Goal: Use online tool/utility: Utilize a website feature to perform a specific function

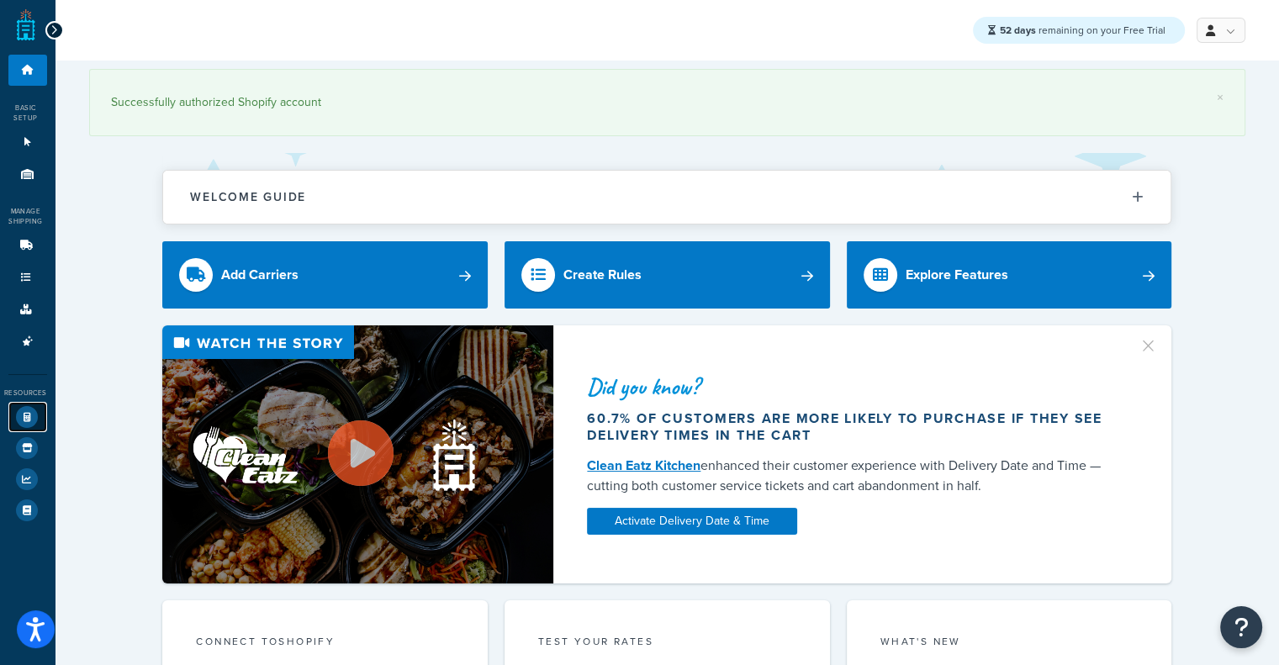
click at [33, 416] on icon at bounding box center [27, 417] width 22 height 22
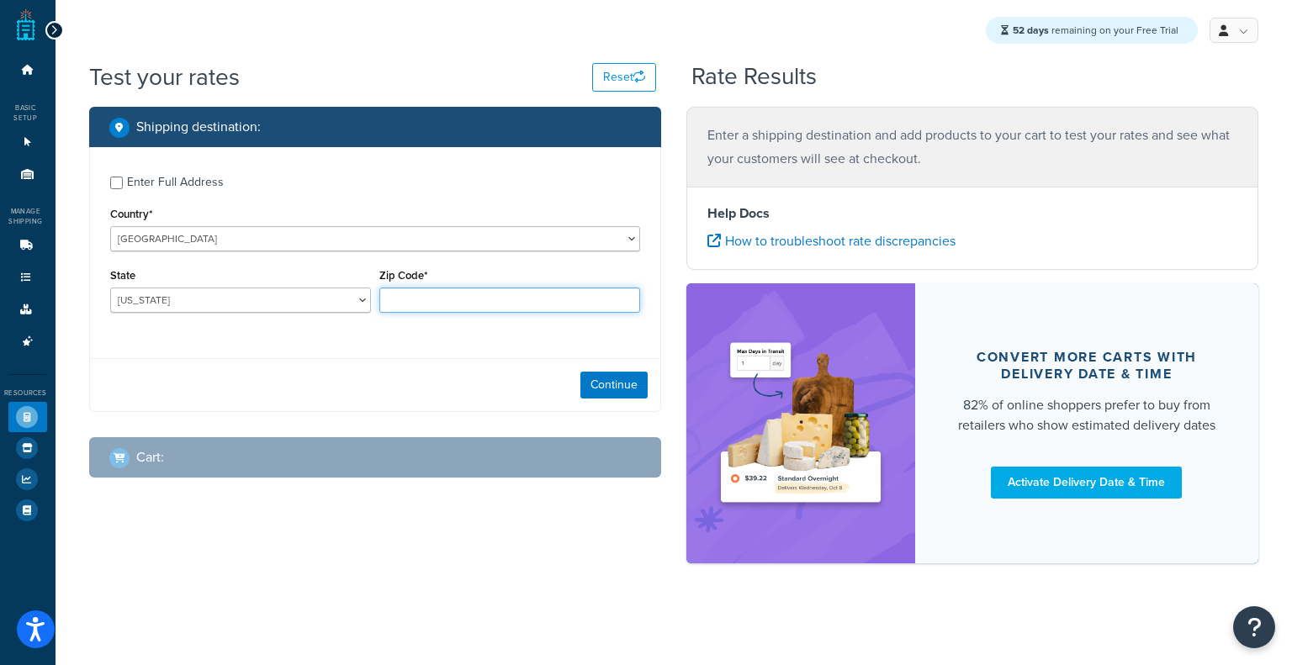
click at [421, 305] on input "Zip Code*" at bounding box center [509, 300] width 261 height 25
type input "60193"
select select "IL"
click at [336, 298] on select "Alabama Alaska American Samoa Arizona Arkansas Armed Forces Americas Armed Forc…" at bounding box center [240, 300] width 261 height 25
click at [485, 307] on input "60193" at bounding box center [509, 300] width 261 height 25
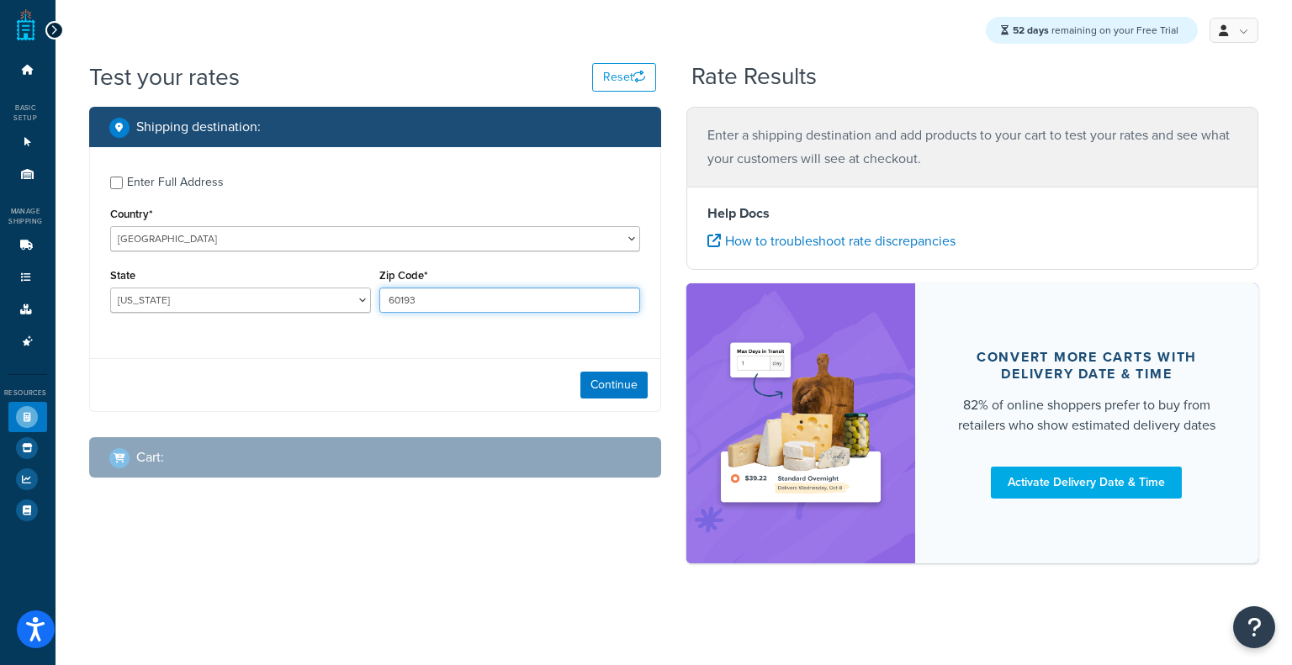
click at [485, 307] on input "60193" at bounding box center [509, 300] width 261 height 25
click at [367, 356] on div "Enter Full Address Country* United States United Kingdom Afghanistan Åland Isla…" at bounding box center [375, 279] width 572 height 265
click at [602, 376] on button "Continue" at bounding box center [613, 385] width 67 height 27
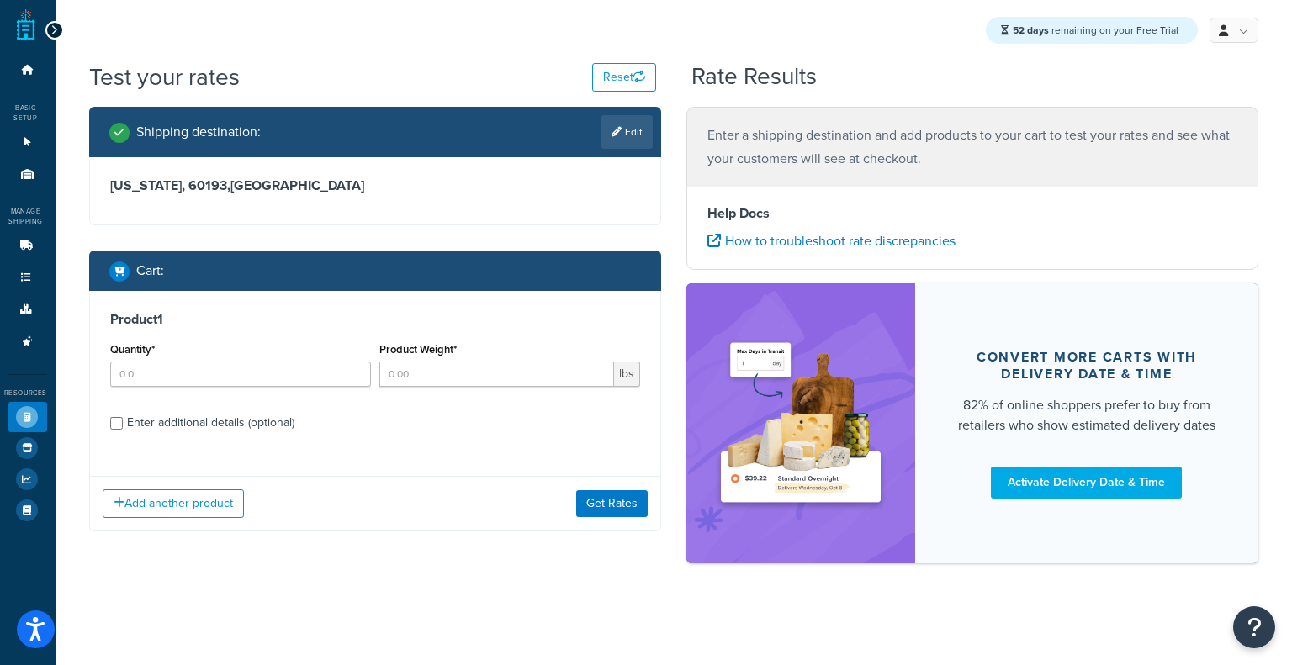
click at [427, 172] on div "Illinois, 60193 , United States" at bounding box center [375, 190] width 570 height 67
click at [31, 175] on icon at bounding box center [27, 174] width 17 height 10
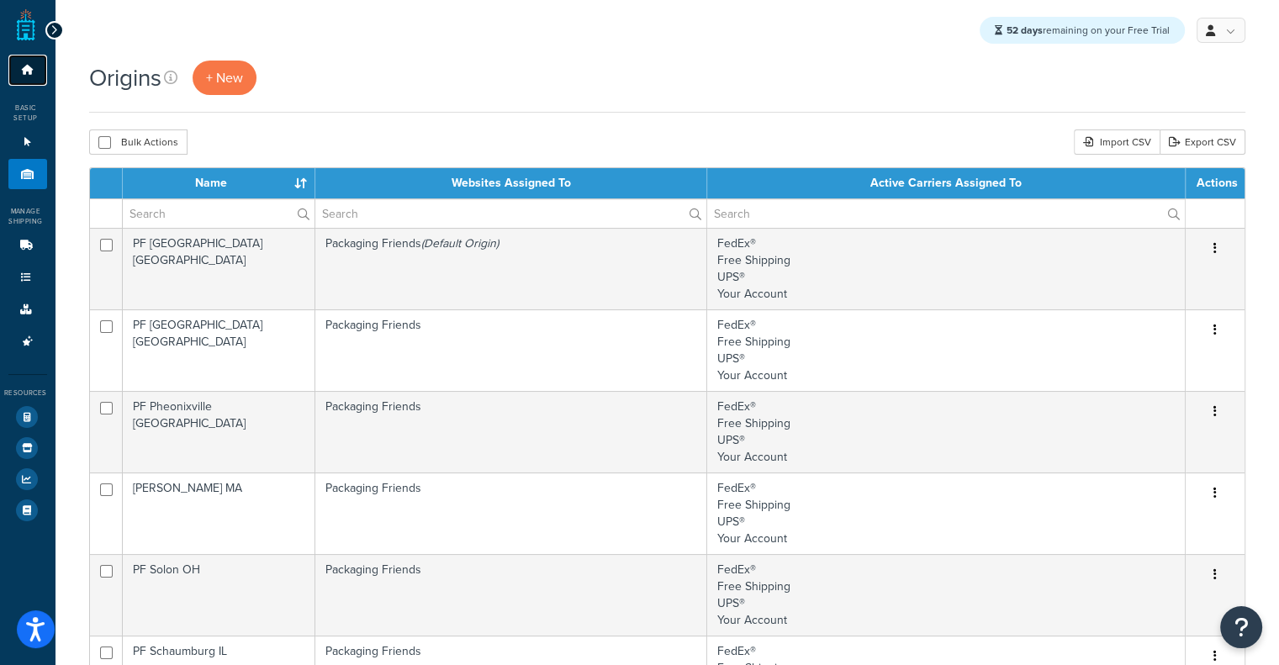
click at [29, 73] on icon at bounding box center [27, 70] width 17 height 10
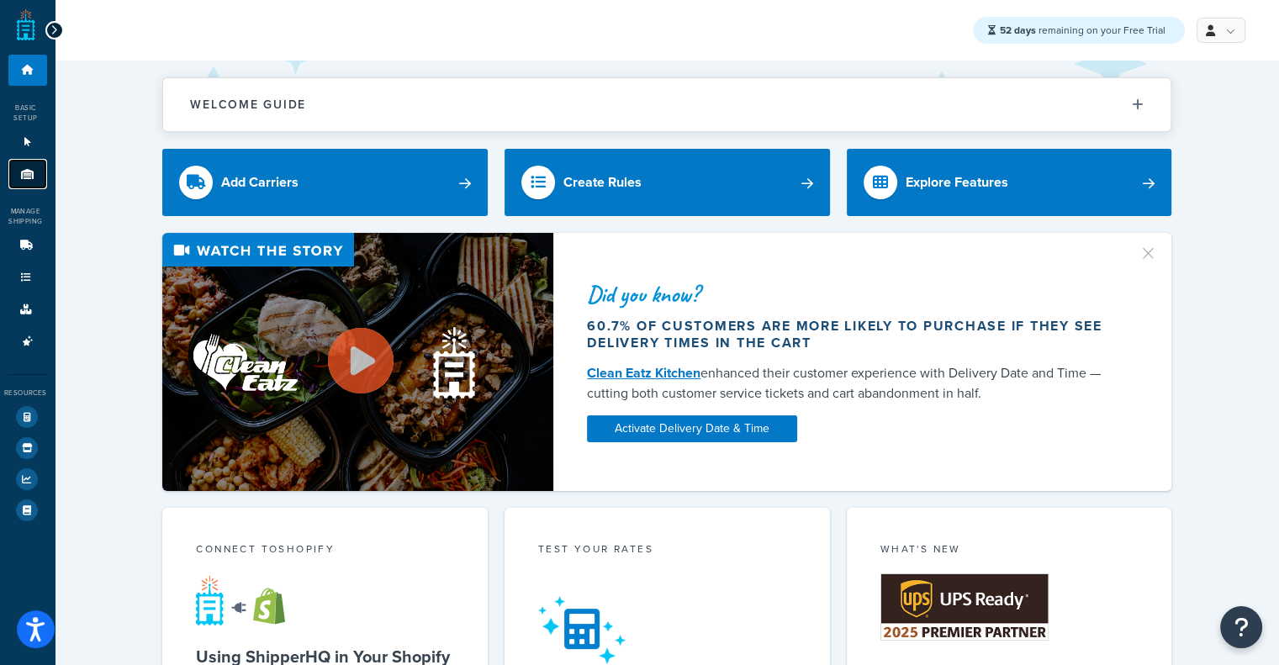
click at [24, 165] on link "Origins 11" at bounding box center [27, 174] width 39 height 31
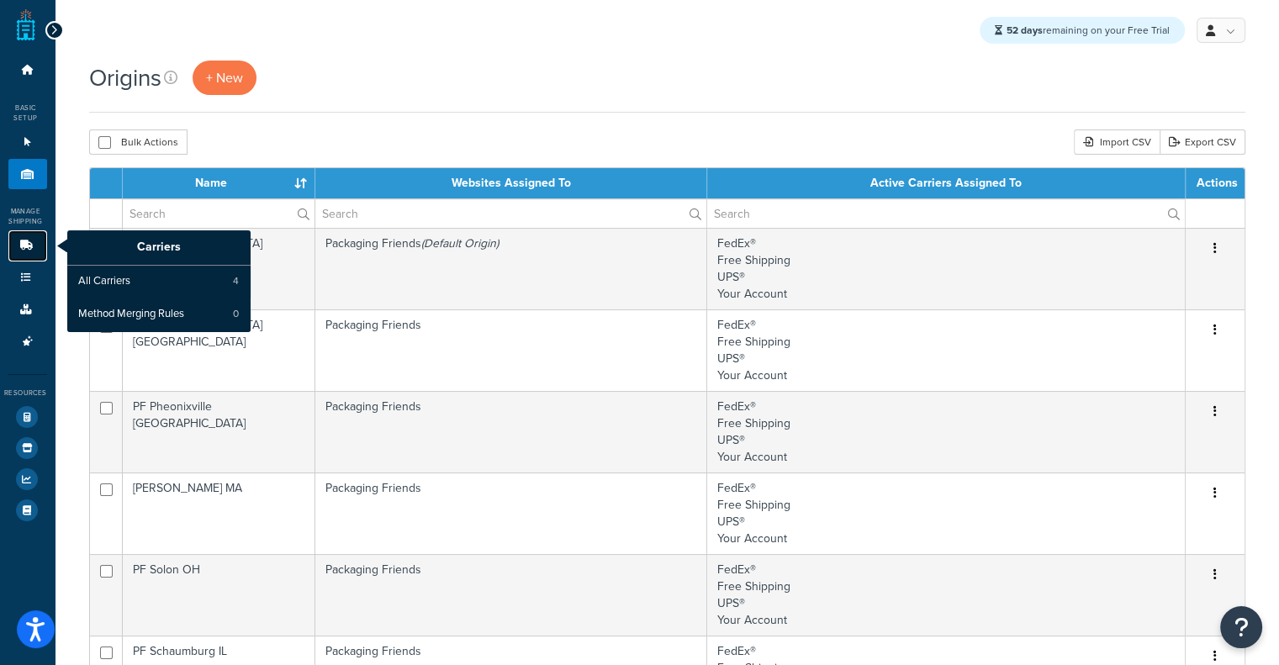
click at [24, 246] on icon at bounding box center [26, 246] width 17 height 10
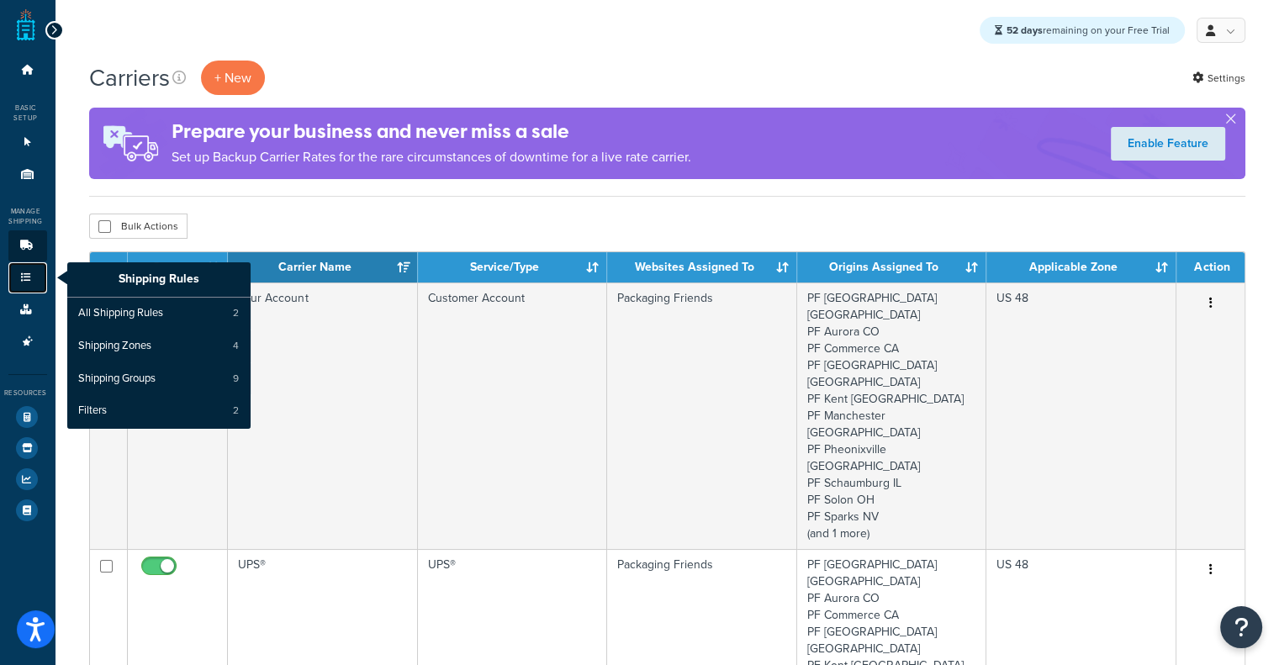
click at [24, 283] on icon at bounding box center [26, 278] width 17 height 10
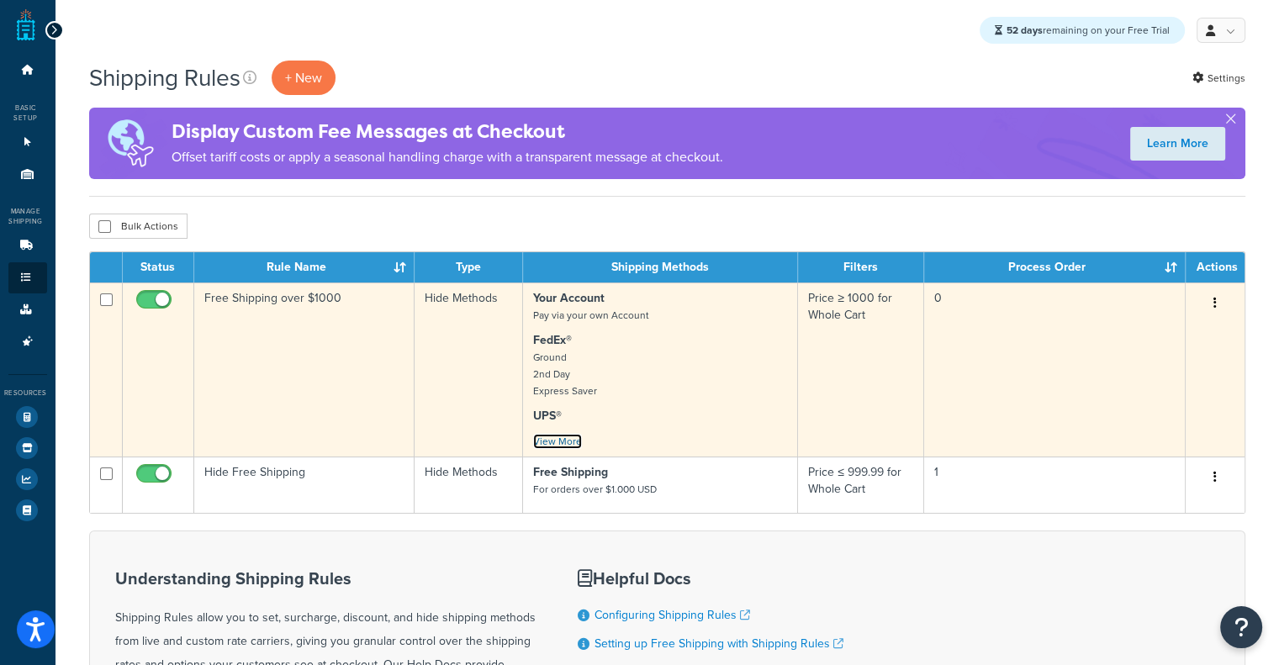
click at [558, 442] on link "View More" at bounding box center [557, 441] width 49 height 15
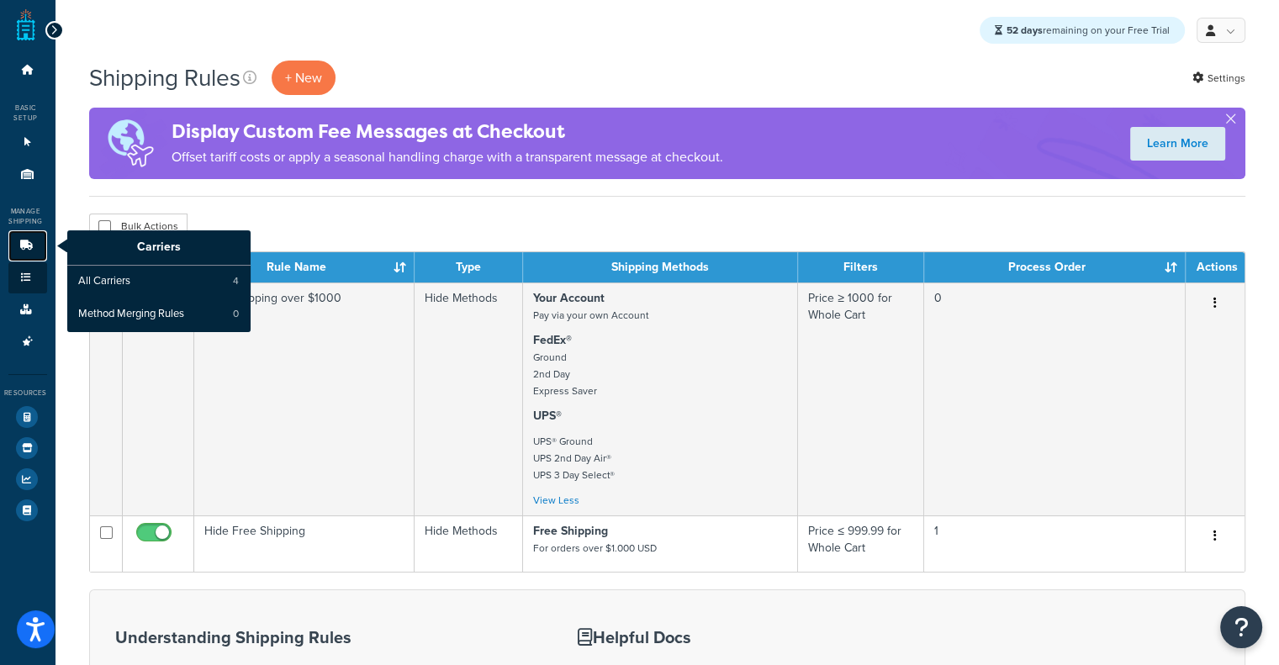
click at [21, 246] on icon at bounding box center [26, 246] width 17 height 10
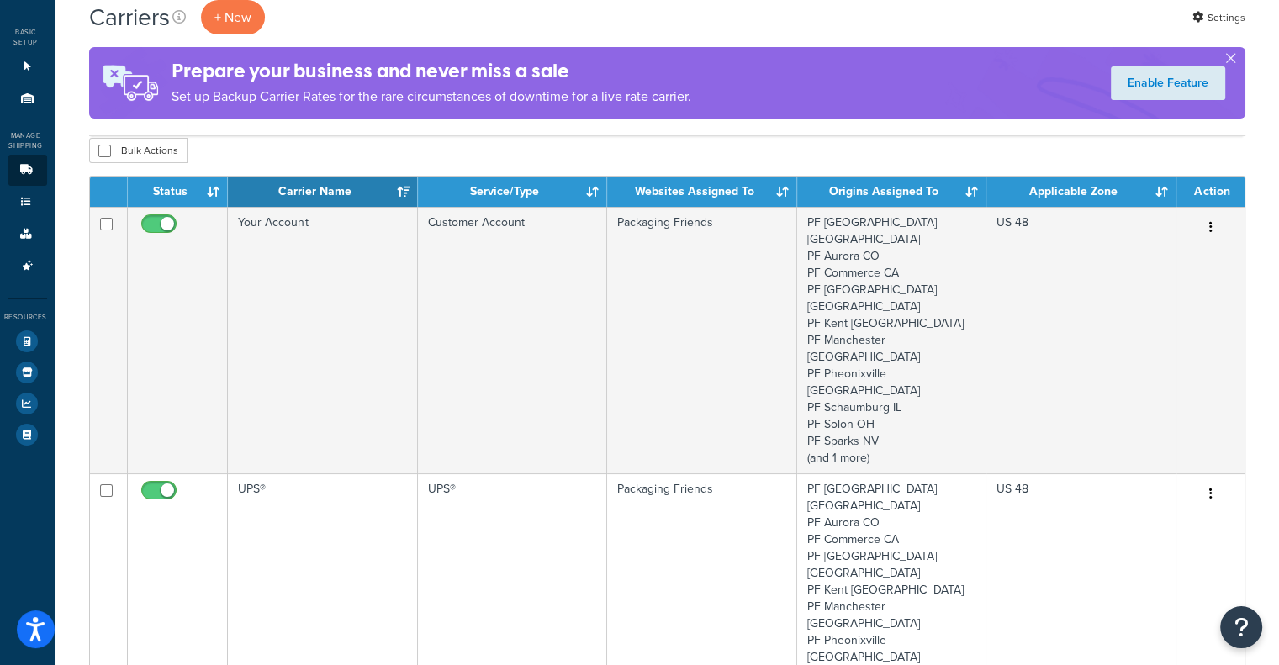
scroll to position [77, 0]
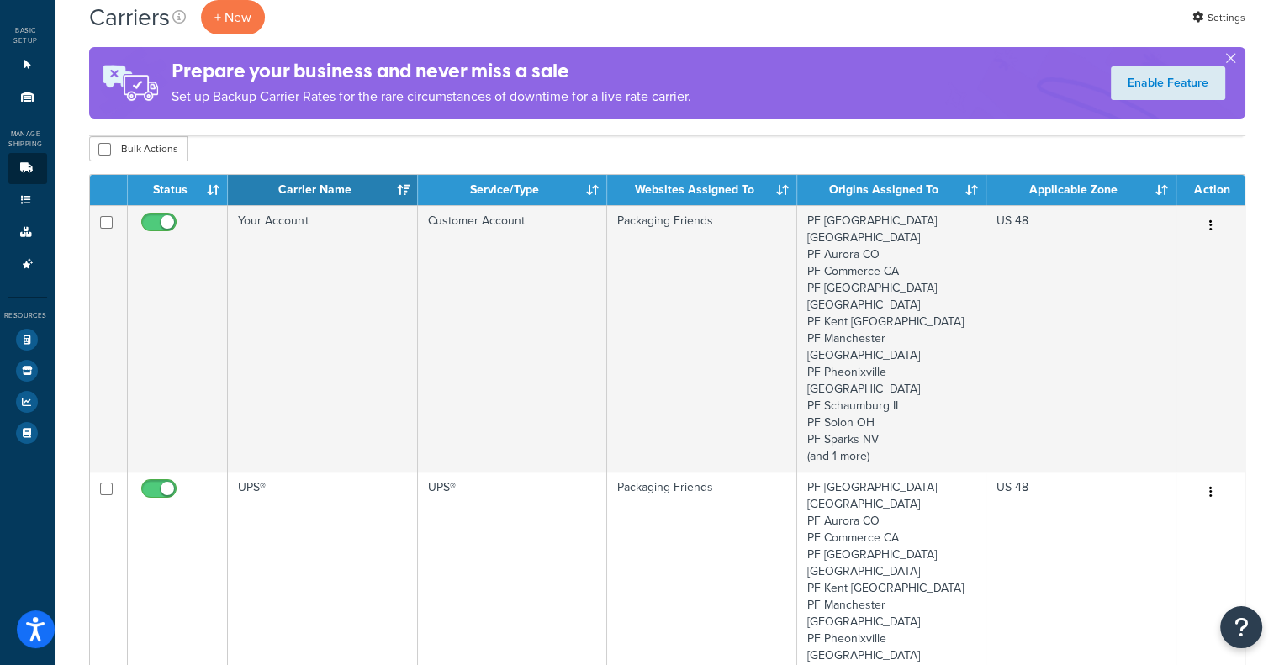
click at [453, 129] on div "Carriers + New Settings Prepare your business and never miss a sale Set up Back…" at bounding box center [667, 68] width 1157 height 136
click at [703, 156] on div "Bulk Actions Duplicate Delete" at bounding box center [667, 148] width 1157 height 25
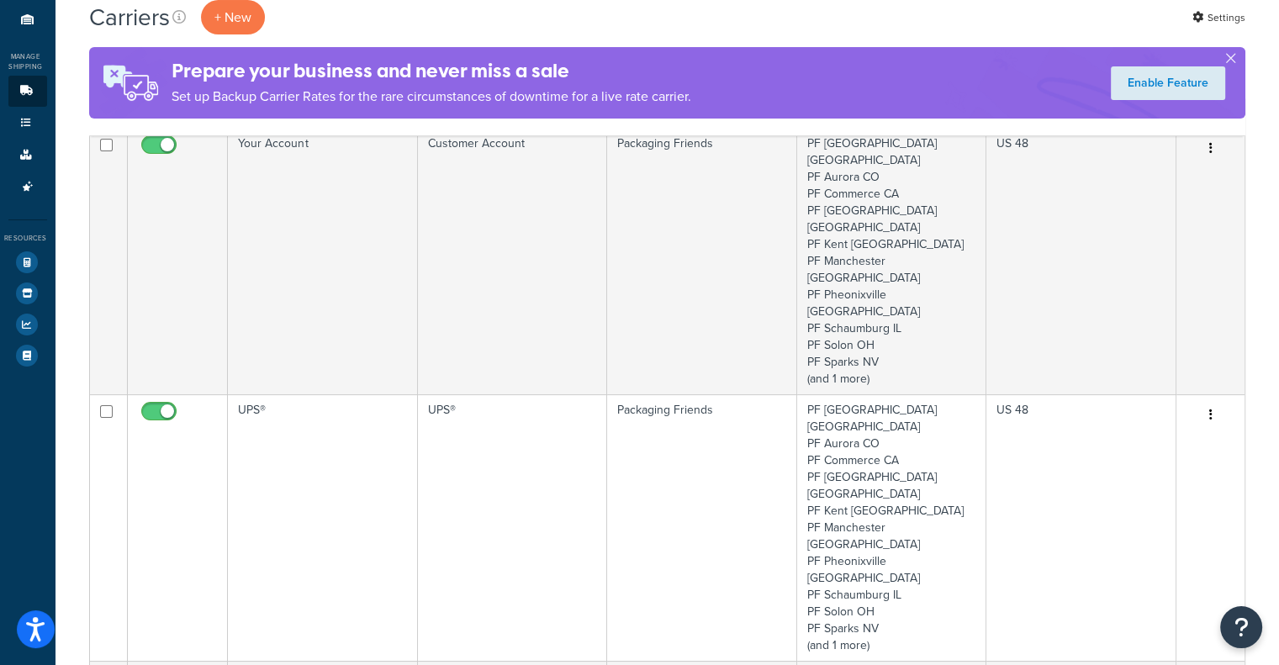
scroll to position [151, 0]
click at [20, 261] on icon at bounding box center [27, 266] width 22 height 22
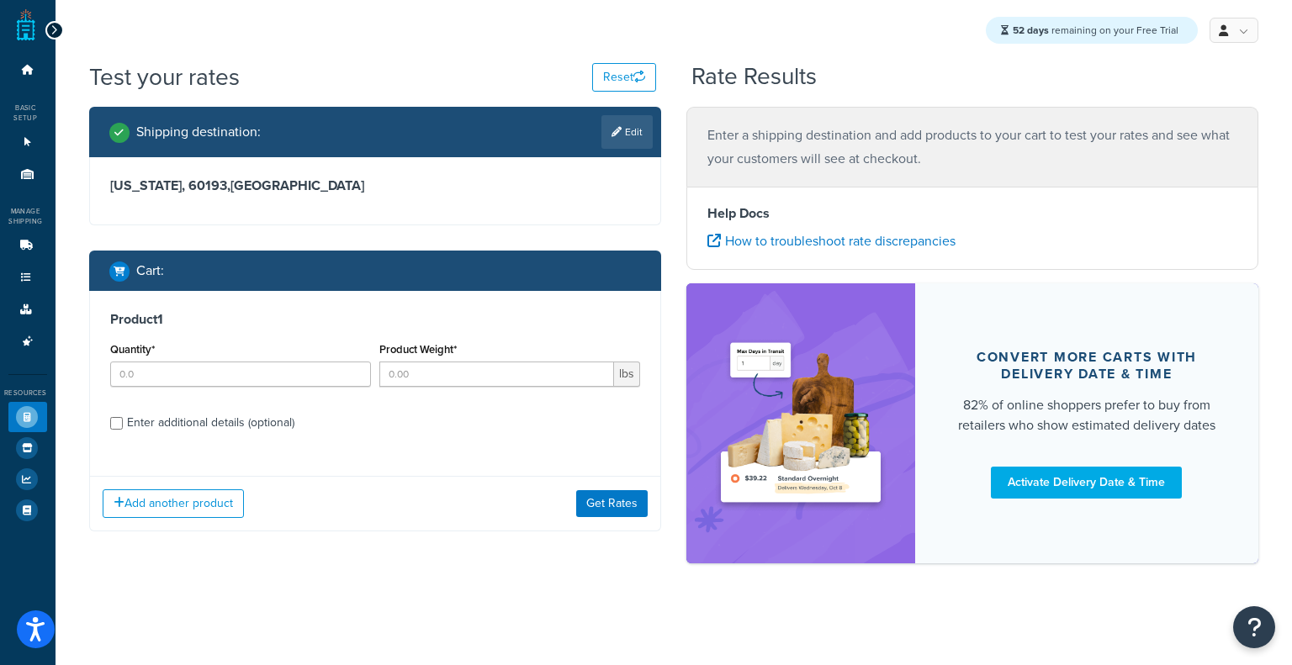
click at [134, 410] on label "Enter additional details (optional)" at bounding box center [383, 421] width 513 height 27
click at [123, 417] on input "Enter additional details (optional)" at bounding box center [116, 423] width 13 height 13
checkbox input "true"
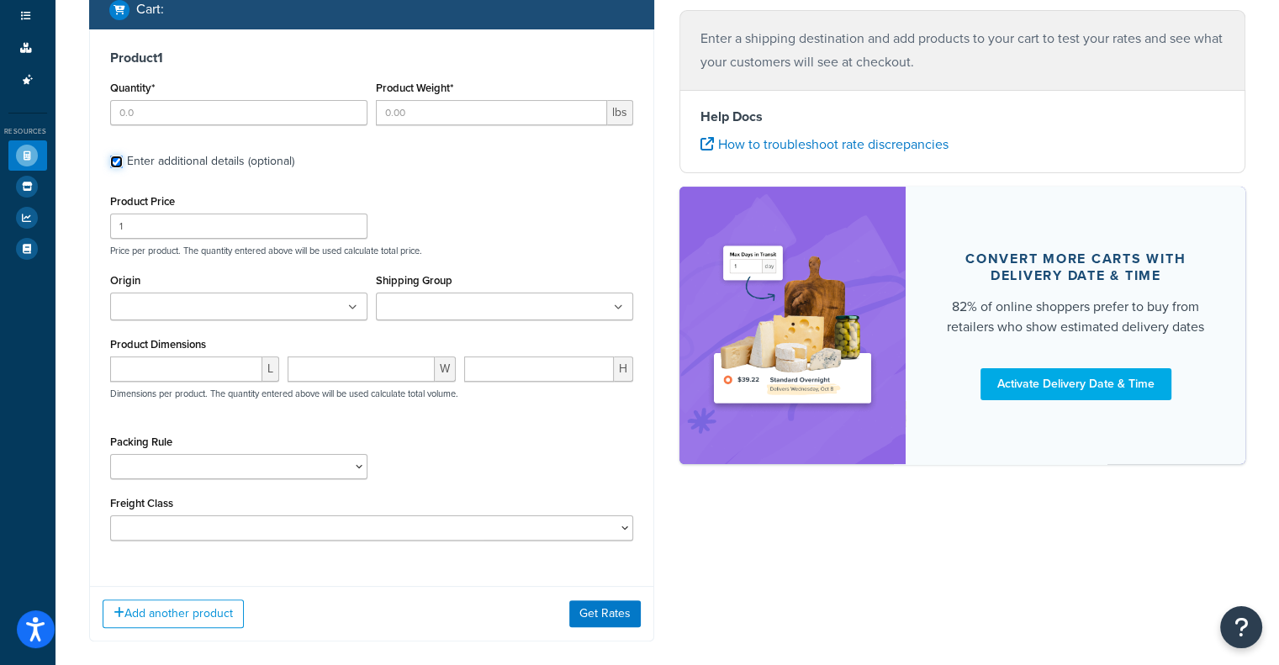
scroll to position [251, 0]
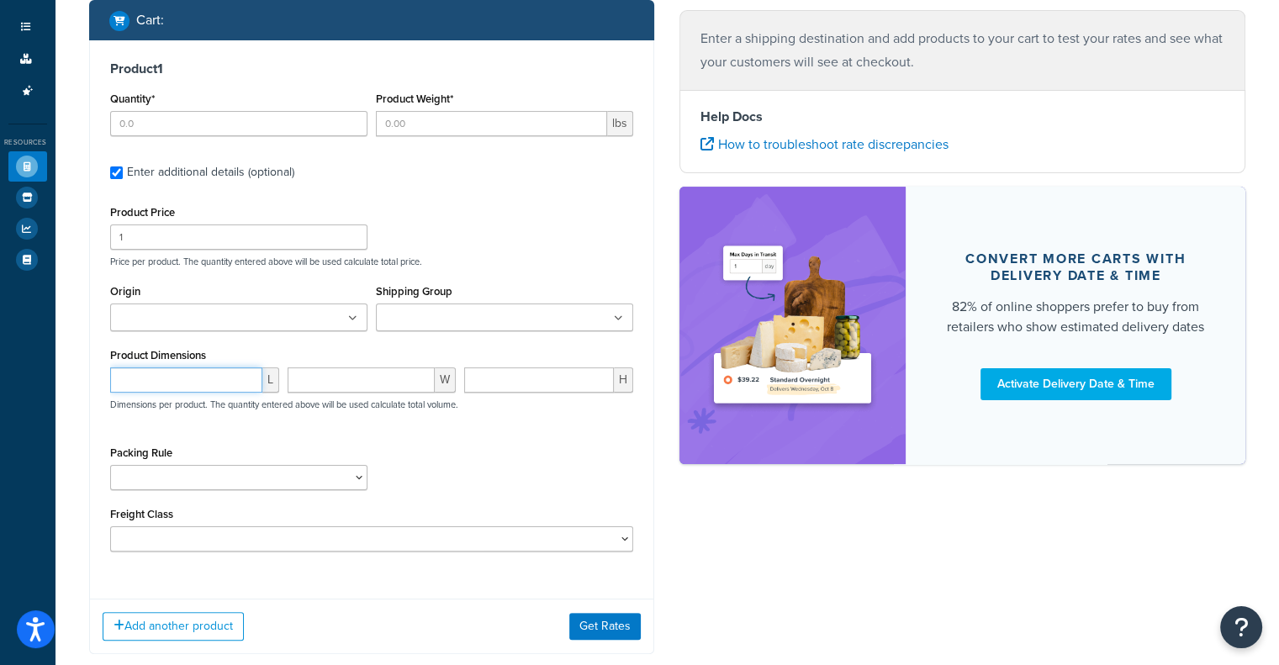
click at [193, 384] on input "number" at bounding box center [186, 380] width 152 height 25
click at [374, 375] on input "number" at bounding box center [362, 380] width 148 height 25
click at [507, 392] on input "number" at bounding box center [539, 380] width 150 height 25
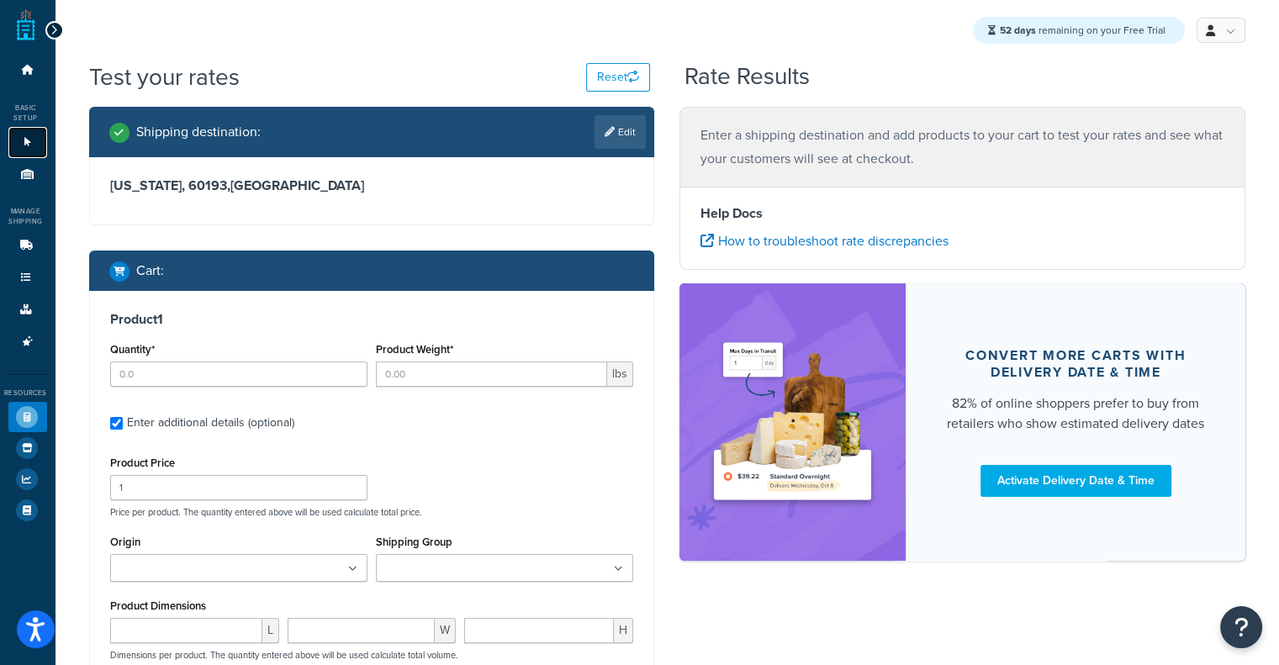
click at [35, 147] on link "Websites 1" at bounding box center [27, 142] width 39 height 31
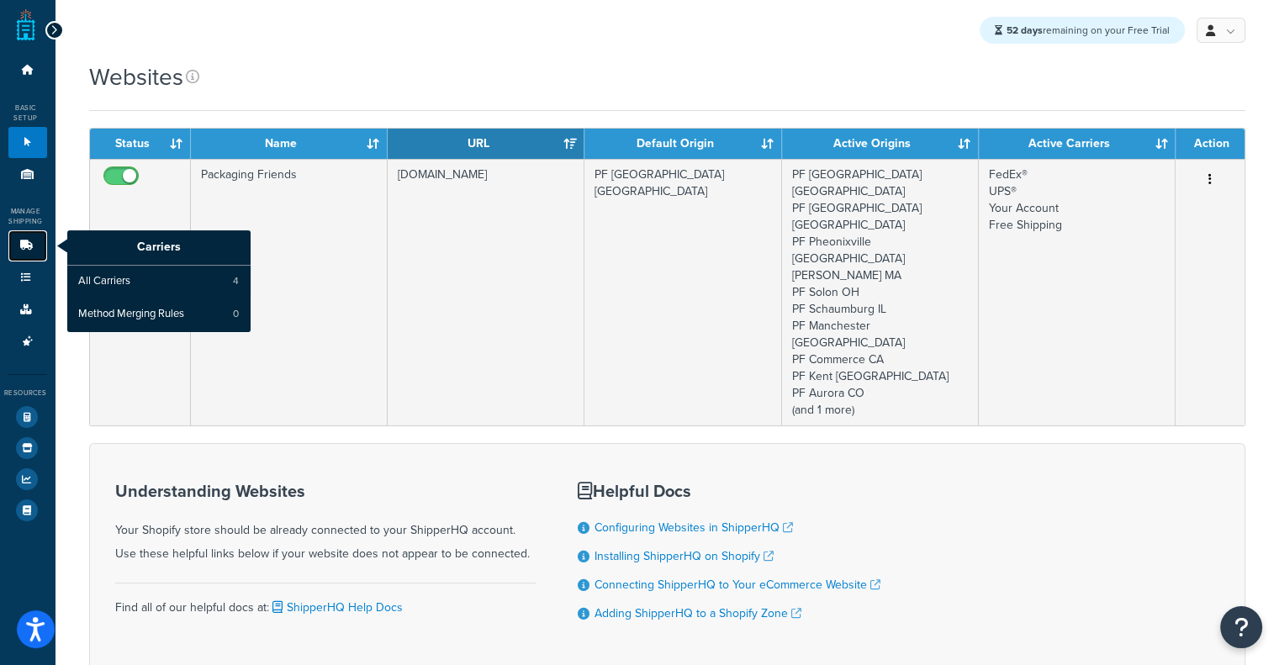
click at [15, 246] on link "Carriers" at bounding box center [27, 245] width 39 height 31
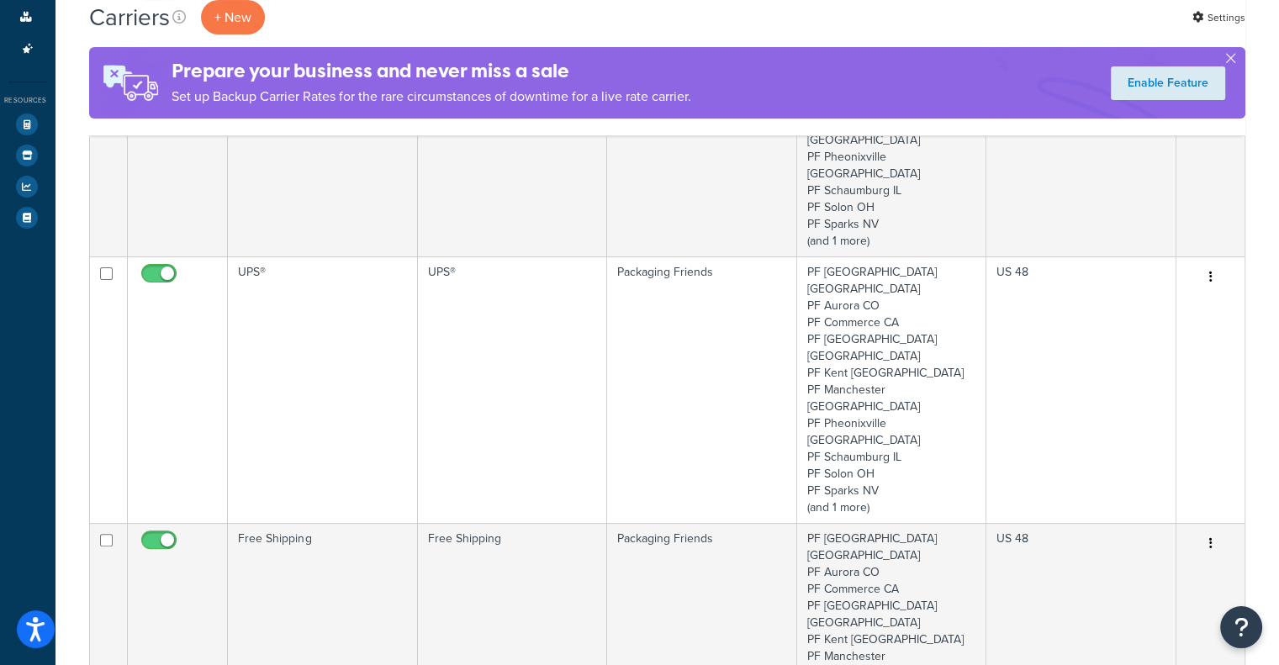
scroll to position [274, 0]
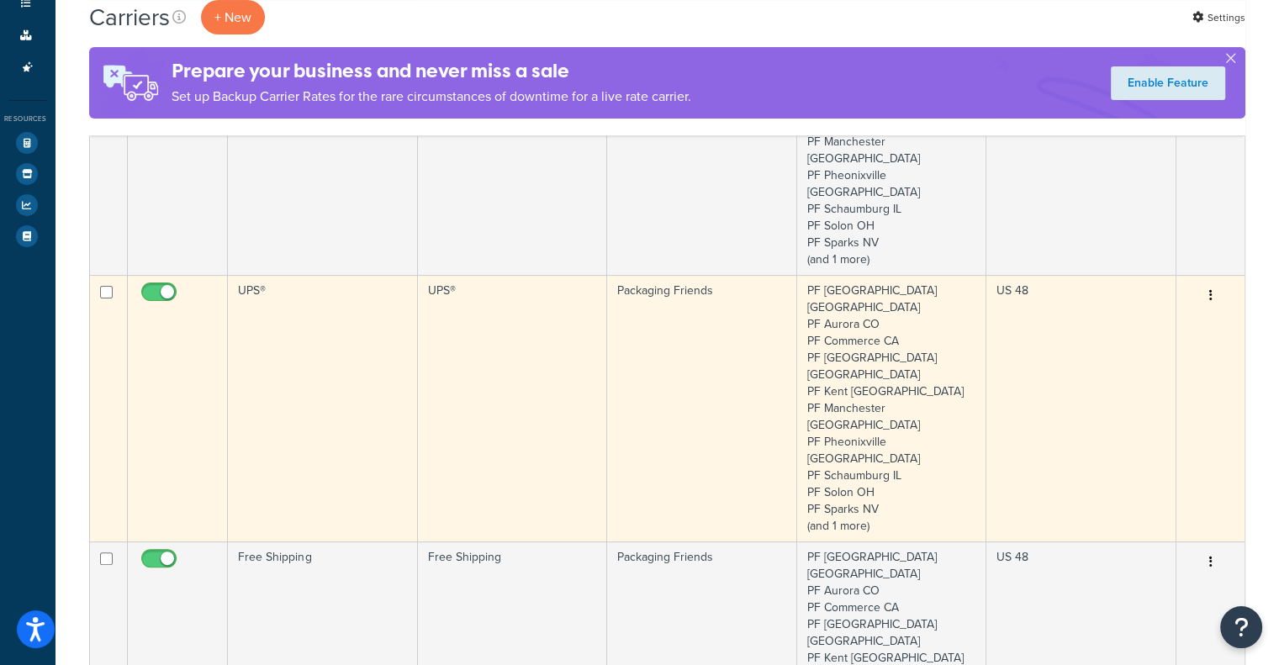
click at [545, 297] on td "UPS®" at bounding box center [512, 408] width 189 height 267
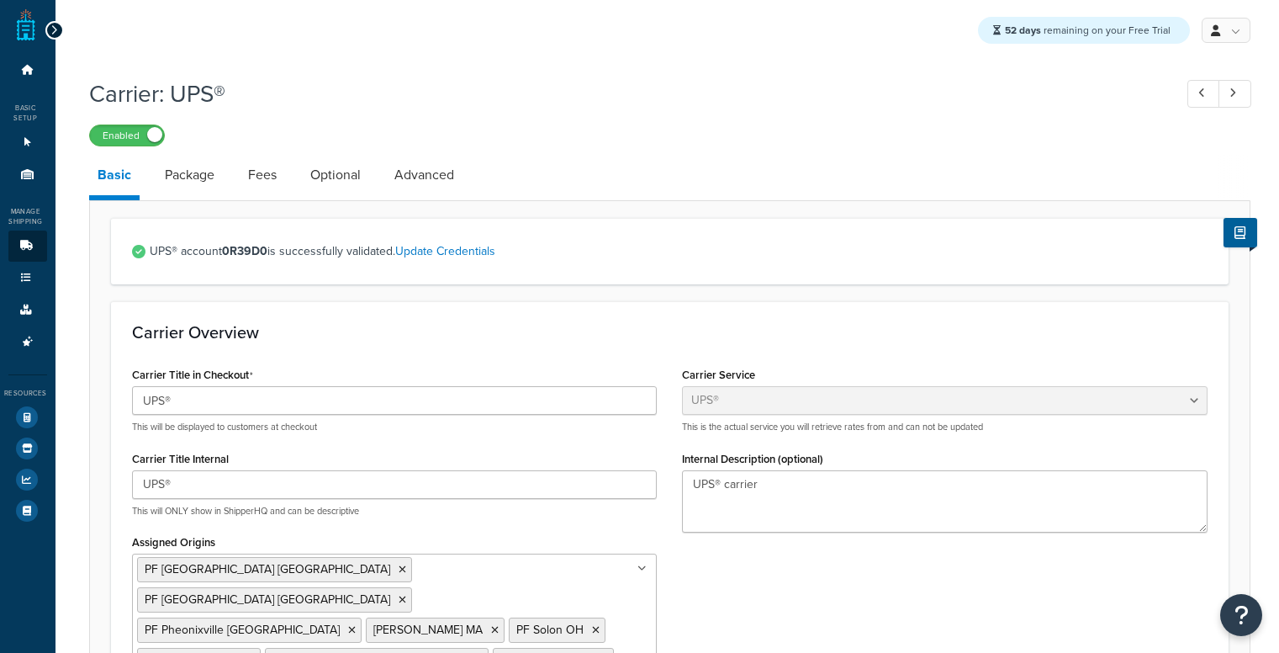
select select "ups"
select select "06"
click at [183, 180] on link "Package" at bounding box center [189, 175] width 66 height 40
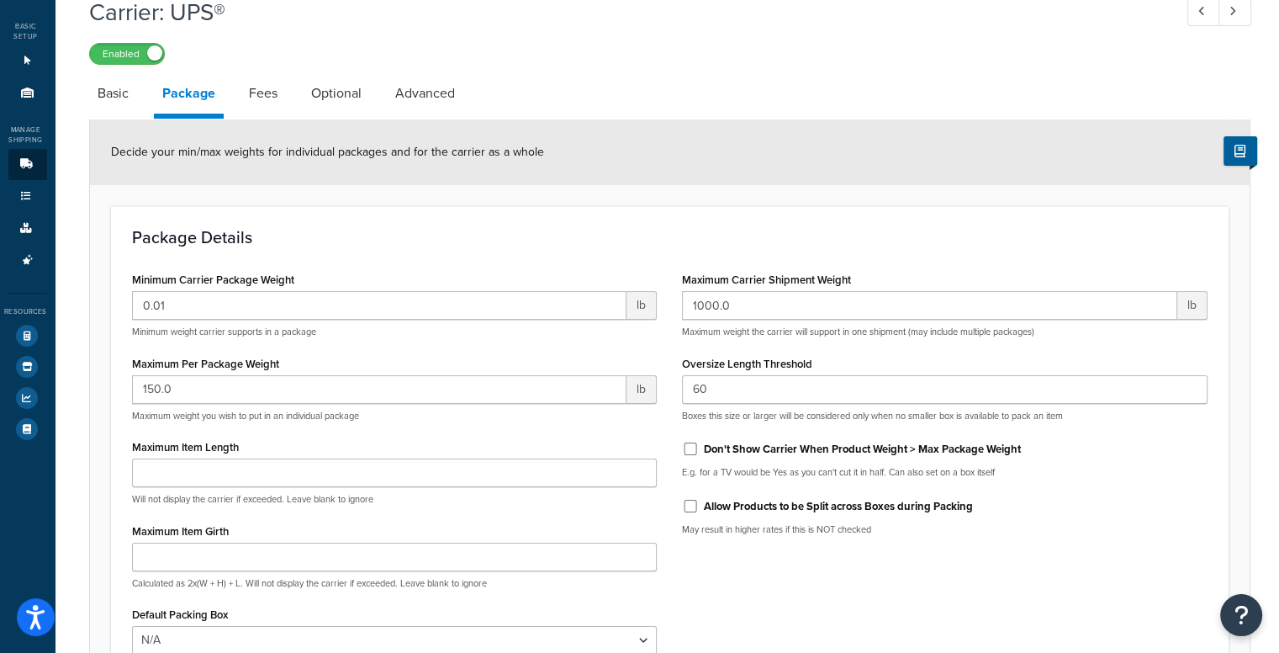
scroll to position [33, 0]
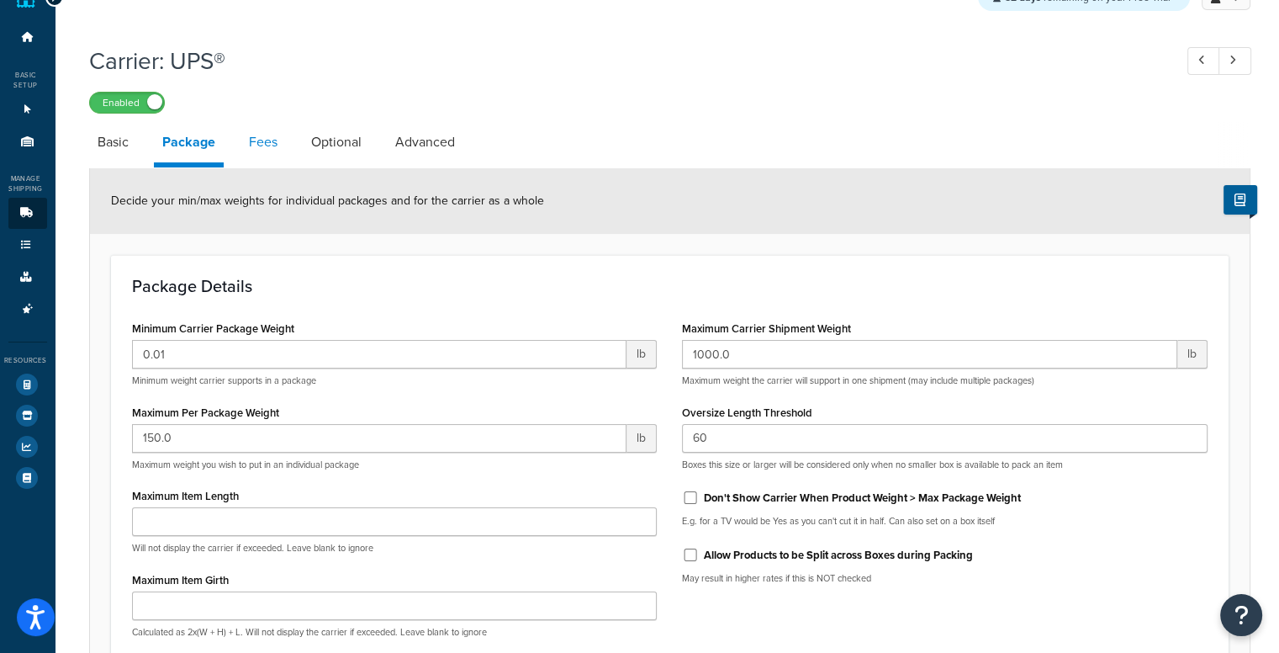
click at [252, 139] on link "Fees" at bounding box center [263, 142] width 45 height 40
select select "AFTER"
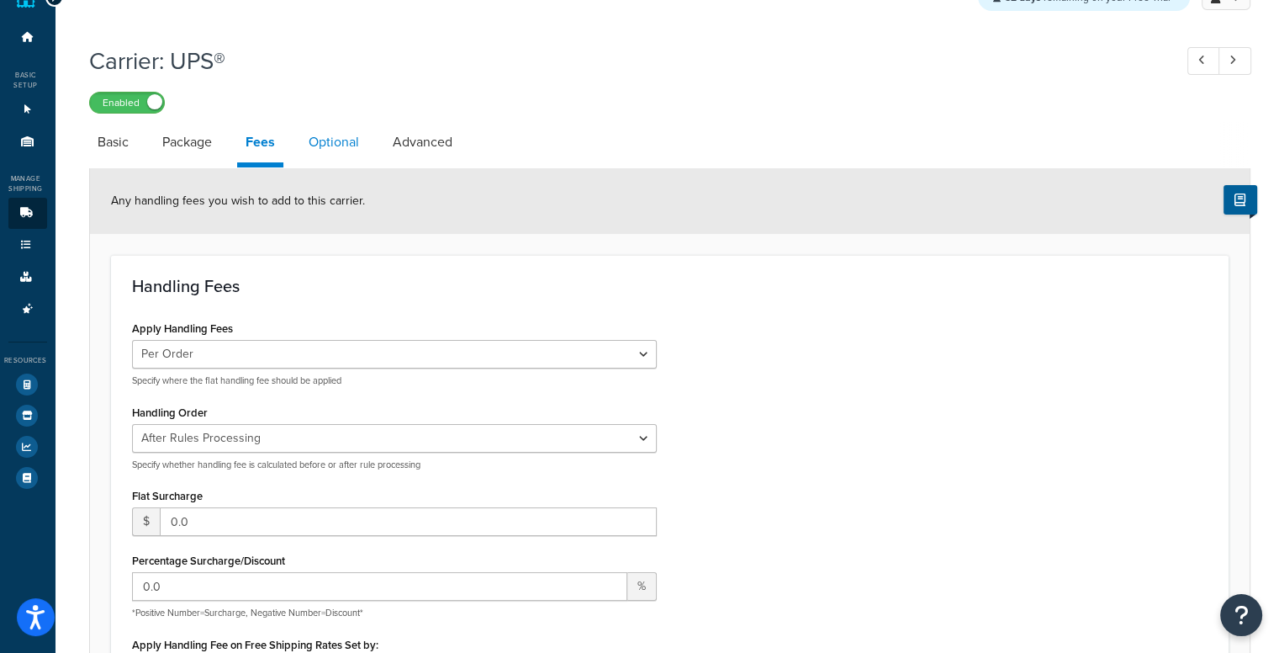
click at [350, 134] on link "Optional" at bounding box center [333, 142] width 67 height 40
select select "business"
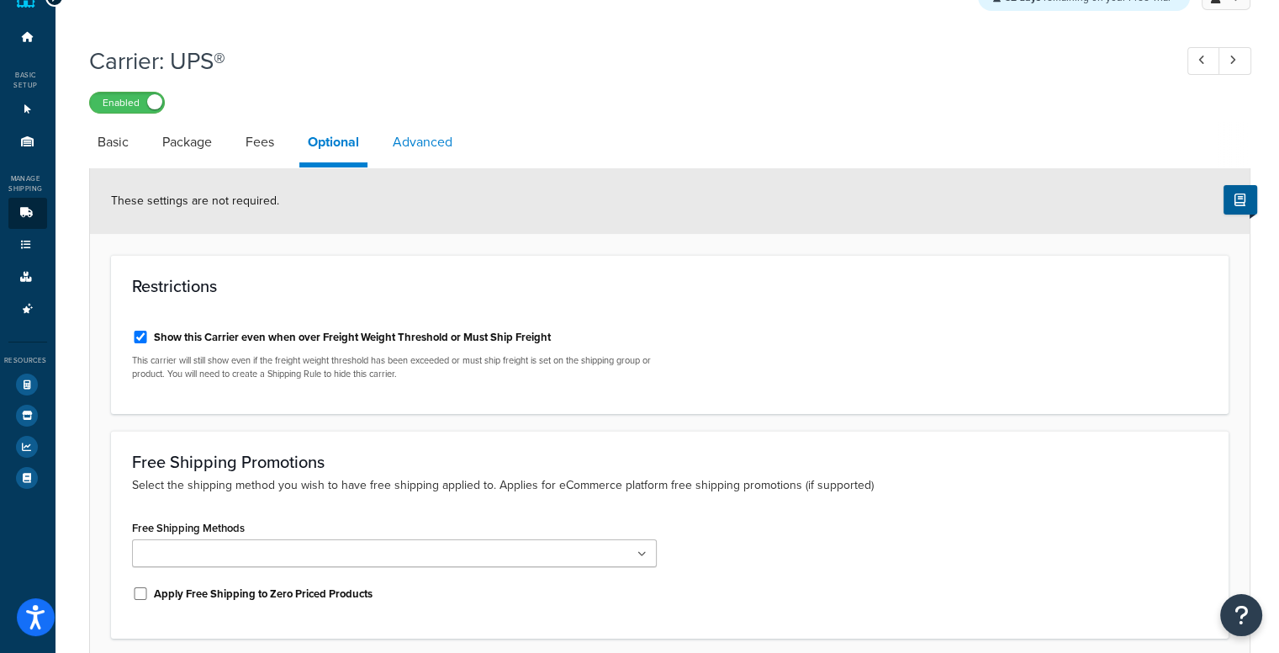
click at [425, 144] on link "Advanced" at bounding box center [422, 142] width 77 height 40
select select "false"
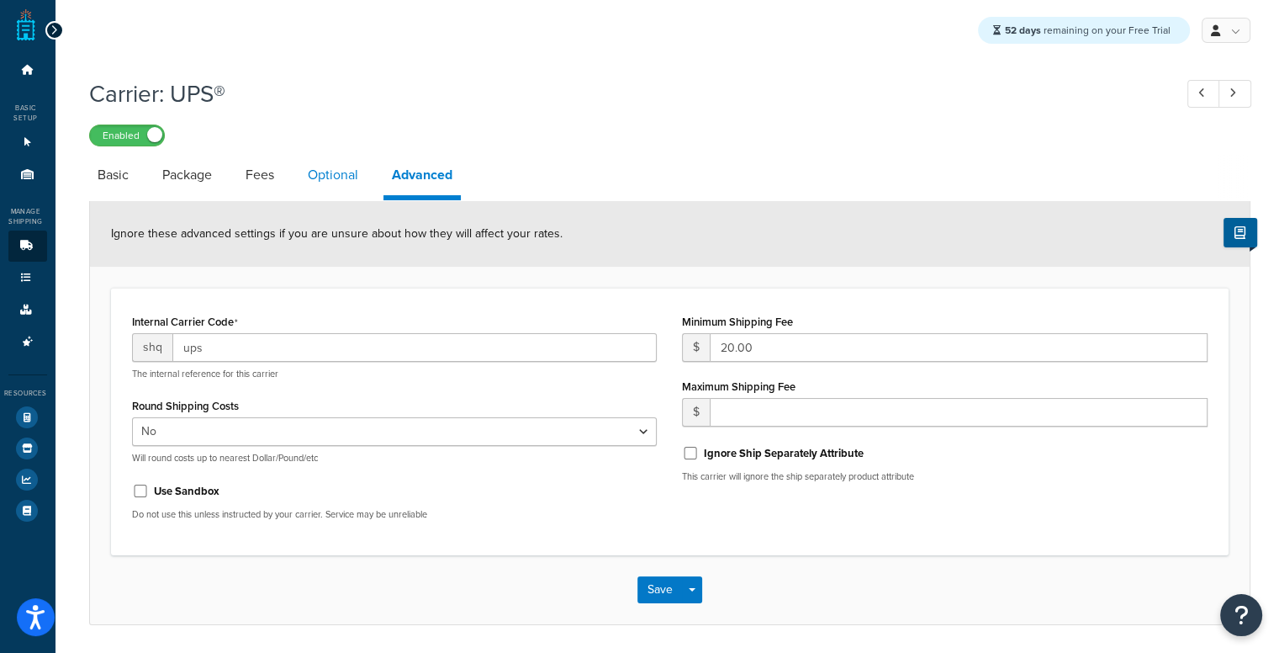
click at [350, 194] on link "Optional" at bounding box center [332, 175] width 67 height 40
select select "business"
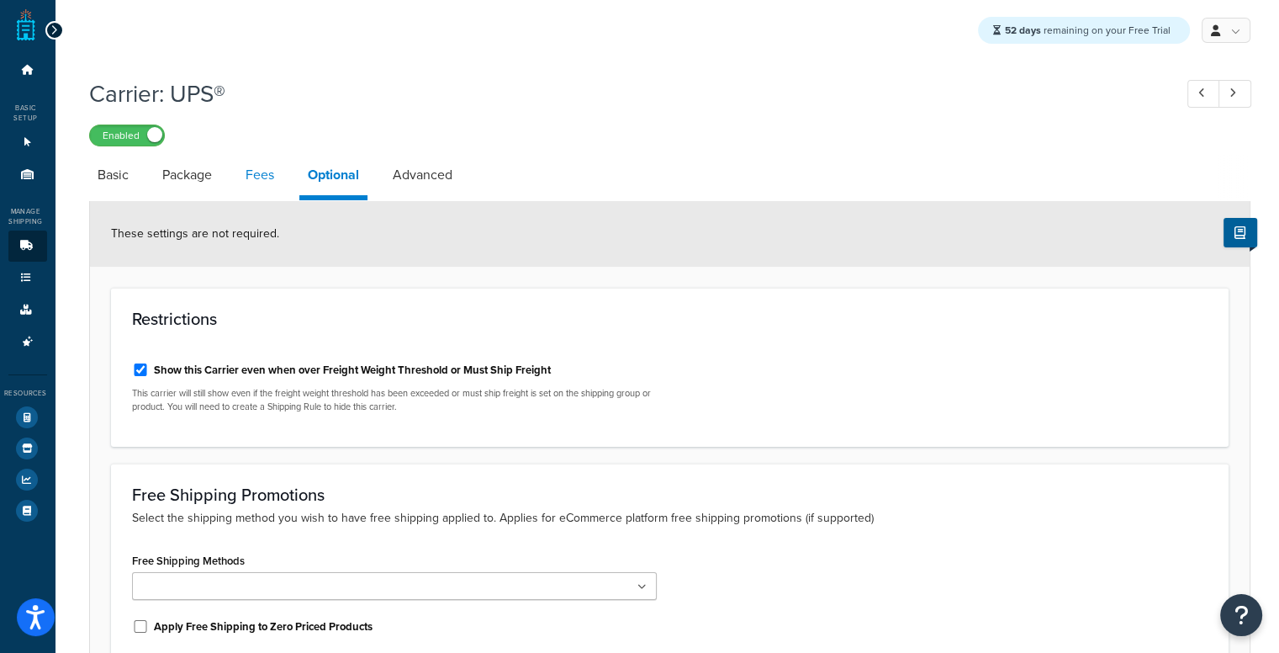
click at [239, 177] on link "Fees" at bounding box center [259, 175] width 45 height 40
select select "AFTER"
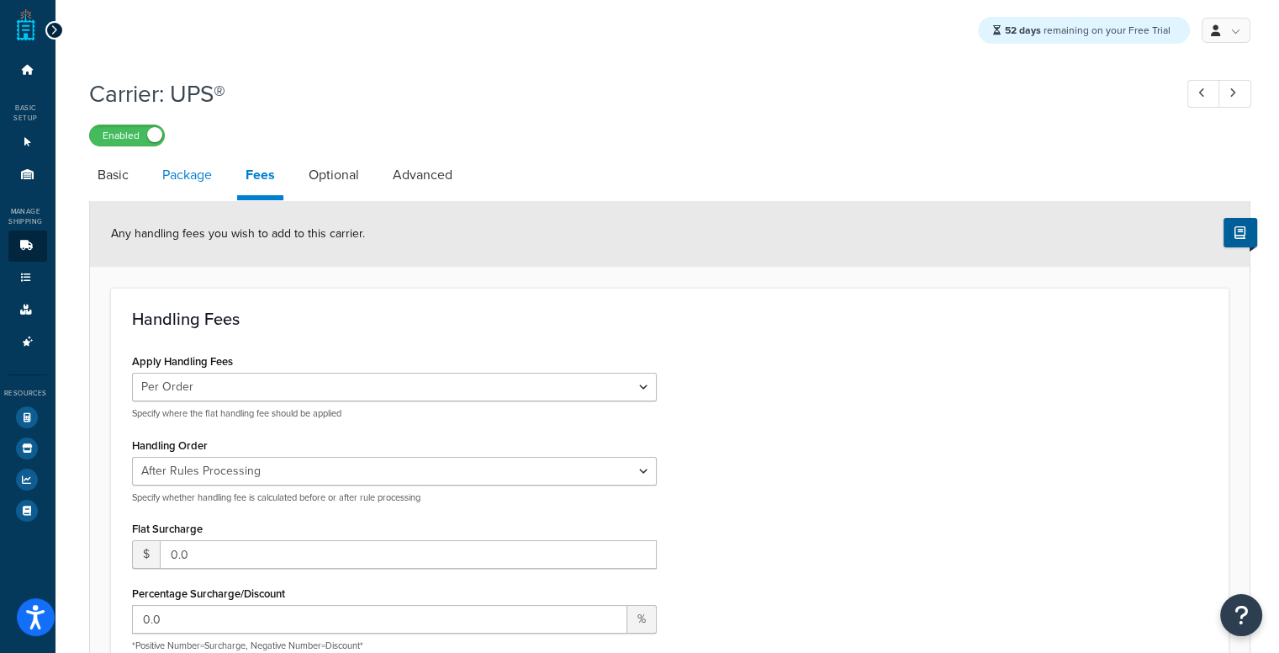
click at [195, 181] on link "Package" at bounding box center [187, 175] width 66 height 40
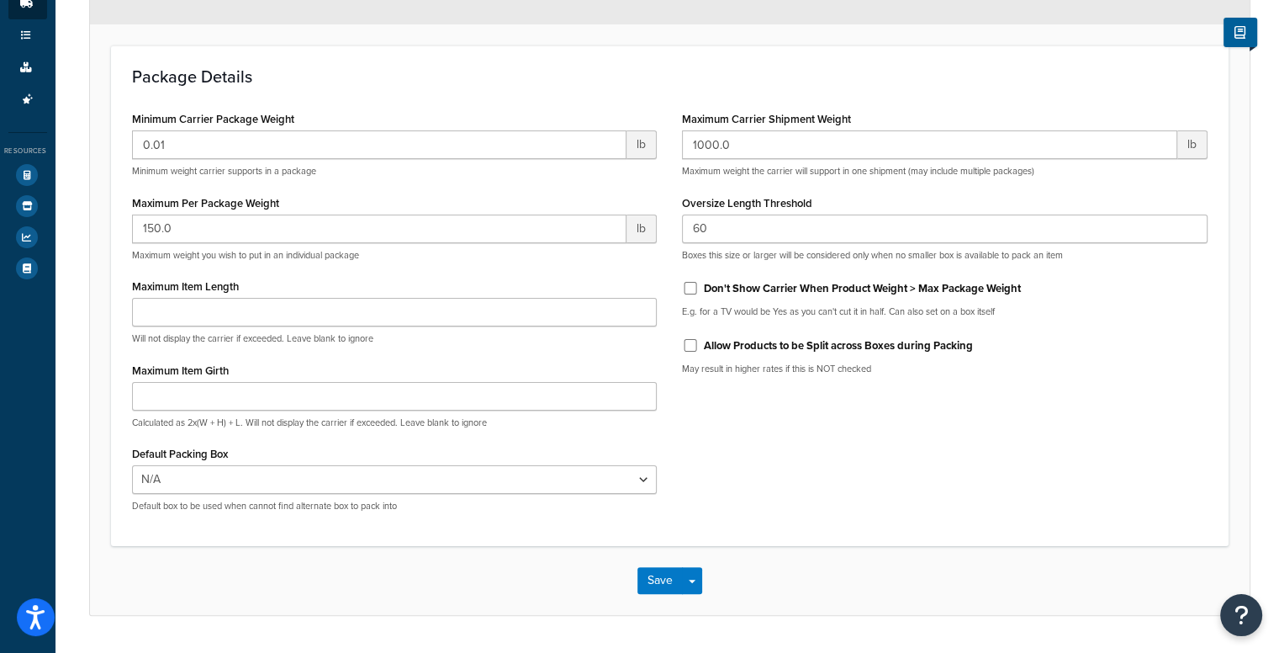
scroll to position [243, 0]
click at [816, 347] on label "Allow Products to be Split across Boxes during Packing" at bounding box center [838, 344] width 269 height 15
click at [699, 347] on input "Allow Products to be Split across Boxes during Packing" at bounding box center [690, 344] width 17 height 13
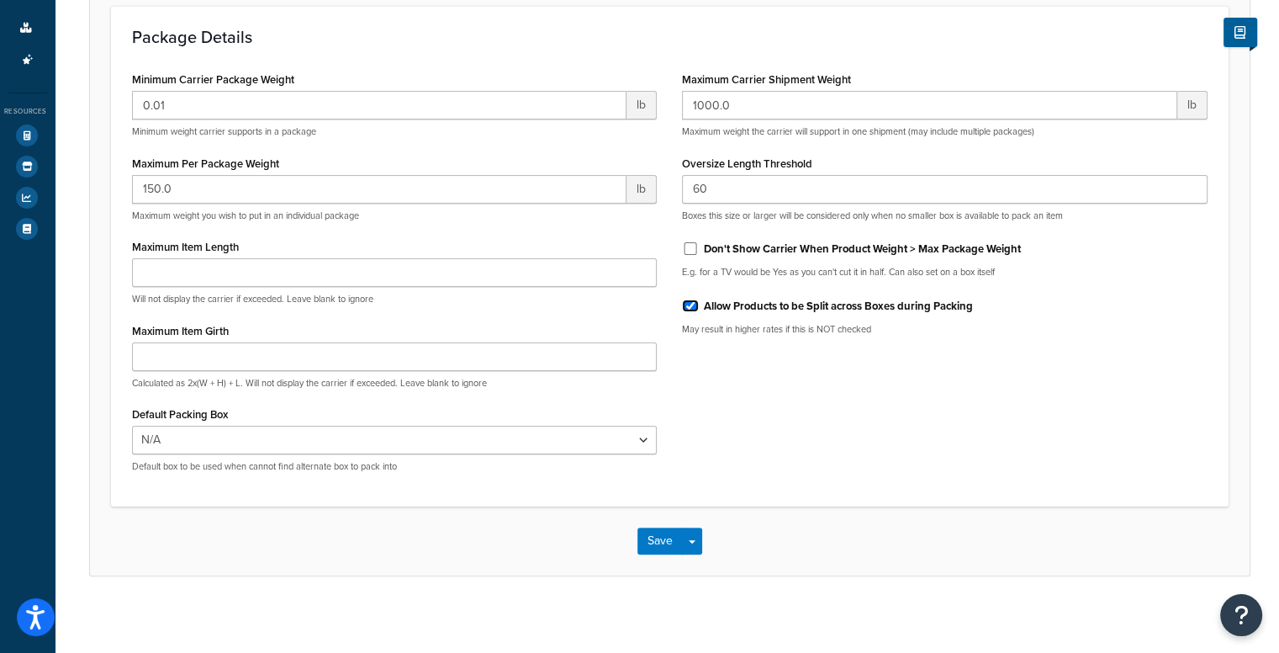
scroll to position [280, 0]
click at [852, 311] on label "Allow Products to be Split across Boxes during Packing" at bounding box center [838, 307] width 269 height 15
click at [699, 311] on input "Allow Products to be Split across Boxes during Packing" at bounding box center [690, 307] width 17 height 13
click at [852, 311] on label "Allow Products to be Split across Boxes during Packing" at bounding box center [838, 307] width 269 height 15
click at [699, 311] on input "Allow Products to be Split across Boxes during Packing" at bounding box center [690, 307] width 17 height 13
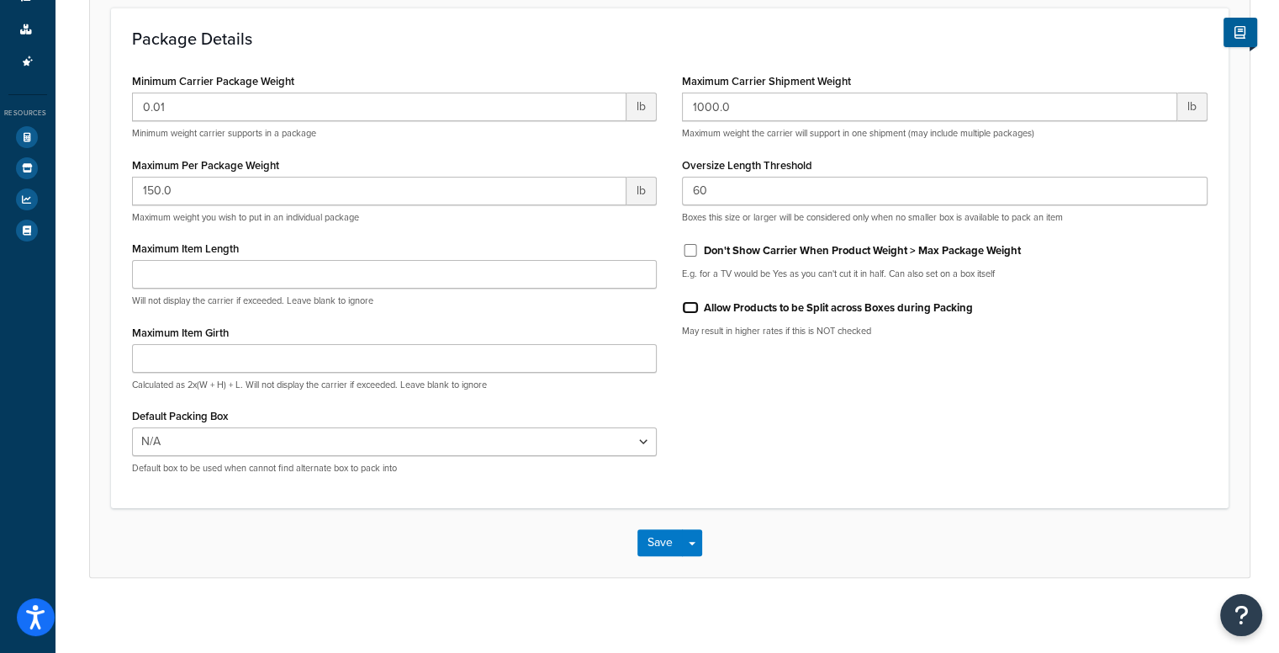
checkbox input "true"
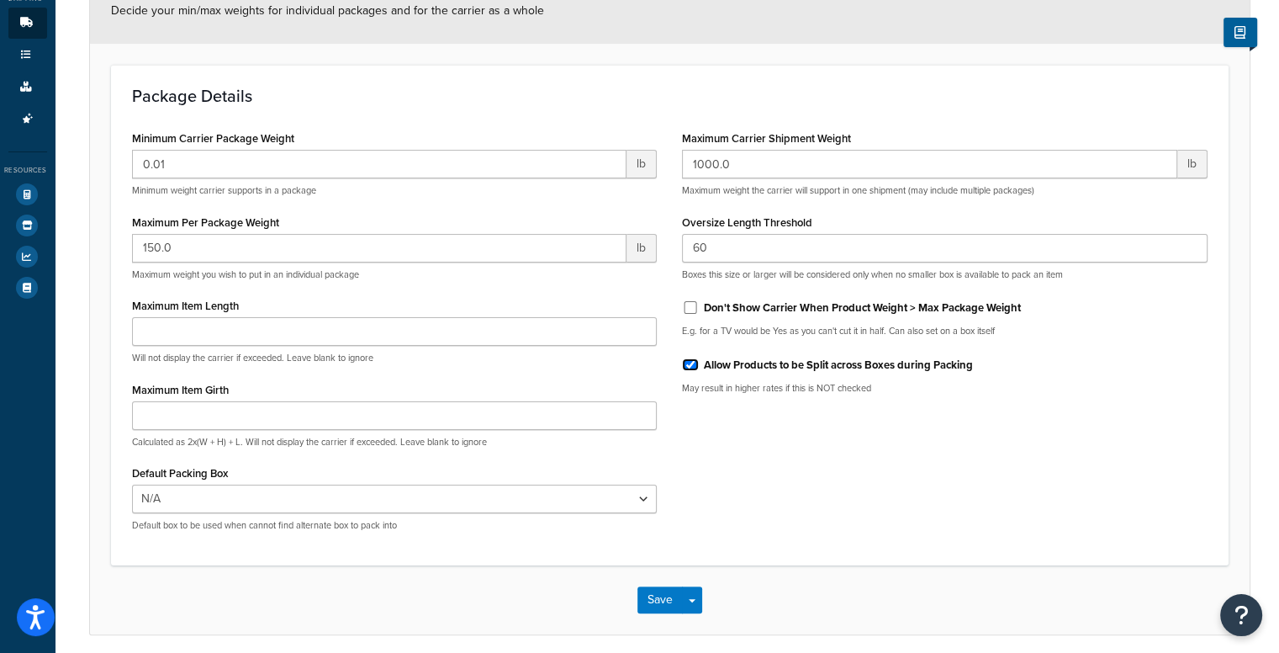
scroll to position [291, 0]
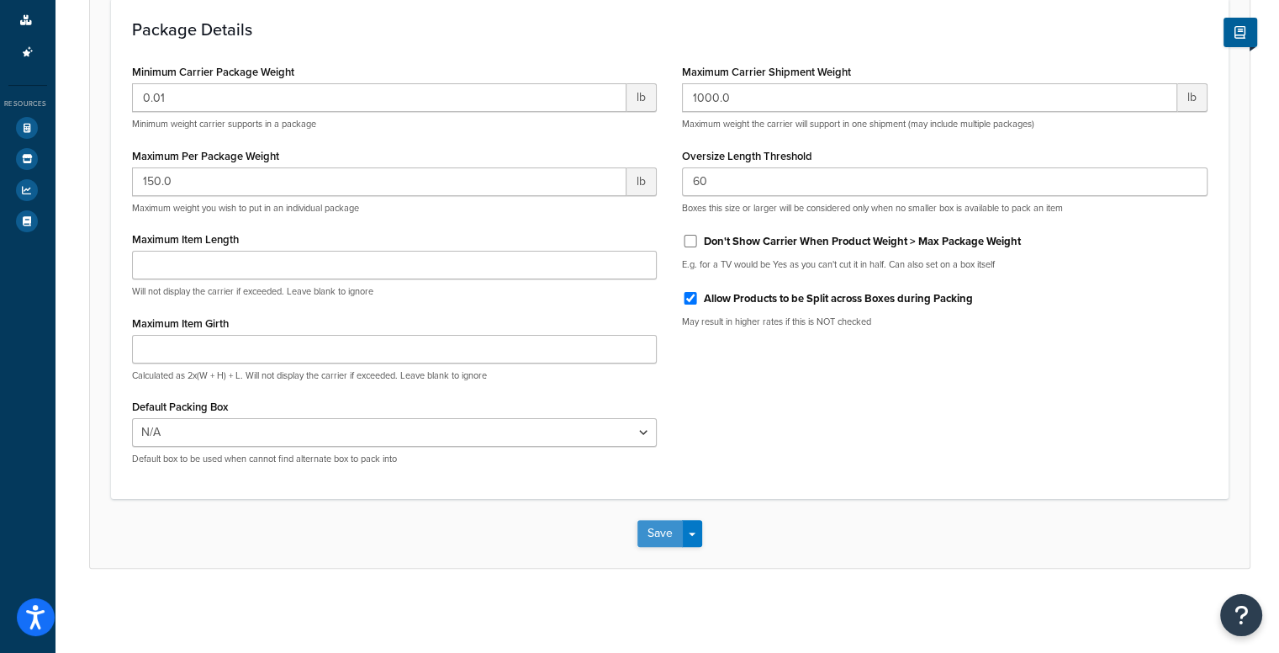
click at [659, 533] on button "Save" at bounding box center [660, 533] width 45 height 27
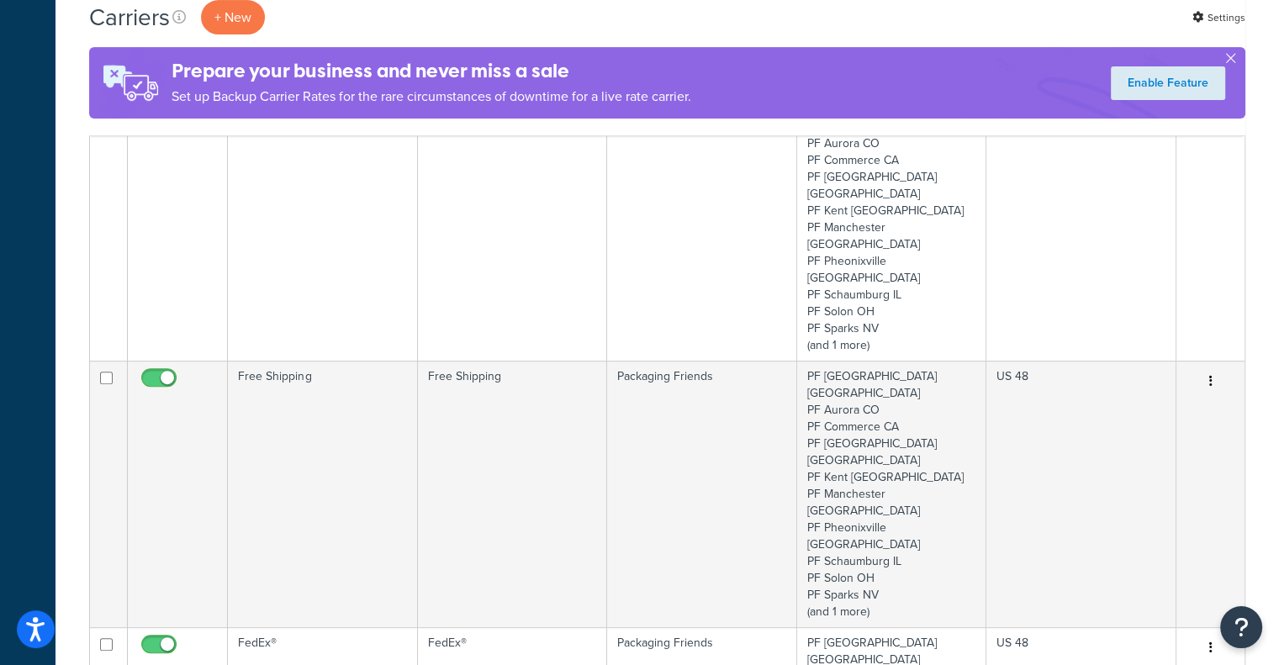
scroll to position [696, 0]
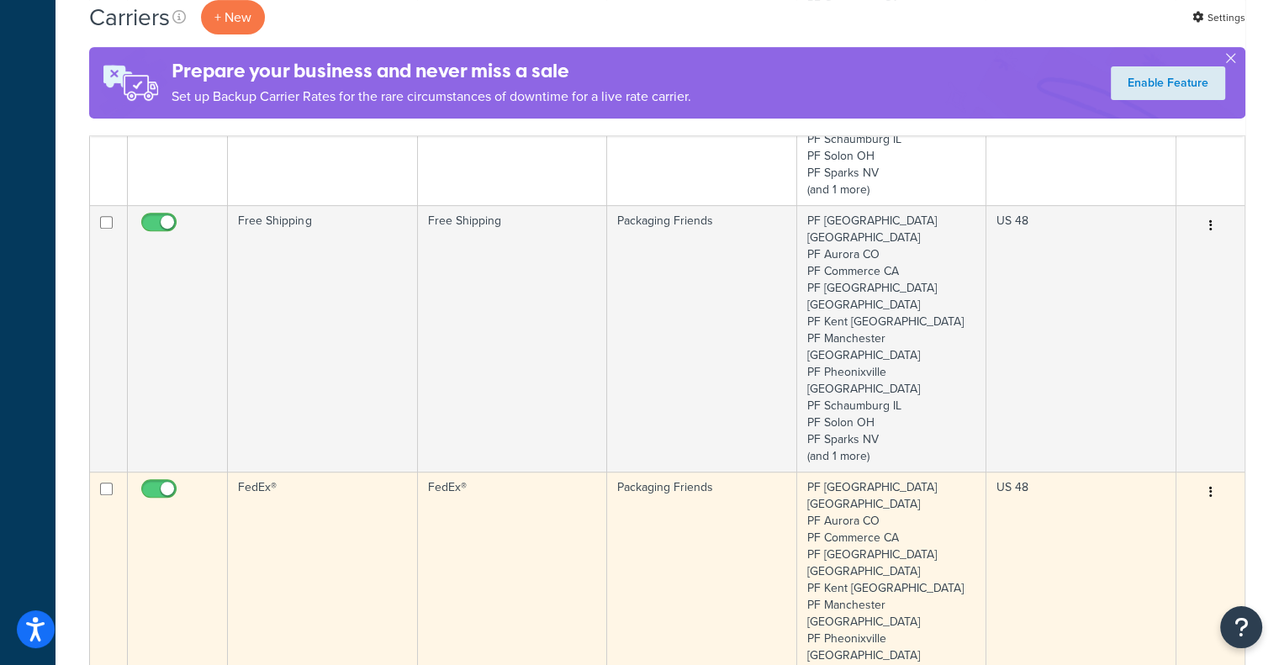
click at [491, 472] on td "FedEx®" at bounding box center [512, 605] width 189 height 267
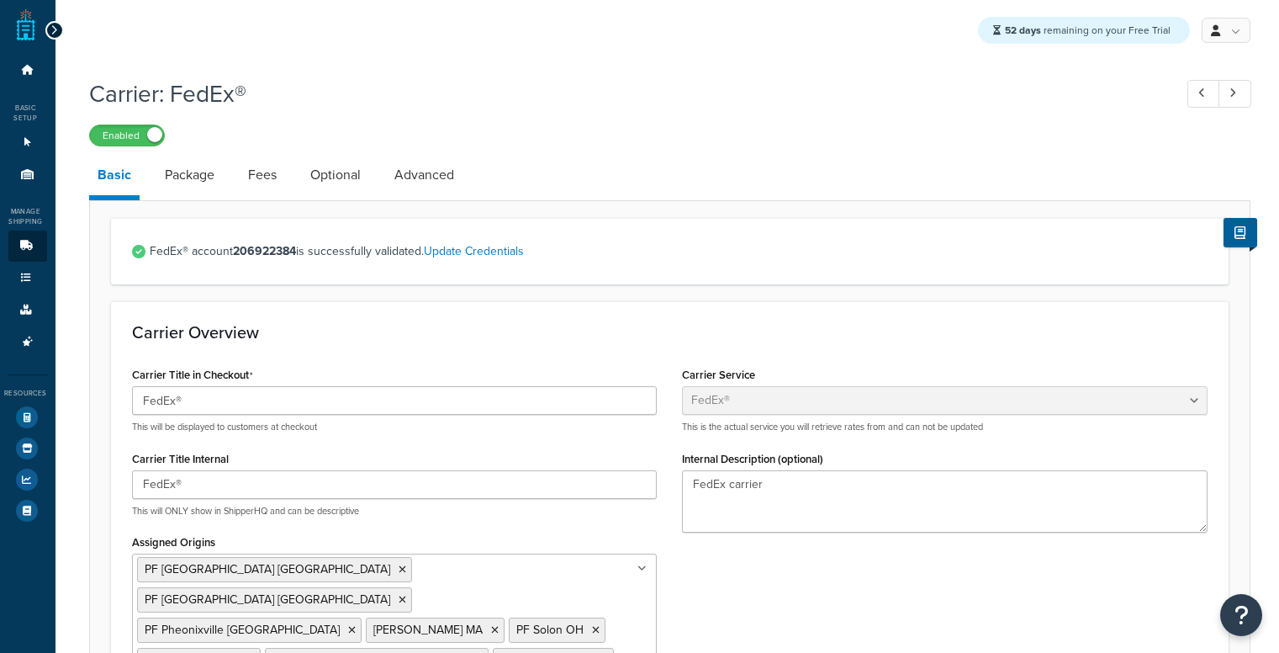
select select "fedEx"
select select "REQUEST_COURIER"
select select "YOUR_PACKAGING"
click at [252, 171] on link "Fees" at bounding box center [262, 175] width 45 height 40
select select "AFTER"
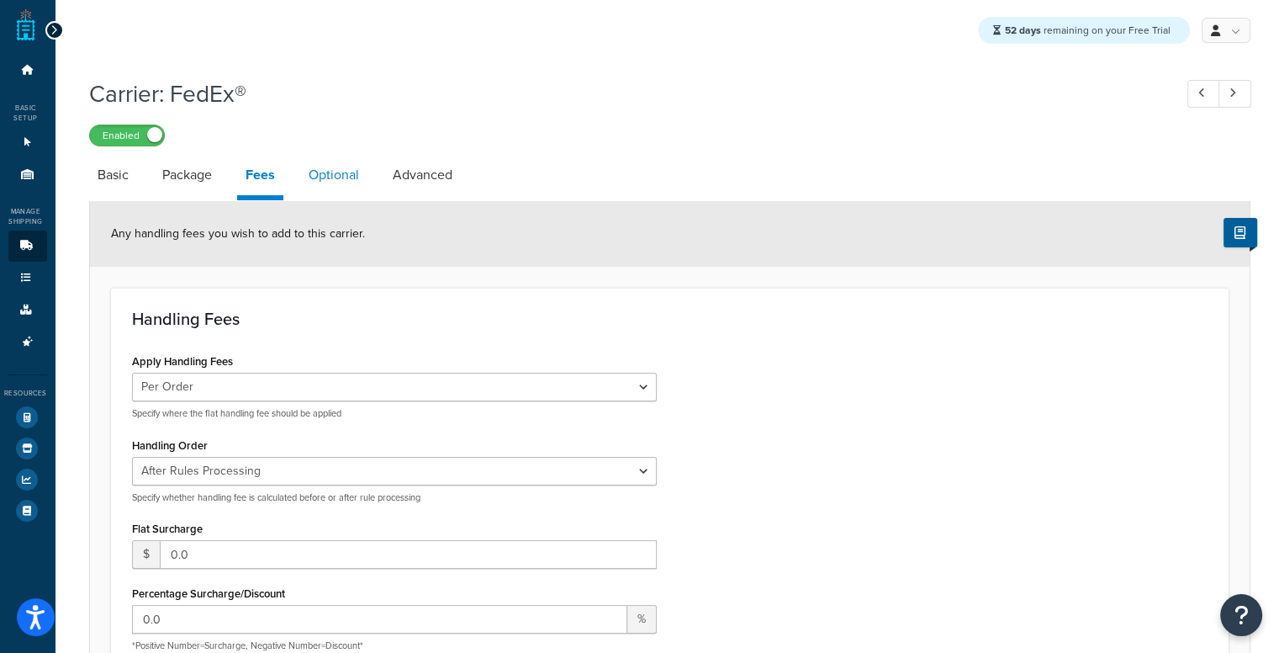
click at [333, 186] on link "Optional" at bounding box center [333, 175] width 67 height 40
select select "business"
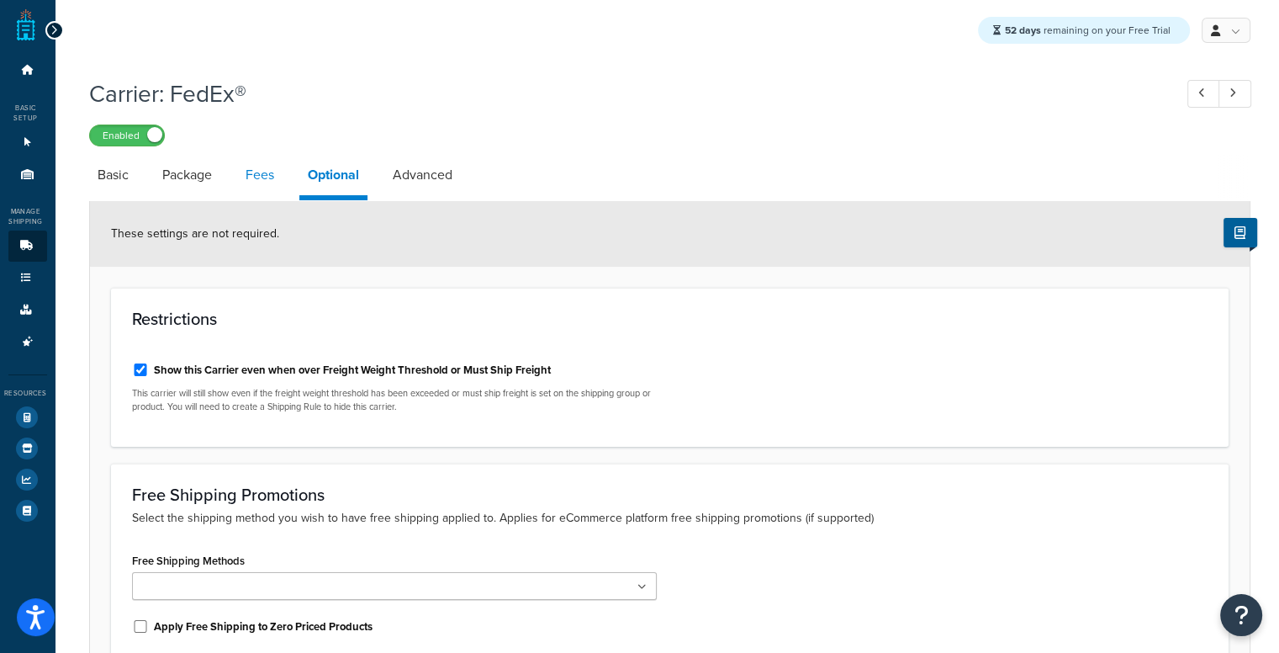
click at [251, 183] on link "Fees" at bounding box center [259, 175] width 45 height 40
select select "AFTER"
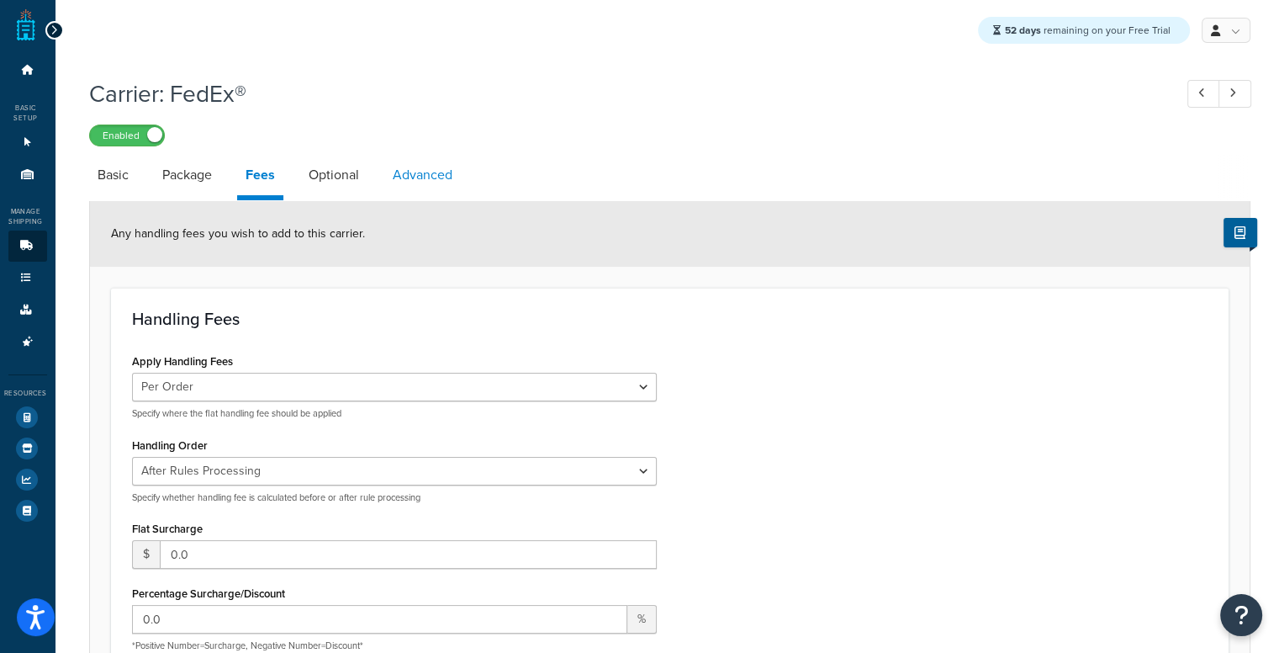
click at [414, 166] on link "Advanced" at bounding box center [422, 175] width 77 height 40
select select "false"
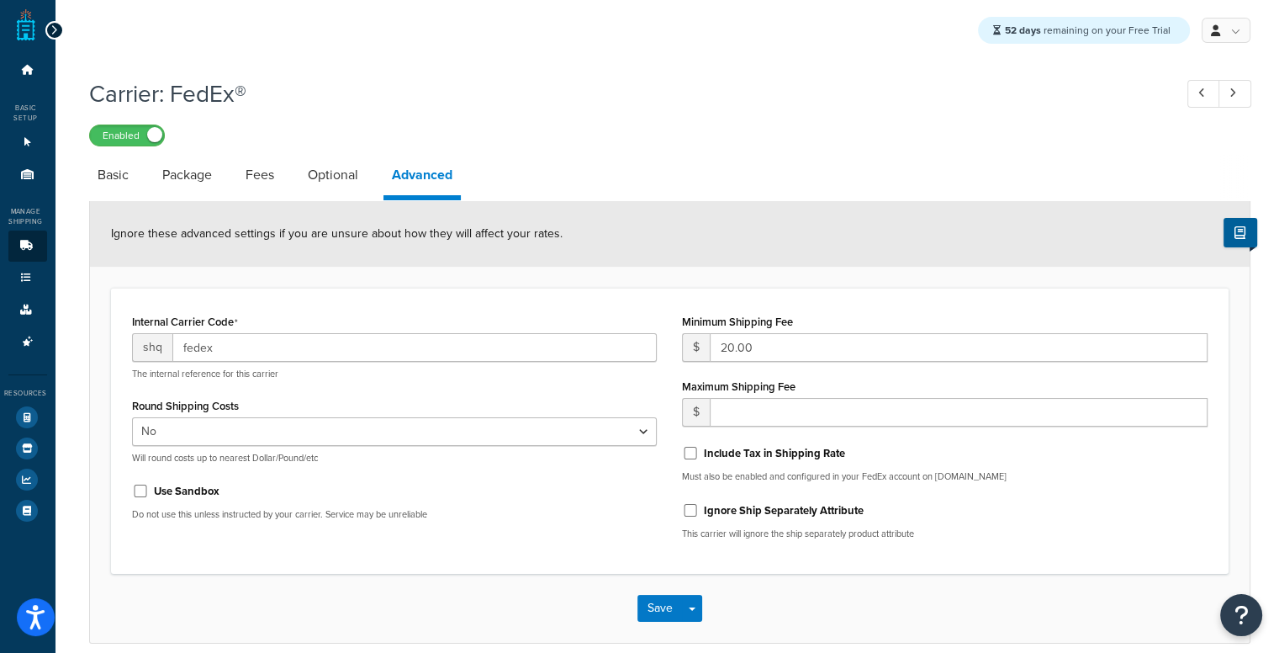
scroll to position [77, 0]
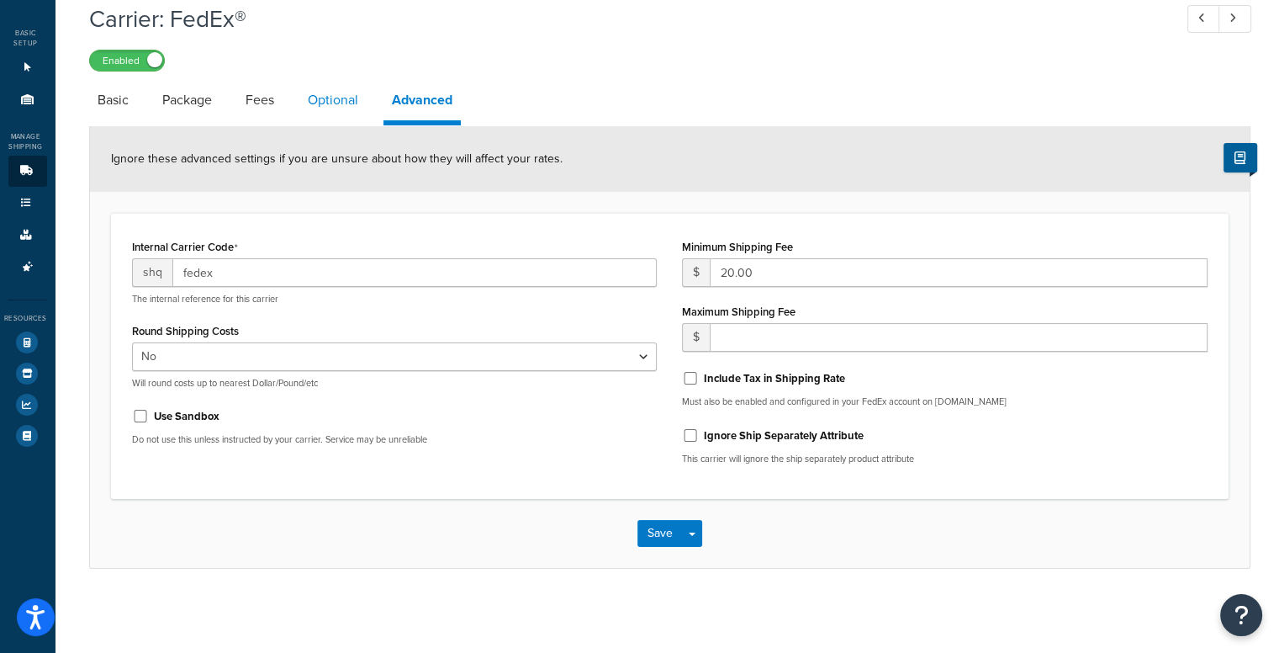
click at [340, 116] on link "Optional" at bounding box center [332, 100] width 67 height 40
select select "business"
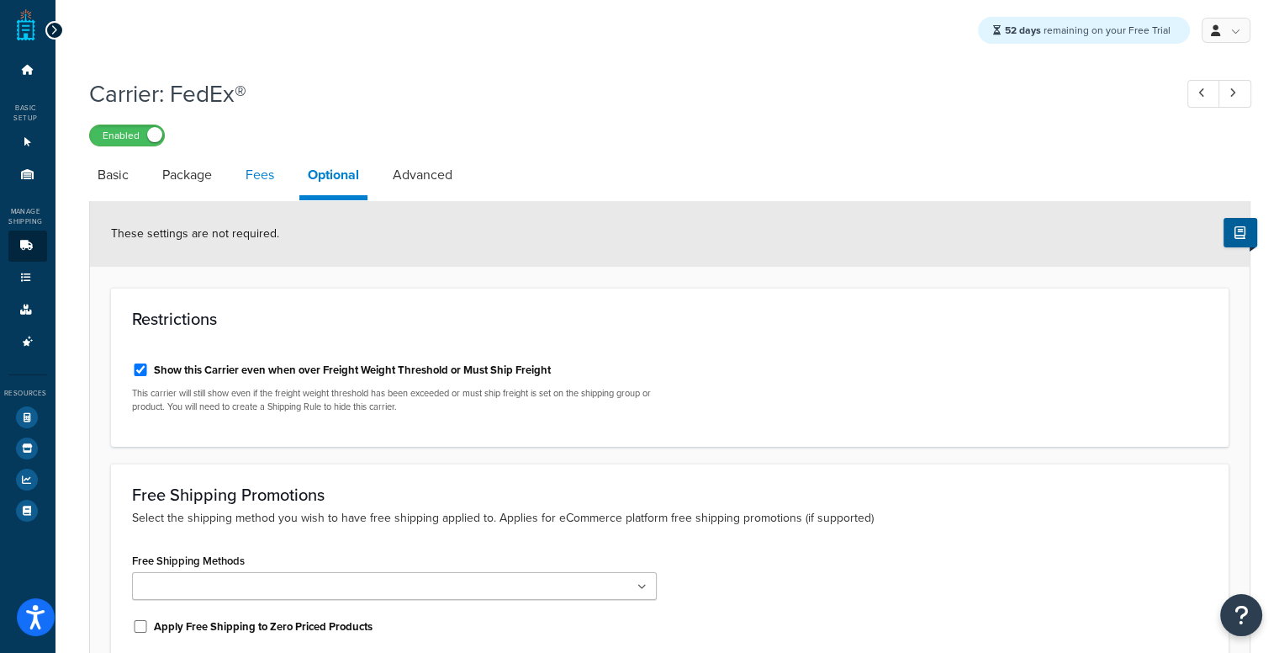
click at [271, 183] on link "Fees" at bounding box center [259, 175] width 45 height 40
select select "AFTER"
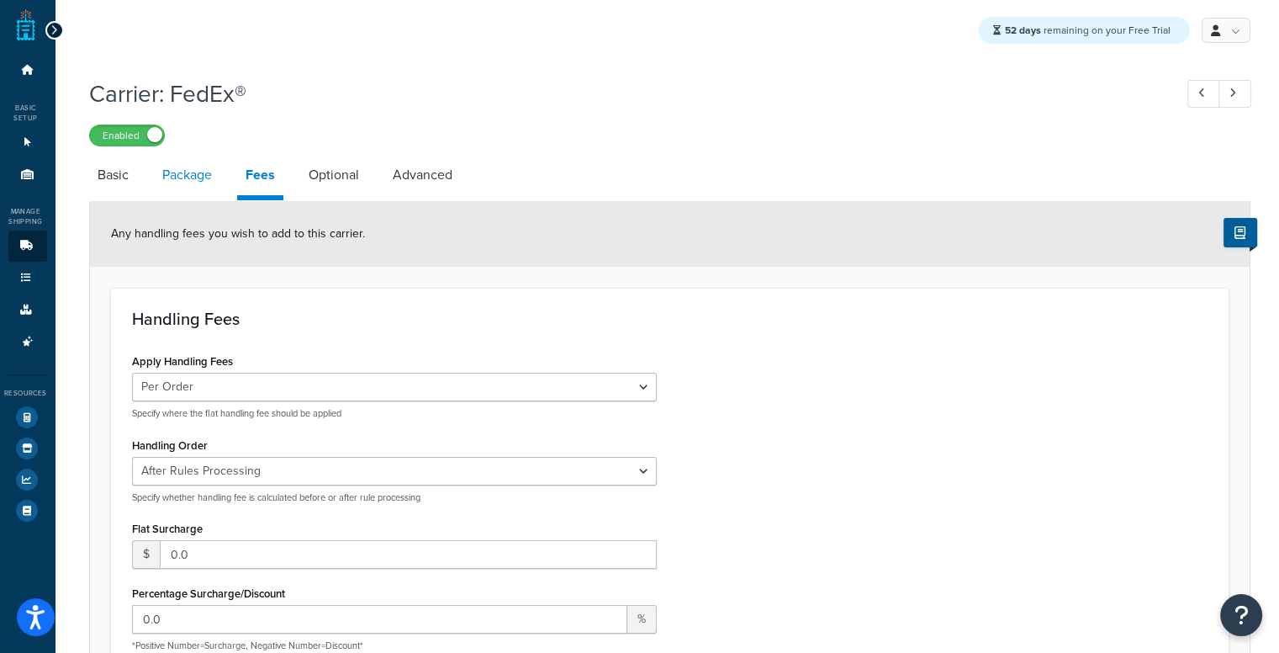
click at [193, 172] on link "Package" at bounding box center [187, 175] width 66 height 40
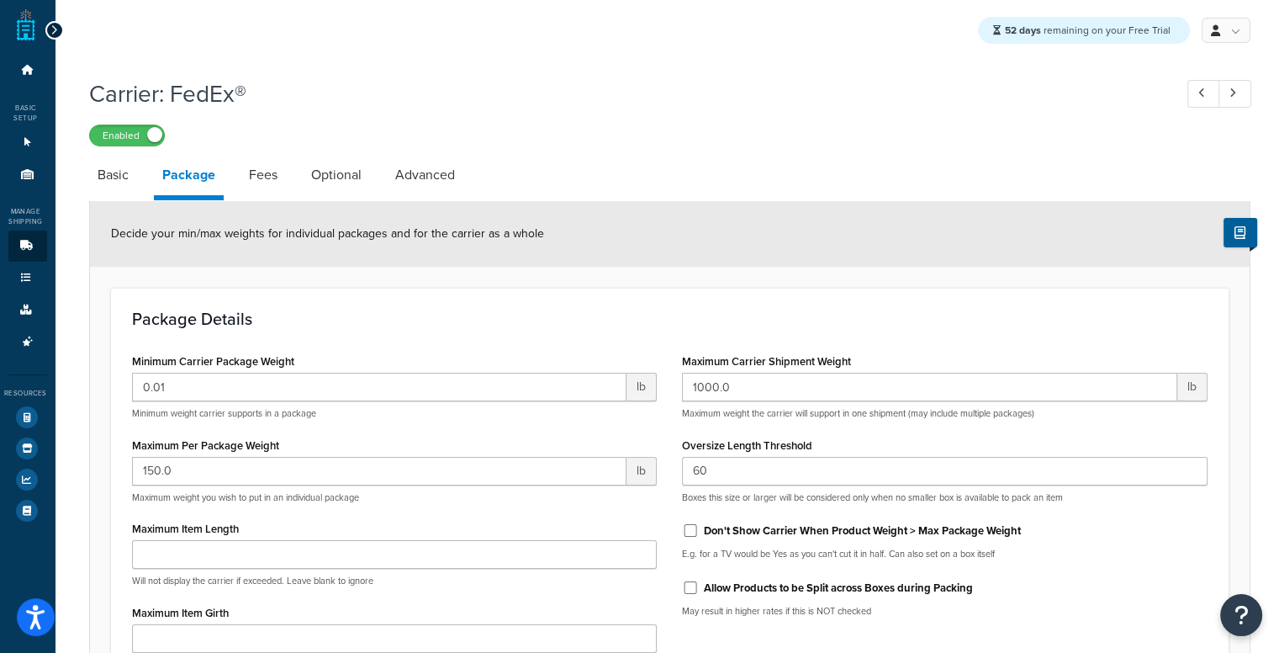
scroll to position [227, 0]
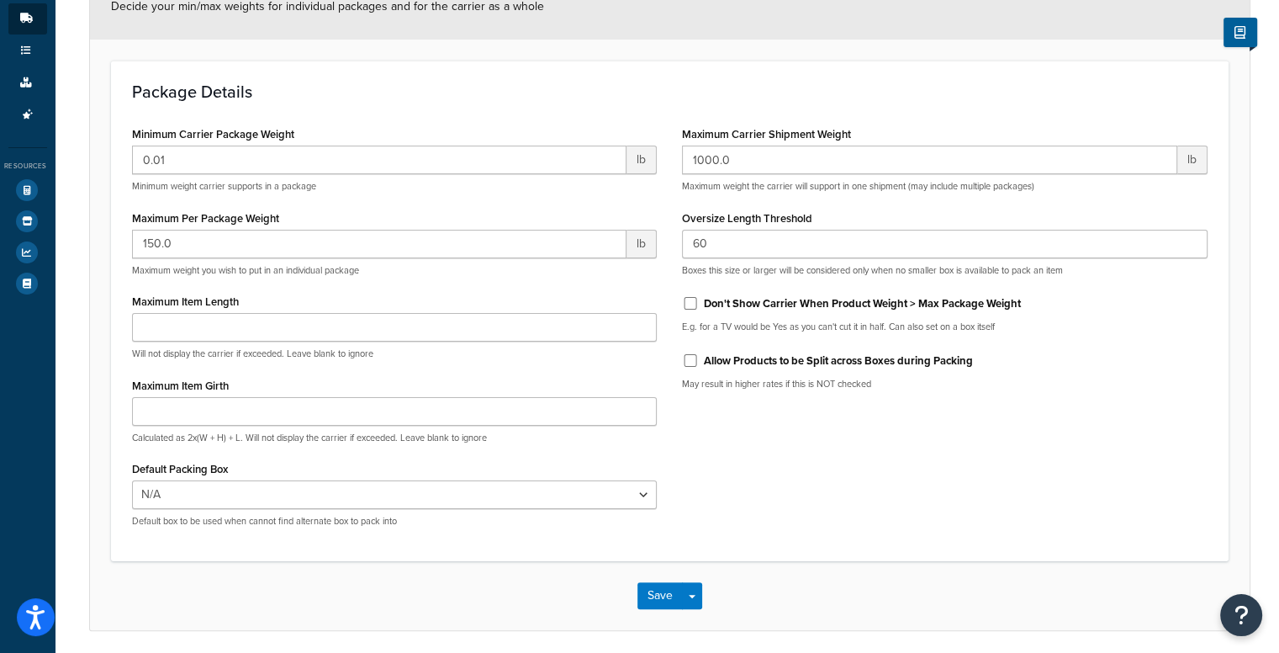
click at [740, 366] on label "Allow Products to be Split across Boxes during Packing" at bounding box center [838, 360] width 269 height 15
click at [699, 366] on input "Allow Products to be Split across Boxes during Packing" at bounding box center [690, 360] width 17 height 13
checkbox input "true"
click at [659, 601] on button "Save" at bounding box center [660, 595] width 45 height 27
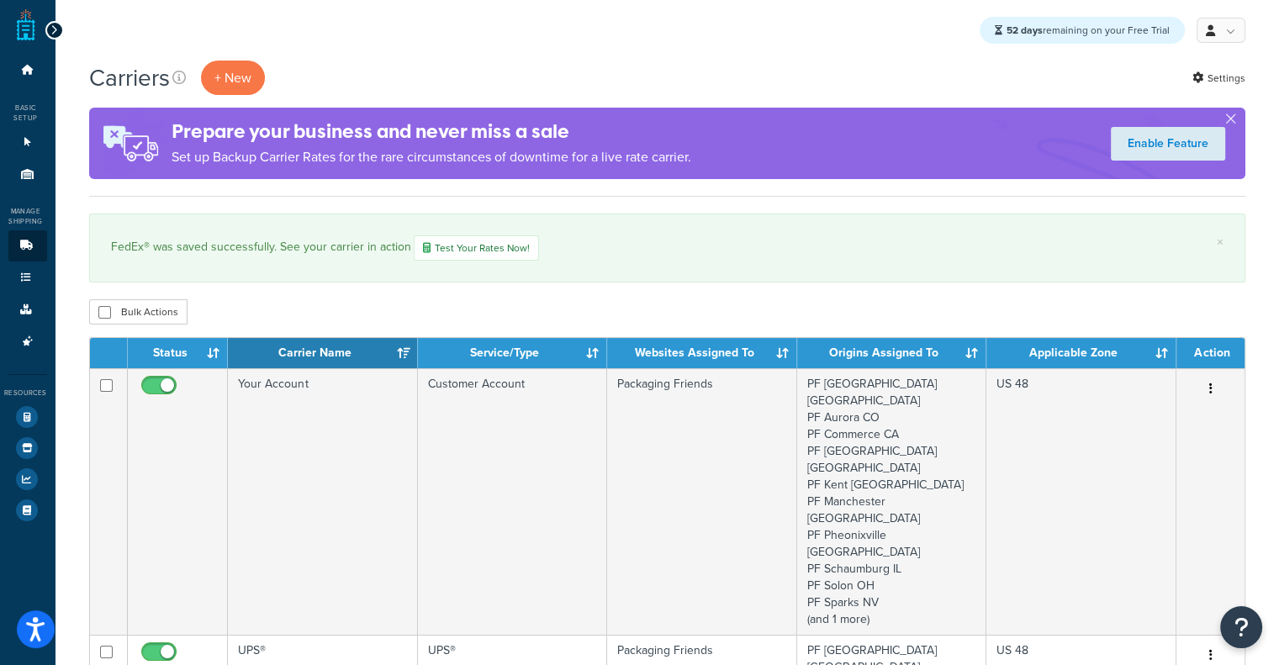
drag, startPoint x: 1289, startPoint y: 130, endPoint x: 1279, endPoint y: 119, distance: 14.3
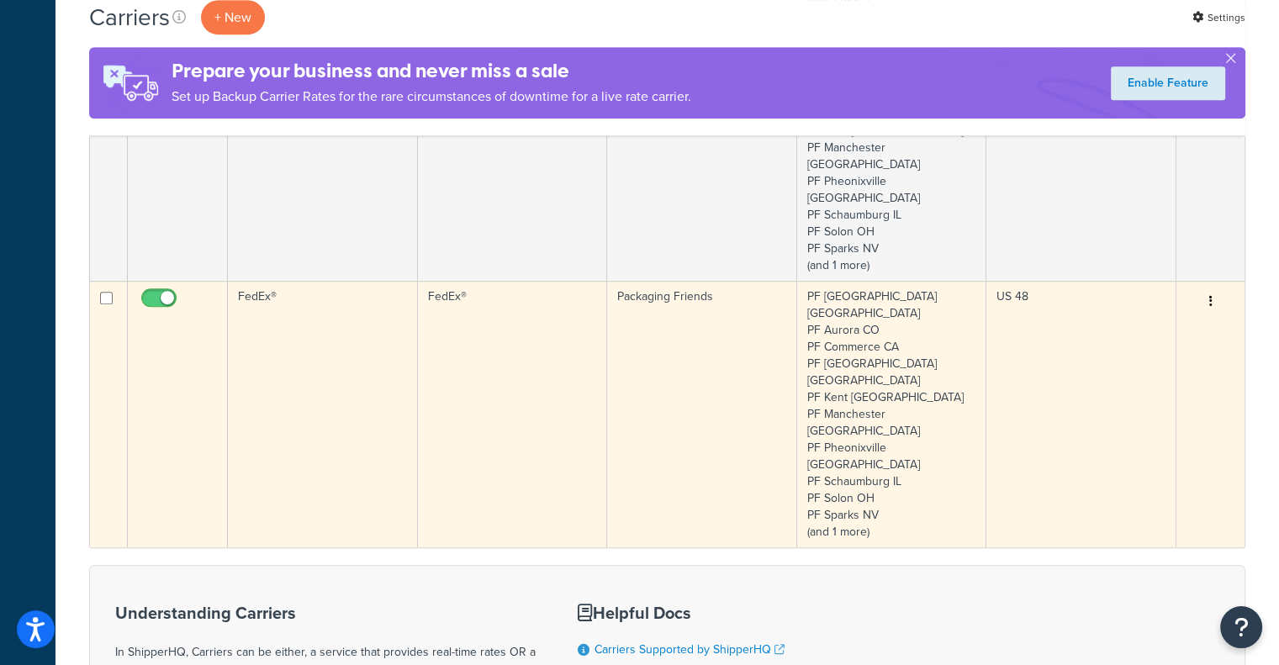
click at [607, 281] on td "Packaging Friends" at bounding box center [701, 414] width 189 height 267
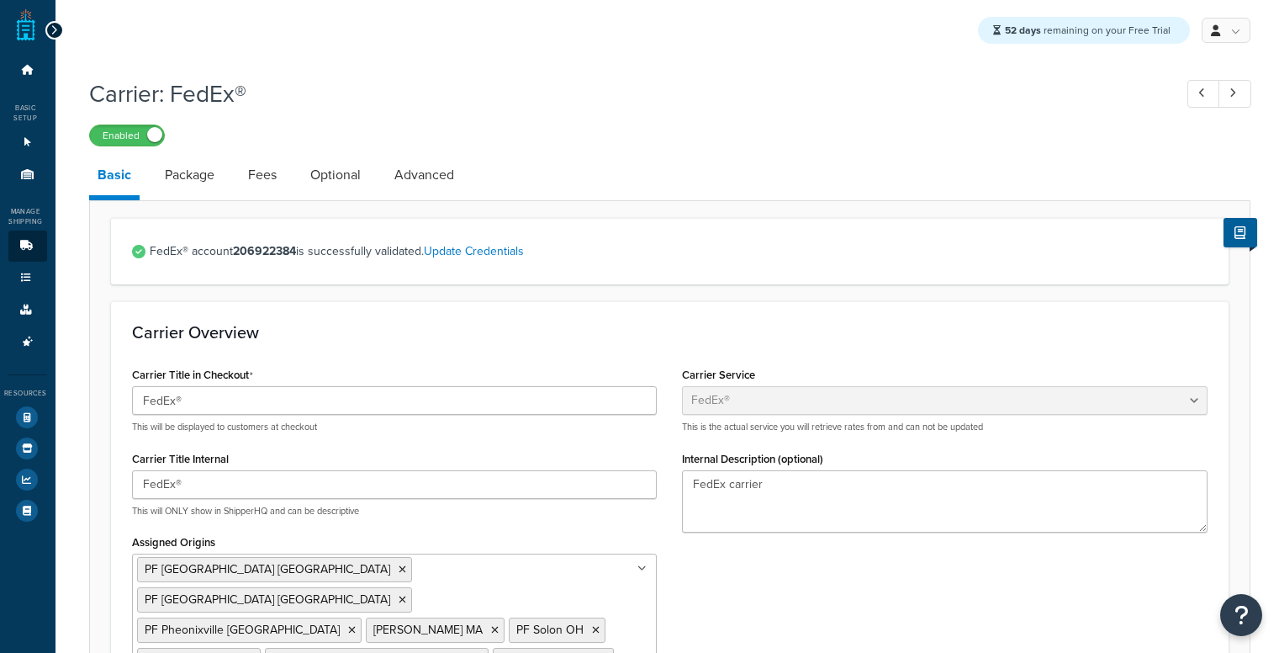
select select "fedEx"
select select "REQUEST_COURIER"
select select "YOUR_PACKAGING"
click at [162, 171] on link "Package" at bounding box center [189, 175] width 66 height 40
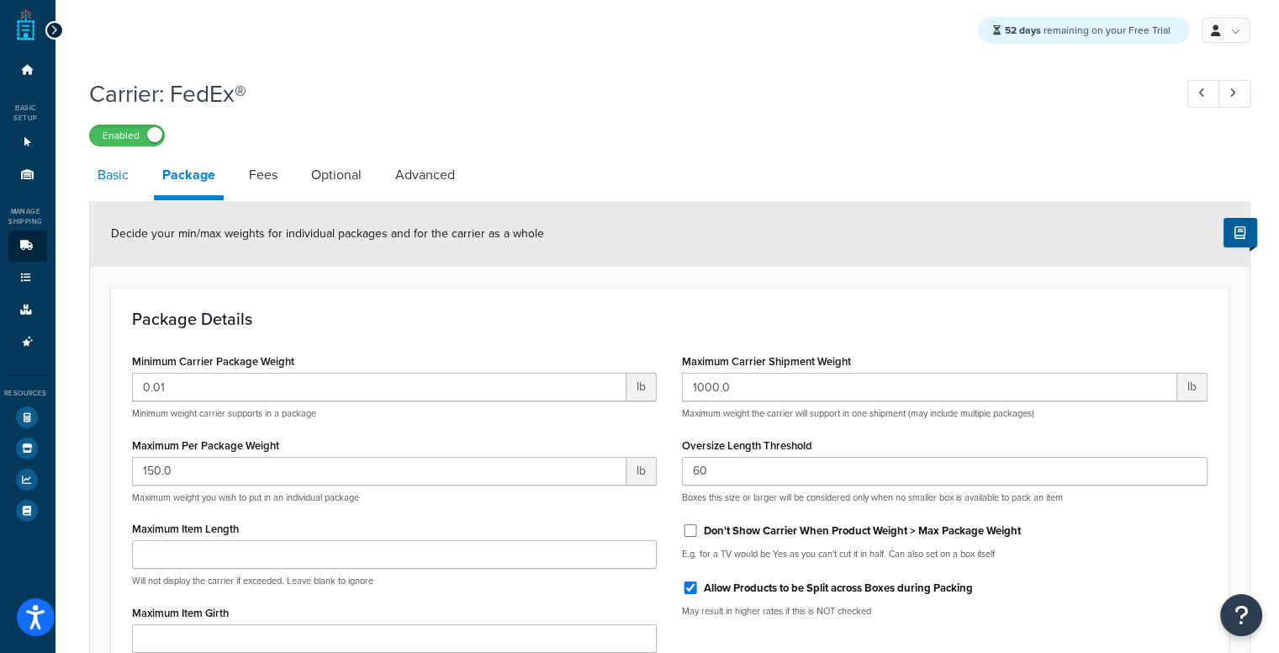
click at [113, 162] on link "Basic" at bounding box center [113, 175] width 48 height 40
select select "fedEx"
select select "REQUEST_COURIER"
select select "YOUR_PACKAGING"
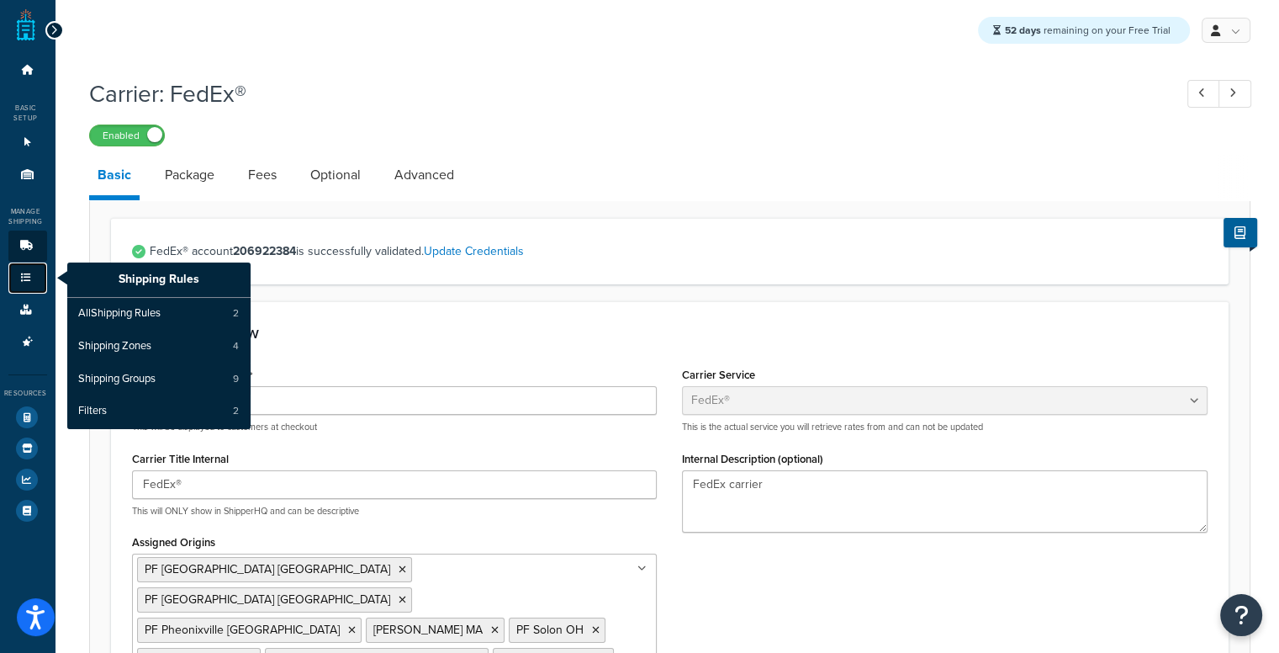
click at [23, 285] on link "Shipping Rules" at bounding box center [27, 277] width 39 height 31
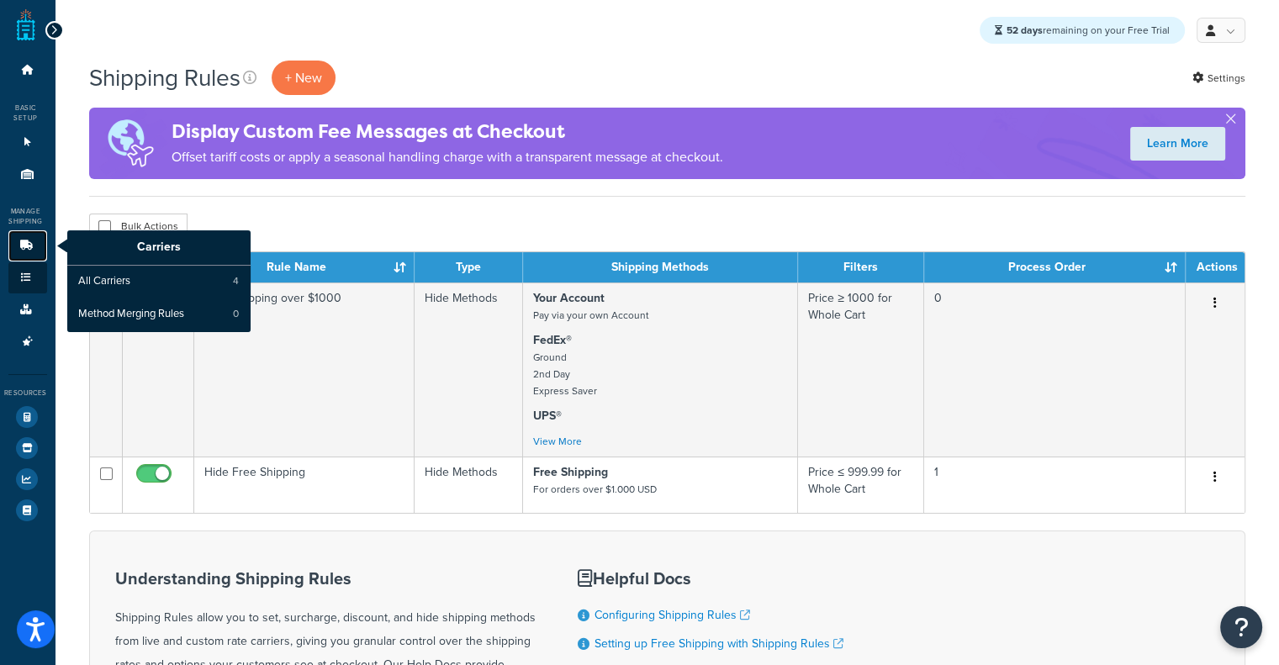
click at [27, 248] on icon at bounding box center [26, 246] width 17 height 10
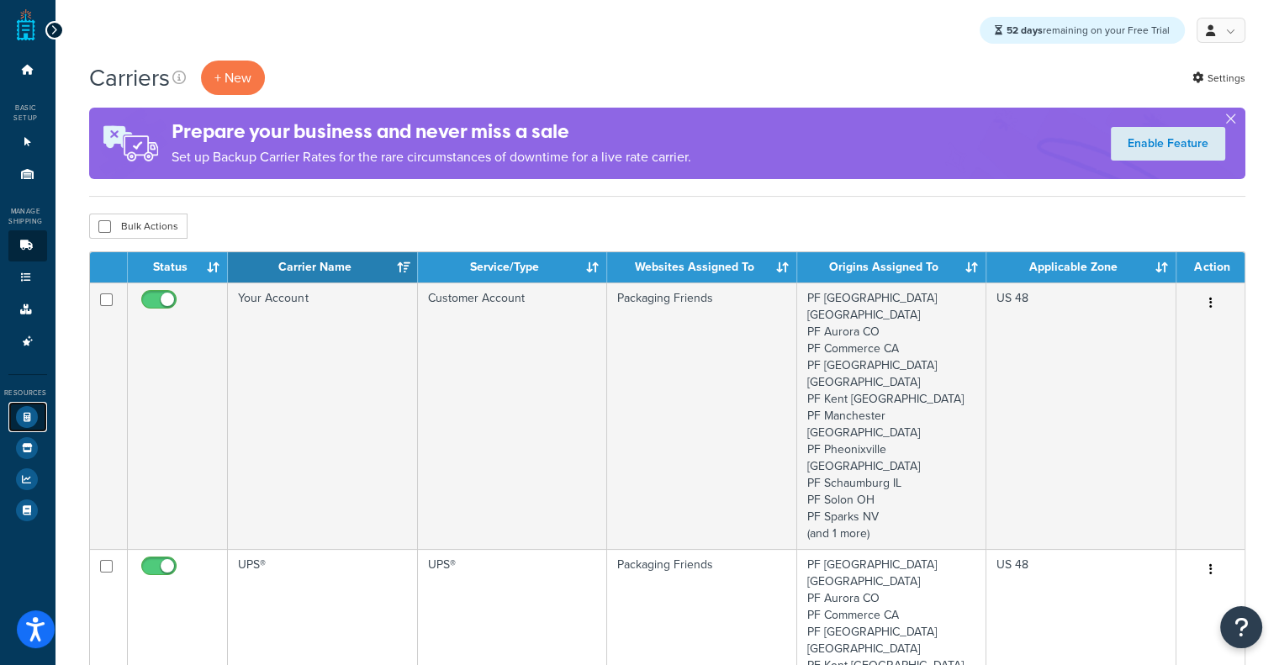
click at [27, 420] on icon at bounding box center [27, 417] width 22 height 22
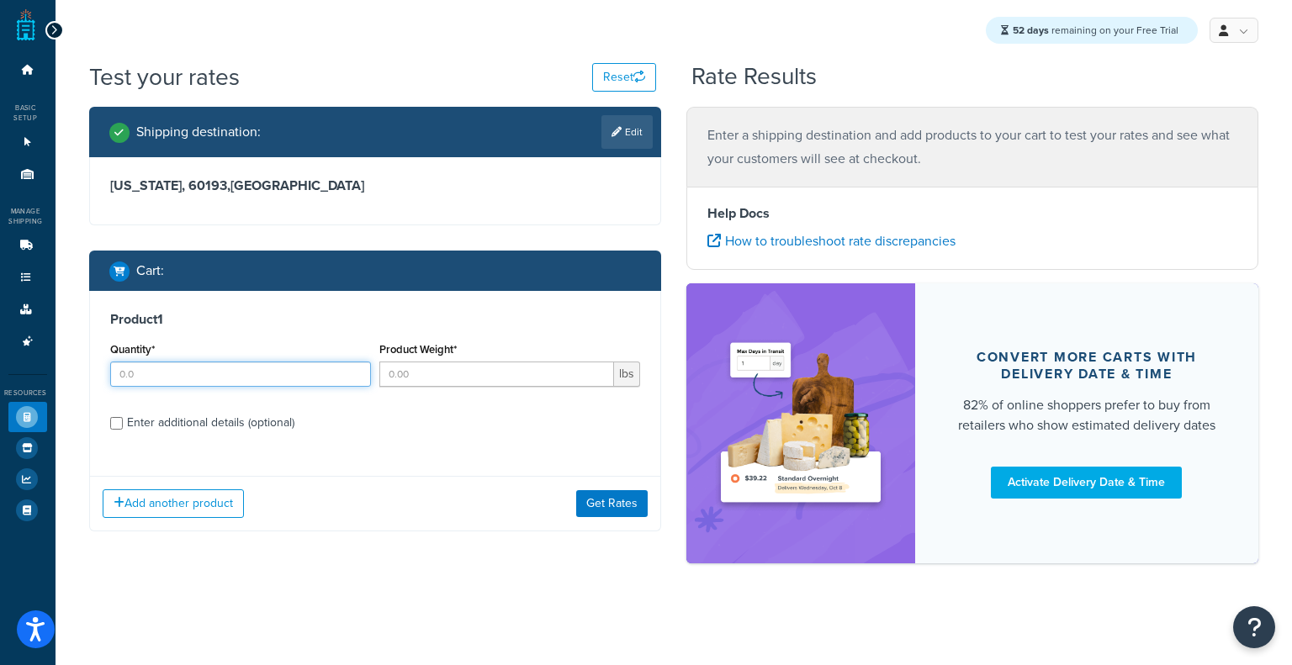
click at [273, 373] on input "Quantity*" at bounding box center [240, 374] width 261 height 25
click at [340, 381] on input "Quantity*" at bounding box center [240, 374] width 261 height 25
type input "1"
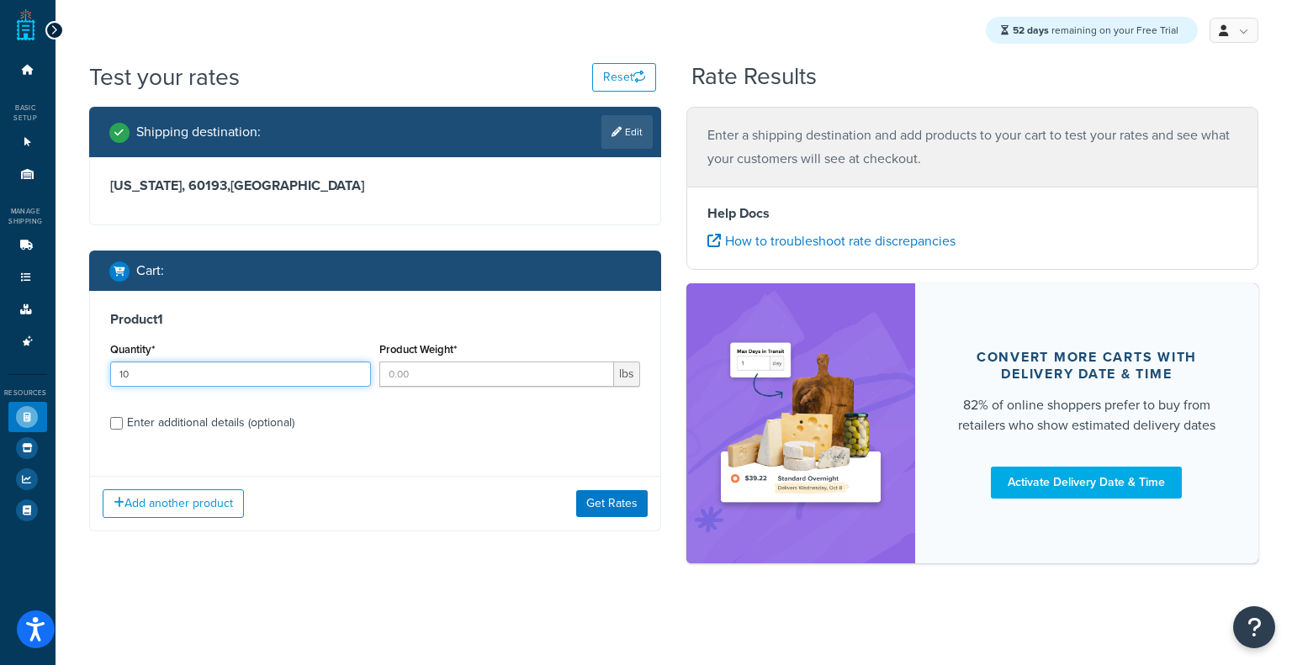
type input "10"
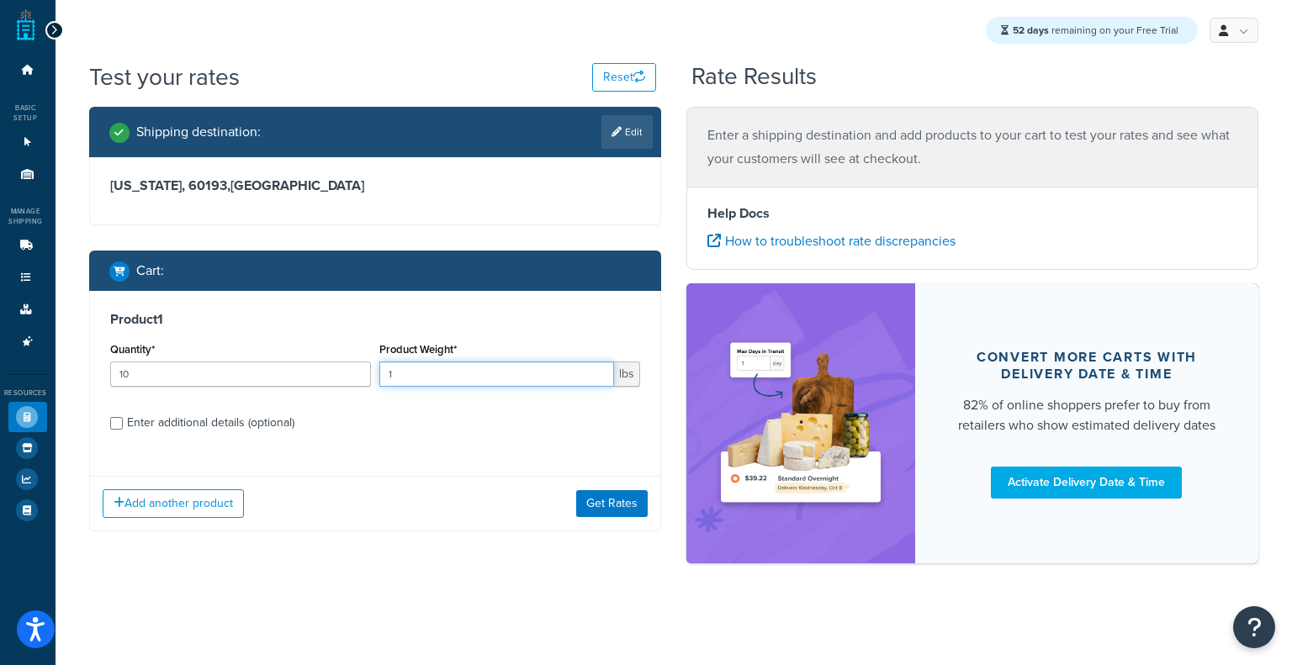
click at [473, 374] on input "1" at bounding box center [496, 374] width 235 height 25
type input "12"
click at [243, 437] on div "Product 1 Quantity* 10 Product Weight* 12 lbs Enter additional details (optiona…" at bounding box center [375, 377] width 570 height 172
click at [249, 430] on div "Enter additional details (optional)" at bounding box center [210, 423] width 167 height 24
click at [123, 430] on input "Enter additional details (optional)" at bounding box center [116, 423] width 13 height 13
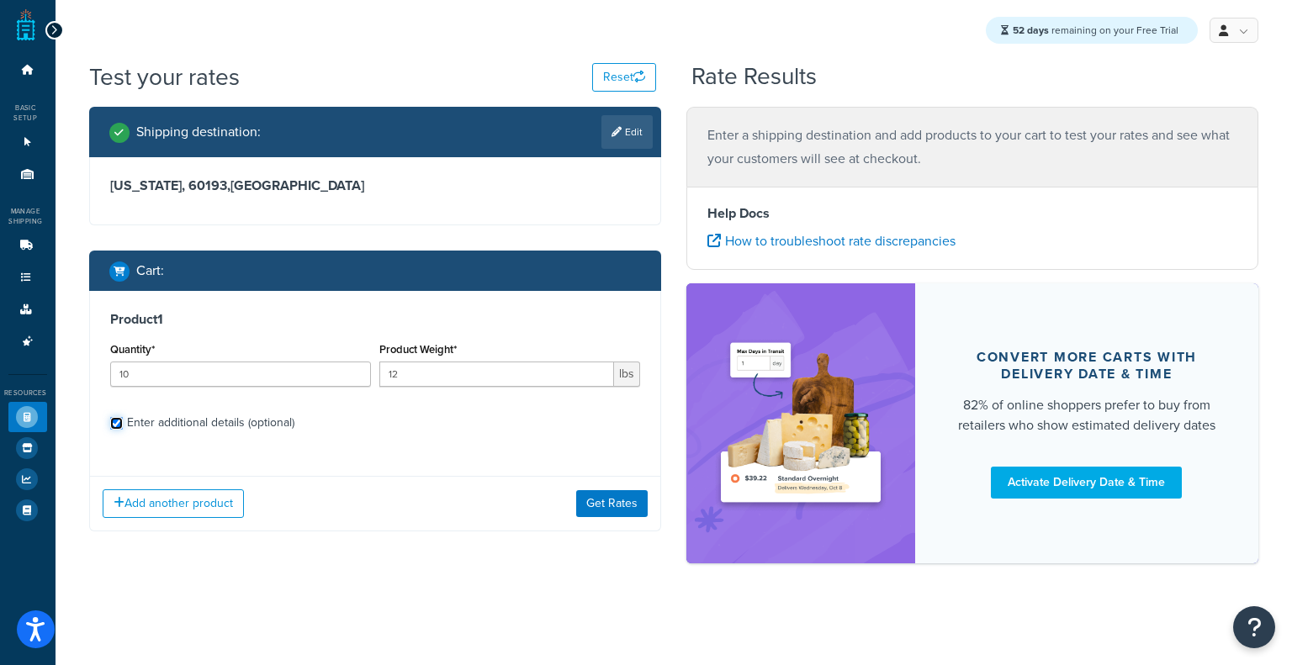
checkbox input "true"
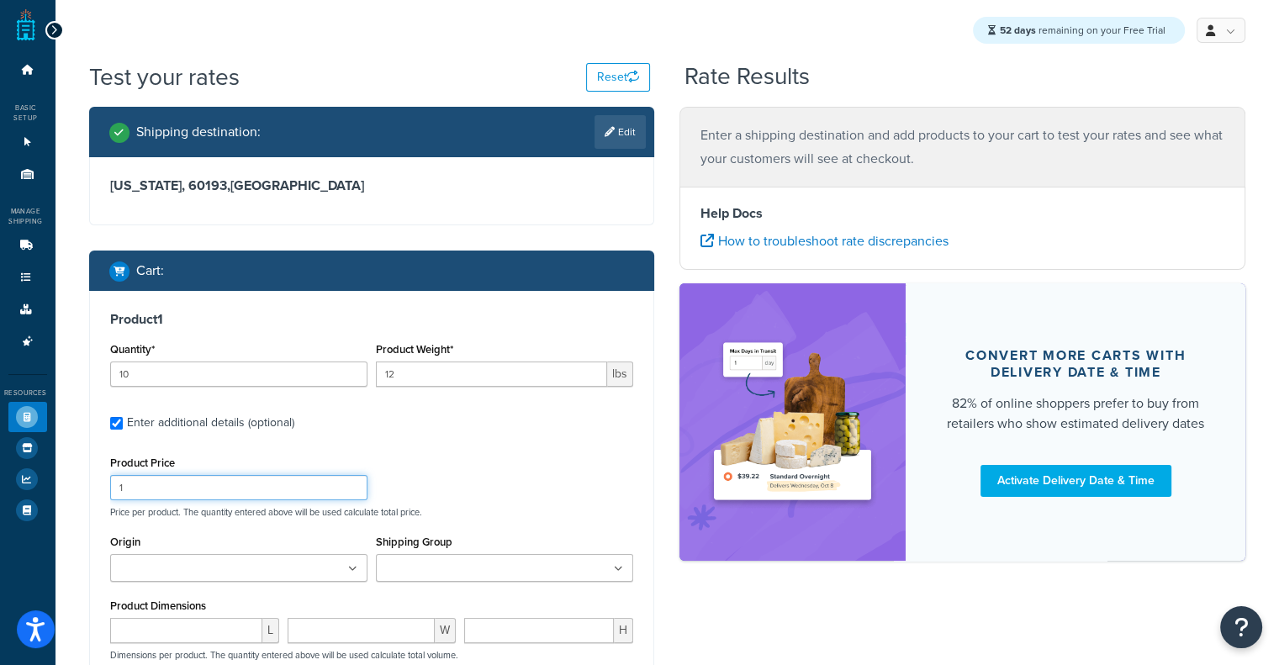
click at [256, 492] on input "1" at bounding box center [238, 487] width 257 height 25
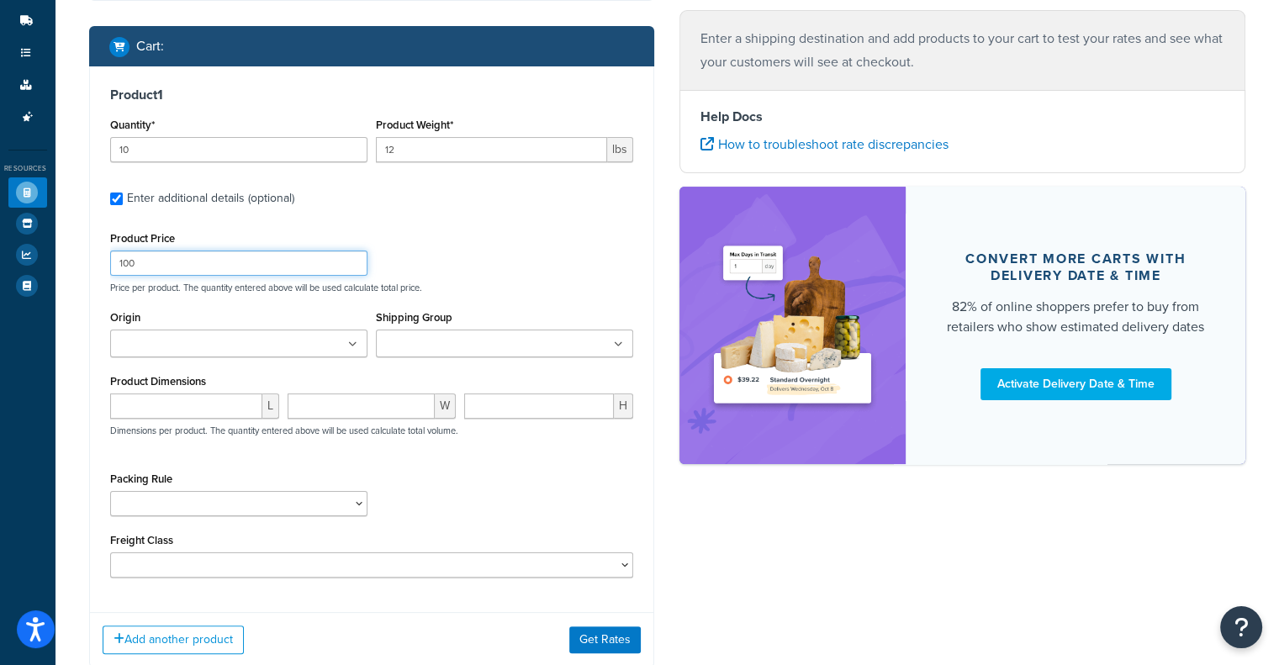
scroll to position [336, 0]
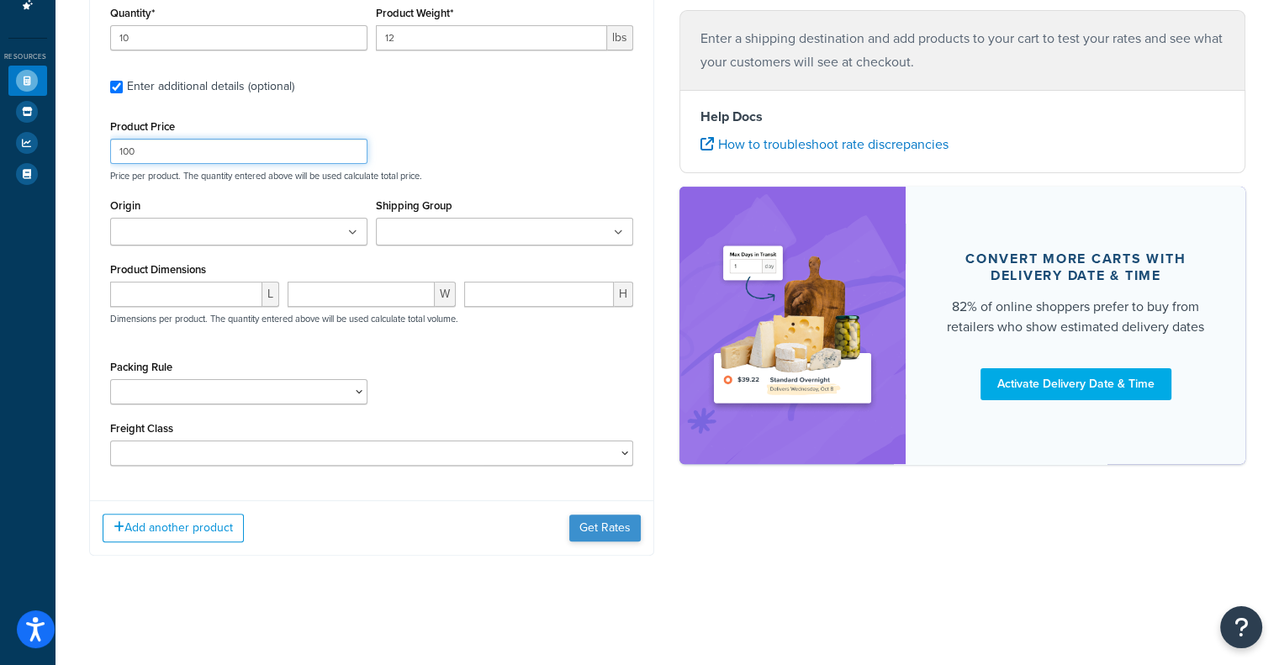
type input "100"
click at [622, 526] on button "Get Rates" at bounding box center [604, 528] width 71 height 27
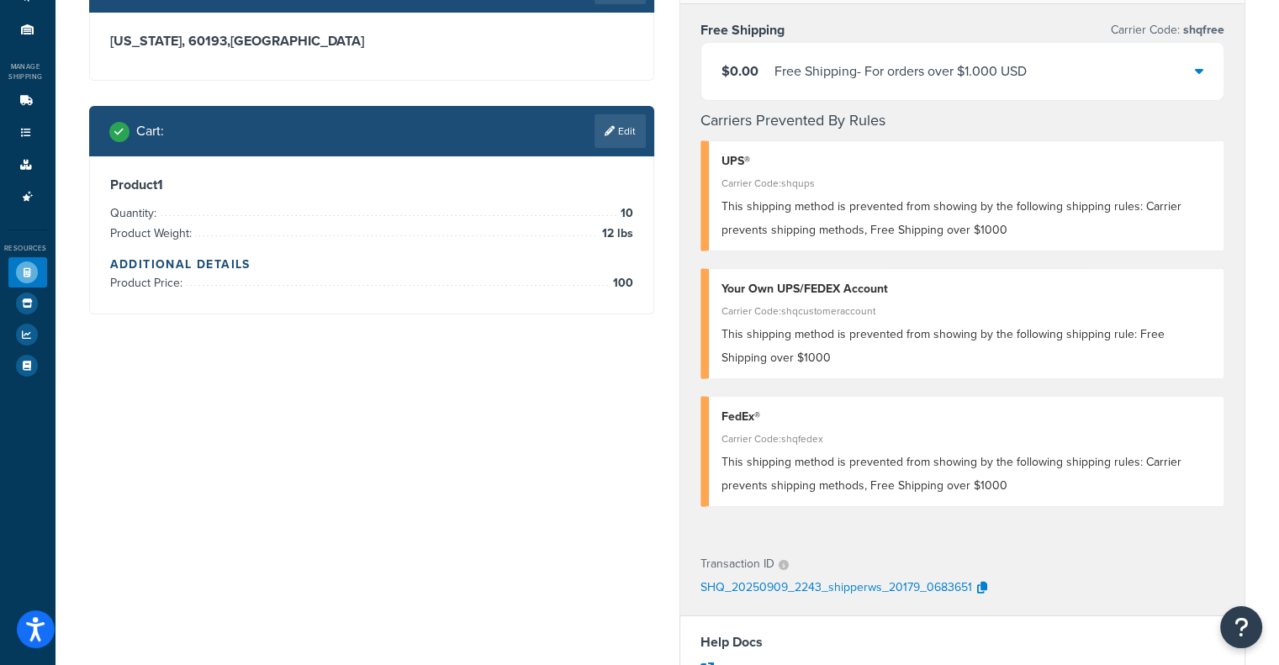
scroll to position [0, 0]
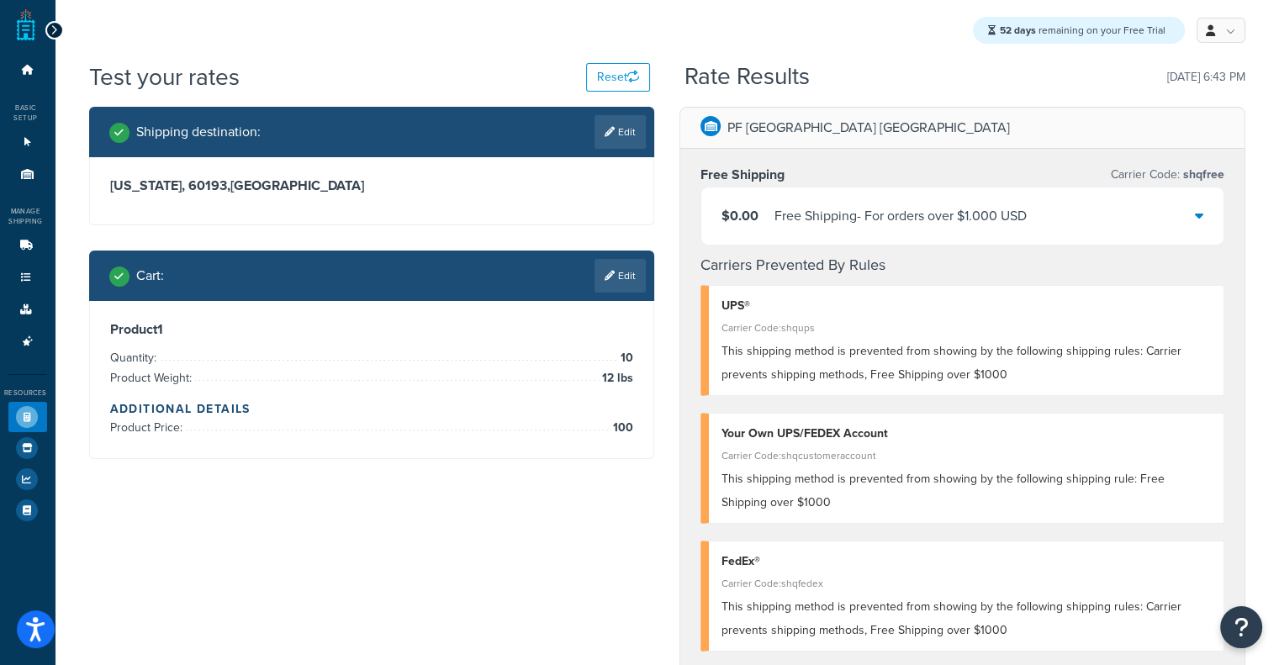
click at [891, 214] on div "Free Shipping - For orders over $1.000 USD" at bounding box center [901, 216] width 252 height 24
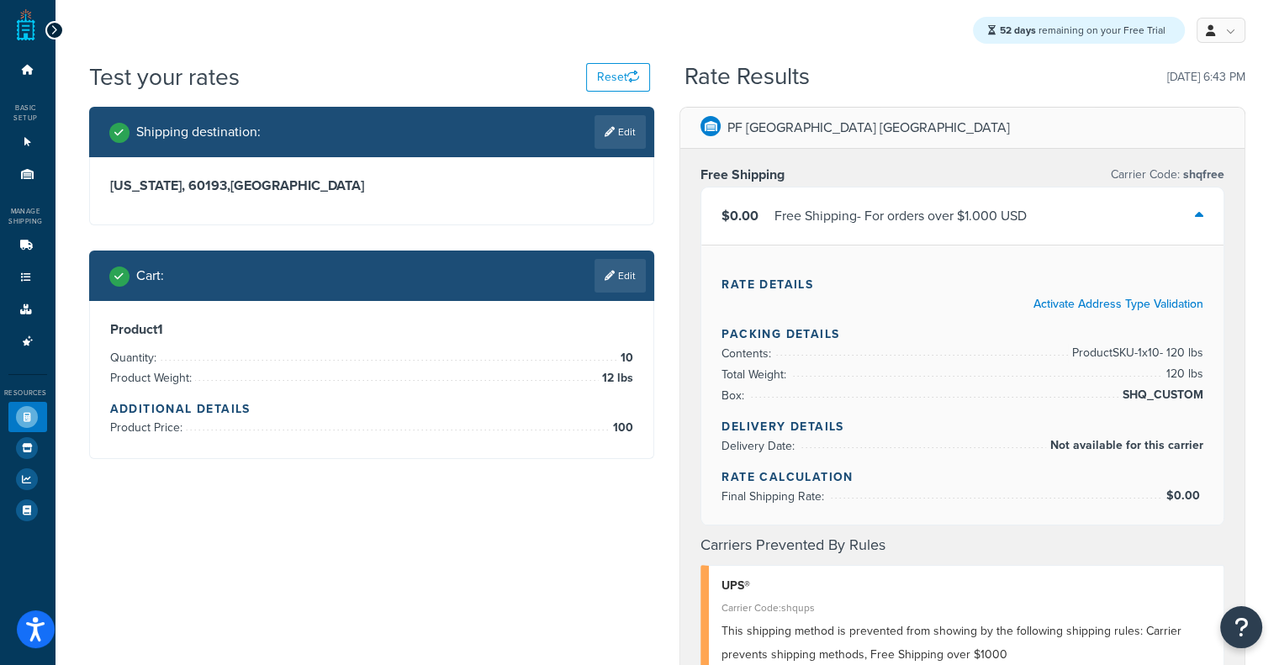
click at [891, 214] on div "Free Shipping - For orders over $1.000 USD" at bounding box center [901, 216] width 252 height 24
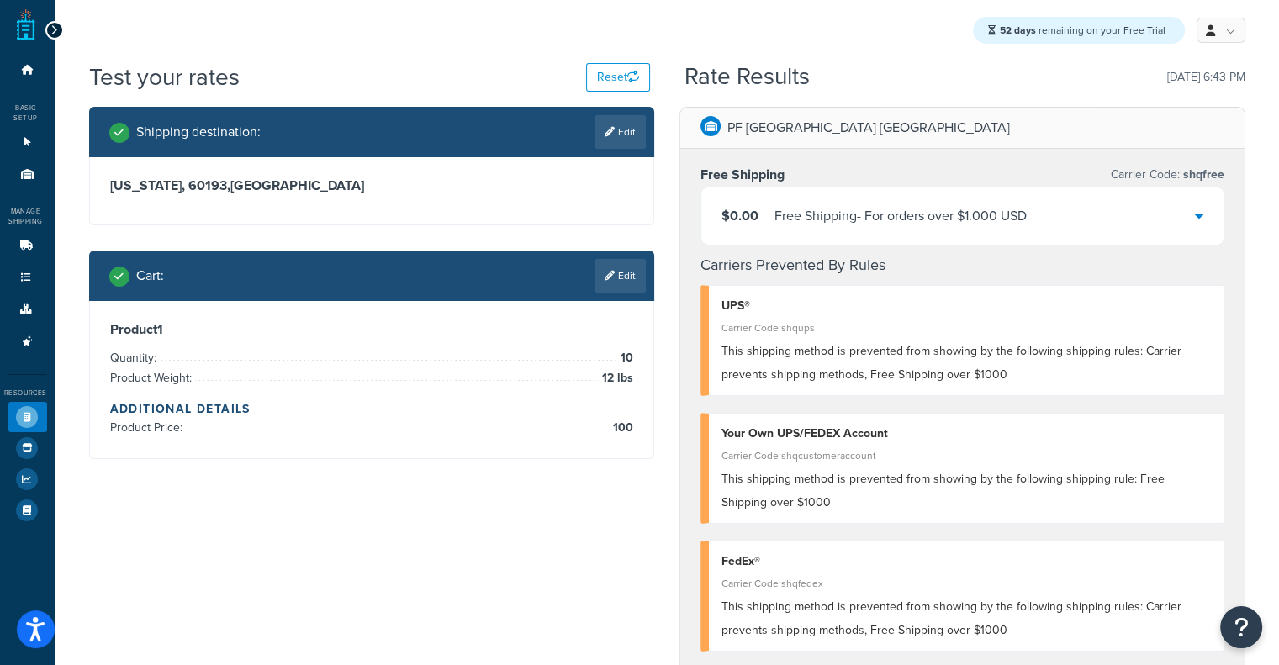
click at [891, 214] on div "Free Shipping - For orders over $1.000 USD" at bounding box center [901, 216] width 252 height 24
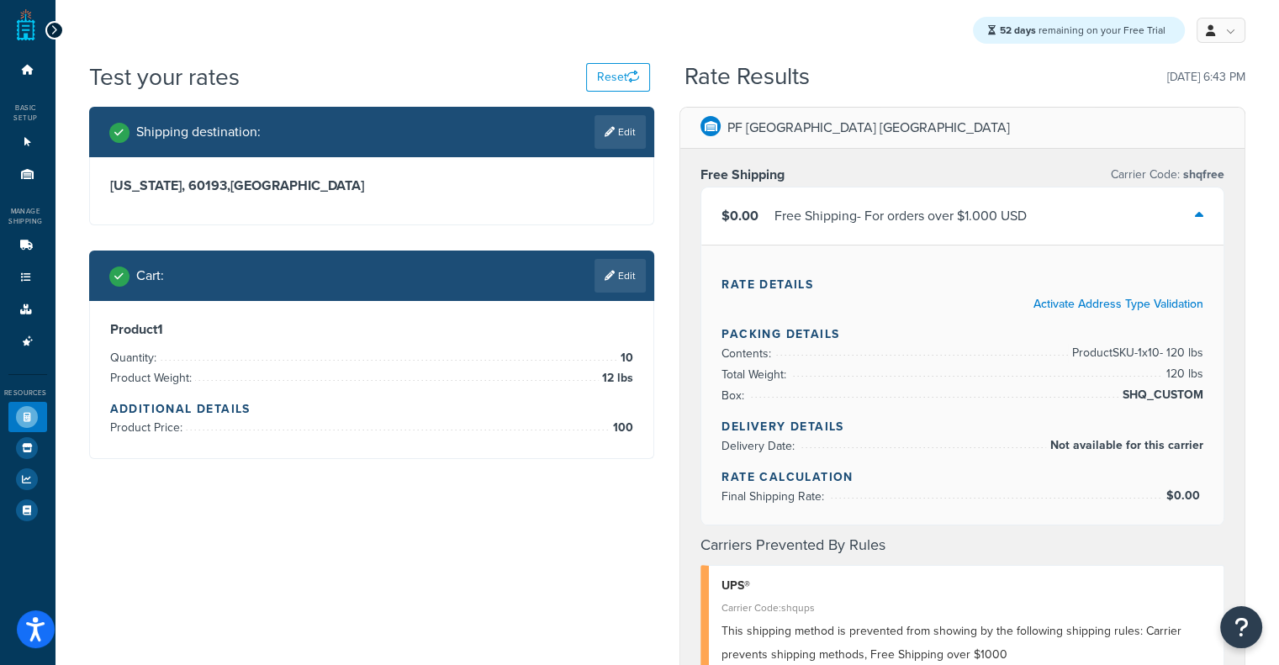
click at [891, 214] on div "Free Shipping - For orders over $1.000 USD" at bounding box center [901, 216] width 252 height 24
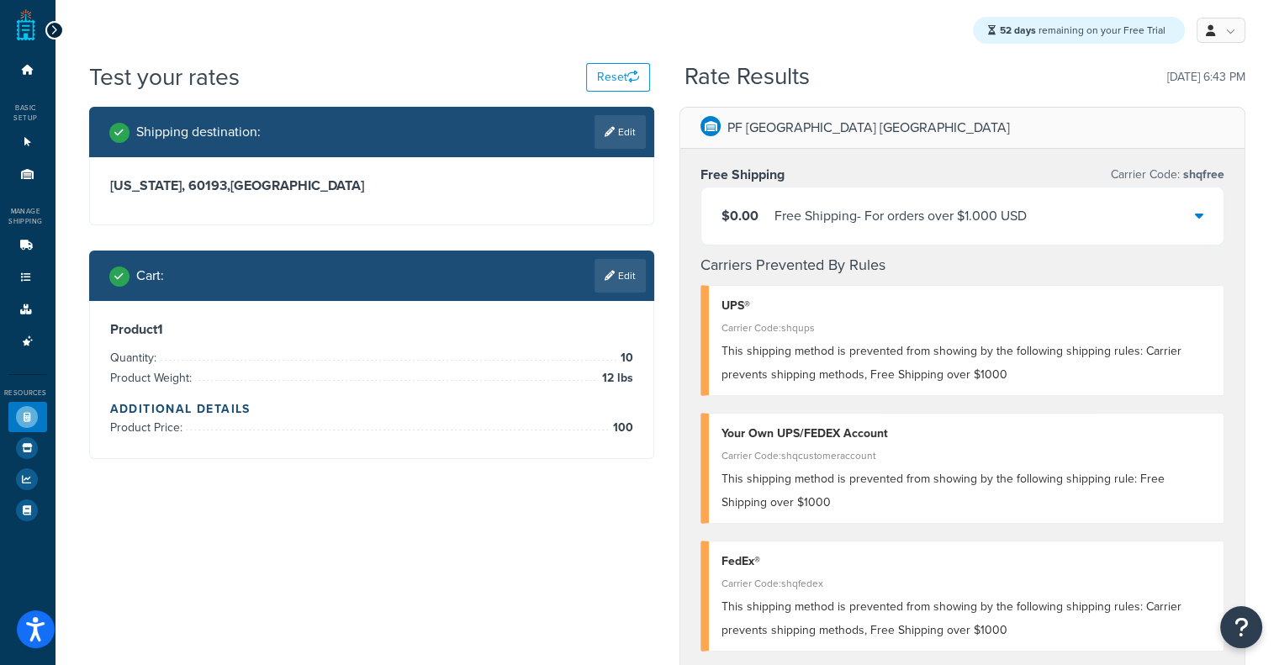
click at [891, 214] on div "Free Shipping - For orders over $1.000 USD" at bounding box center [901, 216] width 252 height 24
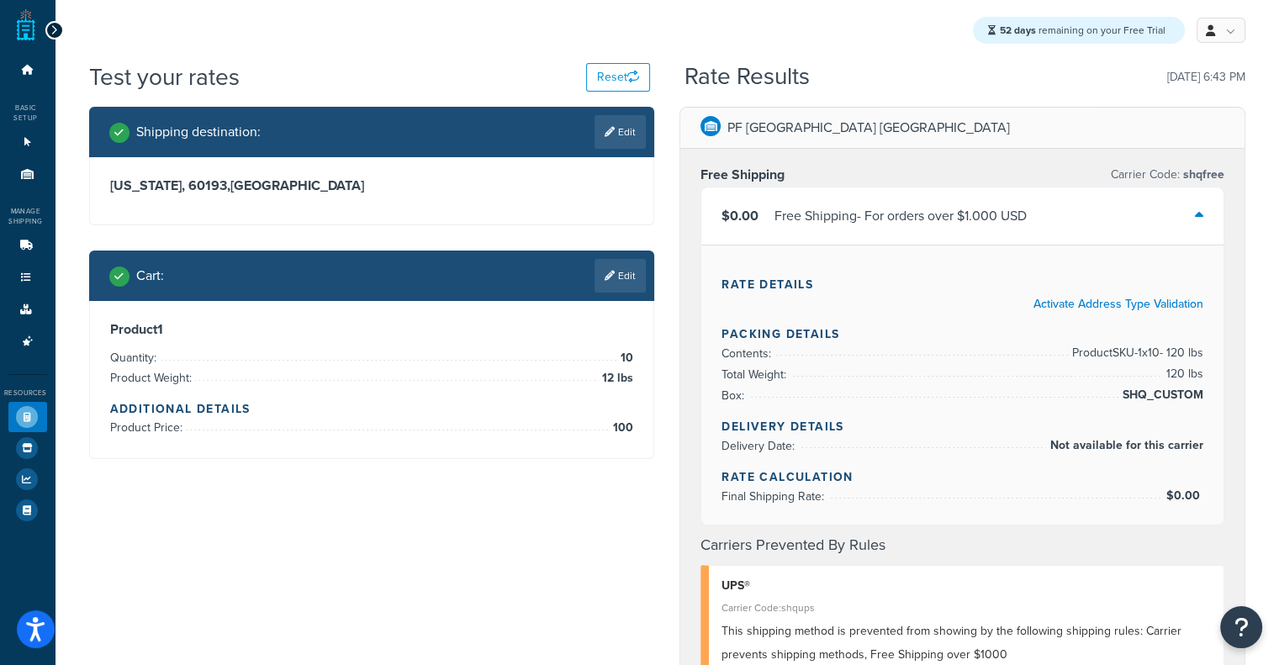
click at [891, 214] on div "Free Shipping - For orders over $1.000 USD" at bounding box center [901, 216] width 252 height 24
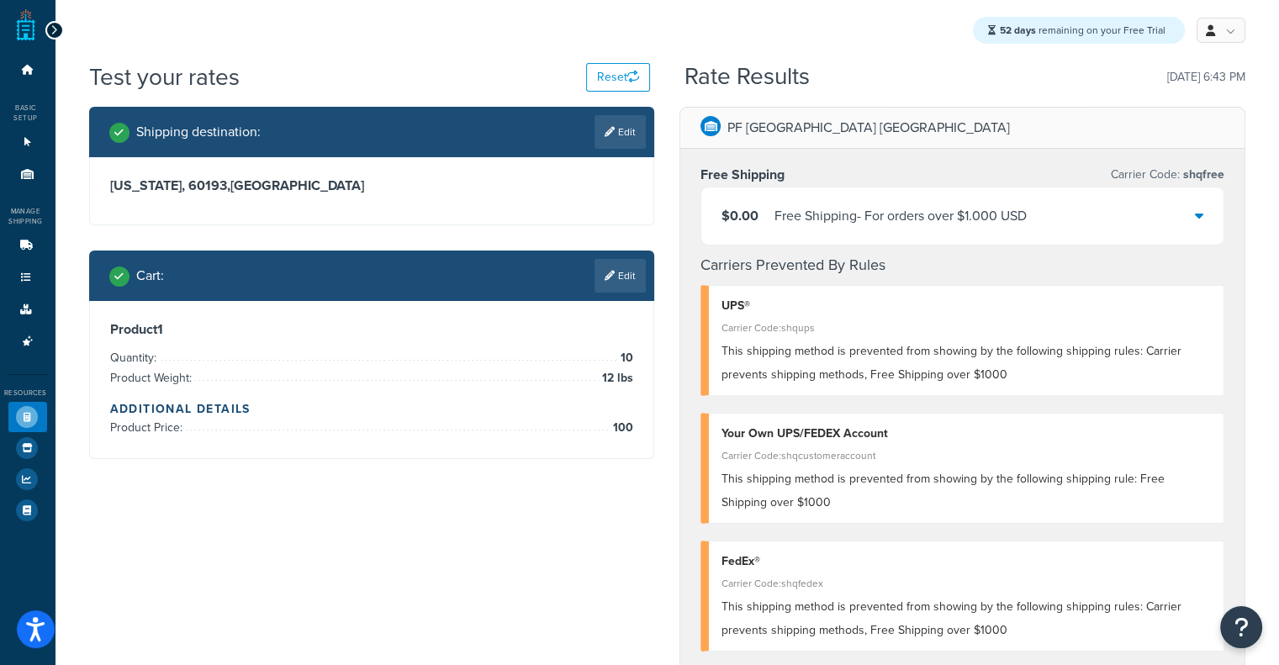
click at [891, 214] on div "Free Shipping - For orders over $1.000 USD" at bounding box center [901, 216] width 252 height 24
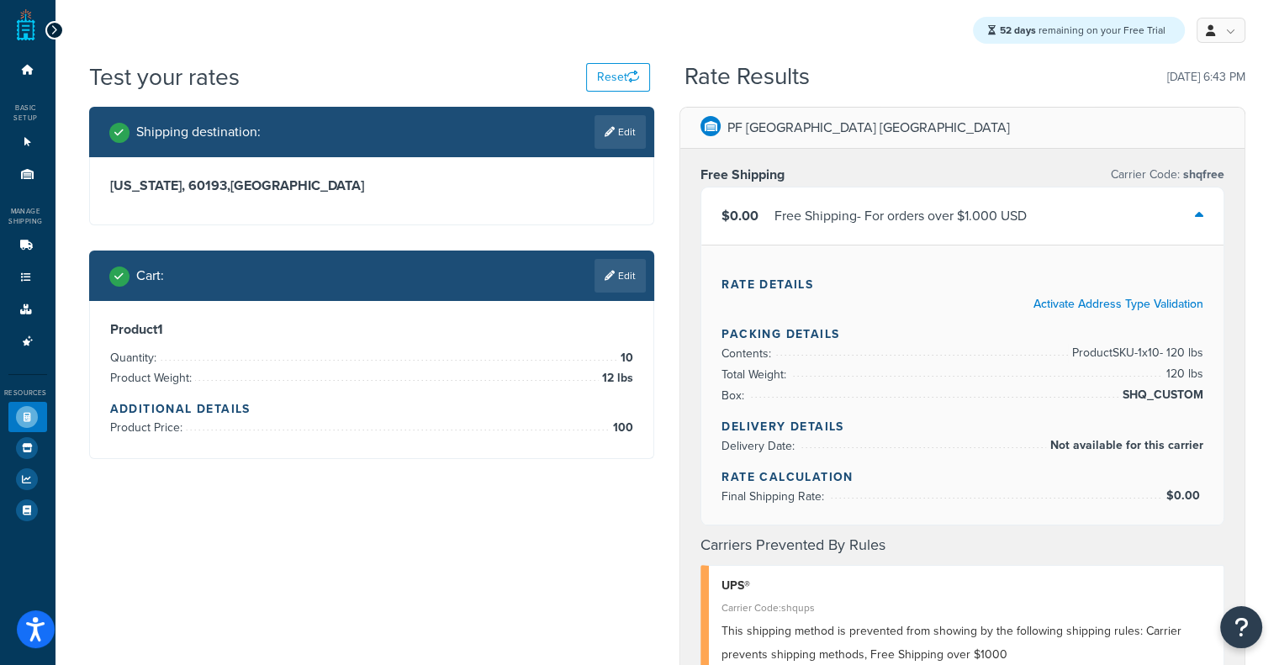
click at [891, 214] on div "Free Shipping - For orders over $1.000 USD" at bounding box center [901, 216] width 252 height 24
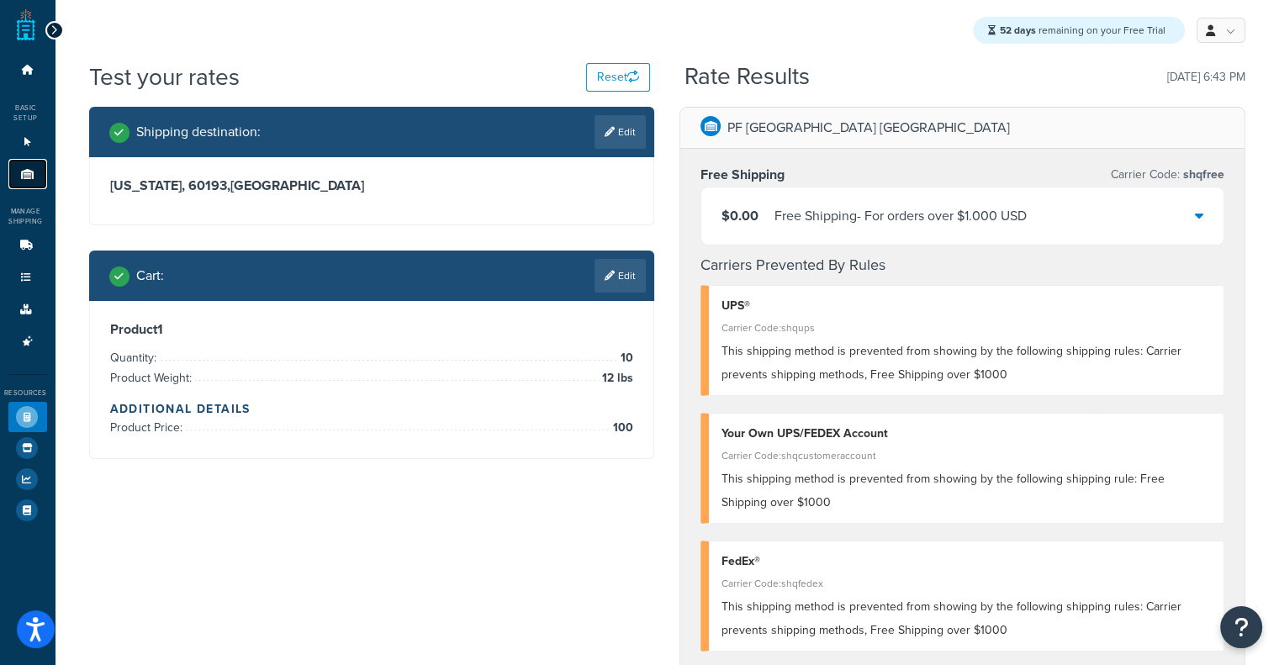
click at [27, 171] on icon at bounding box center [27, 174] width 17 height 10
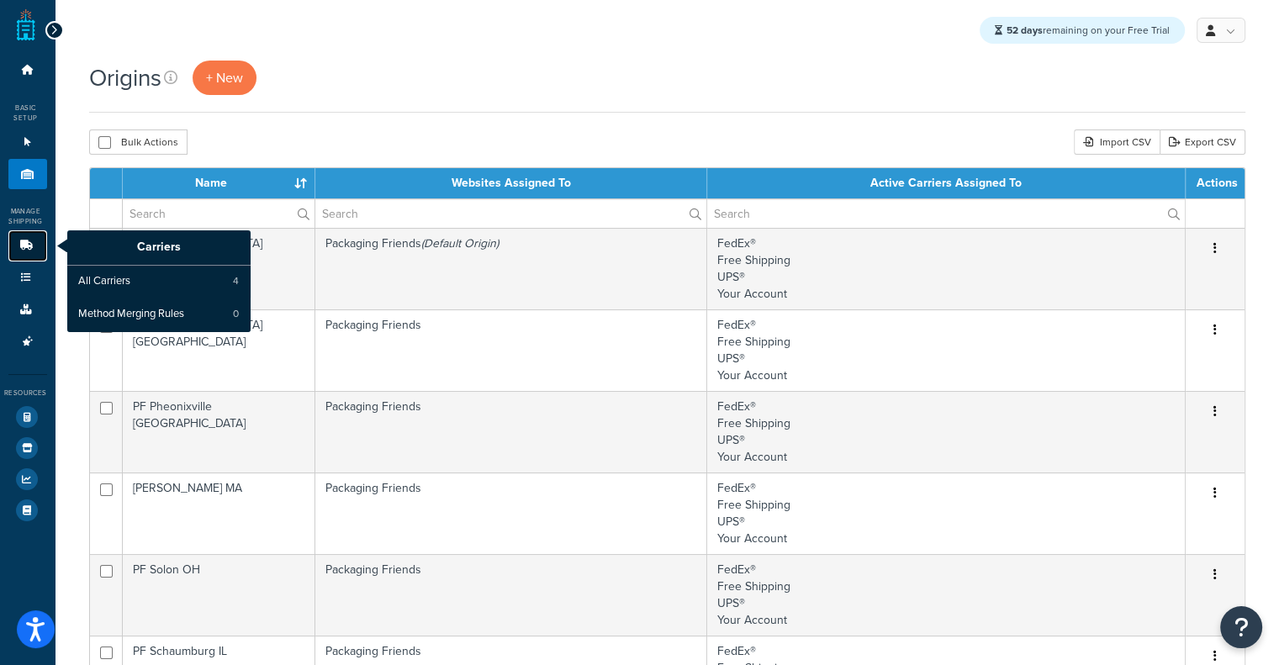
click at [29, 257] on link "Carriers" at bounding box center [27, 245] width 39 height 31
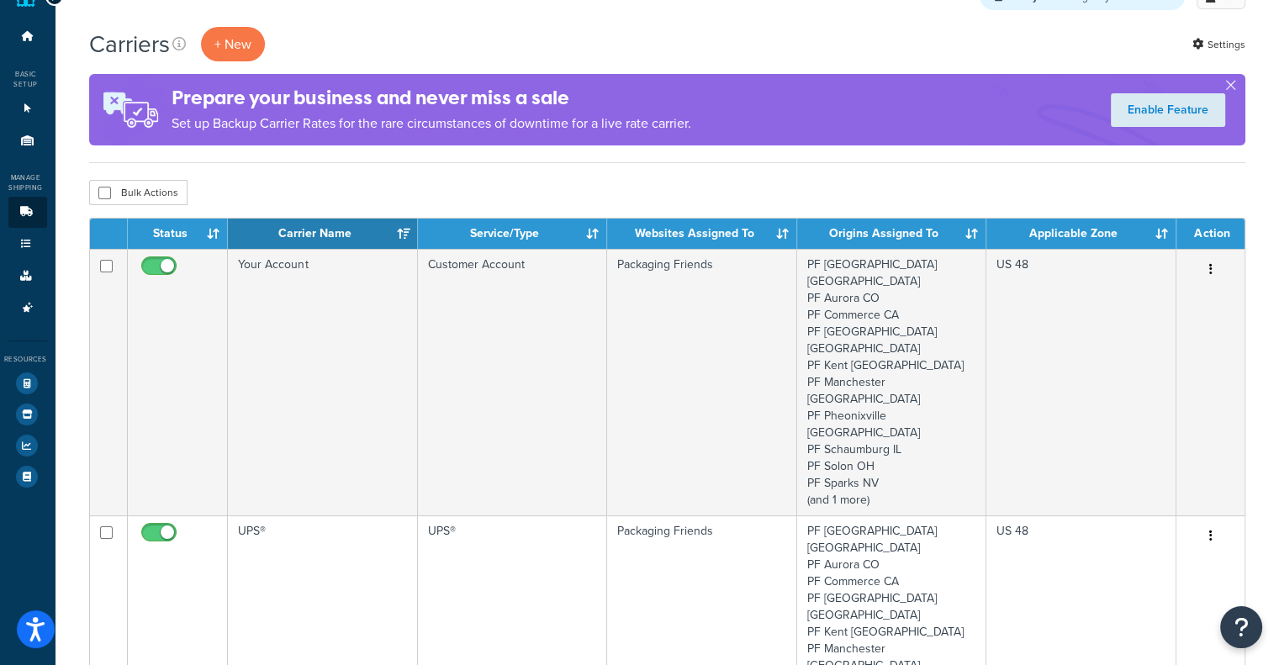
scroll to position [29, 0]
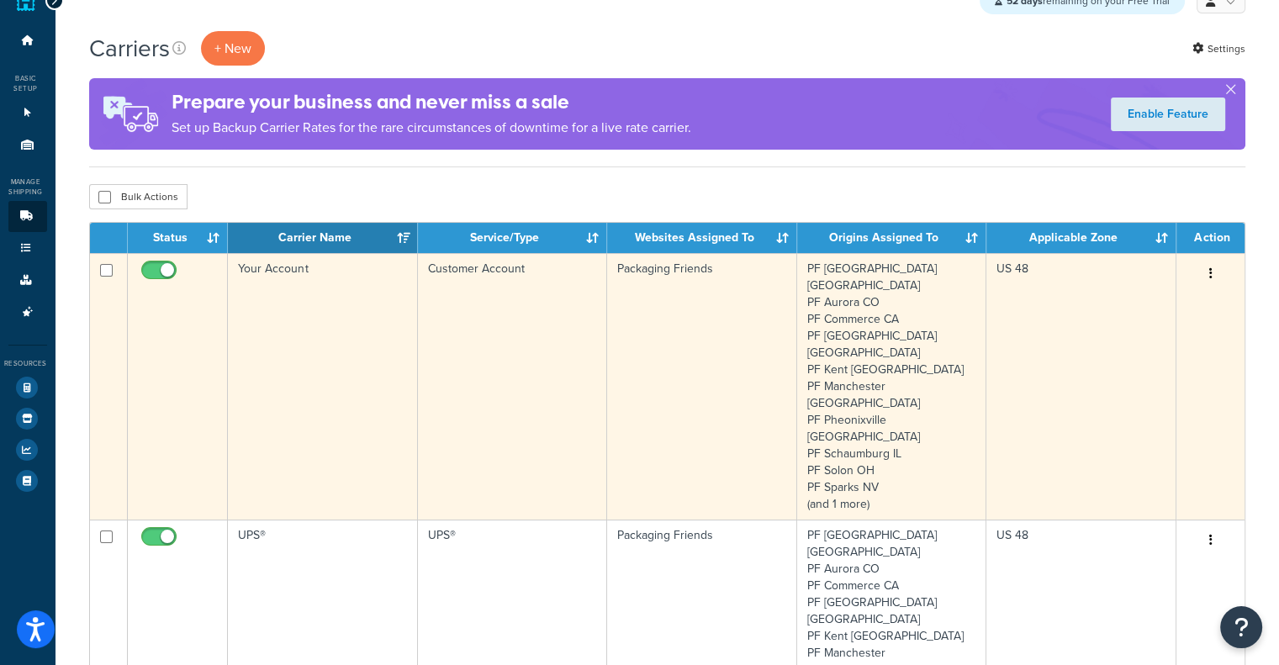
click at [575, 257] on td "Customer Account" at bounding box center [512, 386] width 189 height 267
click at [550, 299] on td "Customer Account" at bounding box center [512, 386] width 189 height 267
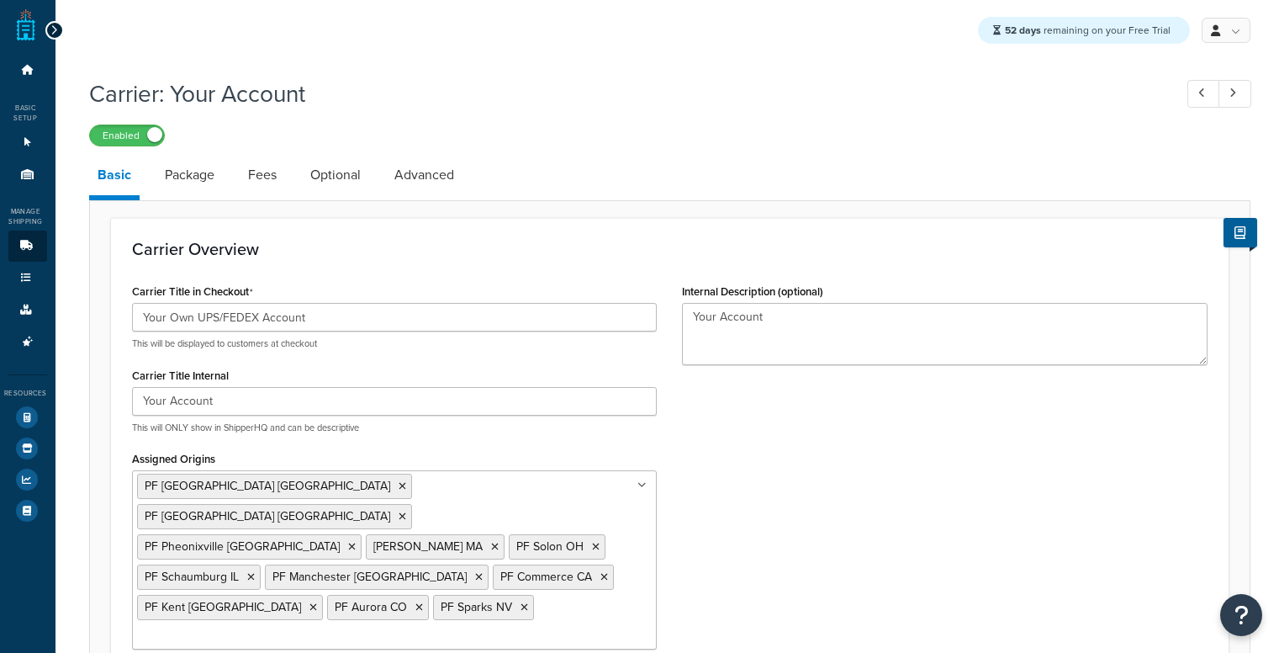
select select "customerAccount"
select select "item"
click at [363, 320] on input "Your Own UPS/FEDEX Account" at bounding box center [395, 317] width 526 height 29
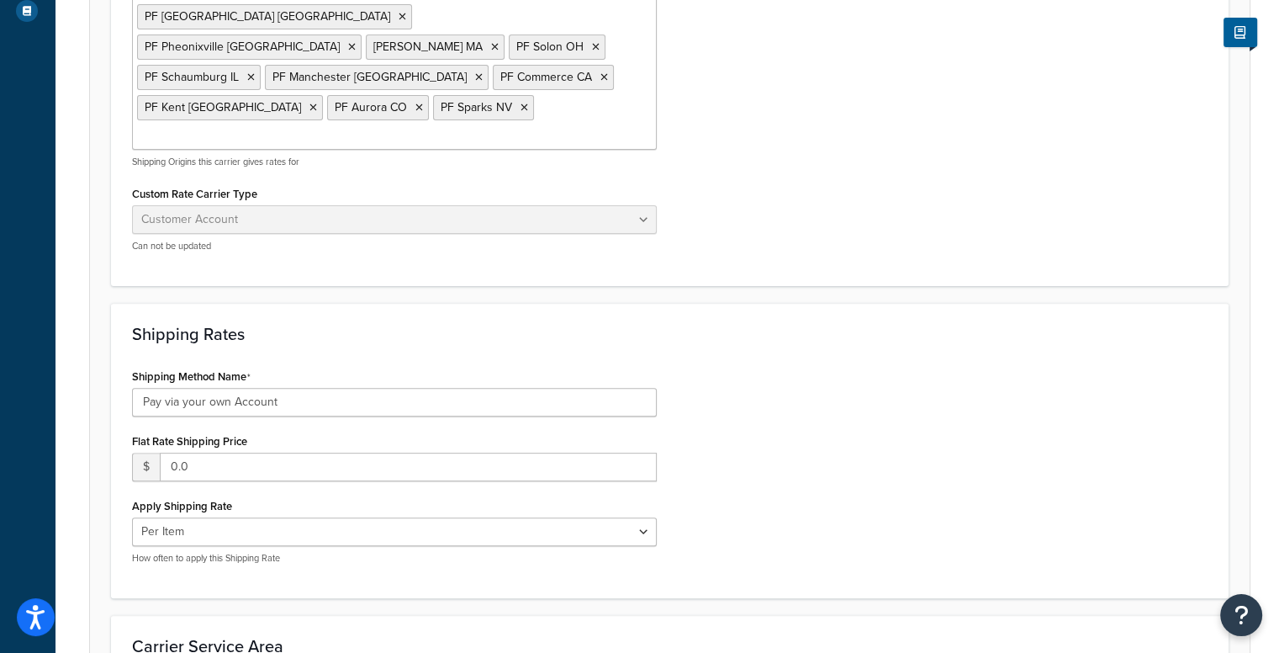
scroll to position [490, 0]
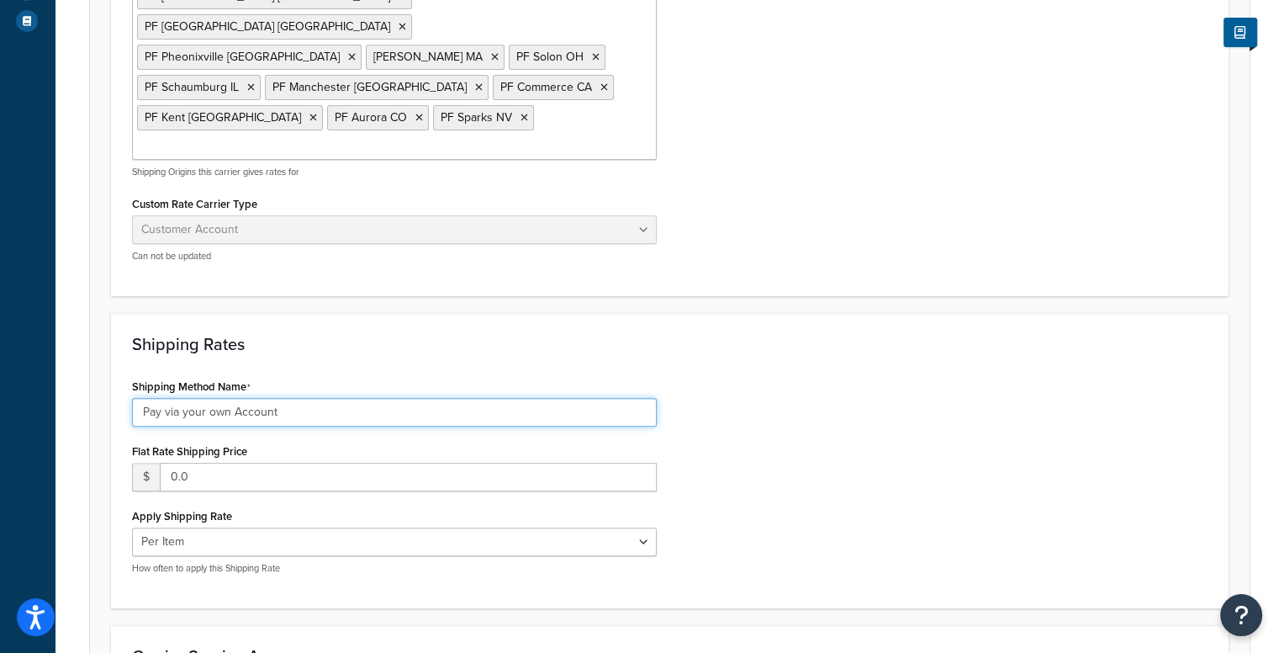
click at [333, 398] on input "Pay via your own Account" at bounding box center [395, 412] width 526 height 29
drag, startPoint x: 371, startPoint y: 324, endPoint x: 73, endPoint y: 305, distance: 298.3
click at [73, 305] on div "Carrier: Your Account Enabled Basic Package Fees Optional Advanced Carrier Over…" at bounding box center [670, 249] width 1229 height 1340
click at [338, 398] on input "Pay via your own Account" at bounding box center [395, 412] width 526 height 29
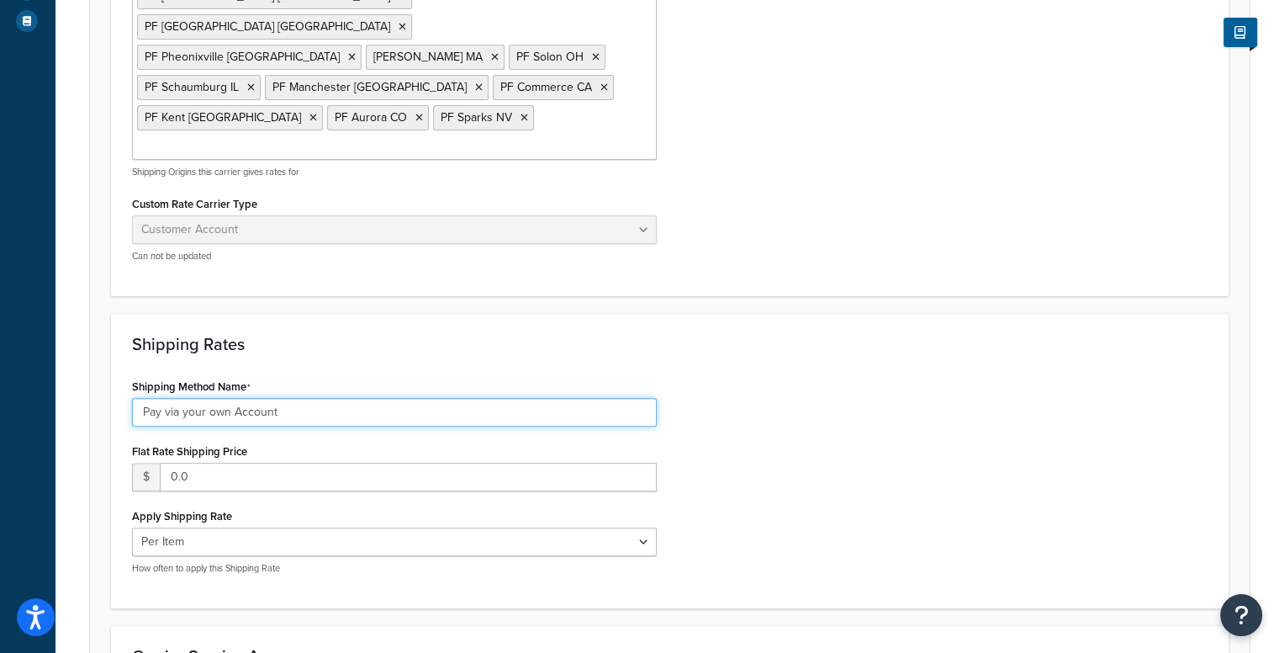
type input "Pay via your own Account"
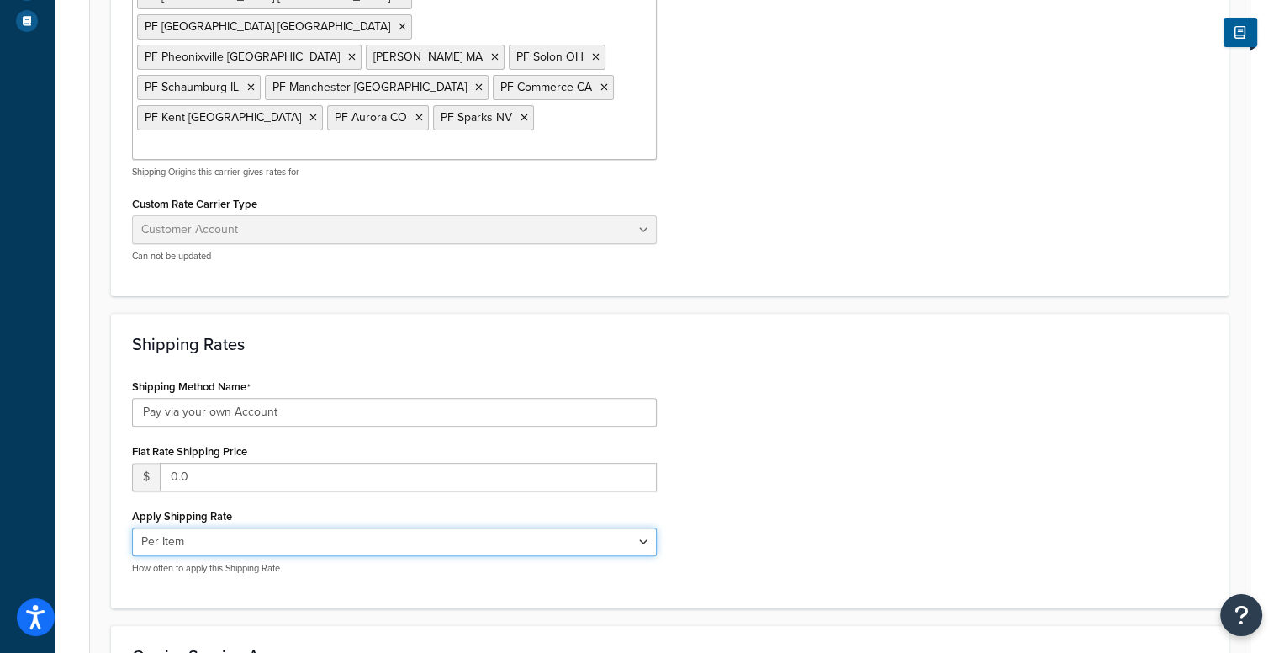
click at [355, 527] on select "Per Order Per Item Per Package" at bounding box center [395, 541] width 526 height 29
select select "order"
click at [132, 527] on select "Per Order Per Item Per Package" at bounding box center [395, 541] width 526 height 29
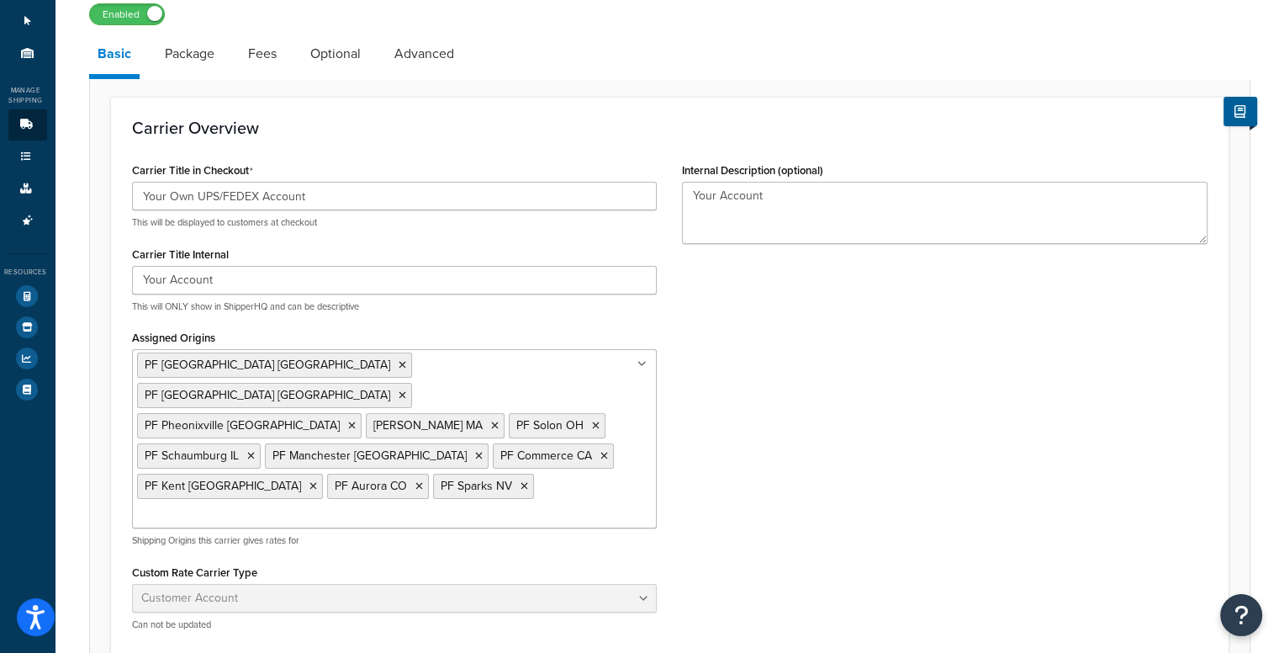
scroll to position [0, 0]
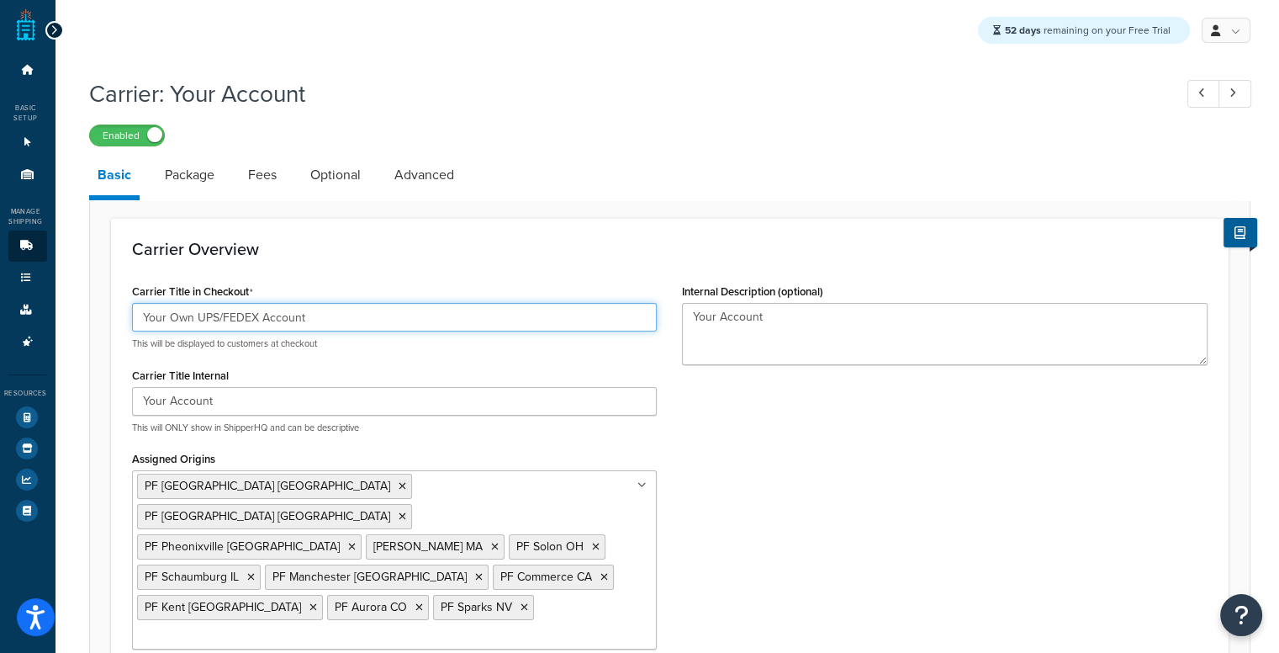
click at [437, 318] on input "Your Own UPS/FEDEX Account" at bounding box center [395, 317] width 526 height 29
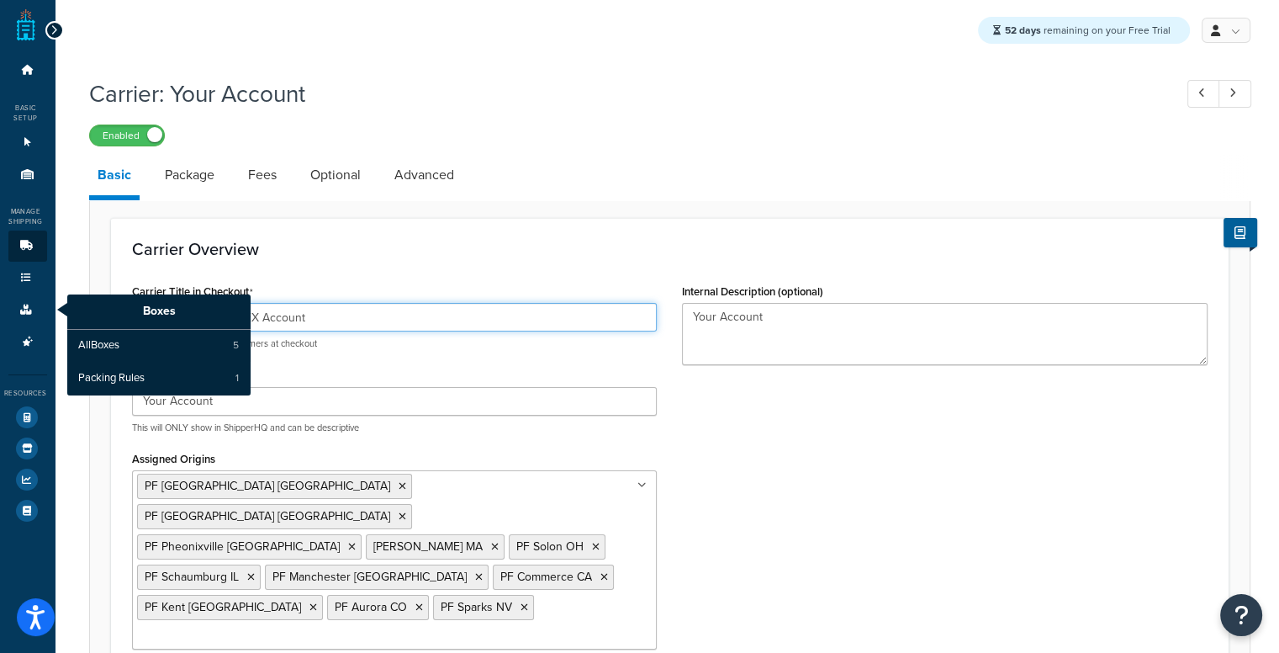
drag, startPoint x: 410, startPoint y: 318, endPoint x: 47, endPoint y: 324, distance: 362.6
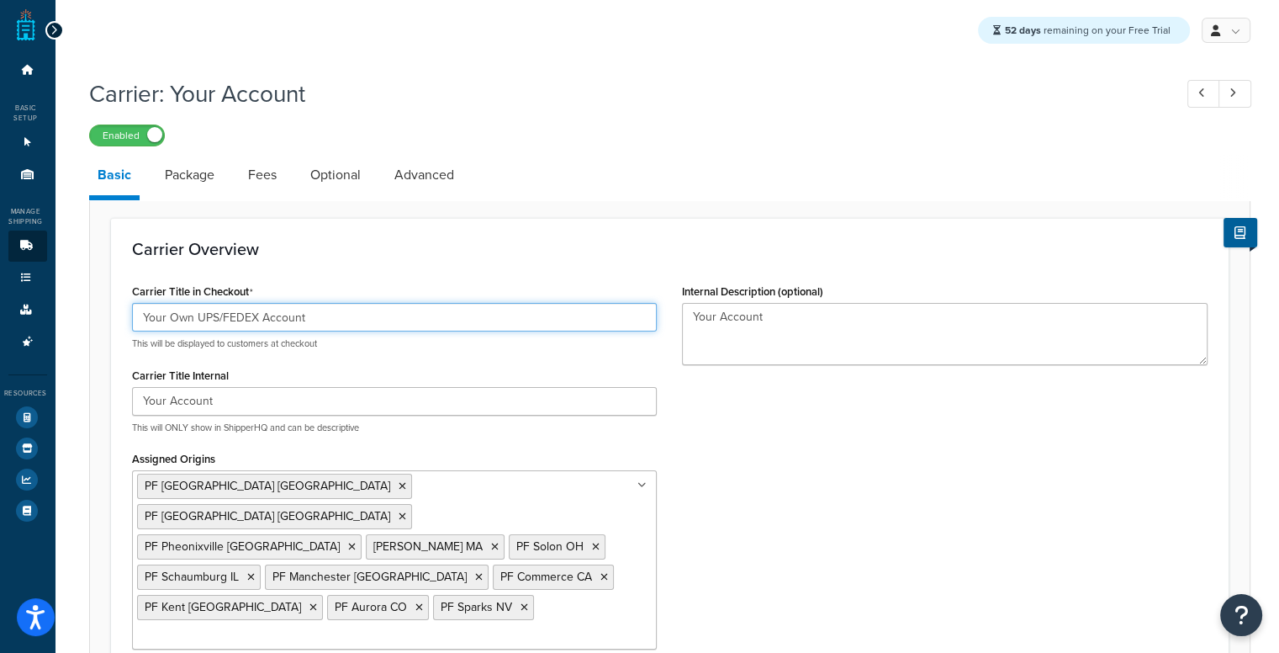
click at [404, 326] on input "Your Own UPS/FEDEX Account" at bounding box center [395, 317] width 526 height 29
click at [316, 316] on input "Your Own UPS/FEDEX Account" at bounding box center [395, 317] width 526 height 29
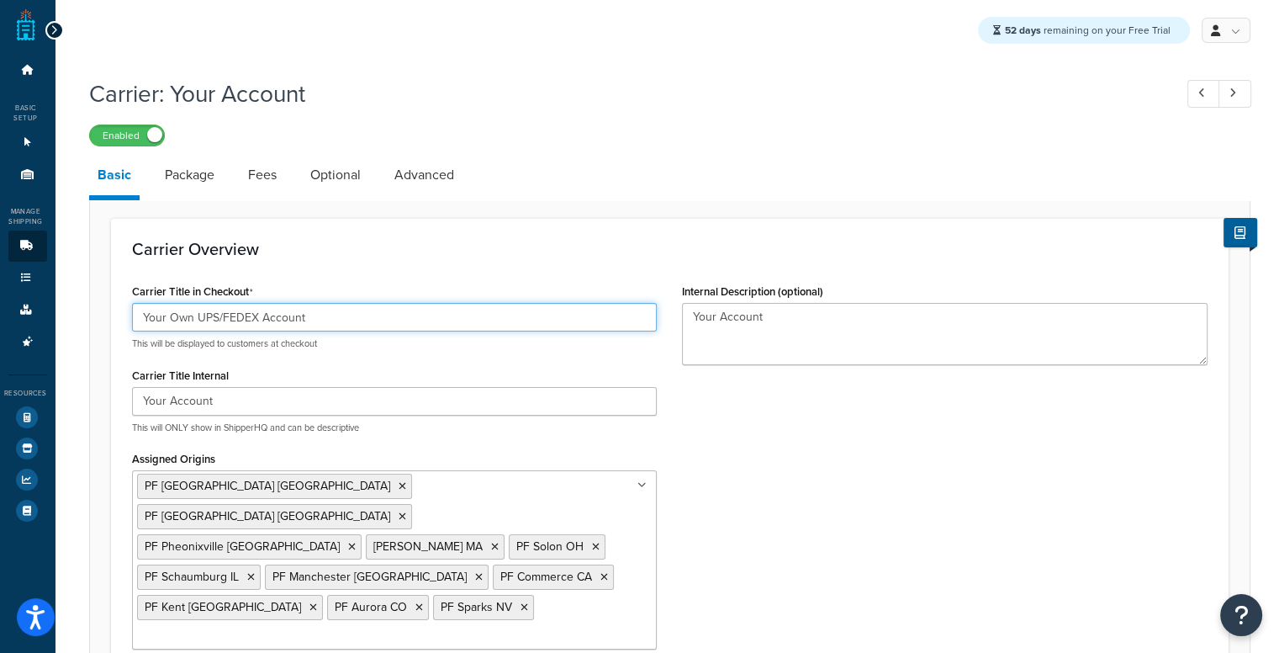
click at [316, 316] on input "Your Own UPS/FEDEX Account" at bounding box center [395, 317] width 526 height 29
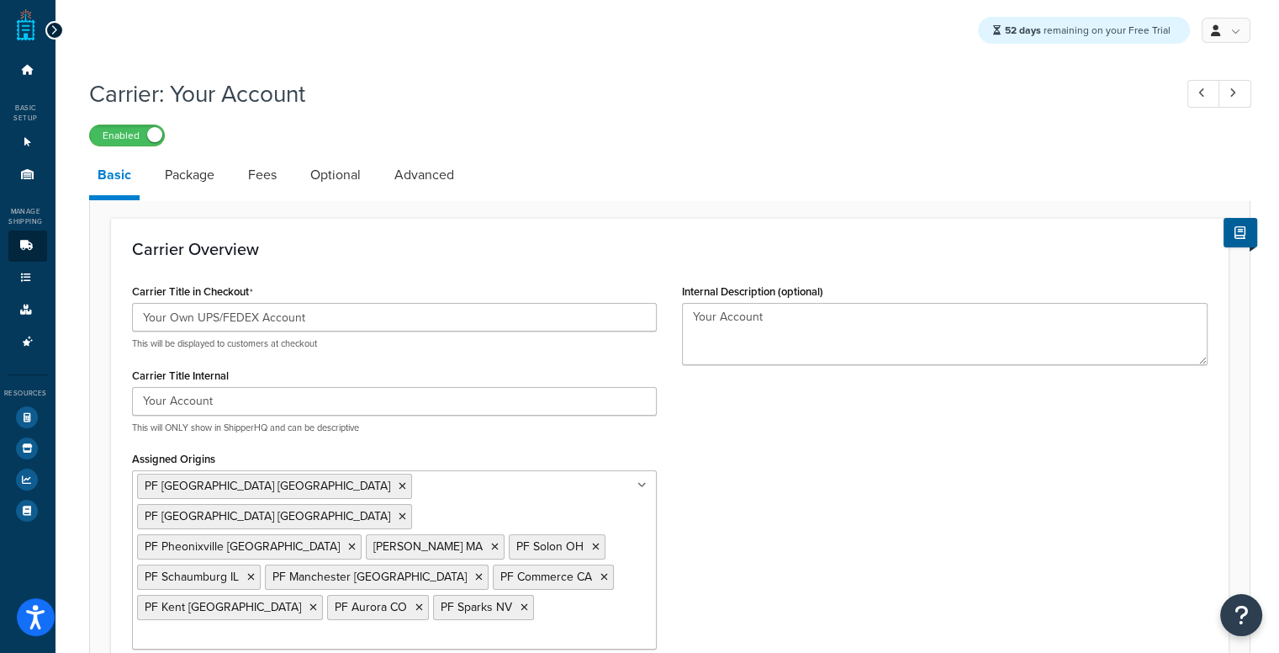
click at [1117, 114] on div "Carrier: Your Account Enabled" at bounding box center [670, 107] width 1162 height 77
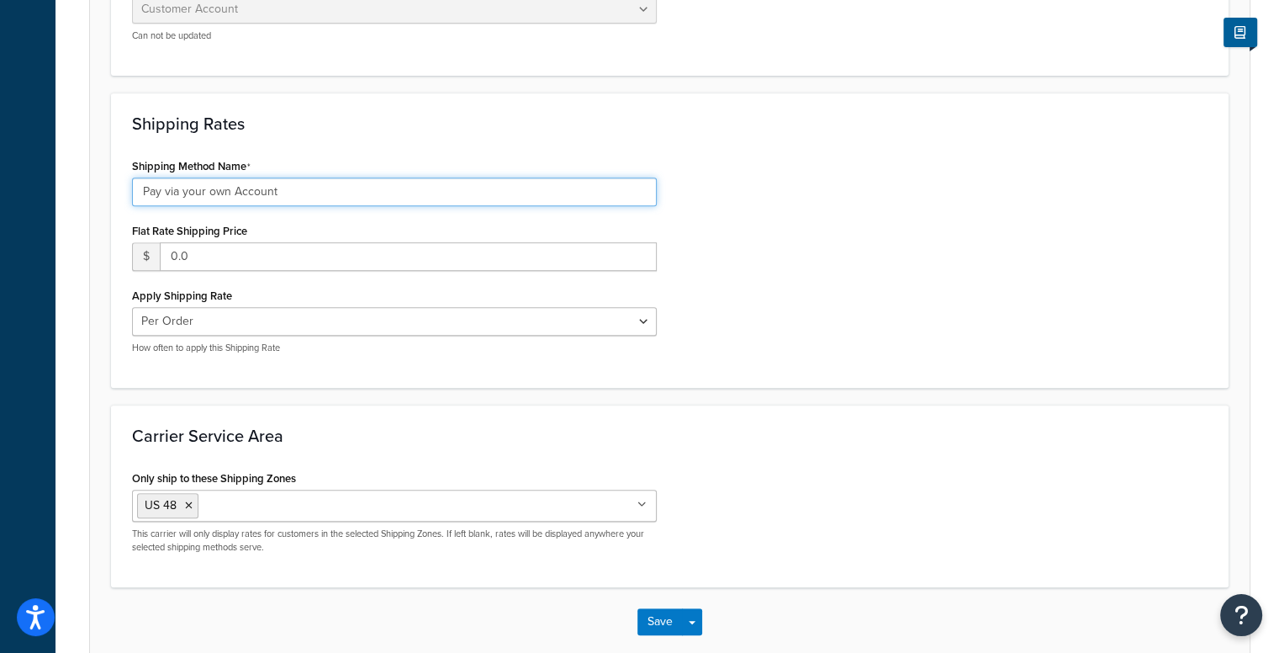
click at [394, 177] on input "Pay via your own Account" at bounding box center [395, 191] width 526 height 29
click at [336, 177] on input "Pay via your own Account ⚠️" at bounding box center [395, 191] width 526 height 29
type input "Pay via your own Account"
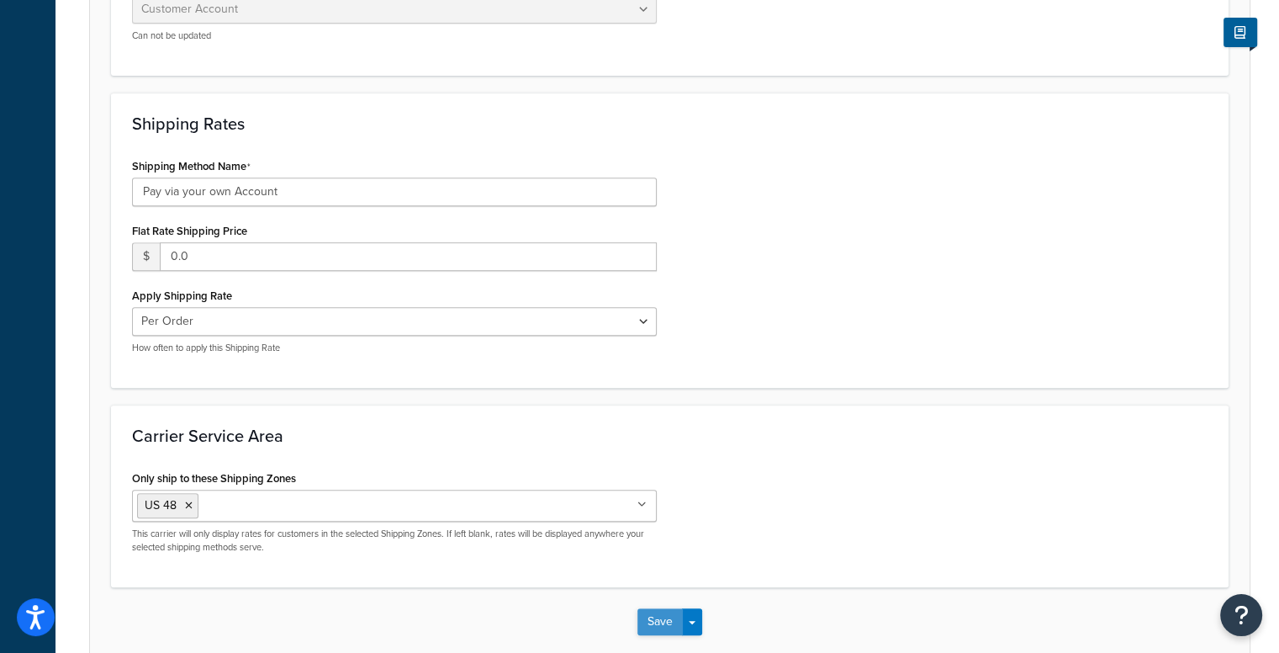
click at [650, 608] on button "Save" at bounding box center [660, 621] width 45 height 27
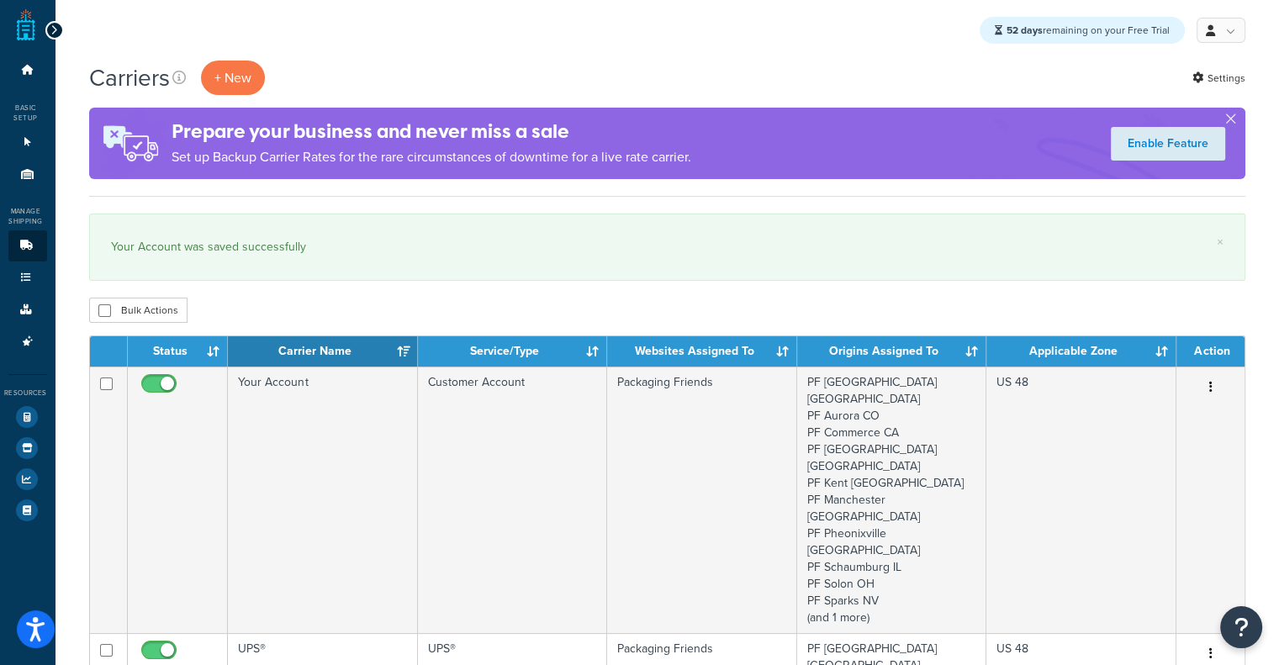
drag, startPoint x: 13, startPoint y: 400, endPoint x: 13, endPoint y: 411, distance: 11.8
click at [13, 411] on div "Resources Test Your Rates Marketplace Analytics Help Docs" at bounding box center [27, 449] width 39 height 151
click at [13, 411] on link "Test Your Rates" at bounding box center [27, 417] width 39 height 30
click at [32, 413] on icon at bounding box center [27, 417] width 22 height 22
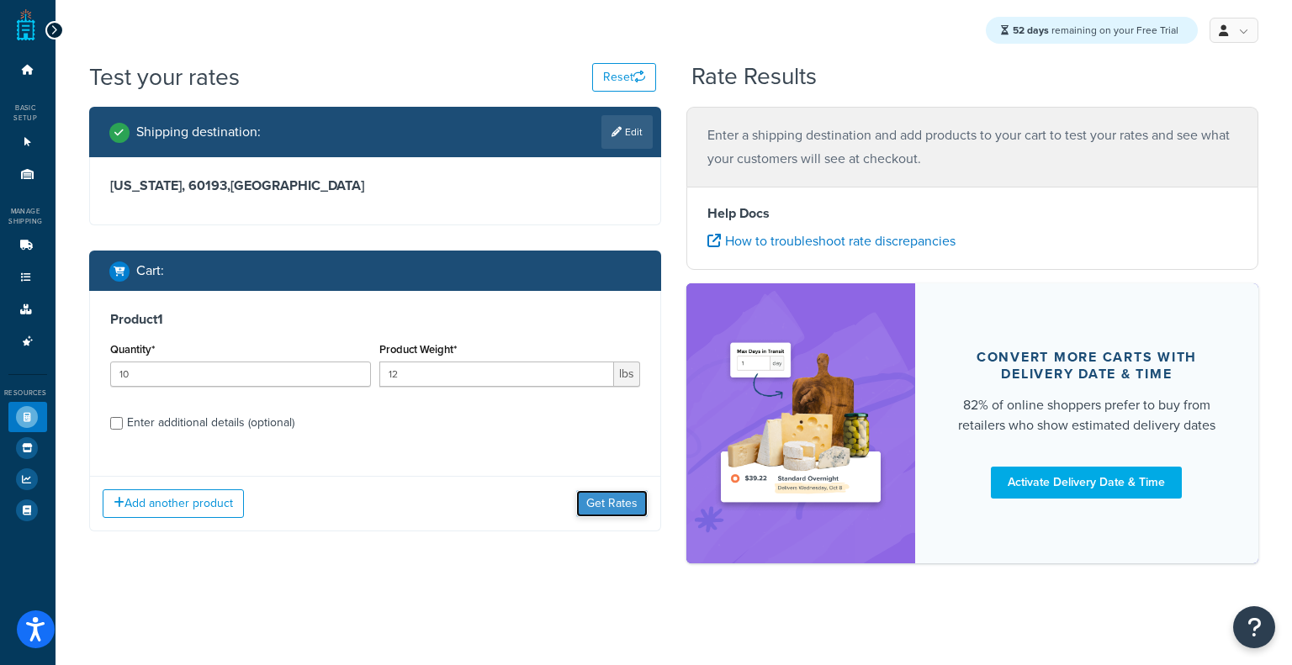
click at [600, 495] on button "Get Rates" at bounding box center [611, 503] width 71 height 27
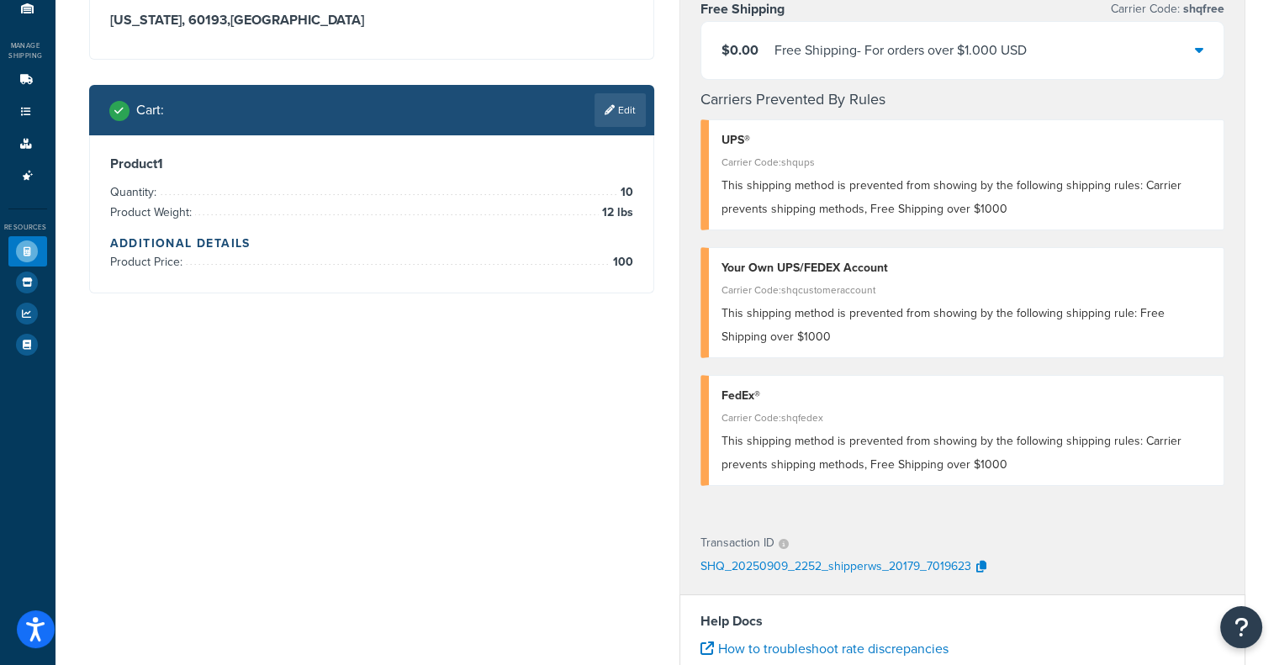
scroll to position [279, 0]
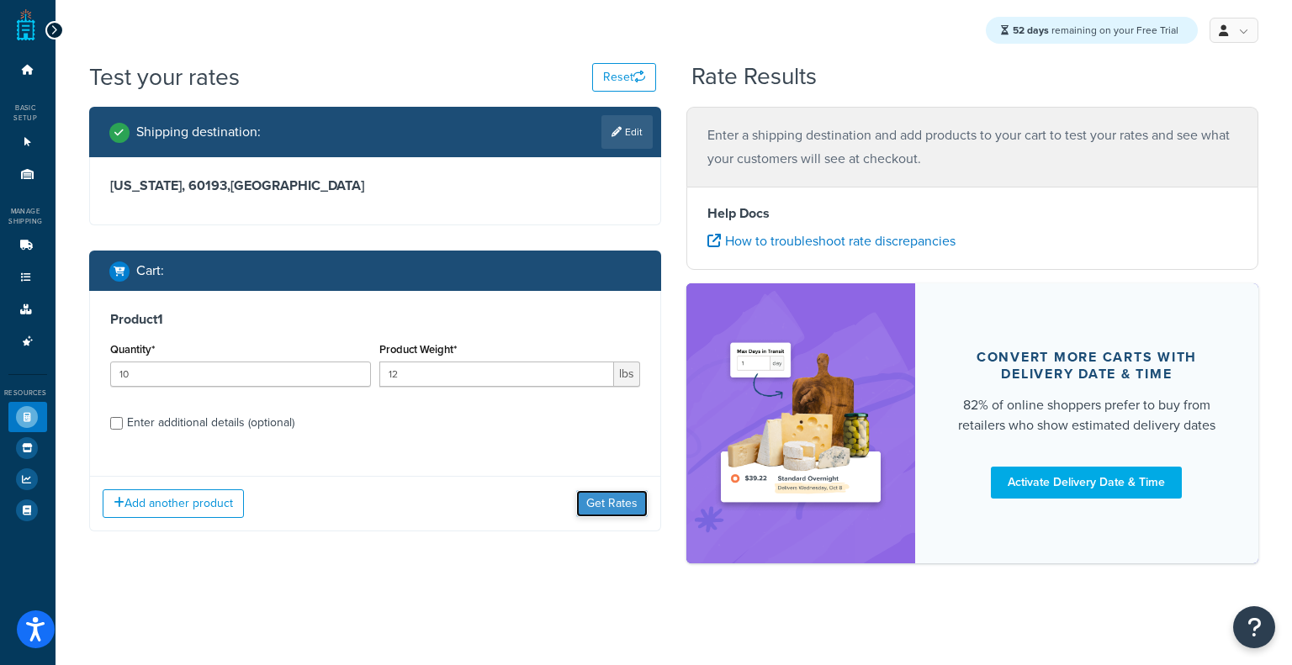
click at [622, 510] on button "Get Rates" at bounding box center [611, 503] width 71 height 27
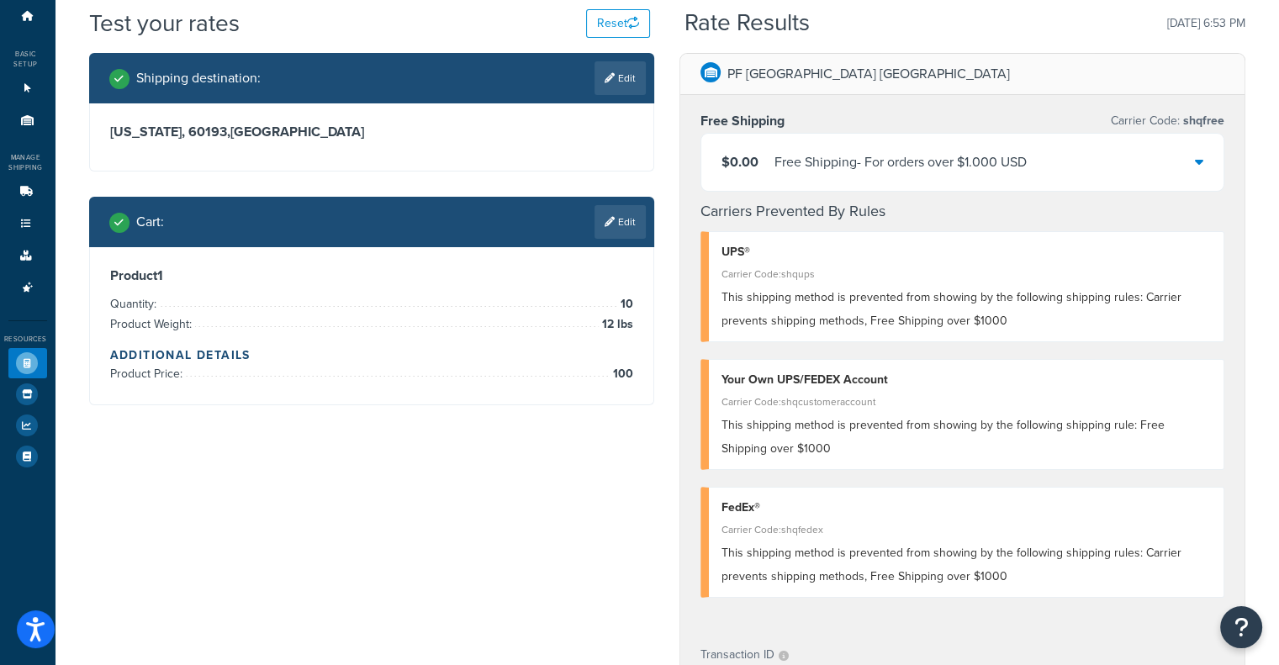
scroll to position [84, 0]
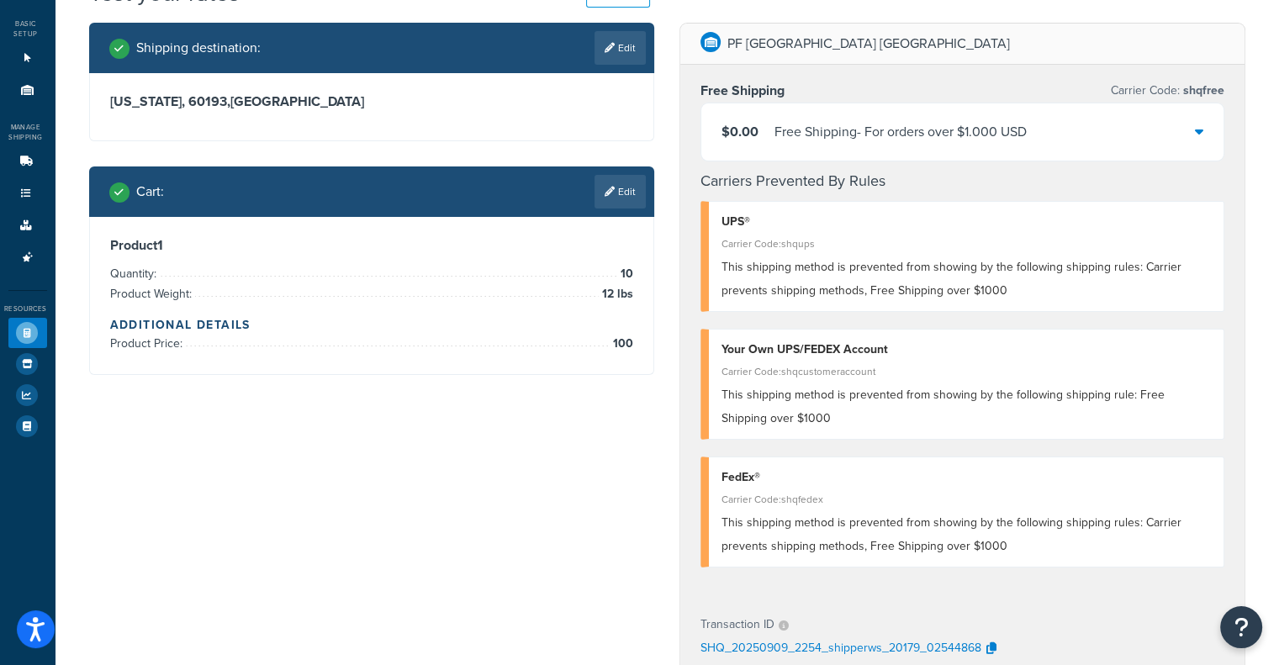
click at [955, 143] on div "Free Shipping - For orders over $1.000 USD" at bounding box center [901, 132] width 252 height 24
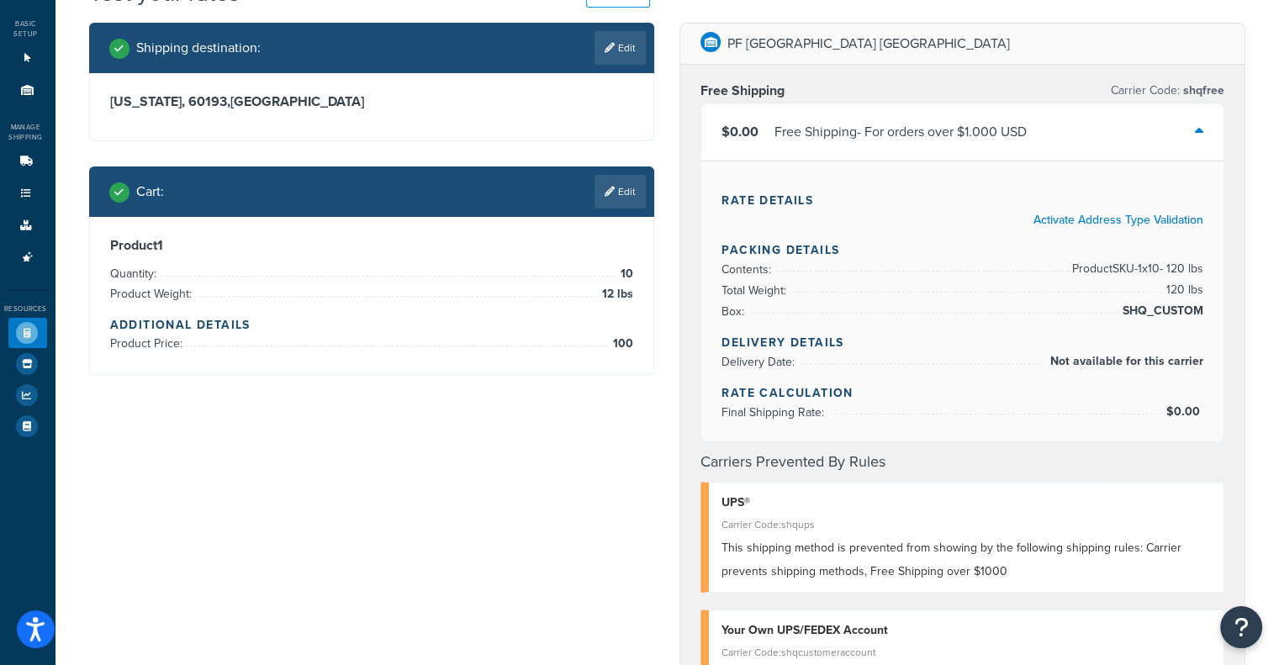
click at [955, 144] on div "Free Shipping - For orders over $1.000 USD" at bounding box center [901, 132] width 252 height 24
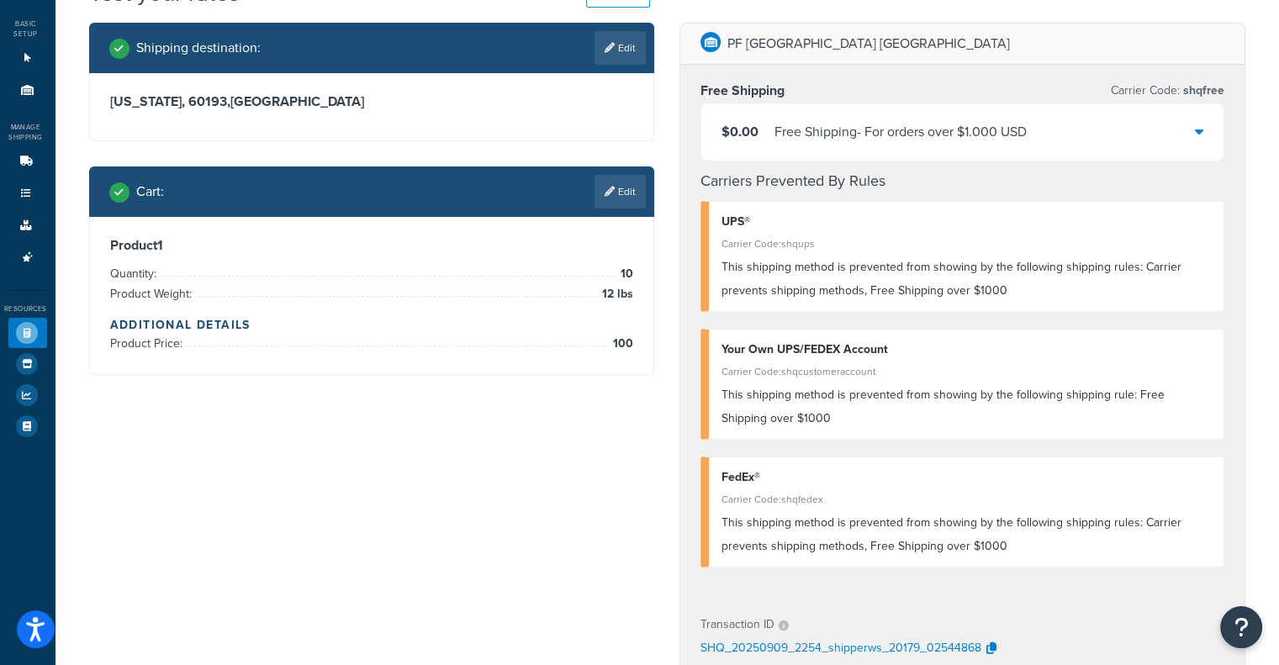
click at [818, 156] on div "$0.00 Free Shipping - For orders over $1.000 USD" at bounding box center [963, 131] width 522 height 57
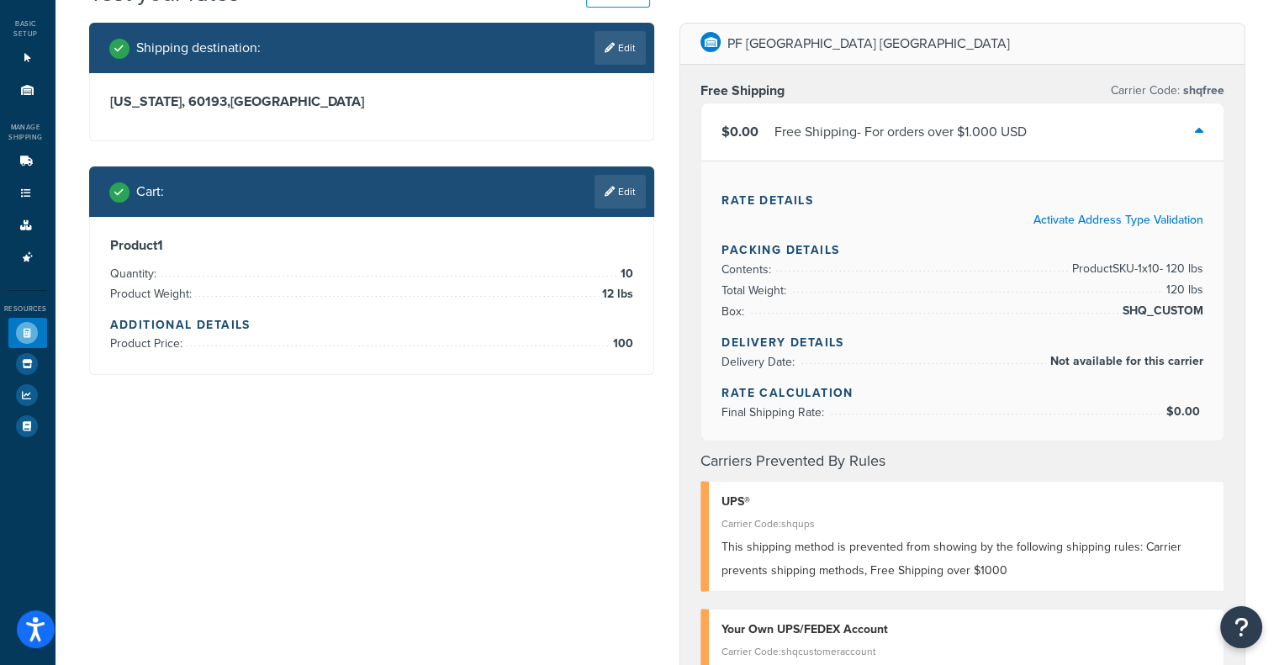
click at [619, 191] on link "Edit" at bounding box center [620, 192] width 51 height 34
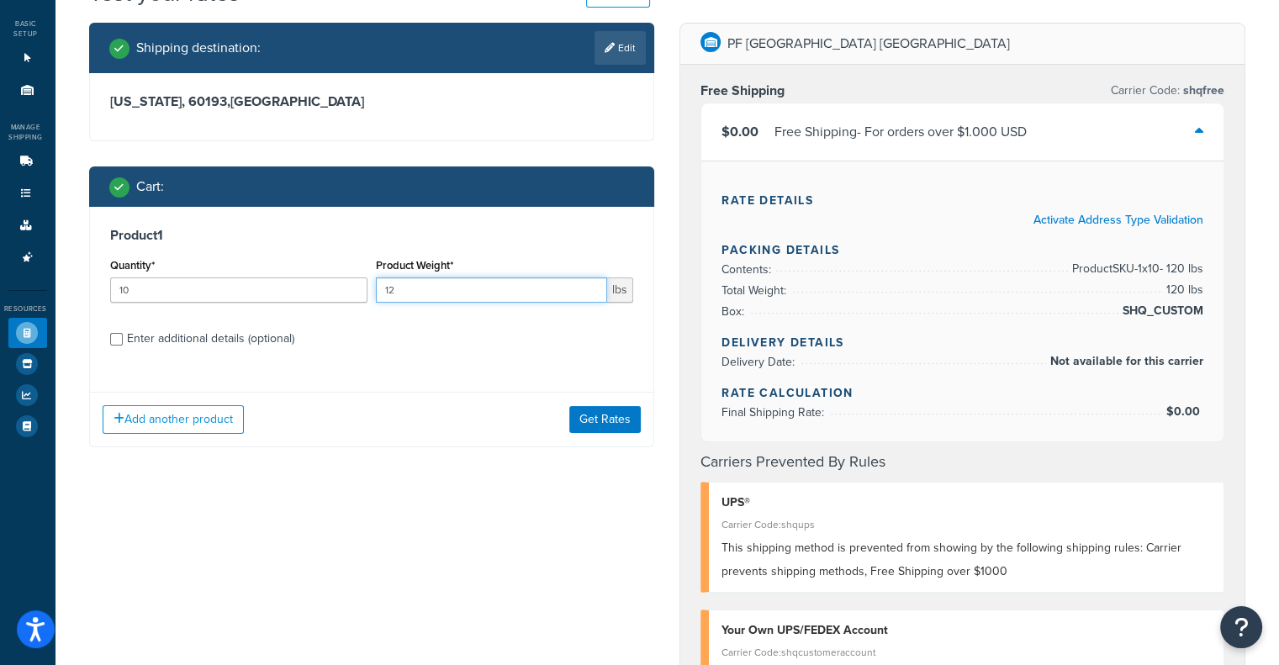
click at [472, 292] on input "12" at bounding box center [491, 290] width 231 height 25
type input "1"
type input "55"
click at [640, 432] on div "Add another product Get Rates" at bounding box center [372, 419] width 564 height 55
click at [633, 428] on button "Get Rates" at bounding box center [604, 419] width 71 height 27
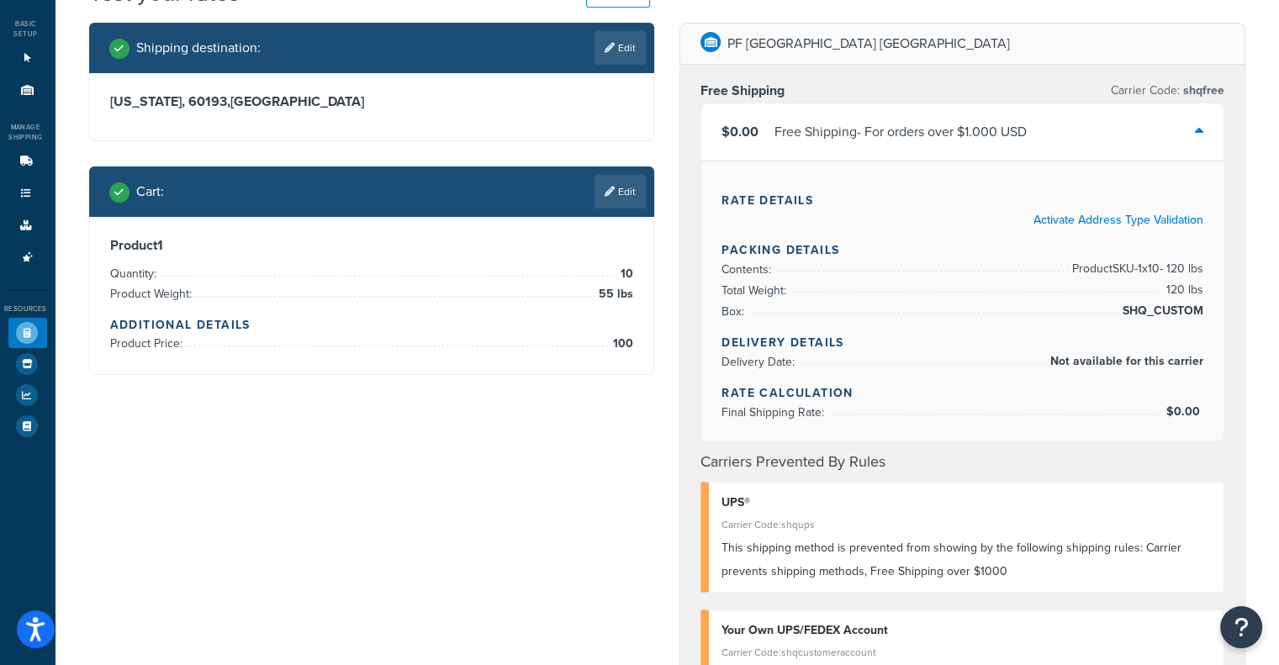
scroll to position [0, 0]
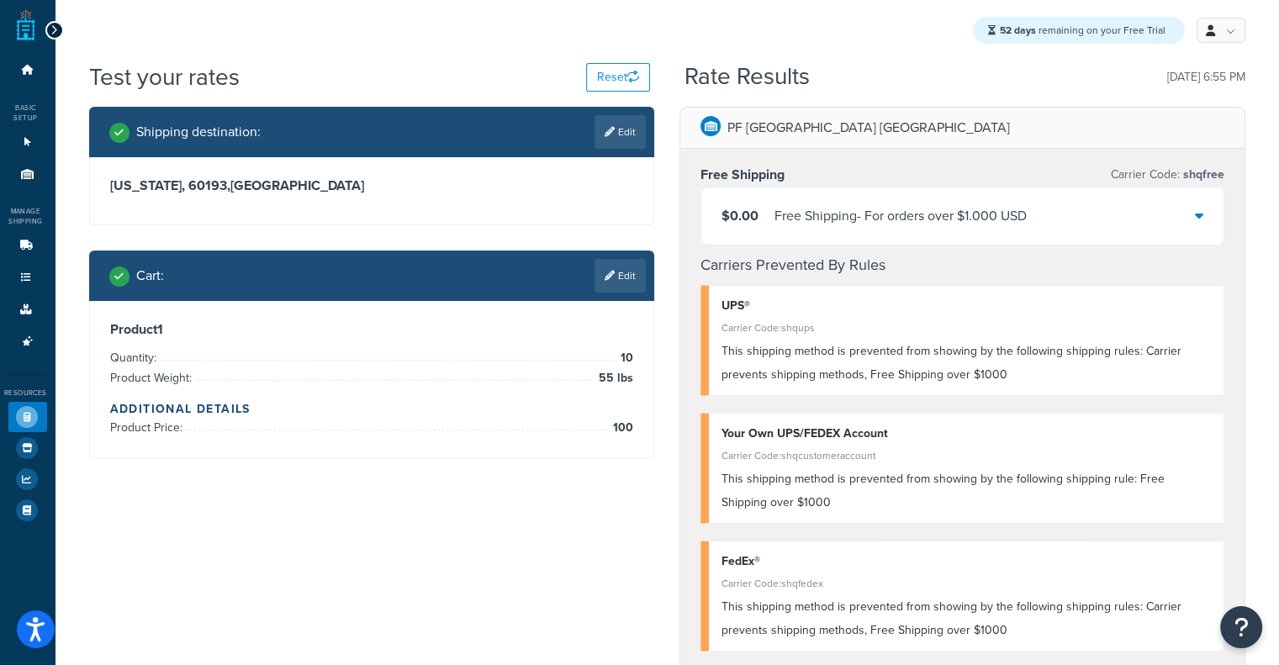
click at [892, 241] on div "$0.00 Free Shipping - For orders over $1.000 USD" at bounding box center [963, 216] width 522 height 57
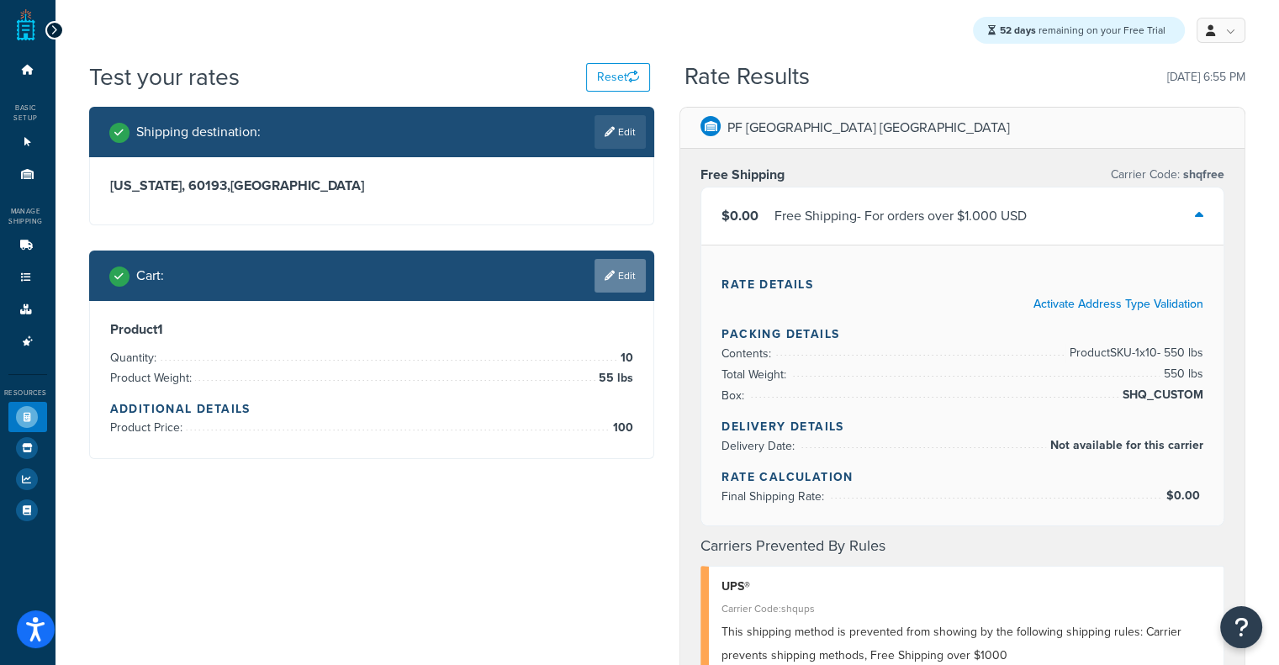
click at [606, 267] on link "Edit" at bounding box center [620, 276] width 51 height 34
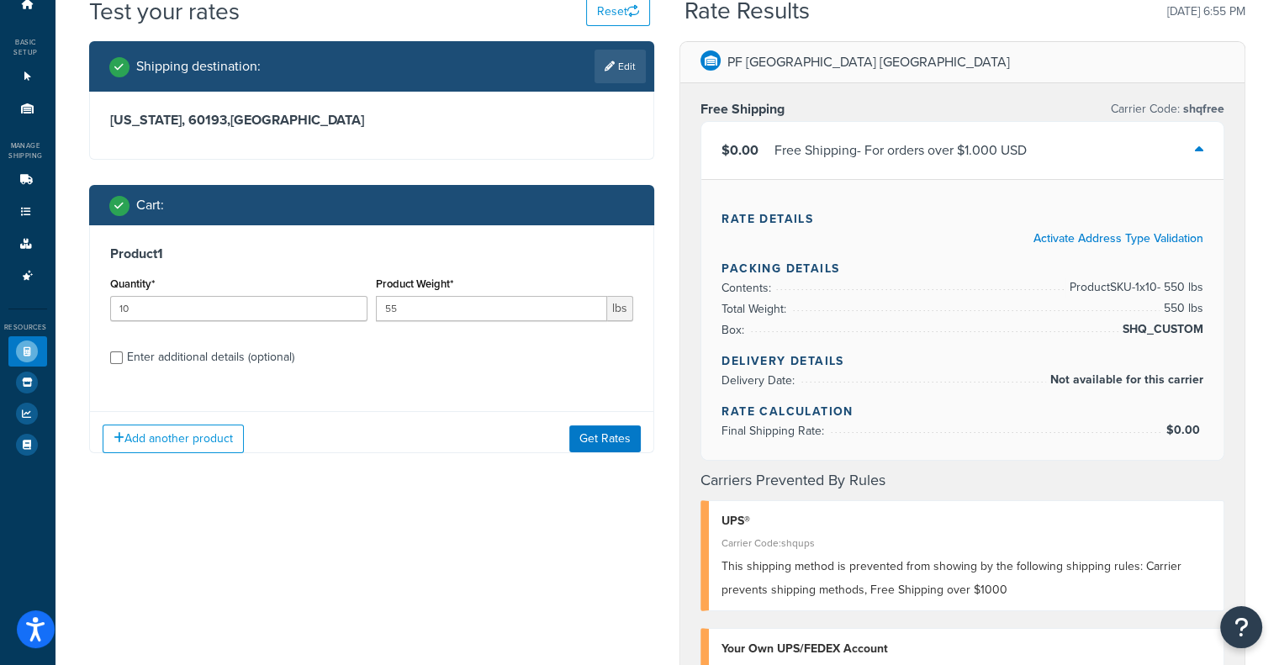
scroll to position [84, 0]
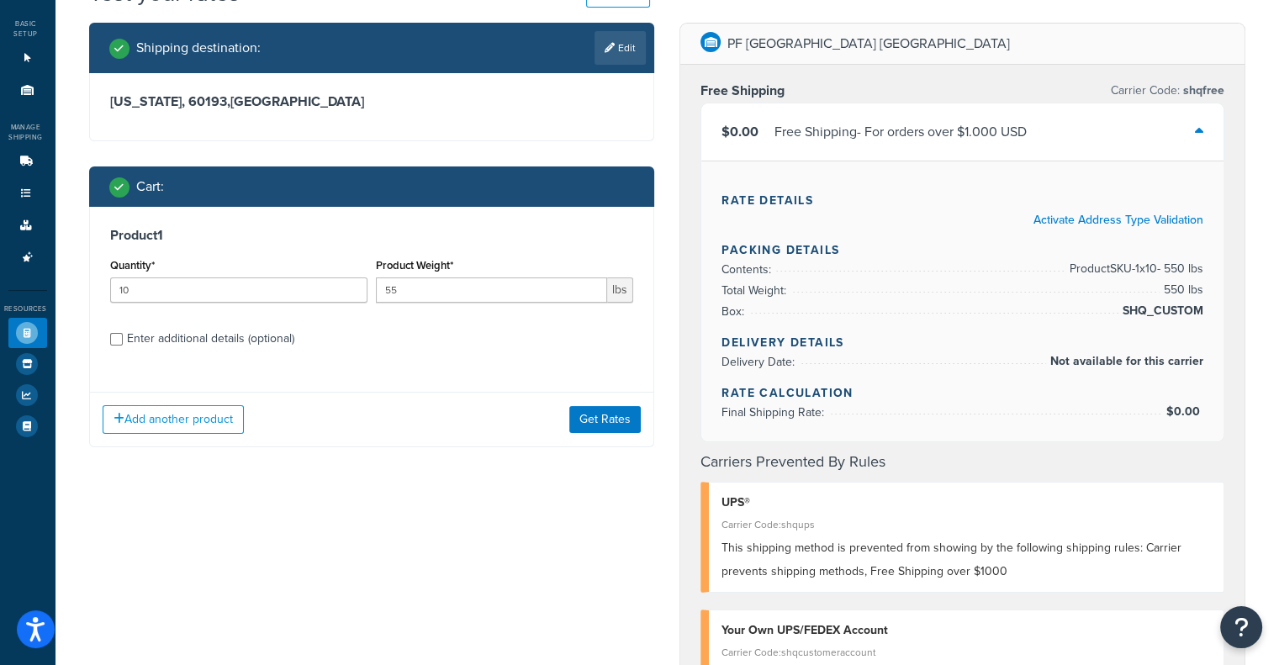
click at [192, 338] on div "Enter additional details (optional)" at bounding box center [210, 339] width 167 height 24
click at [123, 338] on input "Enter additional details (optional)" at bounding box center [116, 339] width 13 height 13
checkbox input "true"
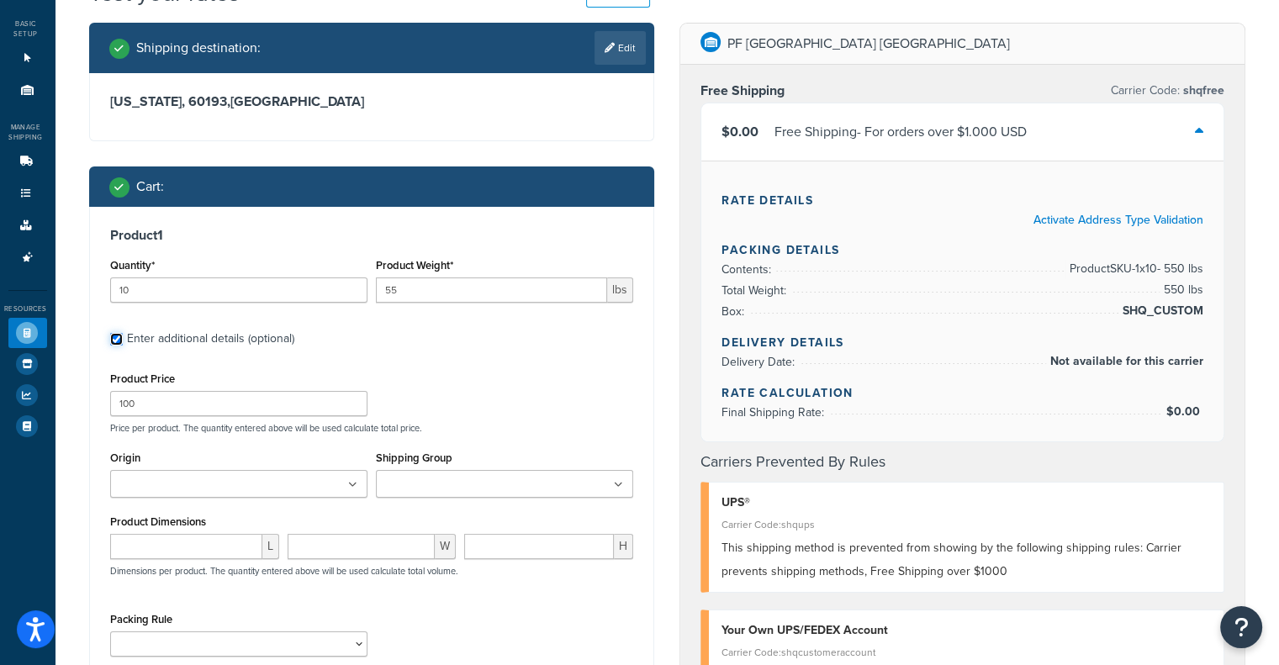
scroll to position [252, 0]
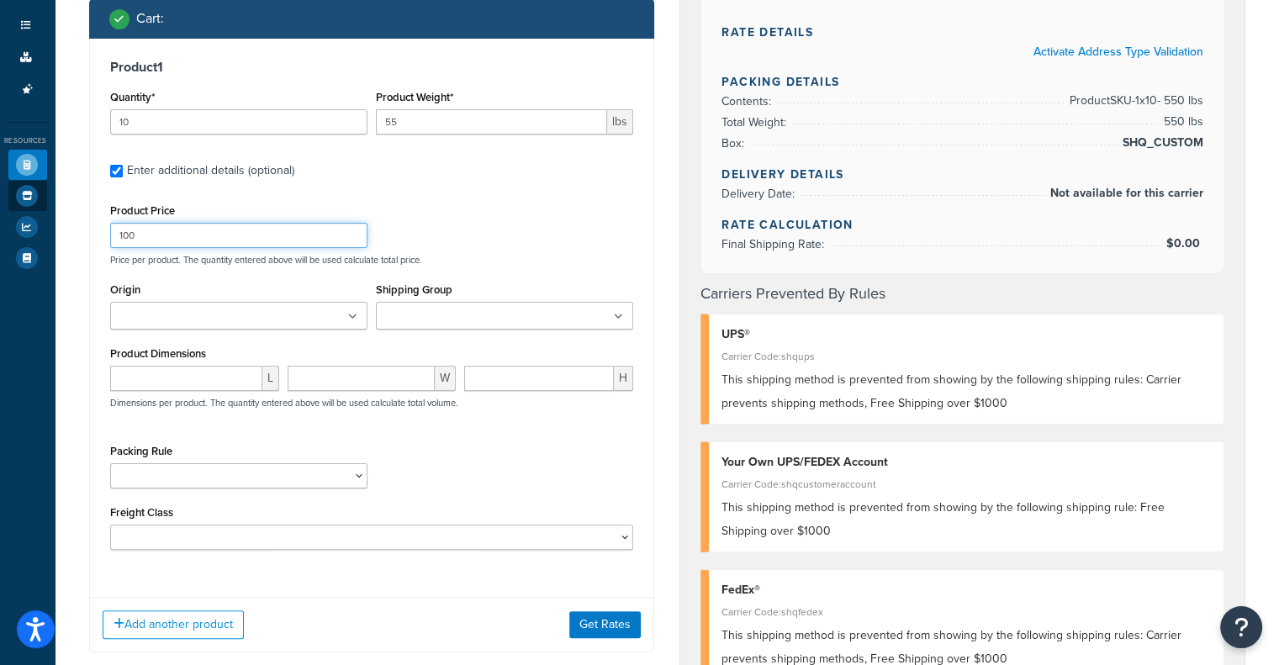
drag, startPoint x: 175, startPoint y: 231, endPoint x: 11, endPoint y: 203, distance: 166.5
click at [45, 212] on div "Dashboard Basic Setup Websites 1 Origins 11 Manage Shipping Carriers Carriers A…" at bounding box center [639, 506] width 1279 height 1517
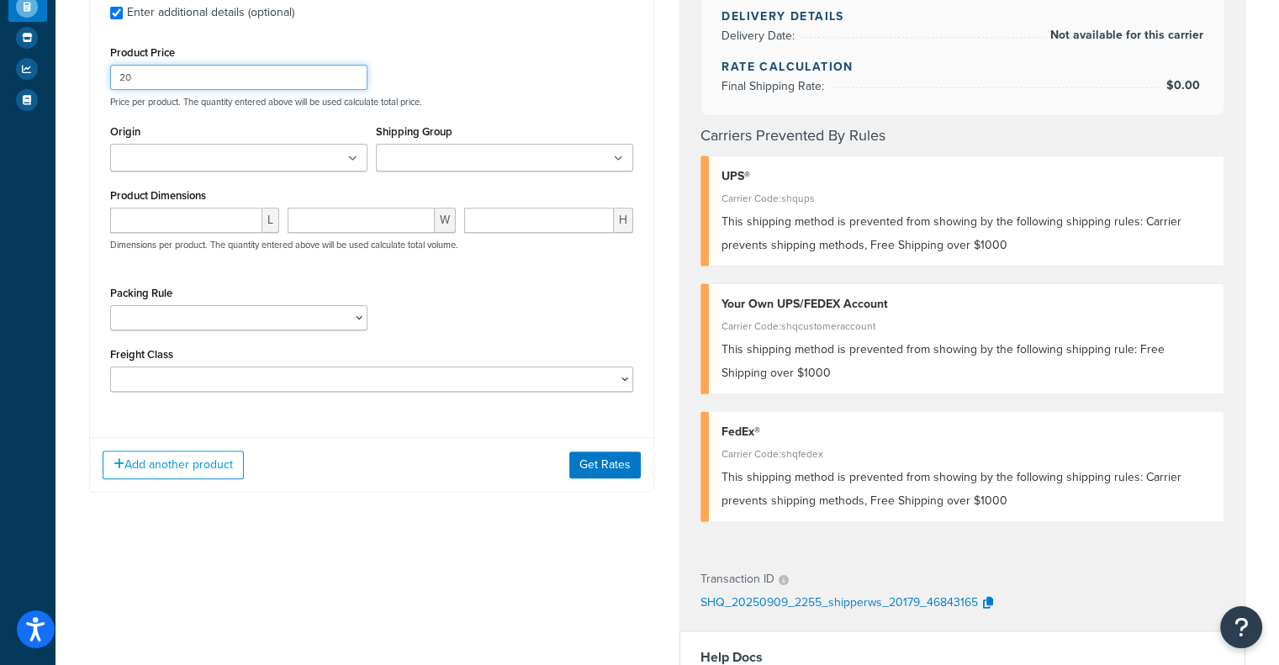
scroll to position [421, 0]
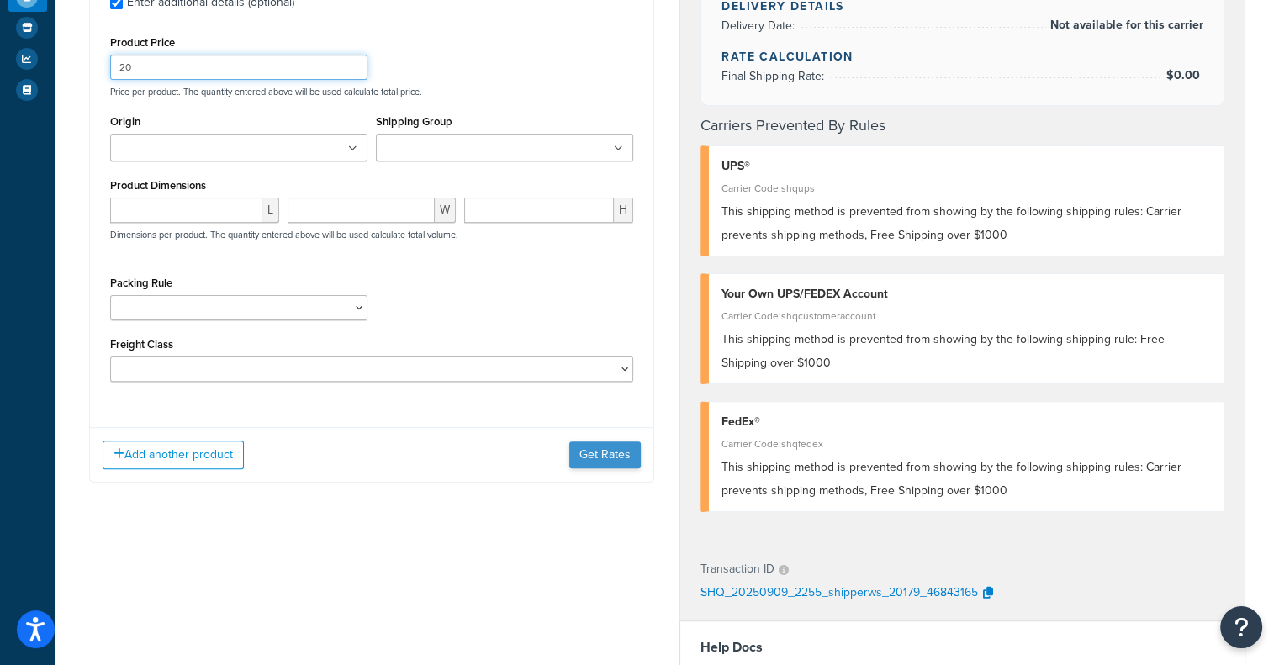
type input "20"
click at [615, 469] on div "Add another product Get Rates" at bounding box center [372, 454] width 564 height 55
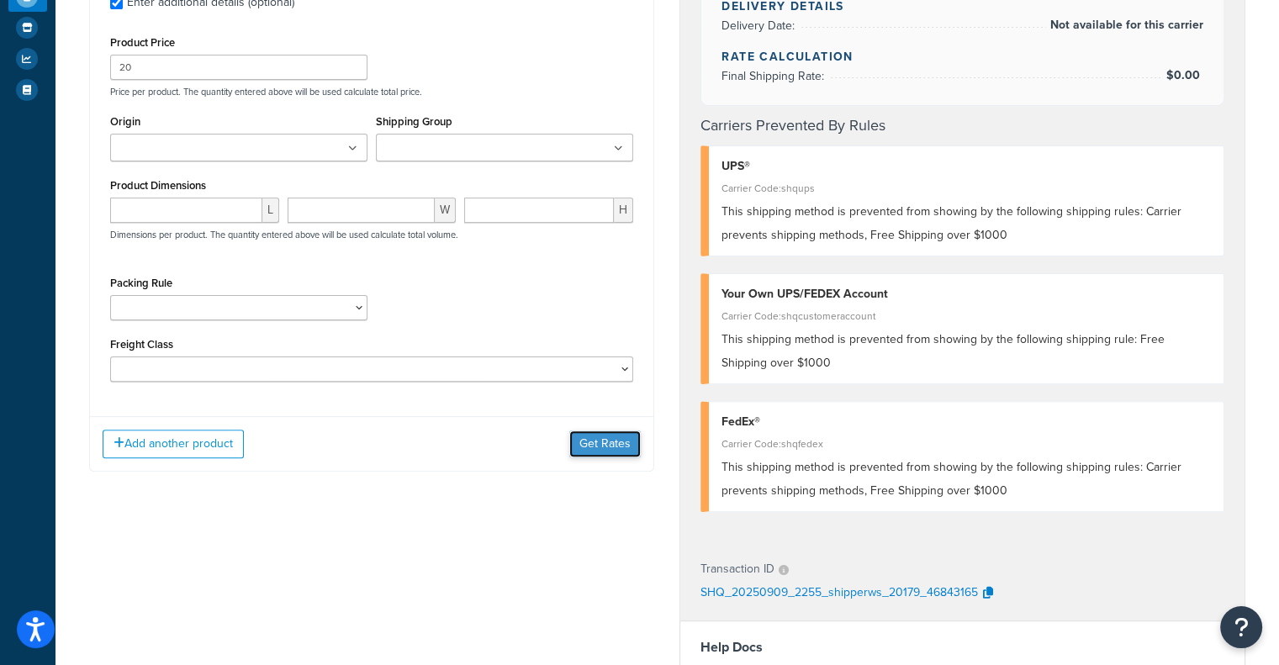
click at [632, 442] on button "Get Rates" at bounding box center [604, 444] width 71 height 27
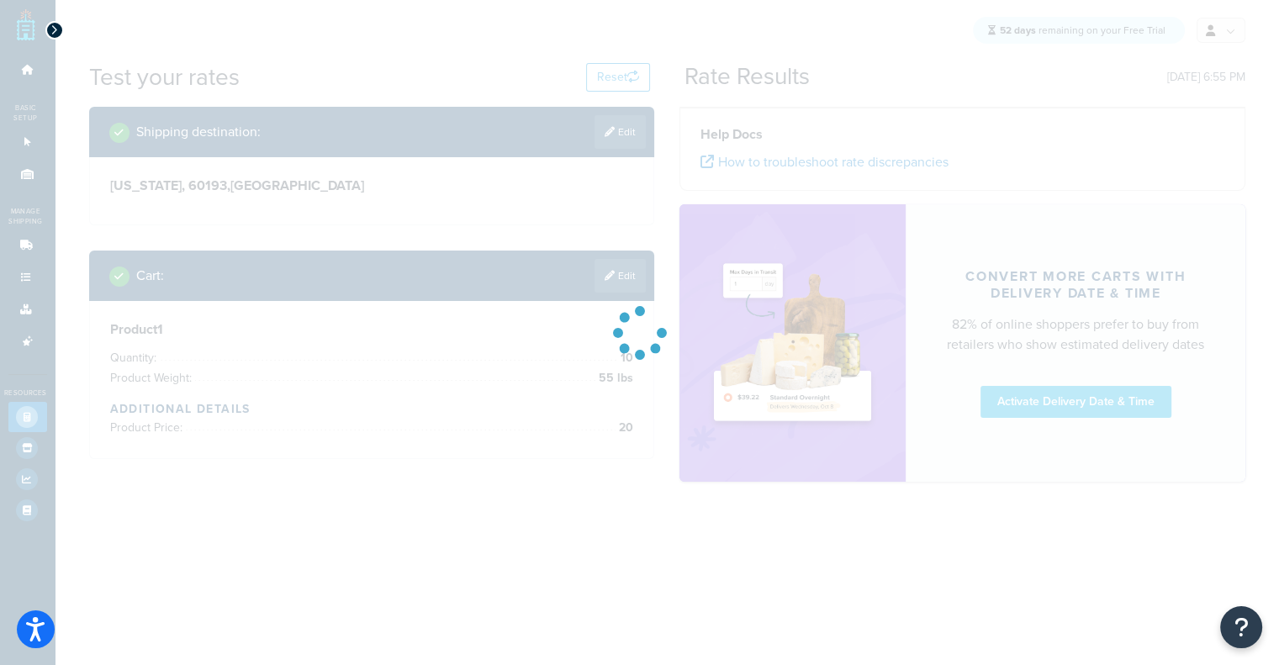
scroll to position [0, 0]
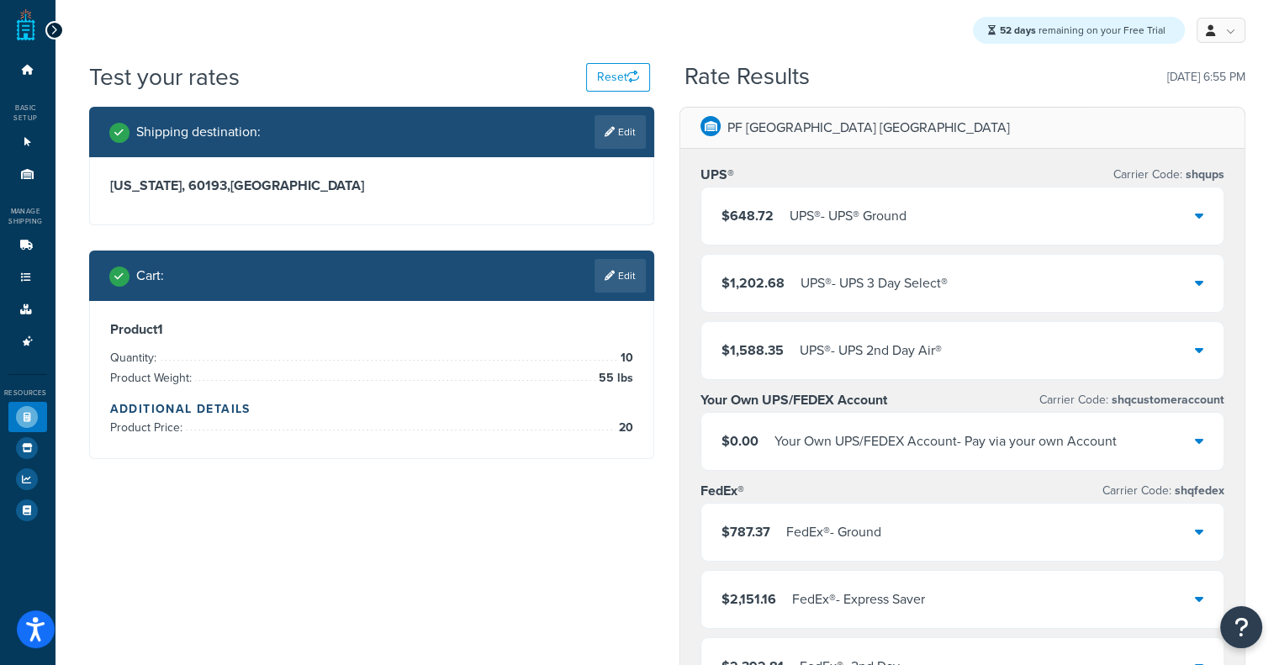
drag, startPoint x: 834, startPoint y: 254, endPoint x: 840, endPoint y: 208, distance: 46.6
click at [834, 253] on div "$648.72 UPS® - UPS® Ground $1,202.68 UPS® - UPS 3 Day Select® $1,588.35 UPS® - …" at bounding box center [963, 283] width 524 height 193
click at [840, 208] on div "UPS® - UPS® Ground" at bounding box center [848, 216] width 117 height 24
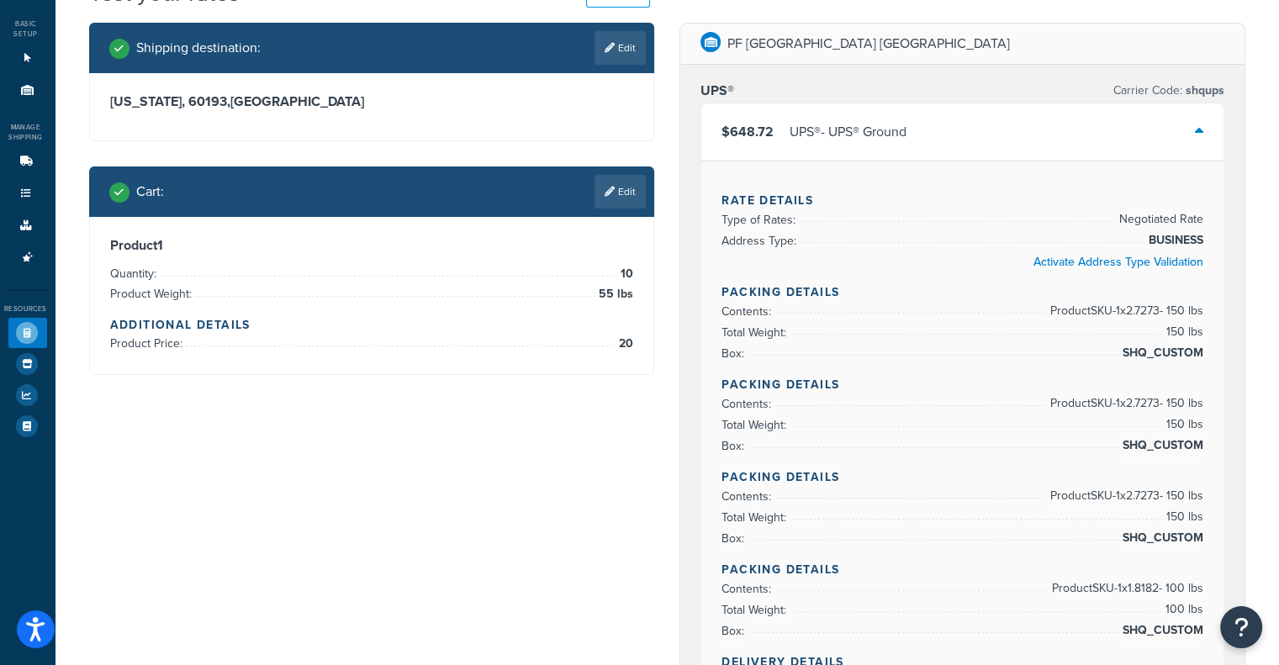
scroll to position [168, 0]
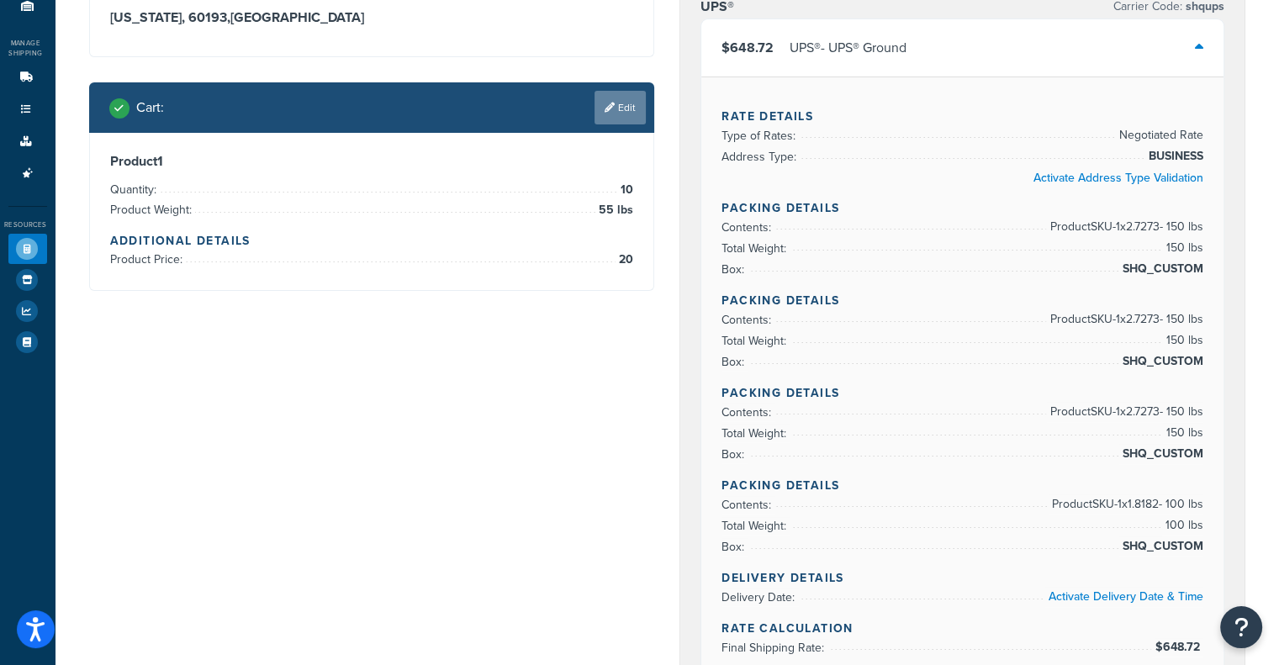
click at [619, 109] on link "Edit" at bounding box center [620, 108] width 51 height 34
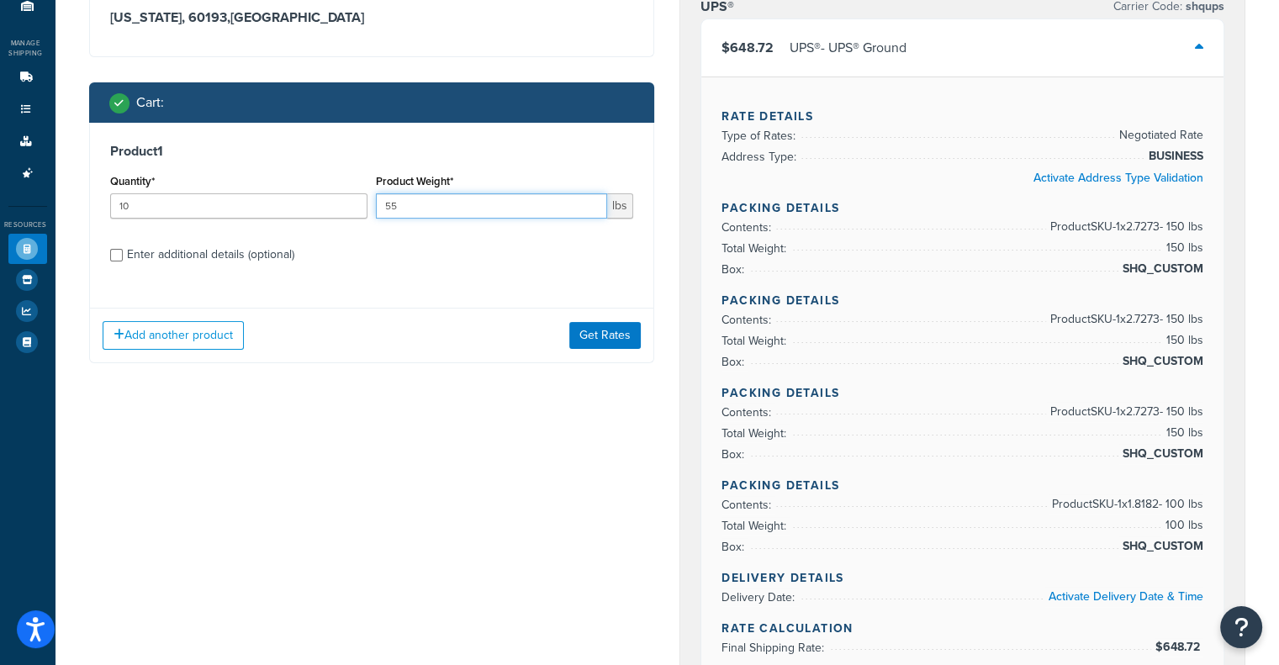
drag, startPoint x: 501, startPoint y: 211, endPoint x: 347, endPoint y: 201, distance: 155.1
click at [347, 201] on div "Quantity* 10 Product Weight* 55 lbs" at bounding box center [372, 200] width 532 height 61
type input "47"
click at [603, 337] on button "Get Rates" at bounding box center [604, 335] width 71 height 27
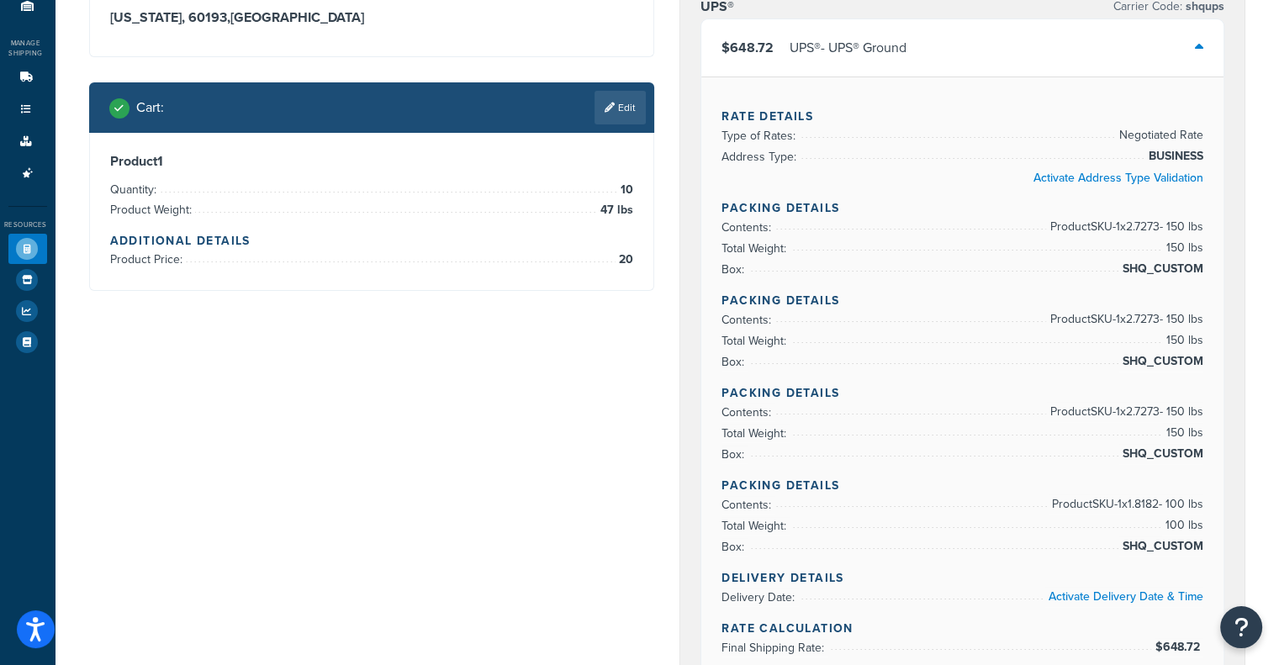
scroll to position [0, 0]
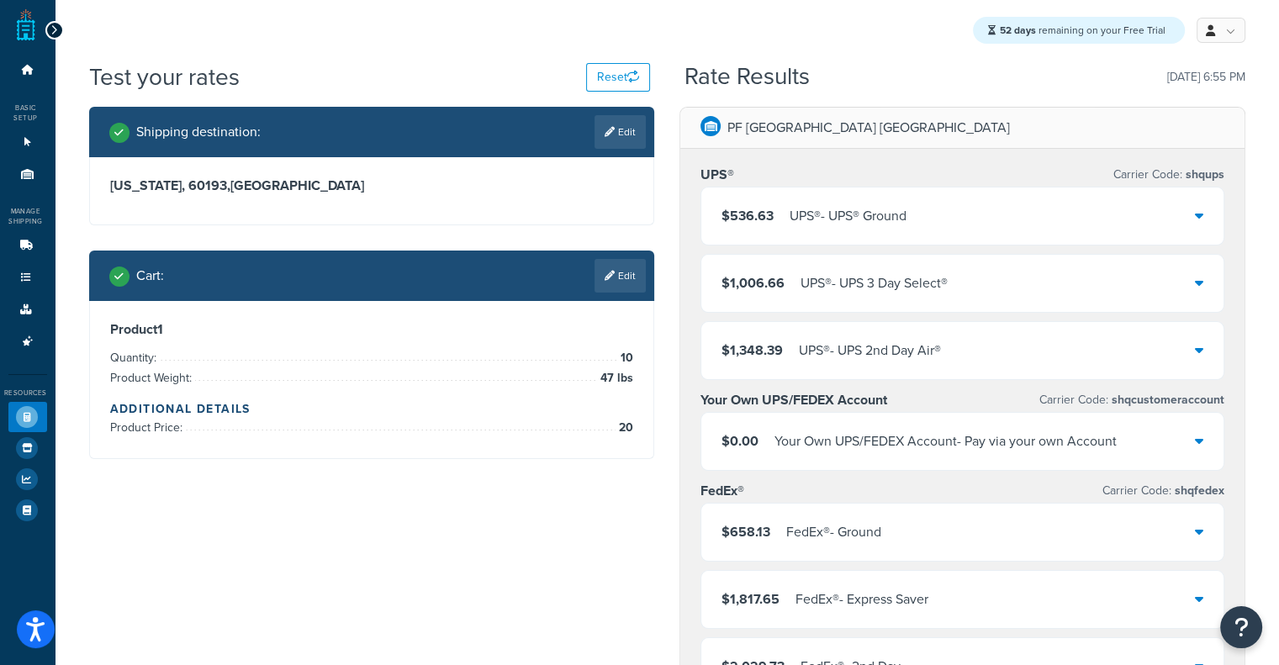
click at [1033, 209] on div "$536.63 UPS® - UPS® Ground" at bounding box center [963, 216] width 522 height 57
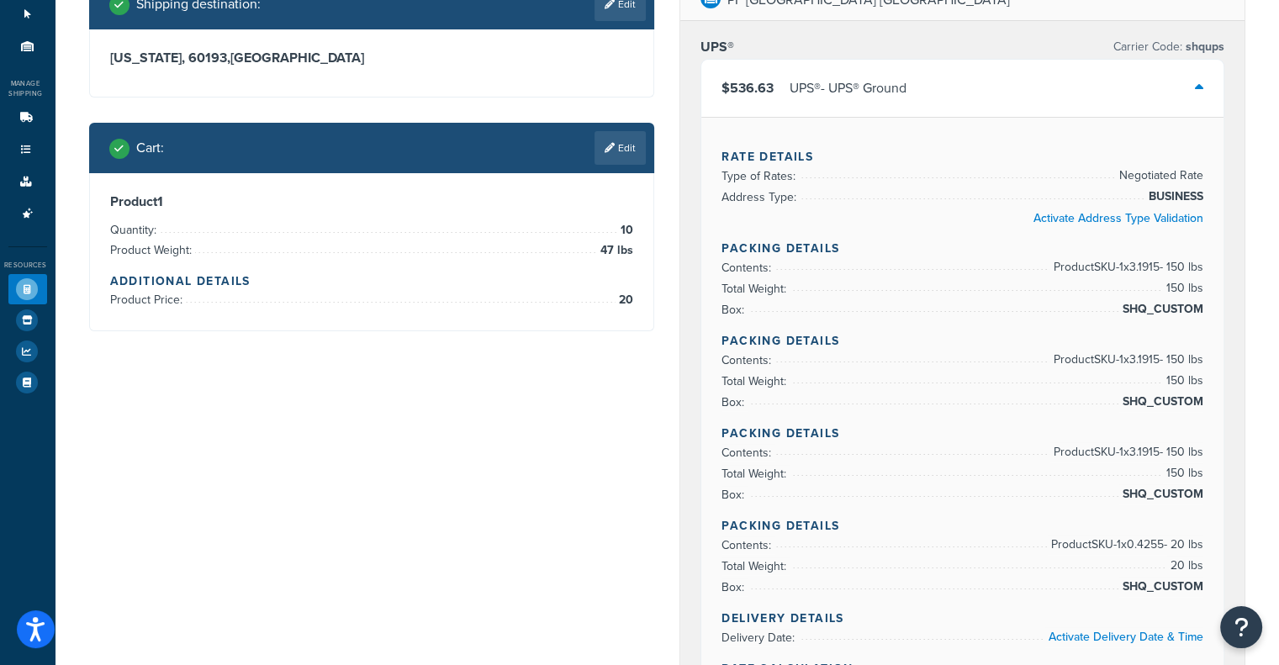
scroll to position [168, 0]
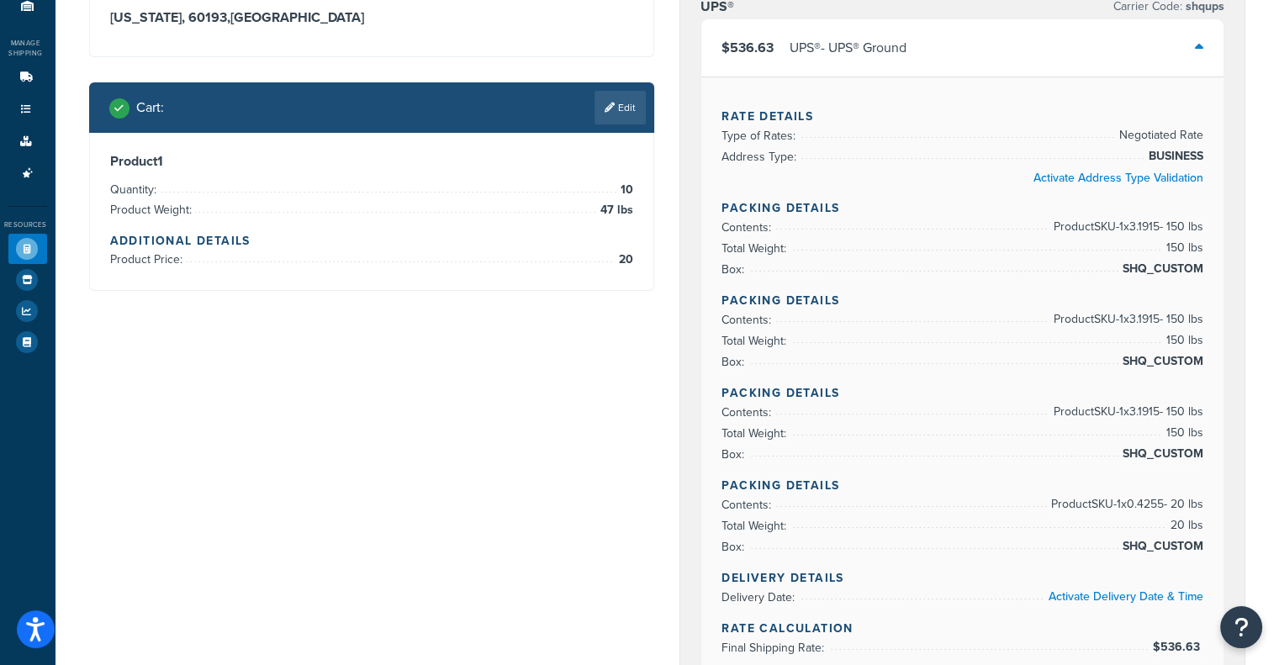
drag, startPoint x: 1131, startPoint y: 223, endPoint x: 1164, endPoint y: 218, distance: 33.2
click at [1164, 218] on span "Product SKU-1 x 3.1915 - 150 lbs" at bounding box center [1127, 227] width 154 height 20
click at [1120, 221] on span "Product SKU-1 x 3.1915 - 150 lbs" at bounding box center [1127, 227] width 154 height 20
drag, startPoint x: 1125, startPoint y: 221, endPoint x: 1135, endPoint y: 225, distance: 9.8
click at [1135, 225] on span "Product SKU-1 x 3.1915 - 150 lbs" at bounding box center [1127, 227] width 154 height 20
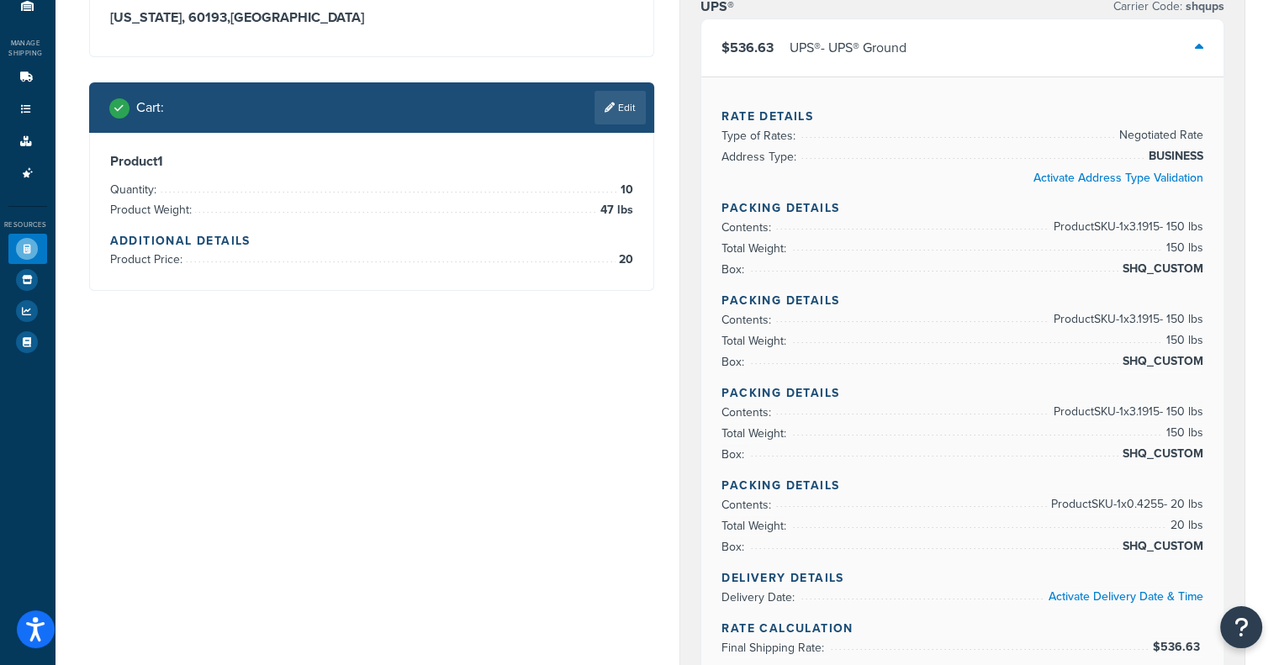
click at [1125, 229] on span "Product SKU-1 x 3.1915 - 150 lbs" at bounding box center [1127, 227] width 154 height 20
drag, startPoint x: 1127, startPoint y: 228, endPoint x: 1136, endPoint y: 225, distance: 9.6
click at [1136, 225] on span "Product SKU-1 x 3.1915 - 150 lbs" at bounding box center [1127, 227] width 154 height 20
click at [1141, 225] on span "Product SKU-1 x 3.1915 - 150 lbs" at bounding box center [1127, 227] width 154 height 20
drag, startPoint x: 1141, startPoint y: 225, endPoint x: 1168, endPoint y: 224, distance: 27.0
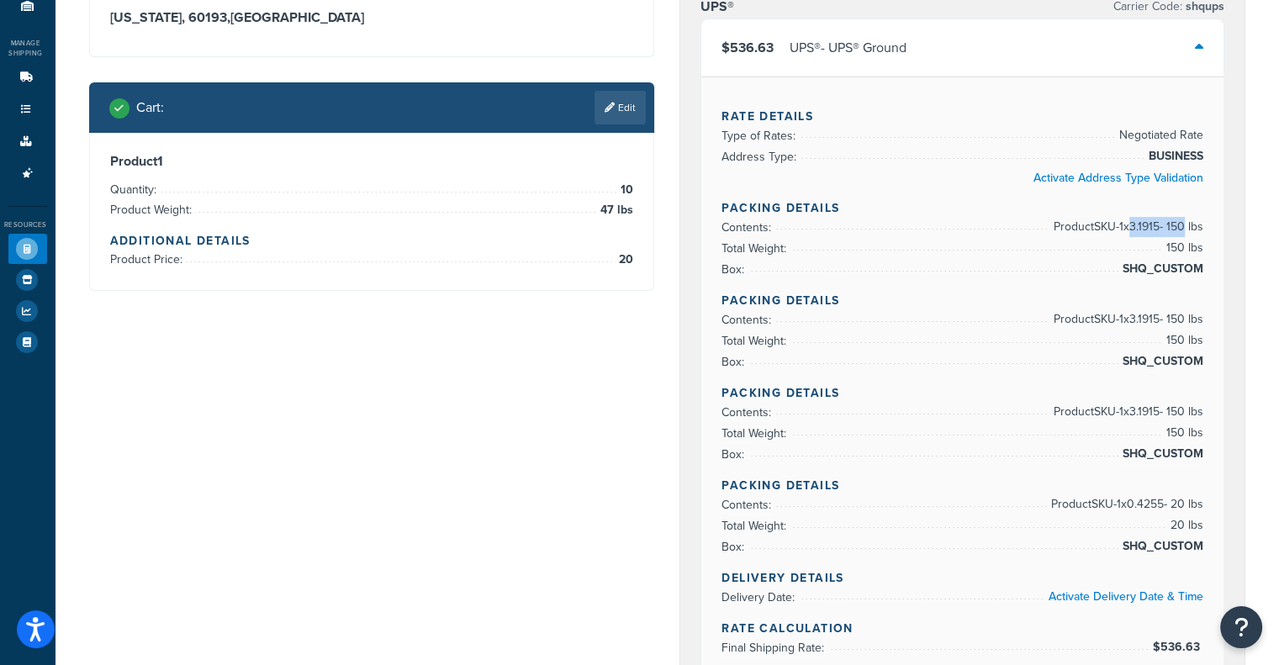
click at [1168, 224] on span "Product SKU-1 x 3.1915 - 150 lbs" at bounding box center [1127, 227] width 154 height 20
click at [1156, 222] on span "Product SKU-1 x 3.1915 - 150 lbs" at bounding box center [1127, 227] width 154 height 20
click at [1205, 225] on div "Rate Details Type of Rates: Negotiated Rate Address Type: BUSINESS Activate Add…" at bounding box center [963, 377] width 522 height 601
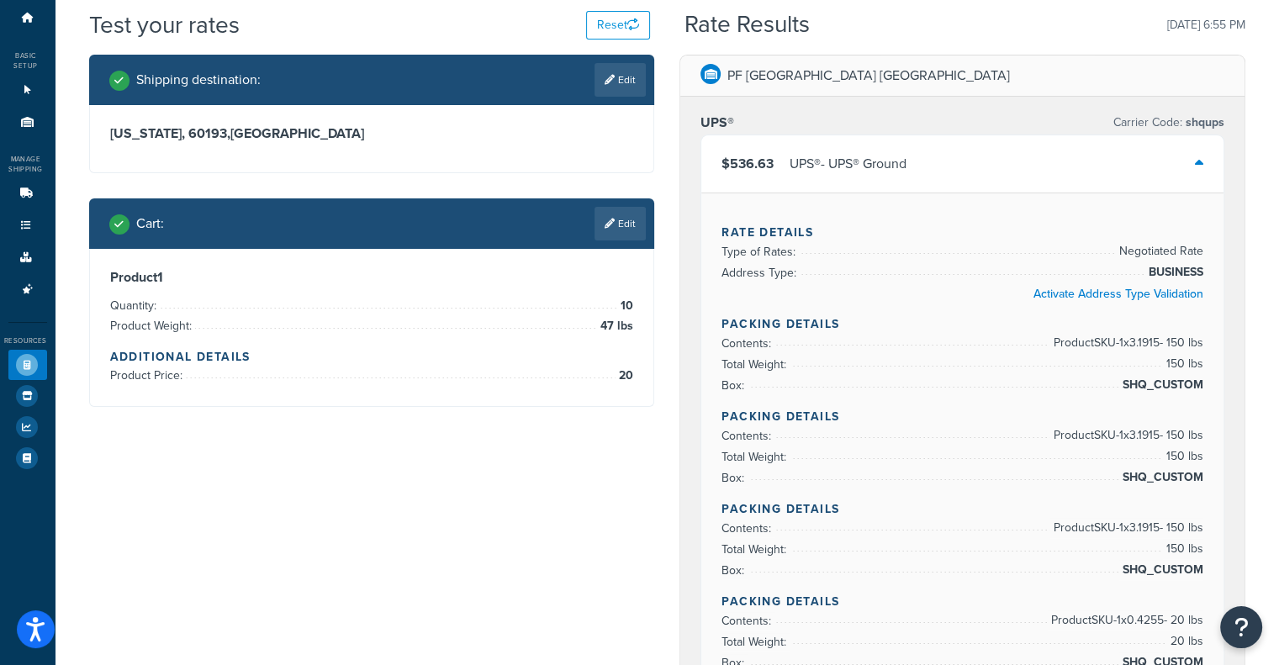
scroll to position [0, 0]
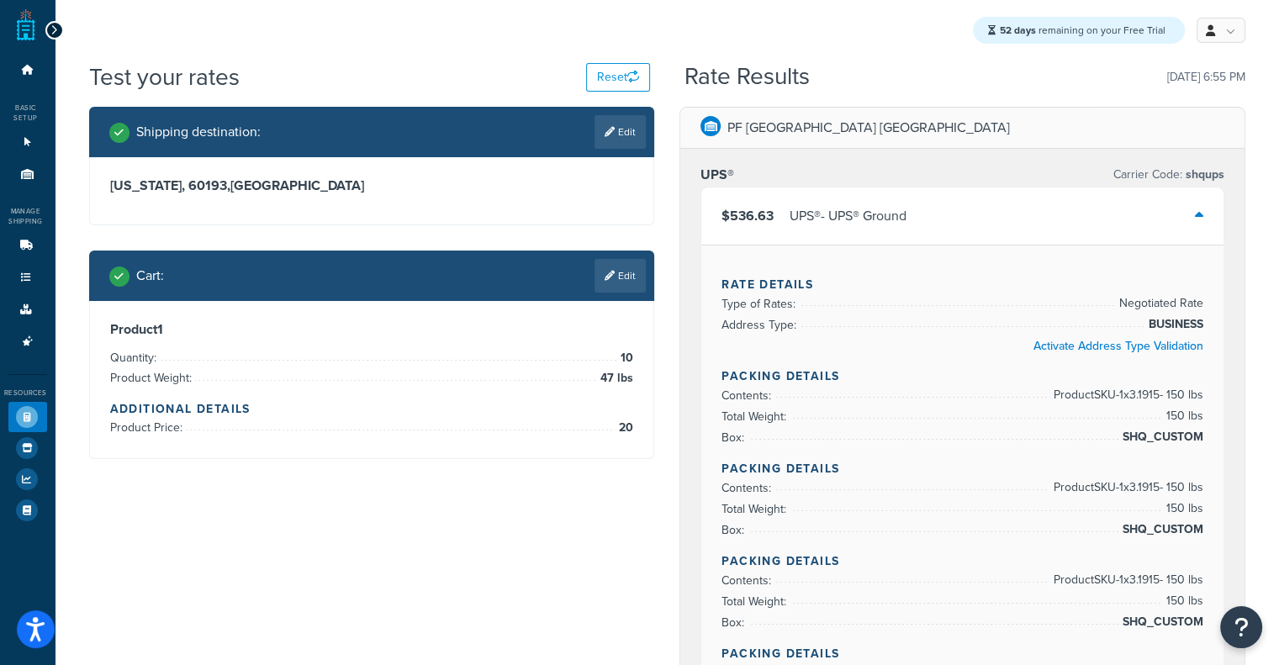
click at [1124, 395] on span "Product SKU-1 x 3.1915 - 150 lbs" at bounding box center [1127, 395] width 154 height 20
click at [1173, 490] on span "Product SKU-1 x 3.1915 - 150 lbs" at bounding box center [1127, 488] width 154 height 20
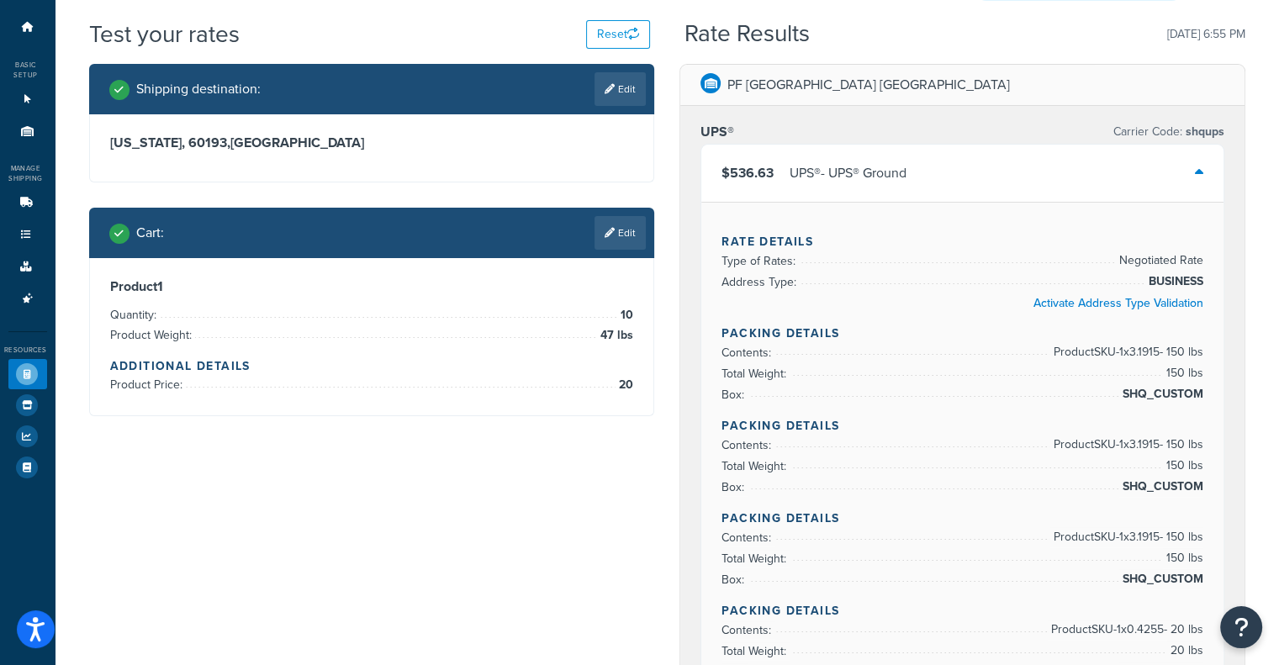
scroll to position [84, 0]
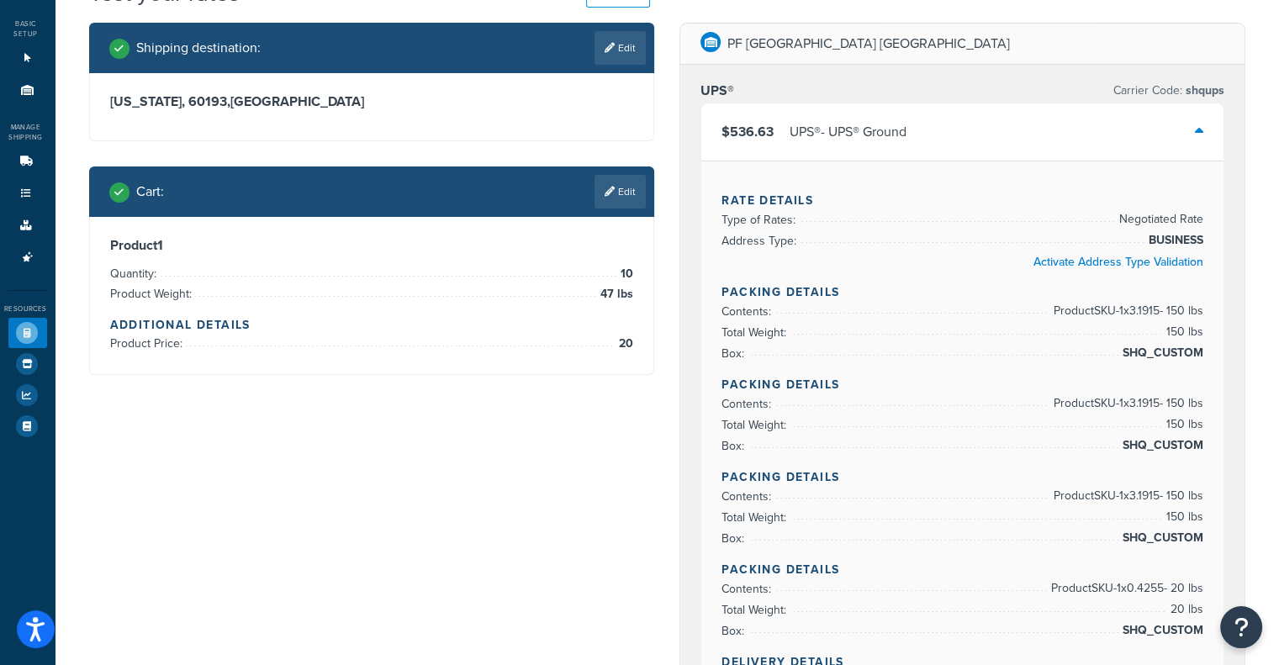
click at [1148, 564] on h4 "Packing Details" at bounding box center [963, 570] width 482 height 18
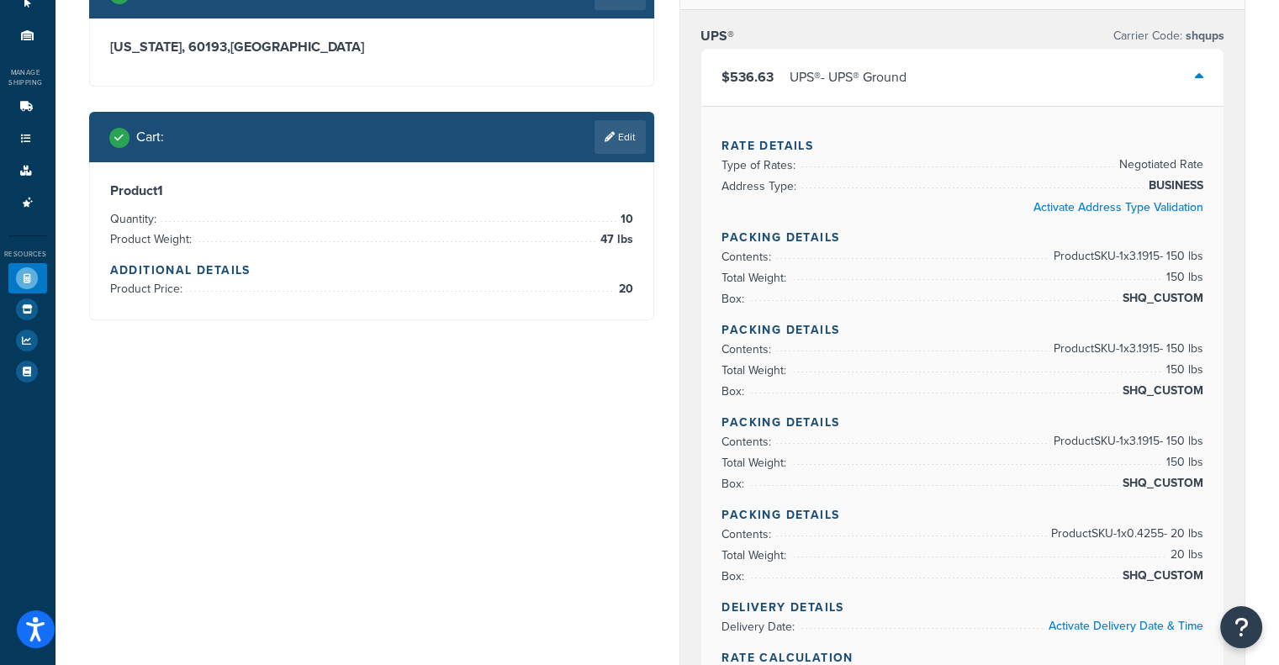
scroll to position [168, 0]
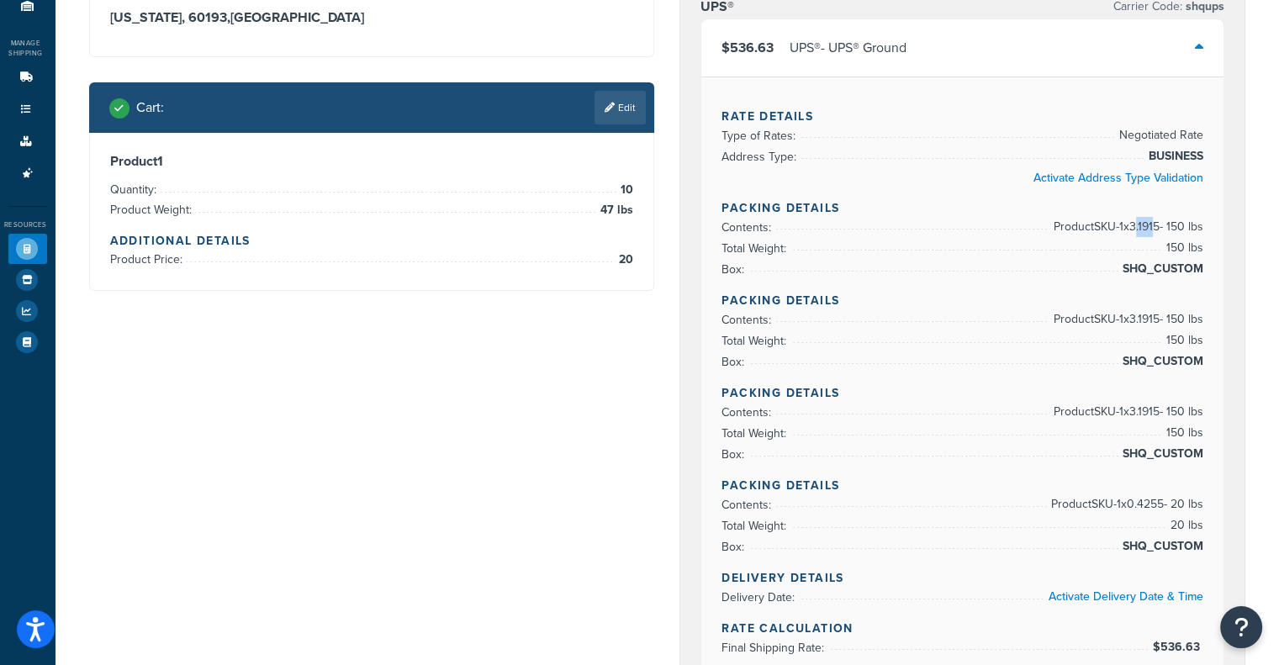
drag, startPoint x: 1131, startPoint y: 228, endPoint x: 1149, endPoint y: 233, distance: 18.4
click at [1149, 233] on span "Product SKU-1 x 3.1915 - 150 lbs" at bounding box center [1127, 227] width 154 height 20
drag, startPoint x: 1142, startPoint y: 328, endPoint x: 1156, endPoint y: 327, distance: 13.5
click at [1154, 327] on span "Product SKU-1 x 3.1915 - 150 lbs" at bounding box center [1127, 320] width 154 height 20
drag, startPoint x: 1133, startPoint y: 404, endPoint x: 1147, endPoint y: 404, distance: 14.3
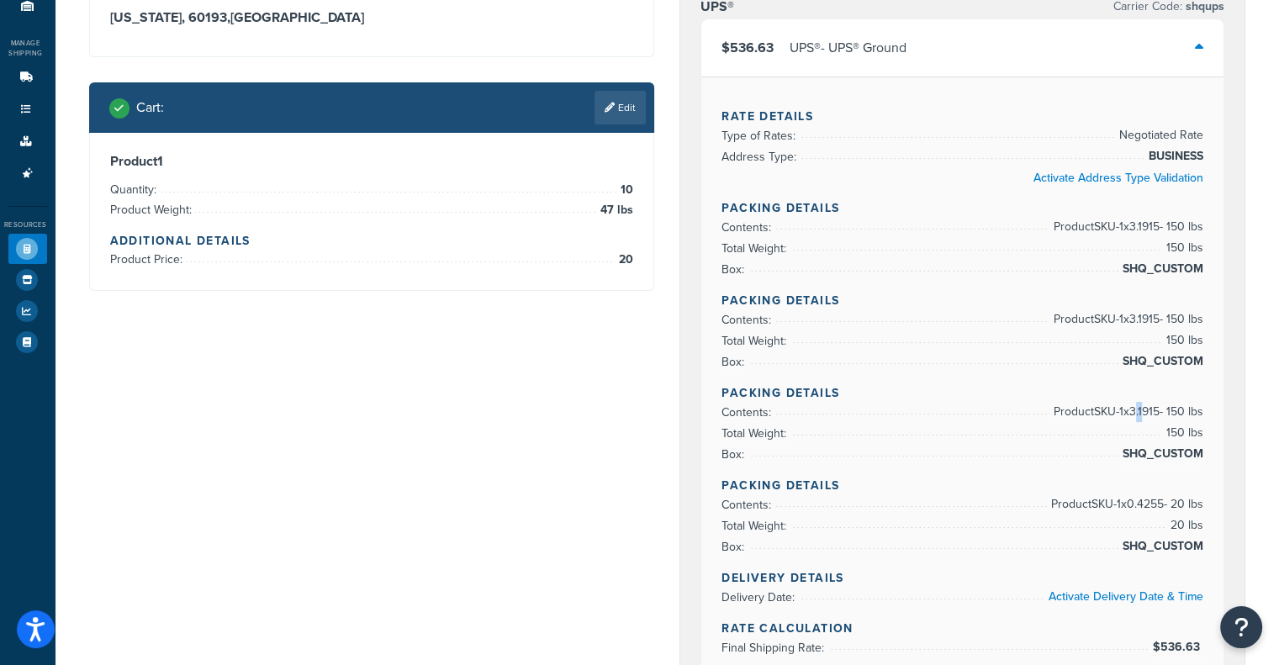
click at [1147, 404] on span "Product SKU-1 x 3.1915 - 150 lbs" at bounding box center [1127, 412] width 154 height 20
drag, startPoint x: 1128, startPoint y: 506, endPoint x: 1163, endPoint y: 503, distance: 35.5
click at [1163, 503] on span "Product SKU-1 x 0.4255 - 20 lbs" at bounding box center [1125, 505] width 156 height 20
click at [1143, 508] on span "Product SKU-1 x 0.4255 - 20 lbs" at bounding box center [1125, 505] width 156 height 20
click at [1154, 484] on h4 "Packing Details" at bounding box center [963, 486] width 482 height 18
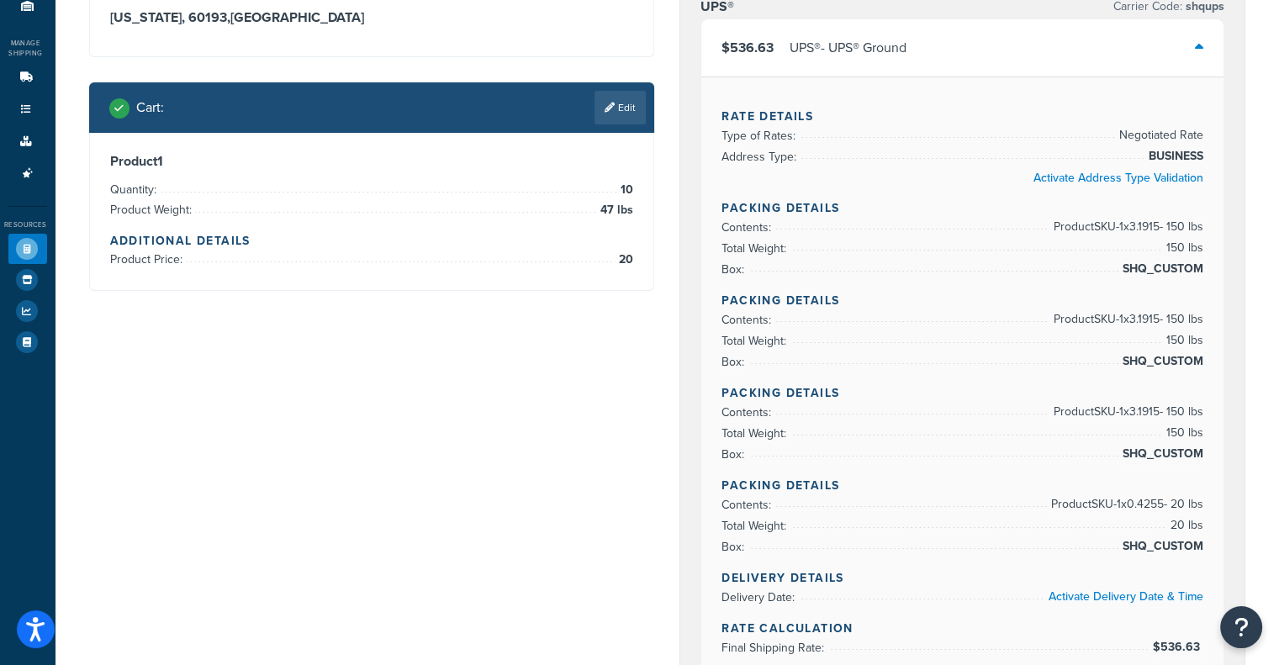
click at [1154, 484] on h4 "Packing Details" at bounding box center [963, 486] width 482 height 18
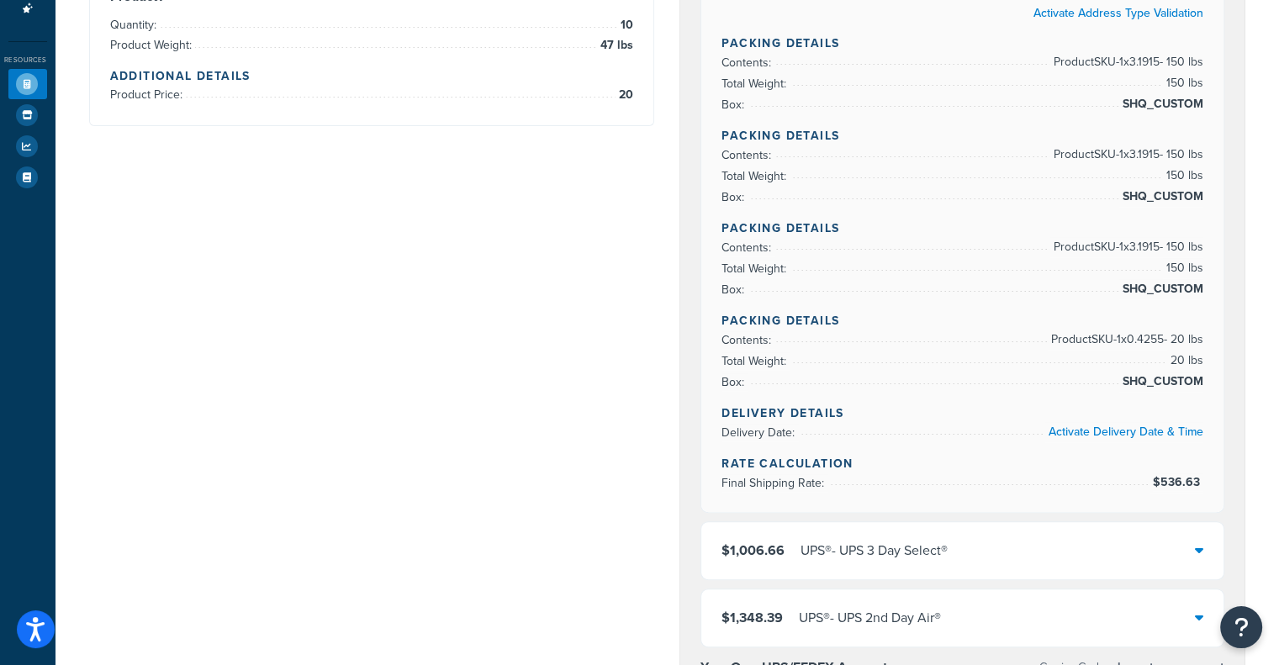
scroll to position [336, 0]
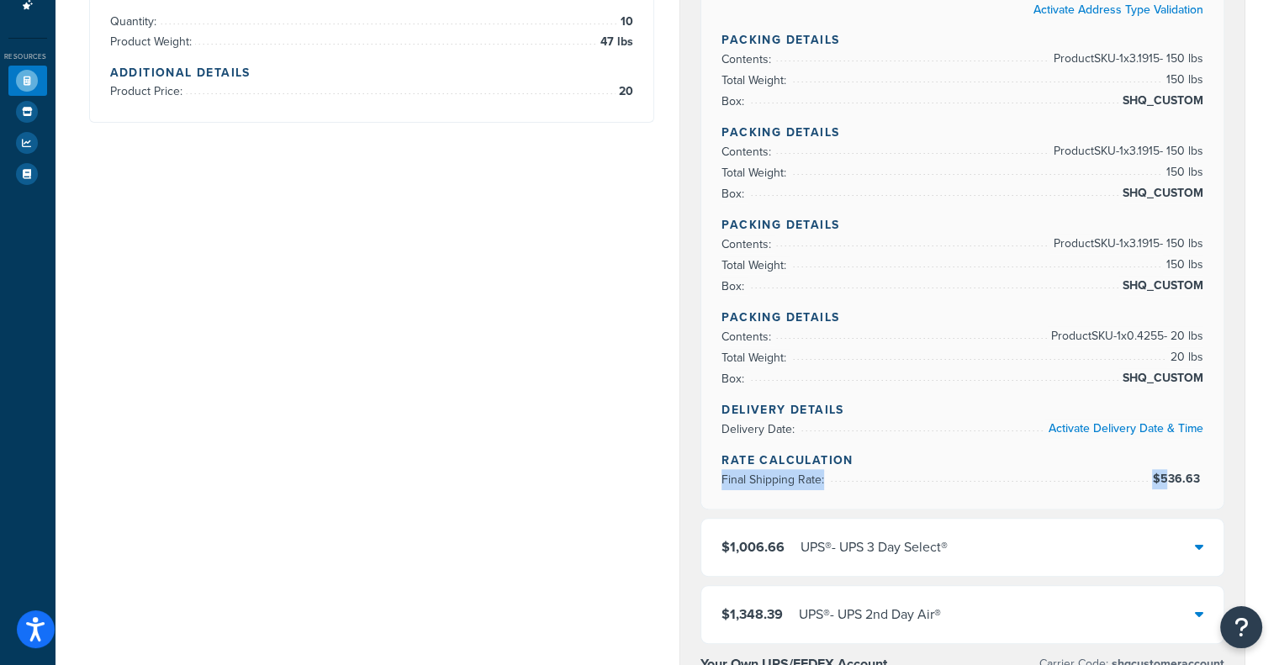
drag, startPoint x: 1171, startPoint y: 480, endPoint x: 1177, endPoint y: 467, distance: 14.7
click at [1177, 469] on span "$536.63" at bounding box center [1176, 479] width 55 height 20
click at [1177, 467] on h4 "Rate Calculation" at bounding box center [963, 461] width 482 height 18
drag, startPoint x: 1161, startPoint y: 476, endPoint x: 1203, endPoint y: 480, distance: 42.3
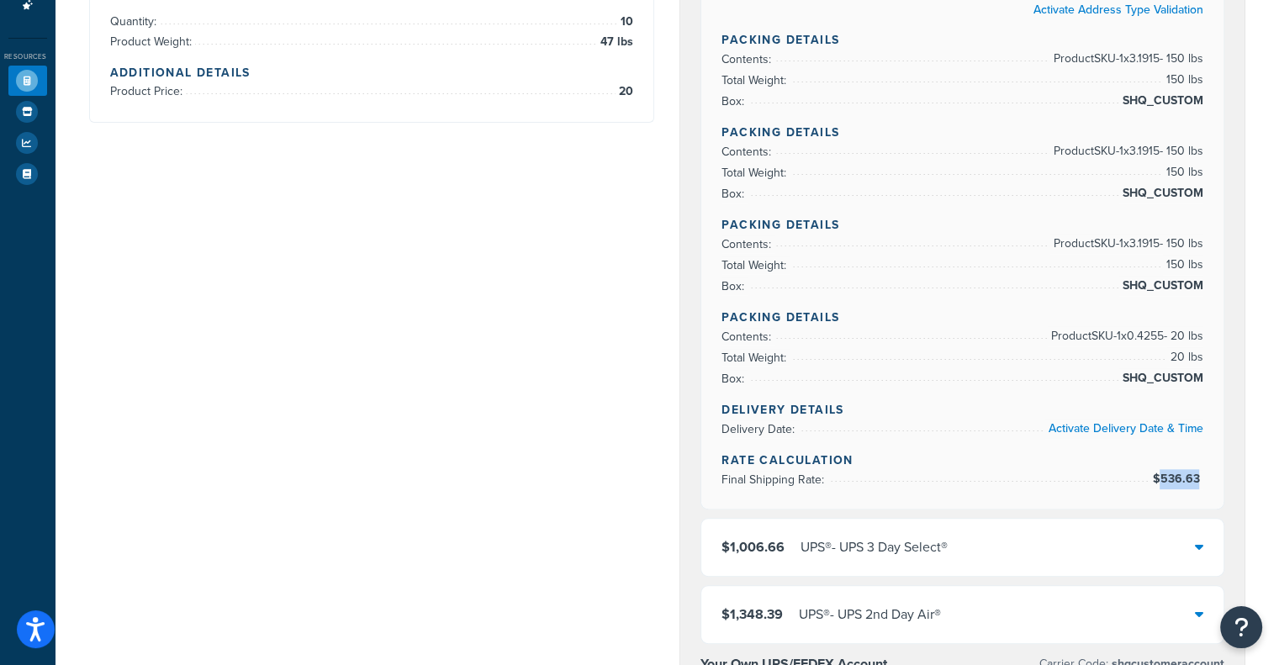
click at [1203, 480] on span "$536.63" at bounding box center [1177, 479] width 51 height 18
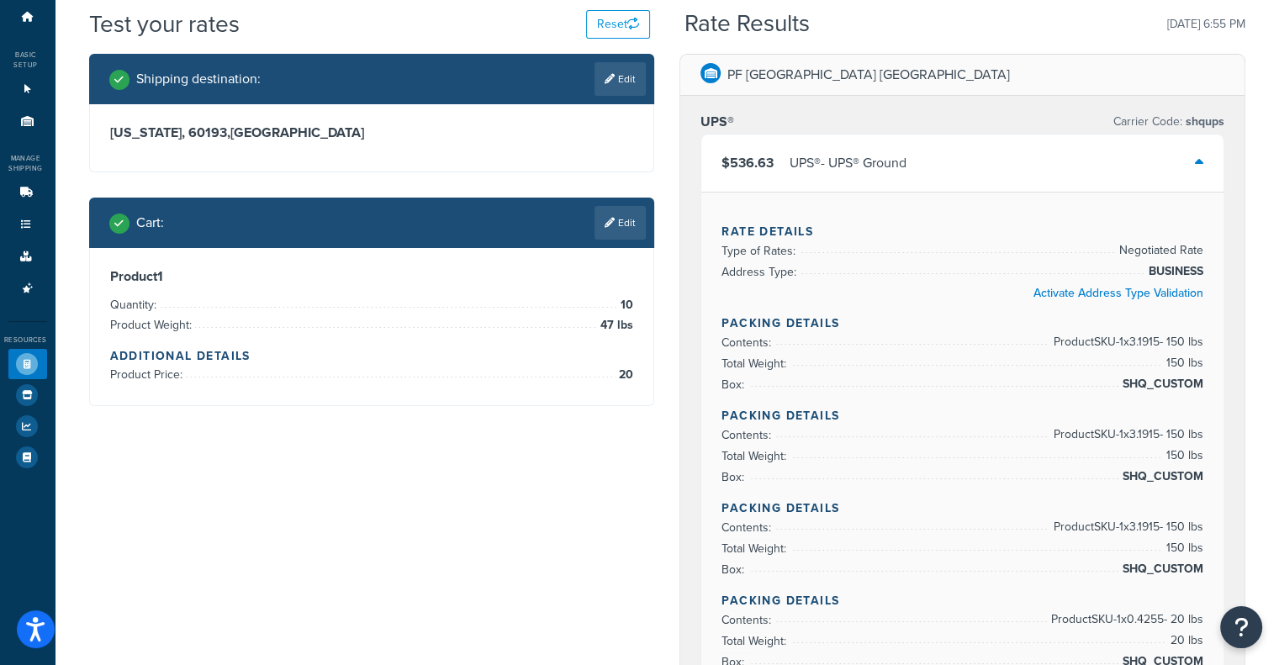
scroll to position [0, 0]
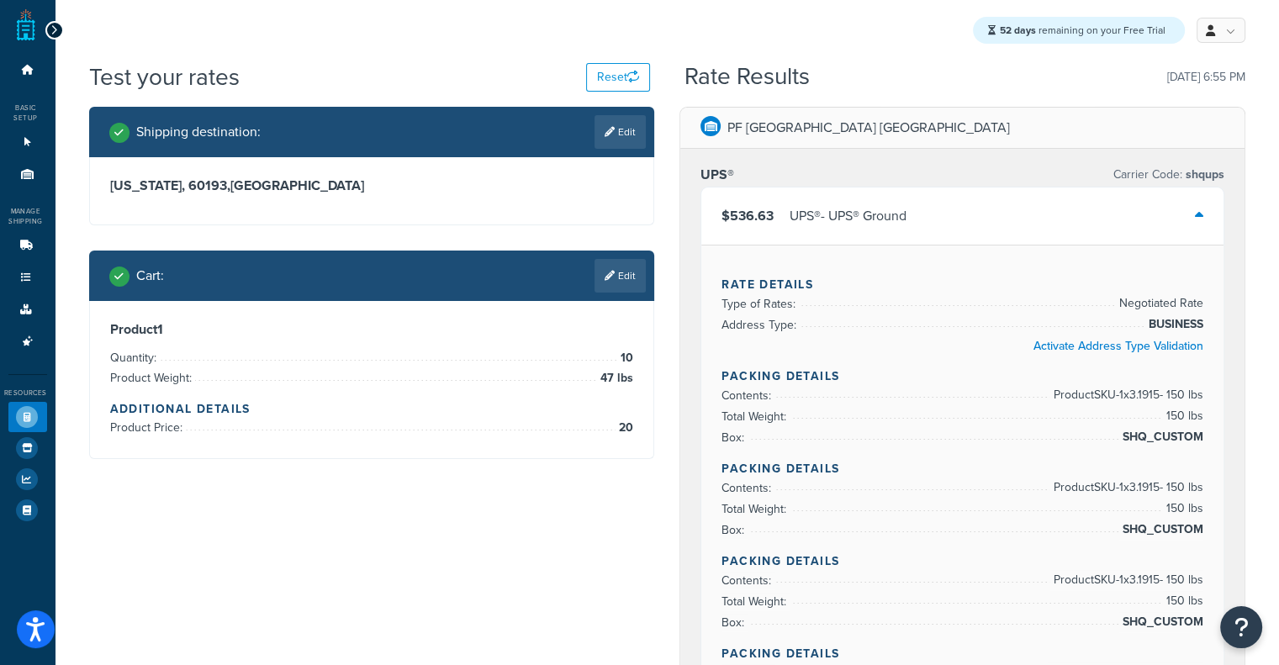
click at [1188, 213] on div "$536.63 UPS® - UPS® Ground" at bounding box center [963, 216] width 522 height 57
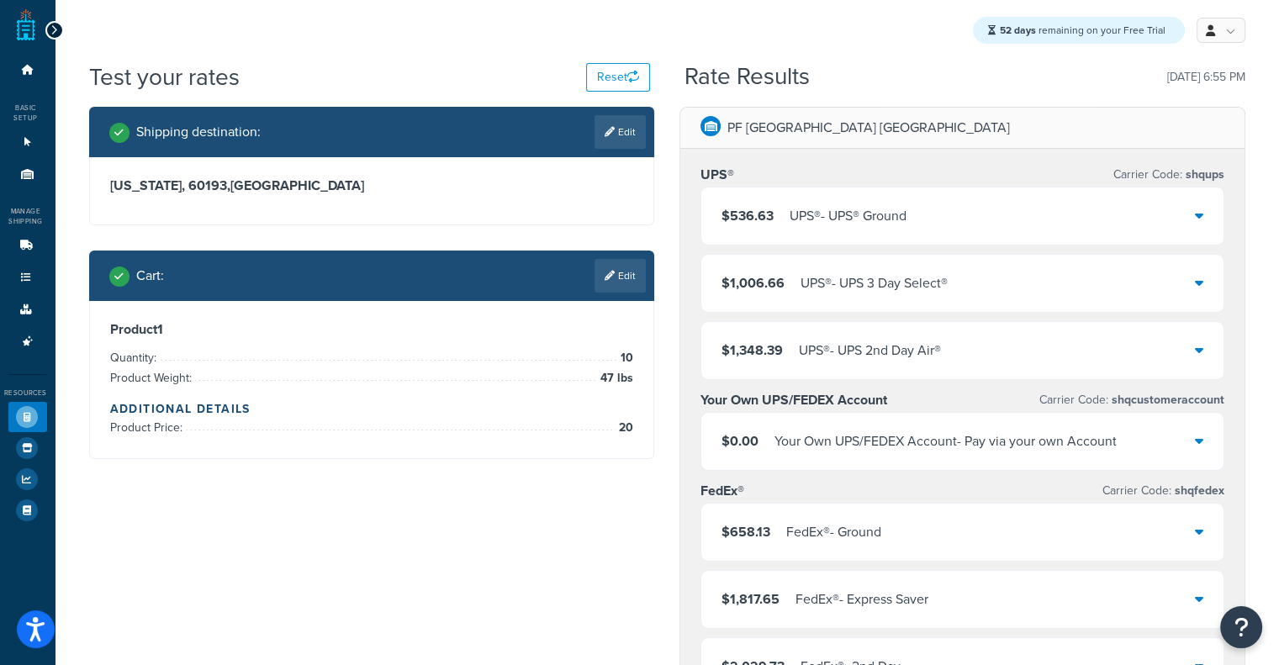
click at [1188, 213] on div "$536.63 UPS® - UPS® Ground" at bounding box center [963, 216] width 522 height 57
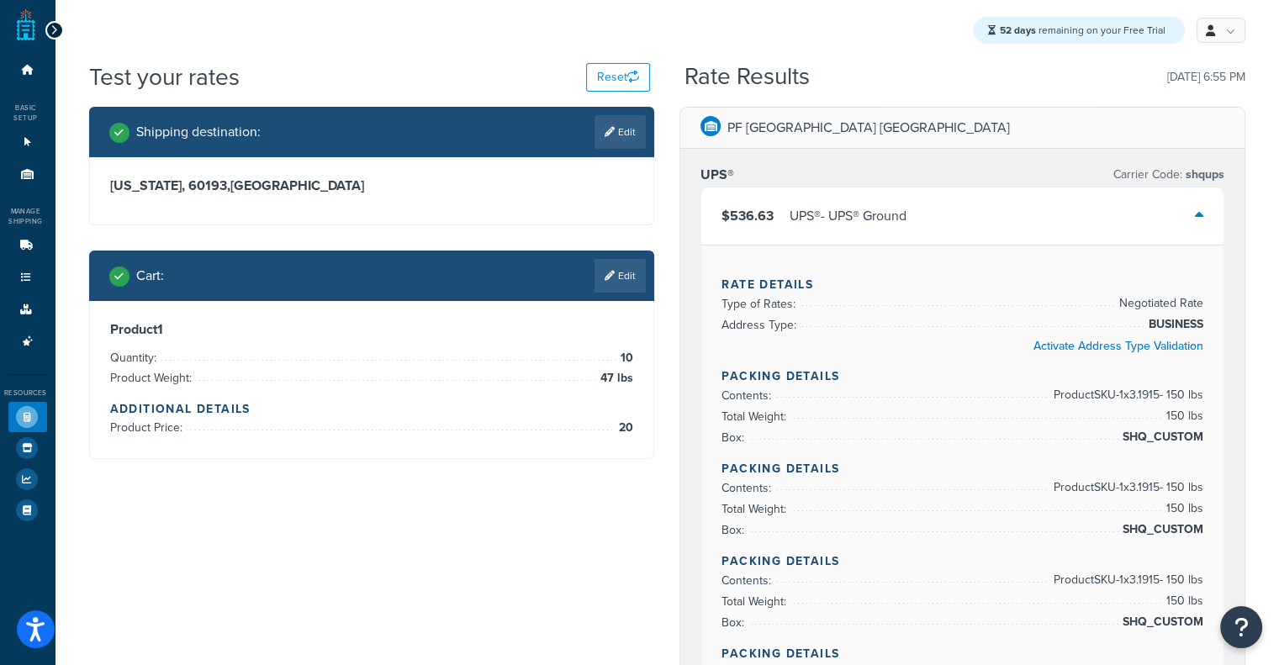
click at [1094, 192] on div "$536.63 UPS® - UPS® Ground" at bounding box center [963, 216] width 522 height 57
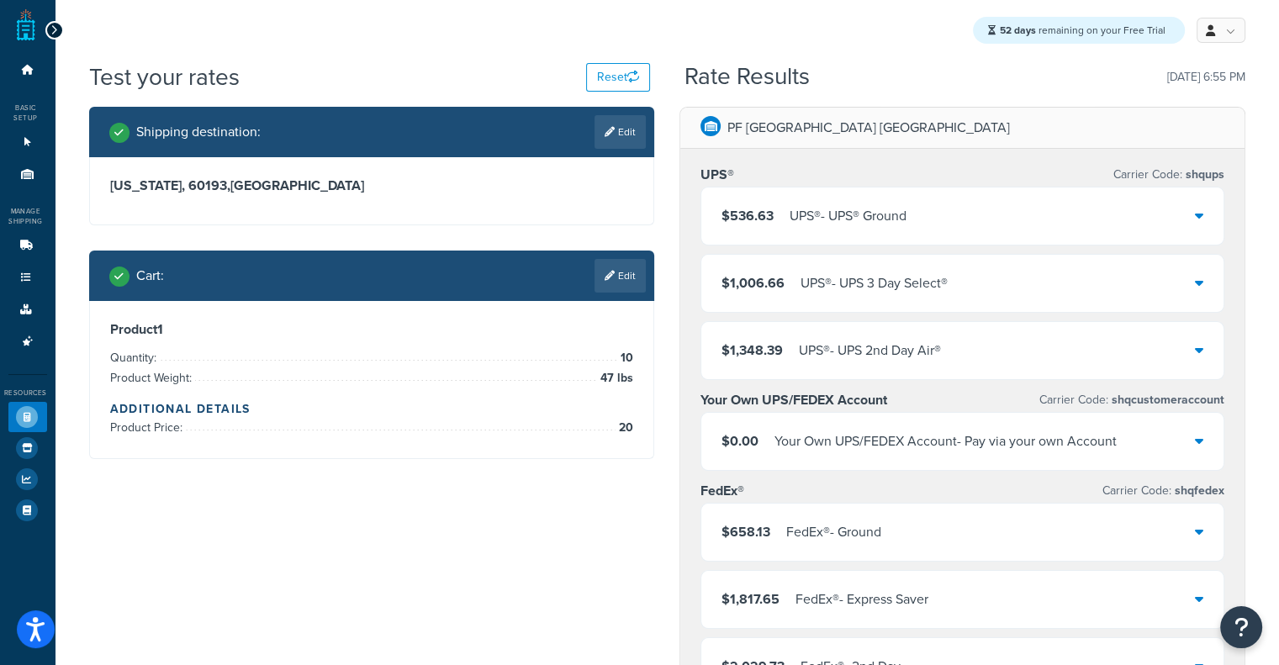
click at [616, 301] on div "Product 1 Quantity: 10 Product Weight: 47 lbs Additional Details Product Price:…" at bounding box center [372, 379] width 564 height 157
click at [622, 283] on link "Edit" at bounding box center [620, 276] width 51 height 34
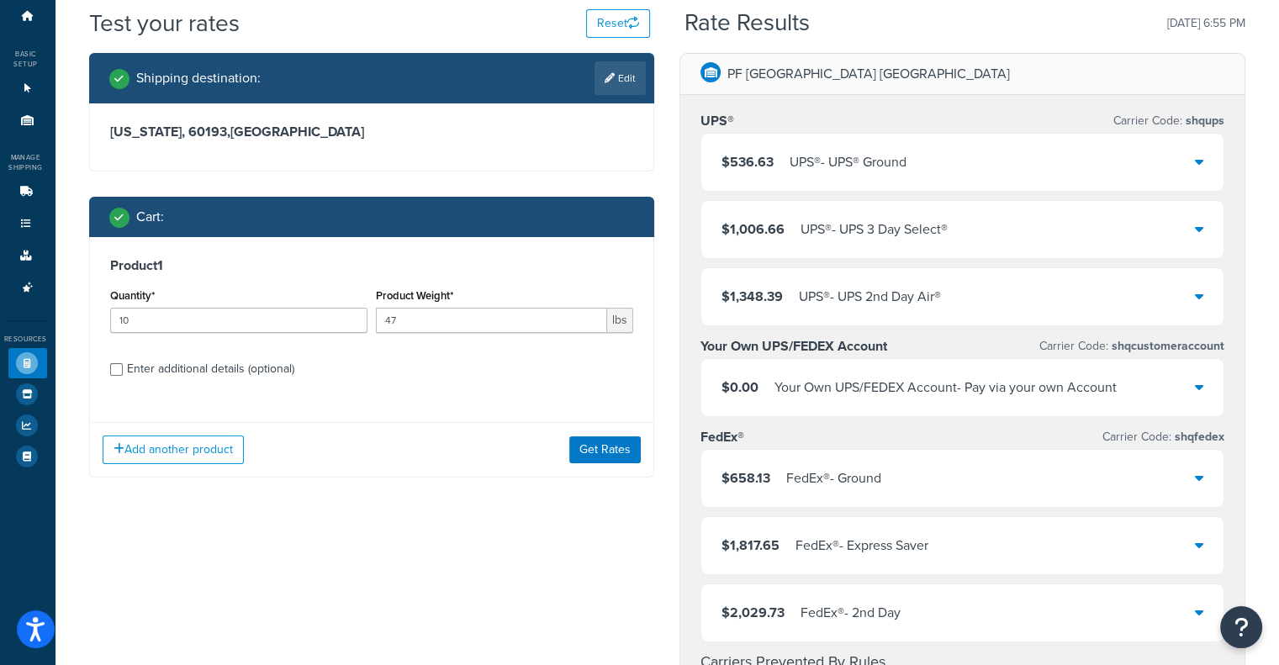
scroll to position [84, 0]
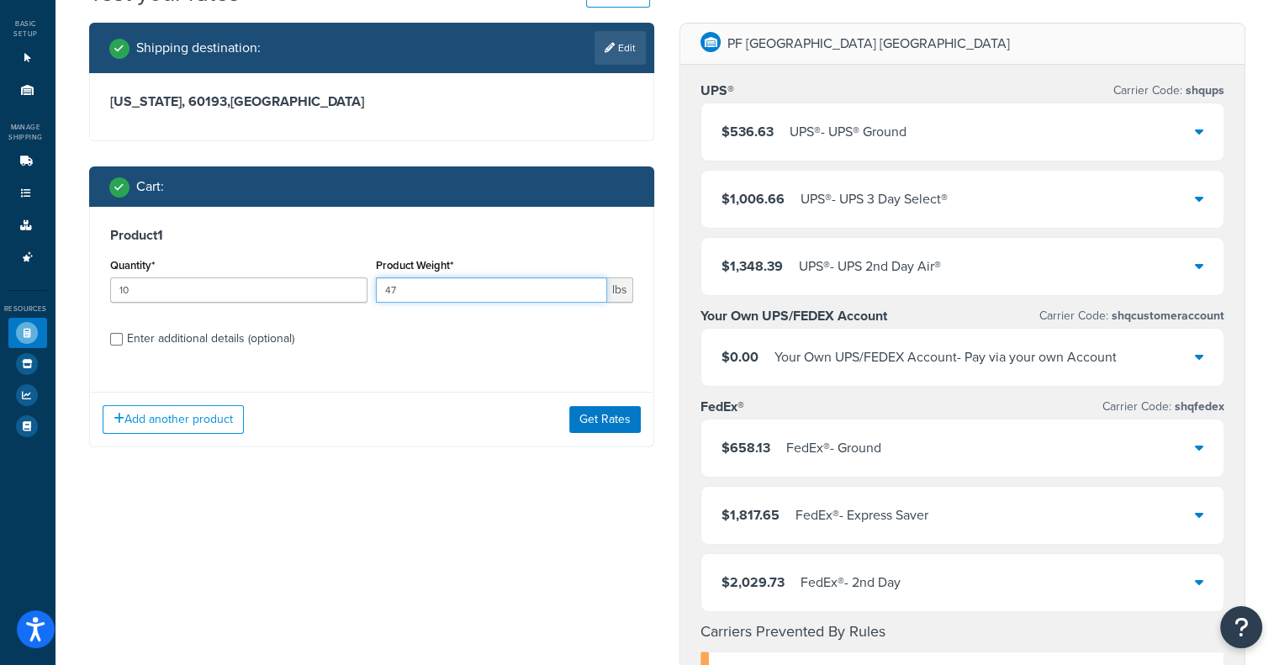
drag, startPoint x: 447, startPoint y: 294, endPoint x: 109, endPoint y: 238, distance: 341.8
click at [142, 245] on div "Product 1 Quantity* 10 Product Weight* 47 lbs Enter additional details (optiona…" at bounding box center [372, 293] width 564 height 172
type input "80"
click at [639, 433] on div "Add another product Get Rates" at bounding box center [372, 419] width 564 height 55
click at [626, 412] on button "Get Rates" at bounding box center [604, 419] width 71 height 27
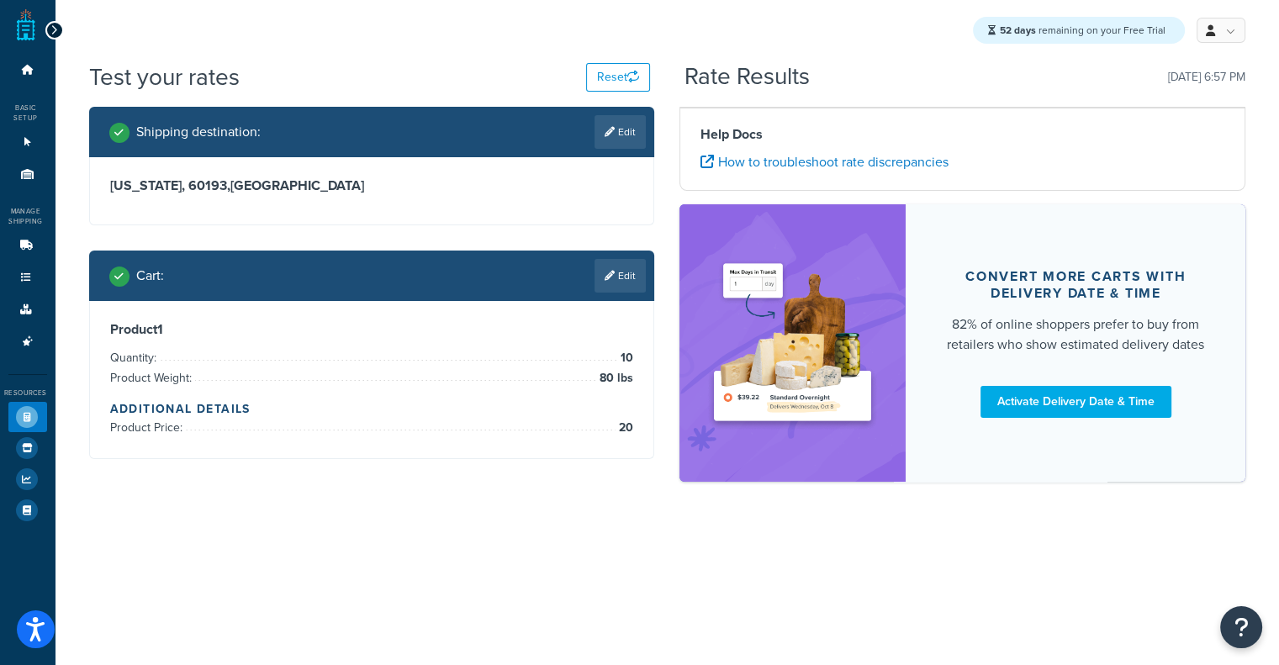
scroll to position [0, 0]
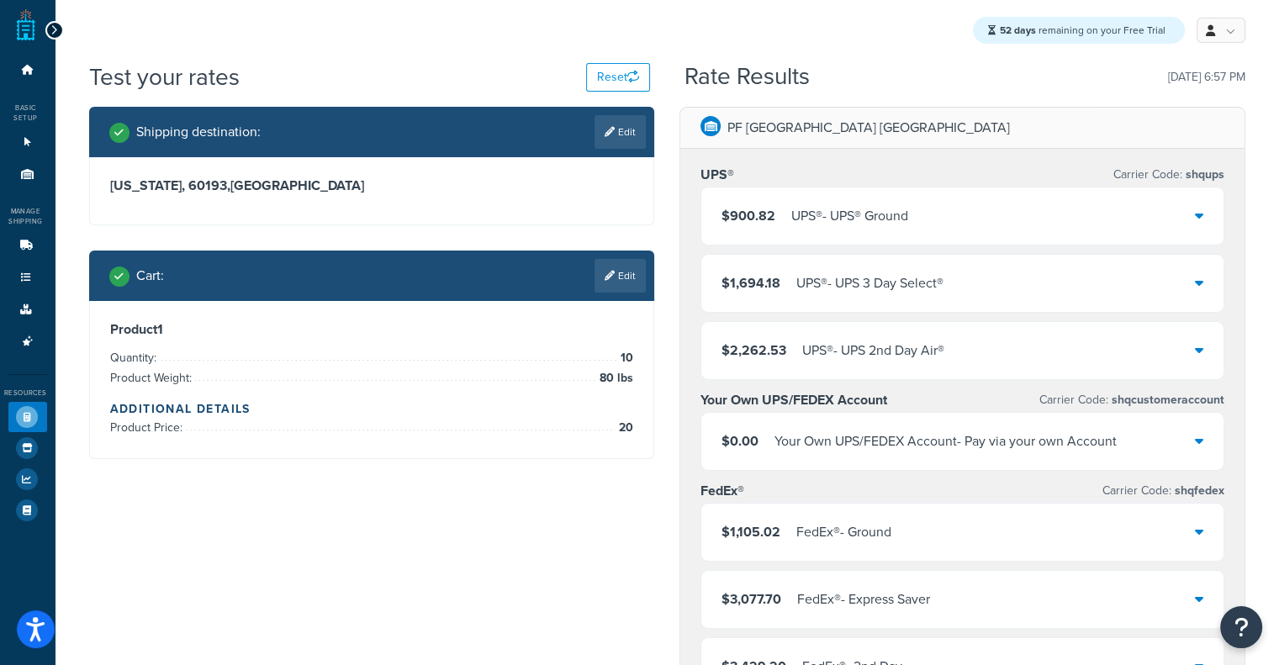
click at [934, 213] on div "$900.82 UPS® - UPS® Ground" at bounding box center [963, 216] width 522 height 57
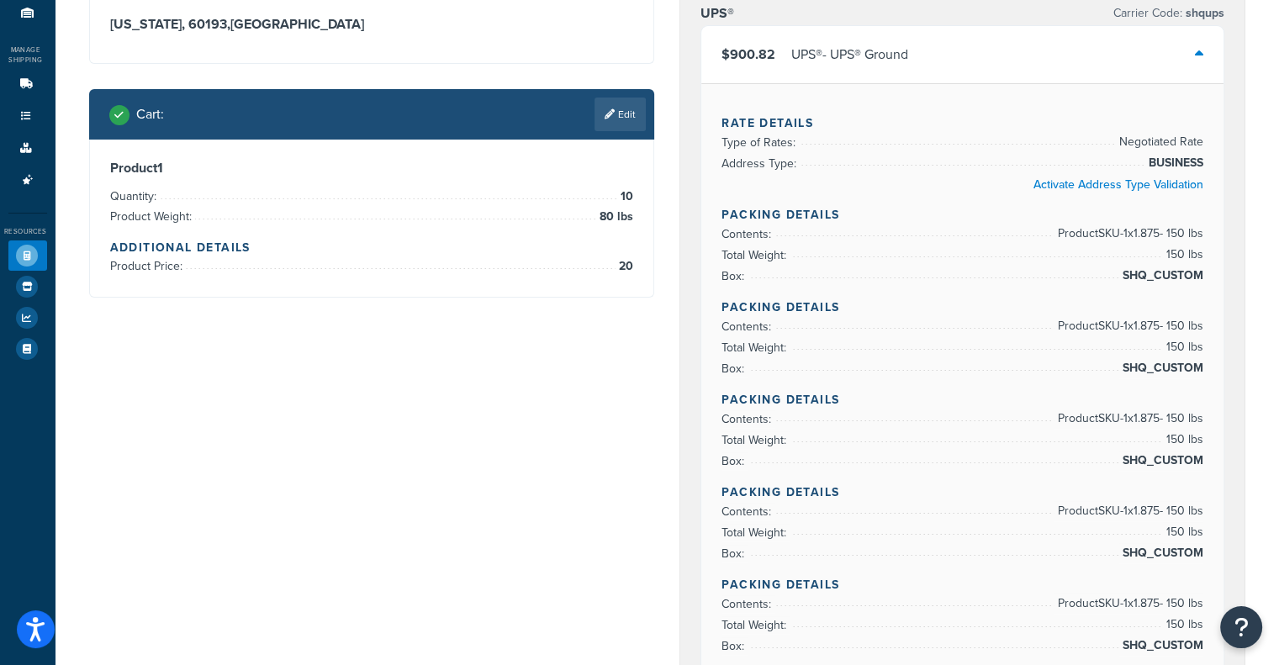
scroll to position [168, 0]
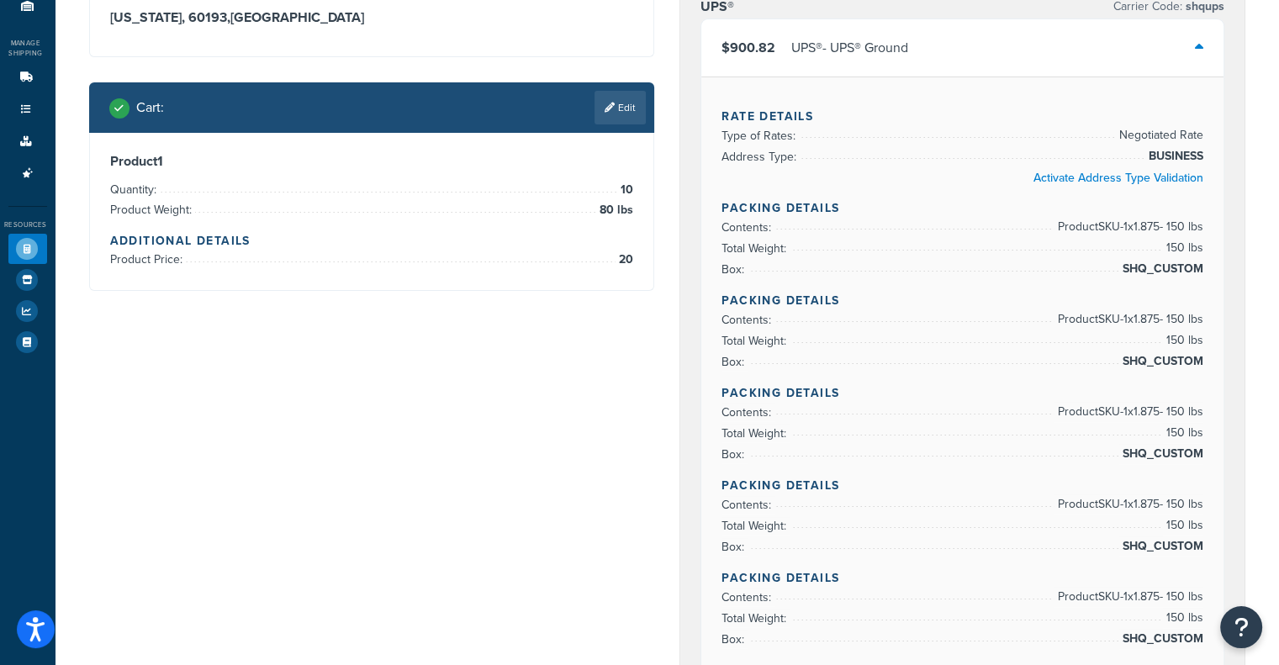
click at [609, 83] on div "Cart : Edit" at bounding box center [372, 107] width 566 height 50
click at [612, 114] on link "Edit" at bounding box center [620, 108] width 51 height 34
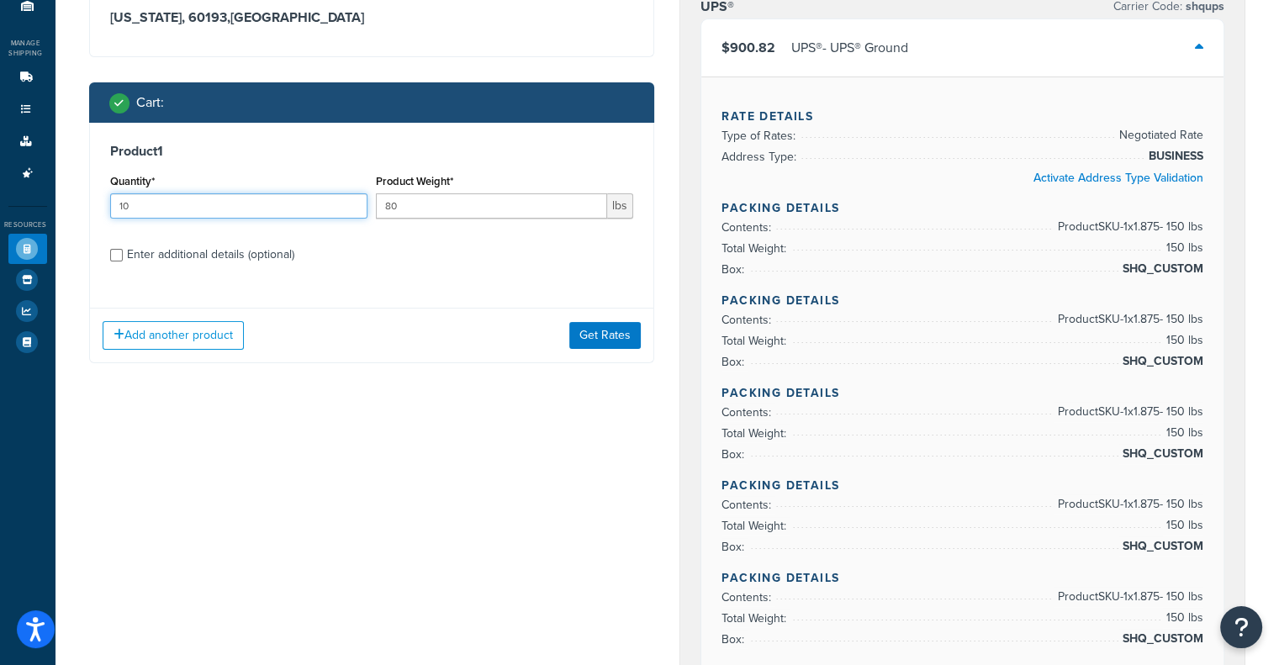
drag, startPoint x: 181, startPoint y: 202, endPoint x: 0, endPoint y: 155, distance: 186.9
type input "2"
click at [606, 319] on div "Add another product Get Rates" at bounding box center [372, 335] width 564 height 55
click at [620, 352] on div "Add another product Get Rates" at bounding box center [372, 335] width 564 height 55
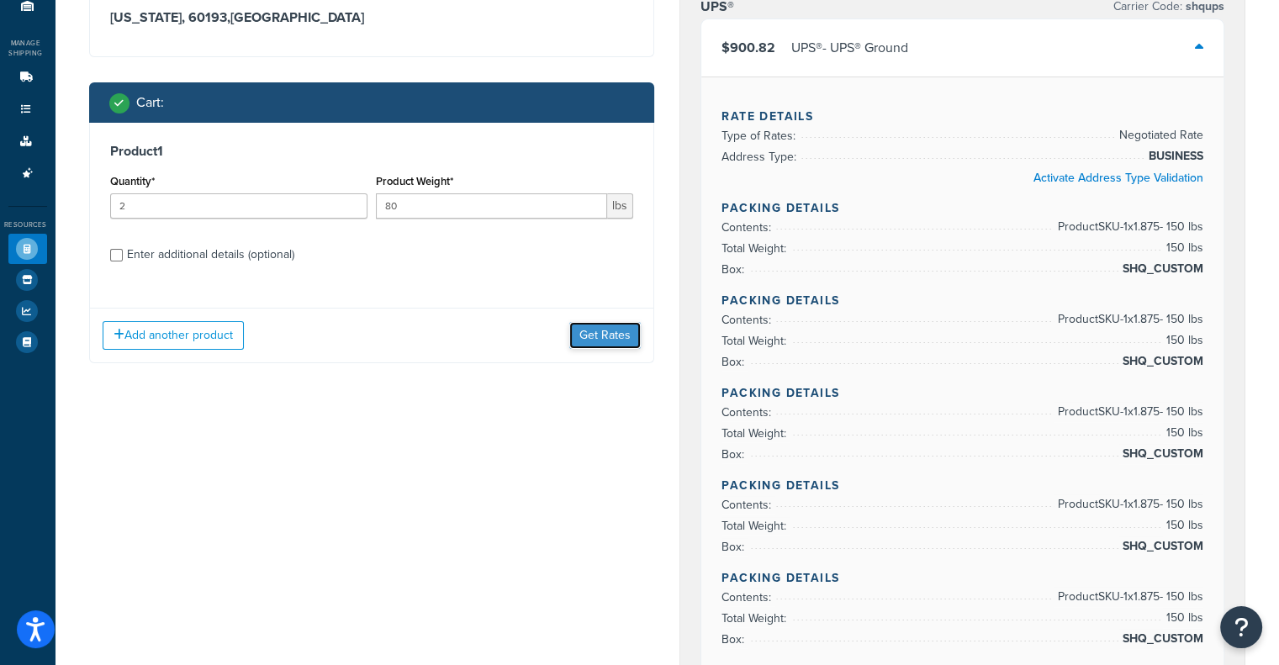
click at [612, 342] on button "Get Rates" at bounding box center [604, 335] width 71 height 27
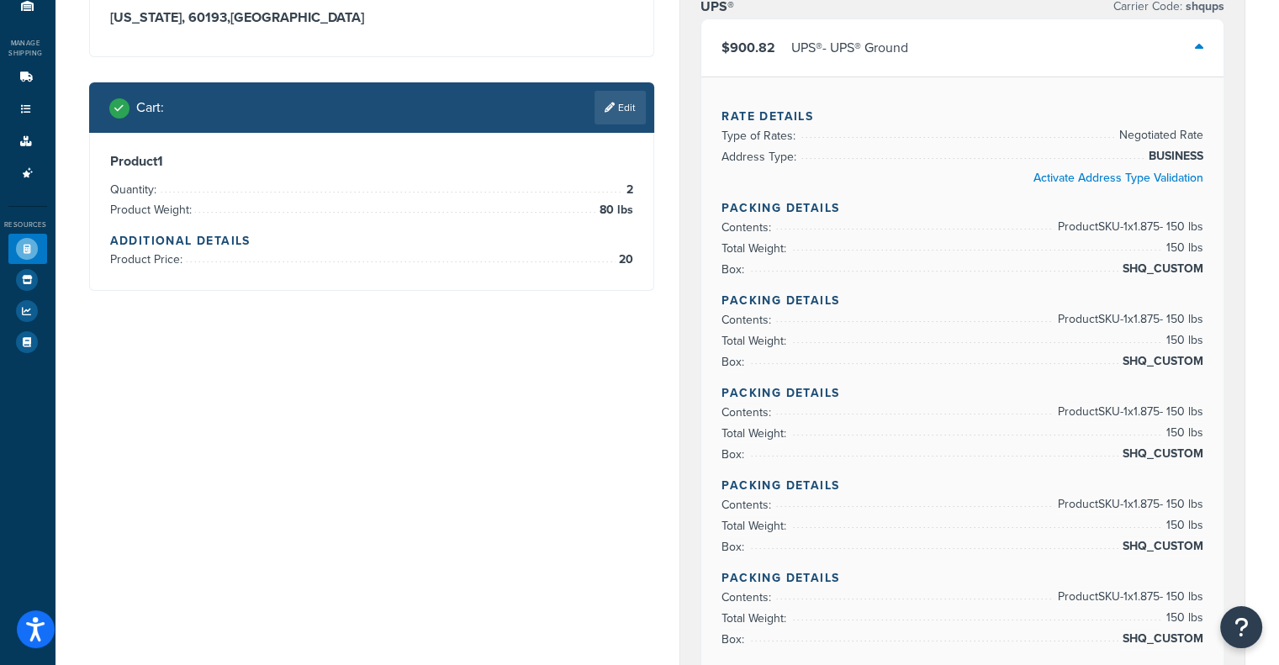
scroll to position [0, 0]
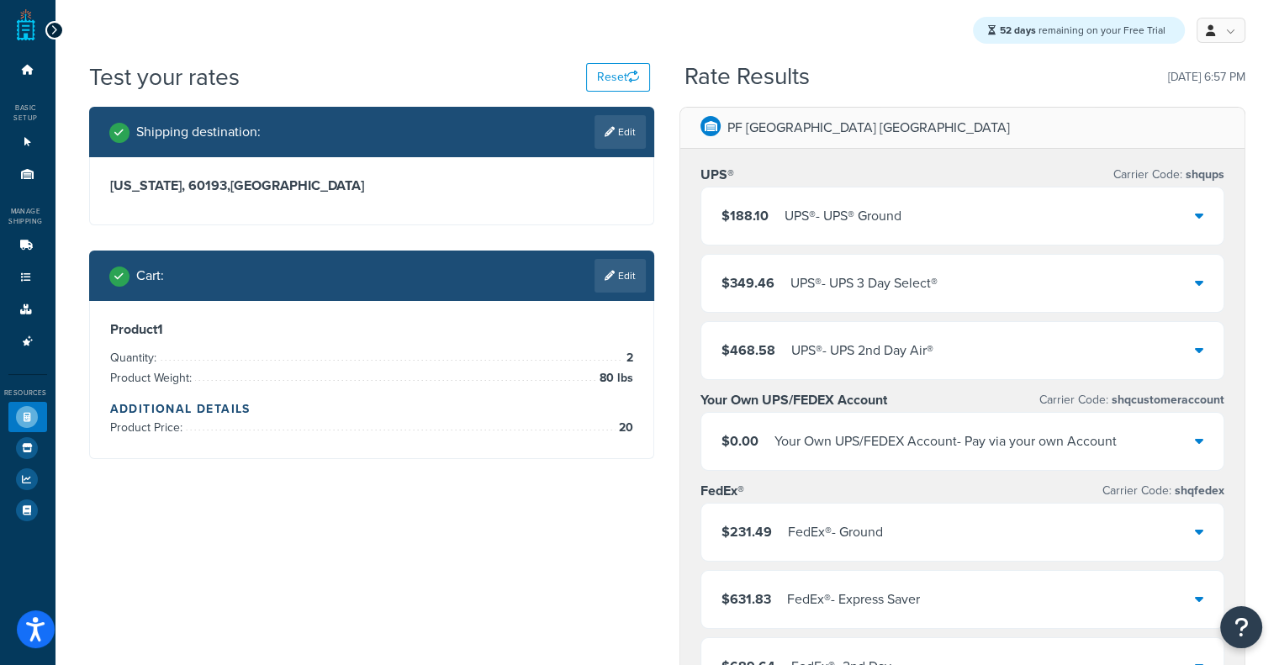
click at [972, 219] on div "$188.10 UPS® - UPS® Ground" at bounding box center [963, 216] width 522 height 57
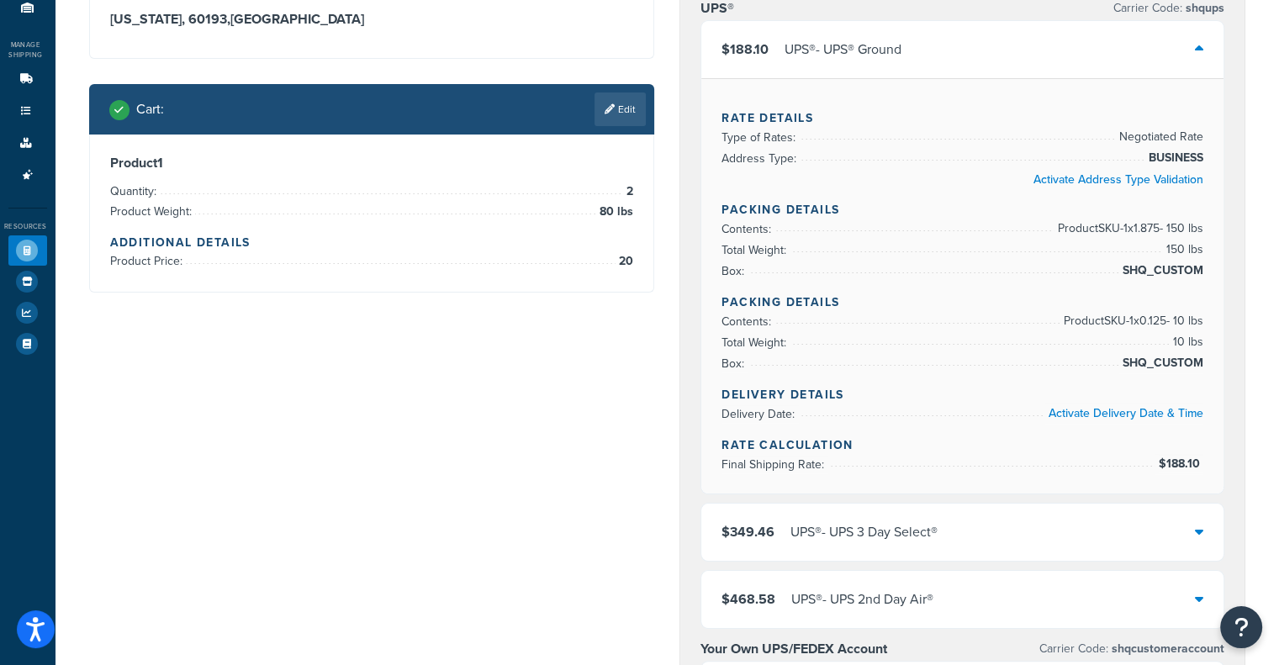
scroll to position [168, 0]
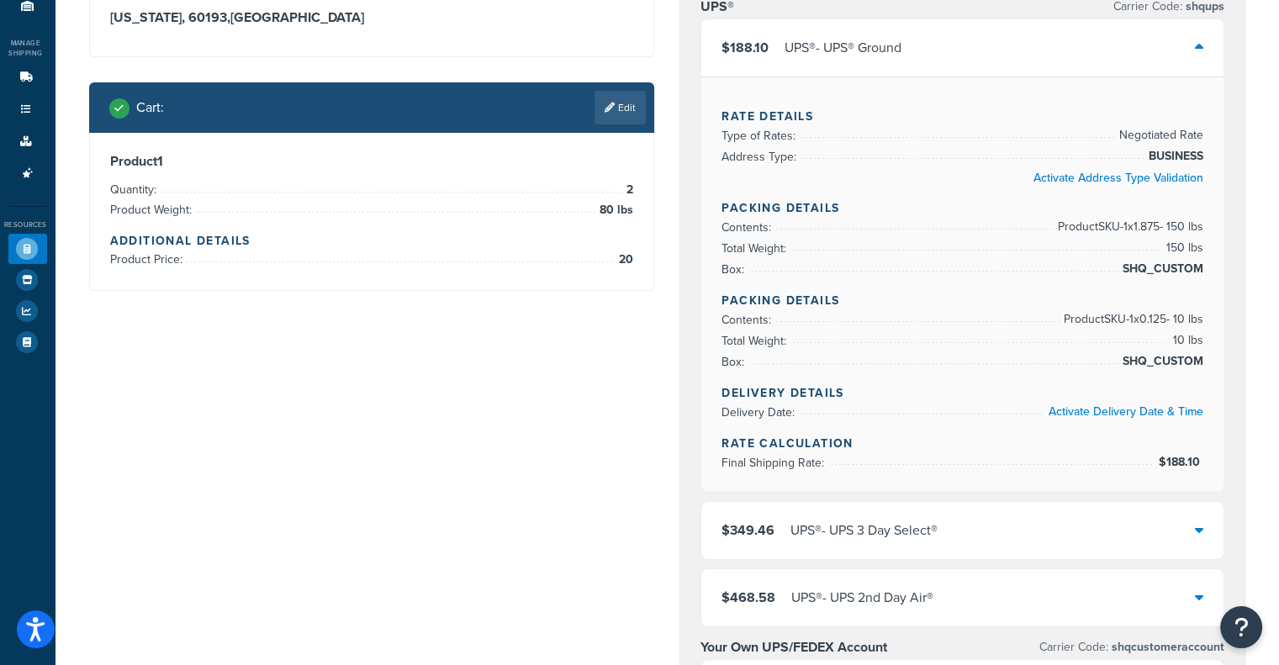
click at [1111, 226] on span "Product SKU-1 x 1.875 - 150 lbs" at bounding box center [1129, 227] width 150 height 20
click at [1129, 223] on span "Product SKU-1 x 1.875 - 150 lbs" at bounding box center [1129, 227] width 150 height 20
click at [1137, 224] on span "Product SKU-1 x 1.875 - 150 lbs" at bounding box center [1129, 227] width 150 height 20
click at [1157, 228] on span "Product SKU-1 x 1.875 - 150 lbs" at bounding box center [1129, 227] width 150 height 20
click at [1158, 228] on span "Product SKU-1 x 1.875 - 150 lbs" at bounding box center [1129, 227] width 150 height 20
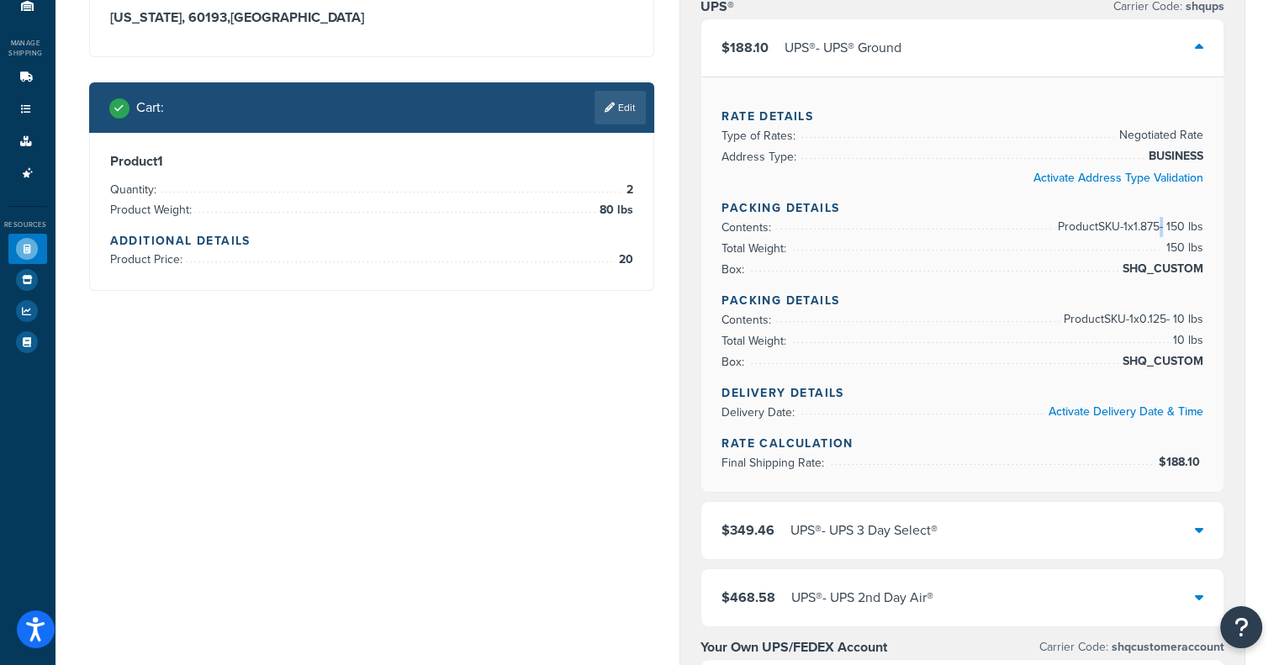
click at [1158, 228] on span "Product SKU-1 x 1.875 - 150 lbs" at bounding box center [1129, 227] width 150 height 20
click at [1152, 227] on span "Product SKU-1 x 1.875 - 150 lbs" at bounding box center [1129, 227] width 150 height 20
drag, startPoint x: 1132, startPoint y: 328, endPoint x: 1140, endPoint y: 315, distance: 14.7
click at [1140, 315] on span "Product SKU-1 x 0.125 - 10 lbs" at bounding box center [1132, 320] width 144 height 20
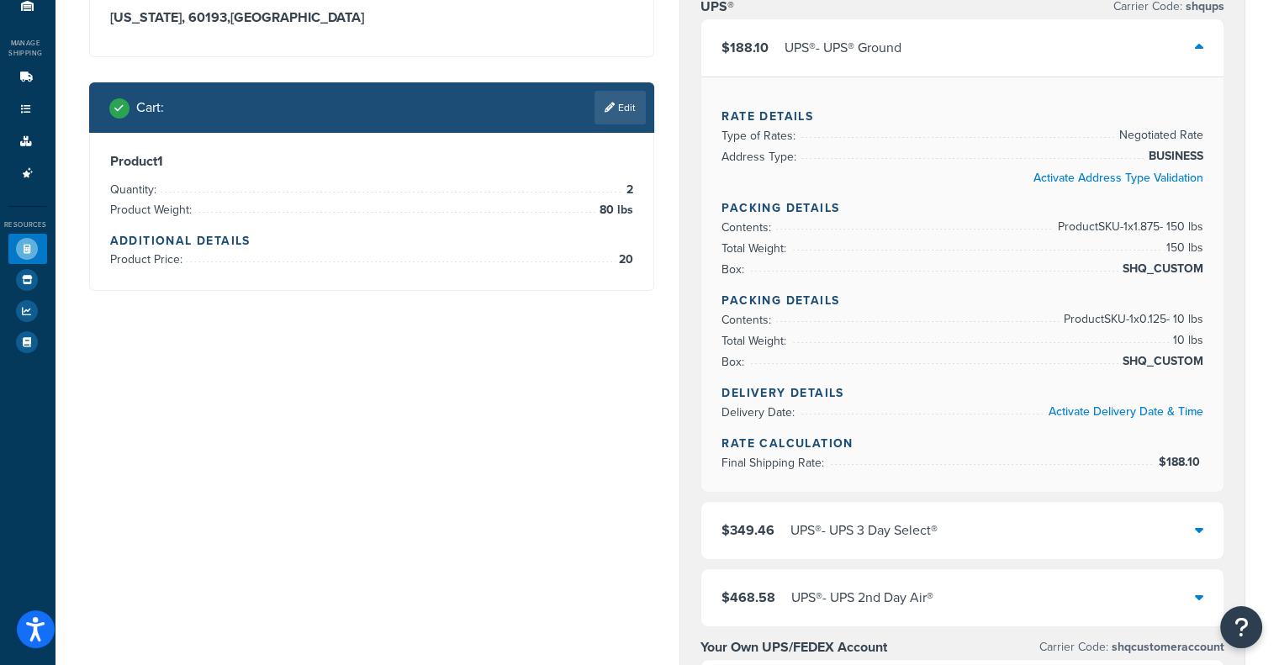
click at [1141, 315] on span "Product SKU-1 x 0.125 - 10 lbs" at bounding box center [1132, 320] width 144 height 20
drag, startPoint x: 1141, startPoint y: 315, endPoint x: 1156, endPoint y: 320, distance: 15.7
click at [1156, 320] on span "Product SKU-1 x 0.125 - 10 lbs" at bounding box center [1132, 320] width 144 height 20
click at [1141, 320] on span "Product SKU-1 x 0.125 - 10 lbs" at bounding box center [1132, 320] width 144 height 20
click at [1152, 315] on span "Product SKU-1 x 0.125 - 10 lbs" at bounding box center [1132, 320] width 144 height 20
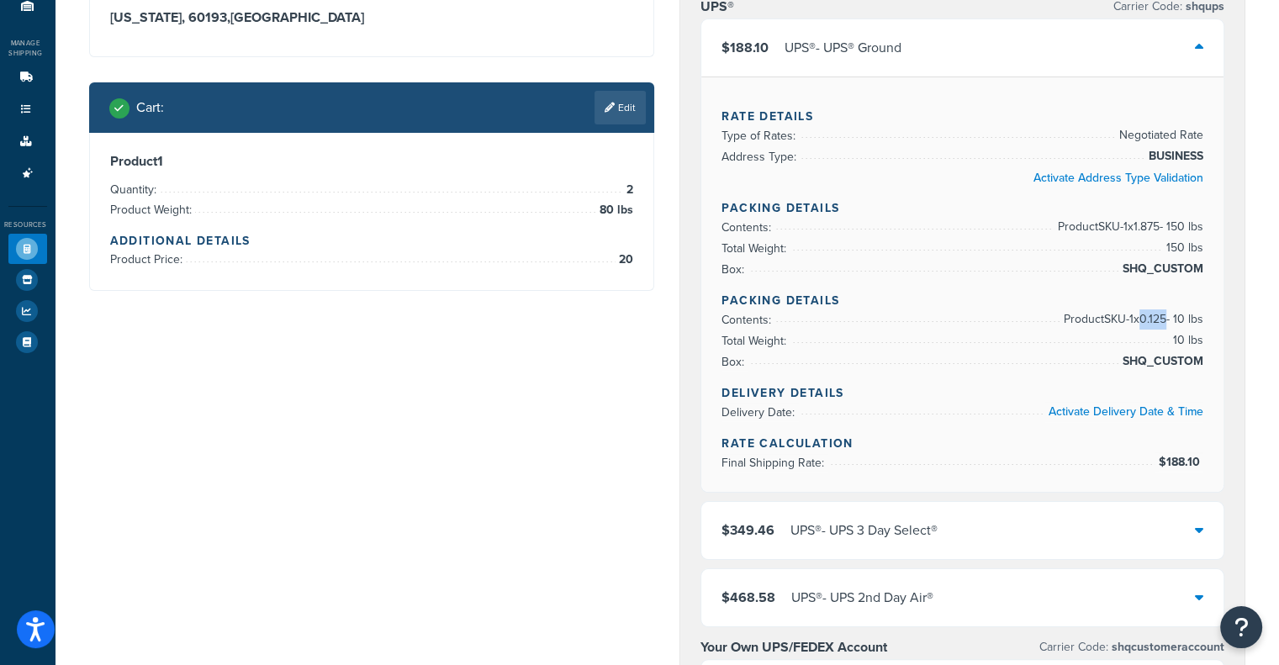
drag, startPoint x: 1141, startPoint y: 318, endPoint x: 1163, endPoint y: 314, distance: 23.1
click at [1163, 314] on span "Product SKU-1 x 0.125 - 10 lbs" at bounding box center [1132, 320] width 144 height 20
click at [1191, 315] on span "Product SKU-1 x 0.125 - 10 lbs" at bounding box center [1132, 320] width 144 height 20
click at [1179, 235] on span "Product SKU-1 x 1.875 - 150 lbs" at bounding box center [1129, 227] width 150 height 20
click at [1184, 322] on span "Product SKU-1 x 0.125 - 10 lbs" at bounding box center [1132, 320] width 144 height 20
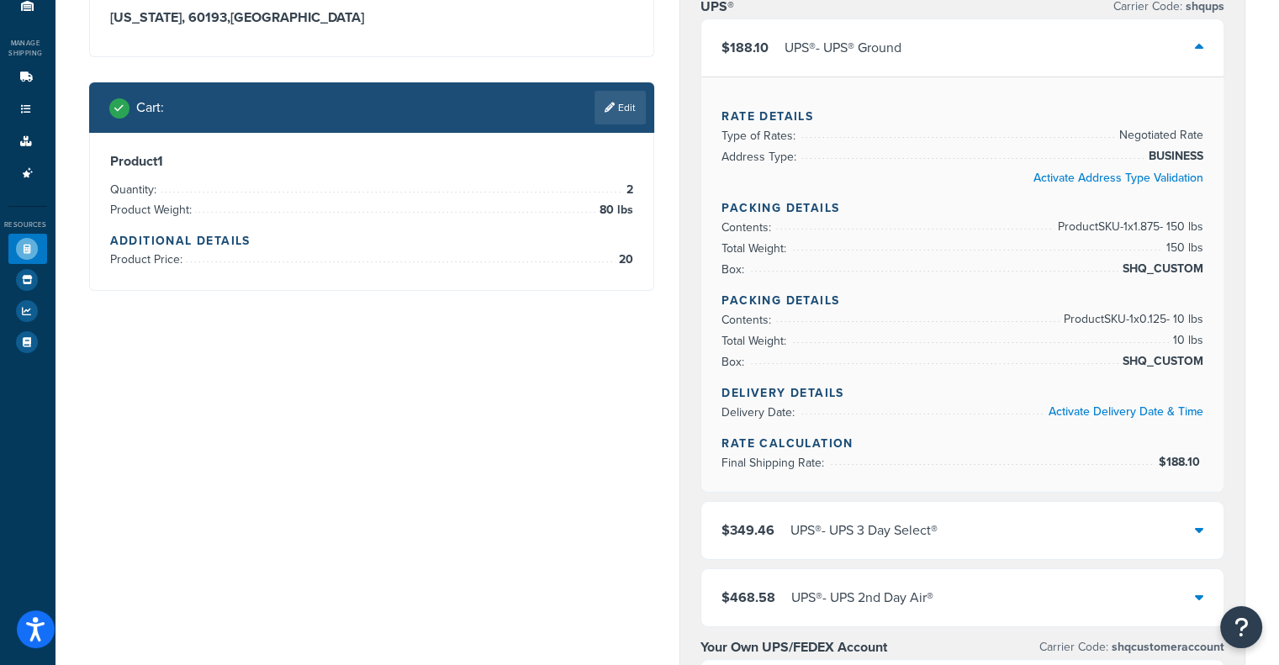
click at [1148, 230] on span "Product SKU-1 x 1.875 - 150 lbs" at bounding box center [1129, 227] width 150 height 20
click at [1151, 225] on span "Product SKU-1 x 1.875 - 150 lbs" at bounding box center [1129, 227] width 150 height 20
click at [1178, 305] on h4 "Packing Details" at bounding box center [963, 301] width 482 height 18
click at [1057, 275] on li "Box: SHQ_CUSTOM" at bounding box center [963, 269] width 482 height 21
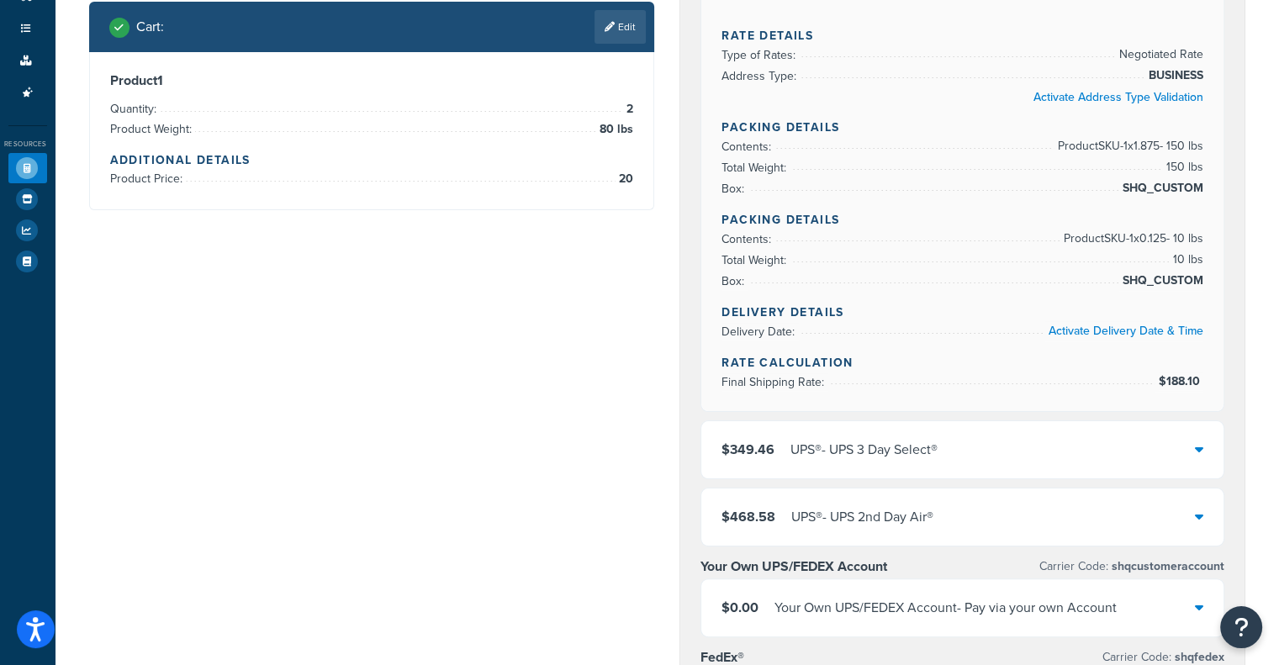
scroll to position [252, 0]
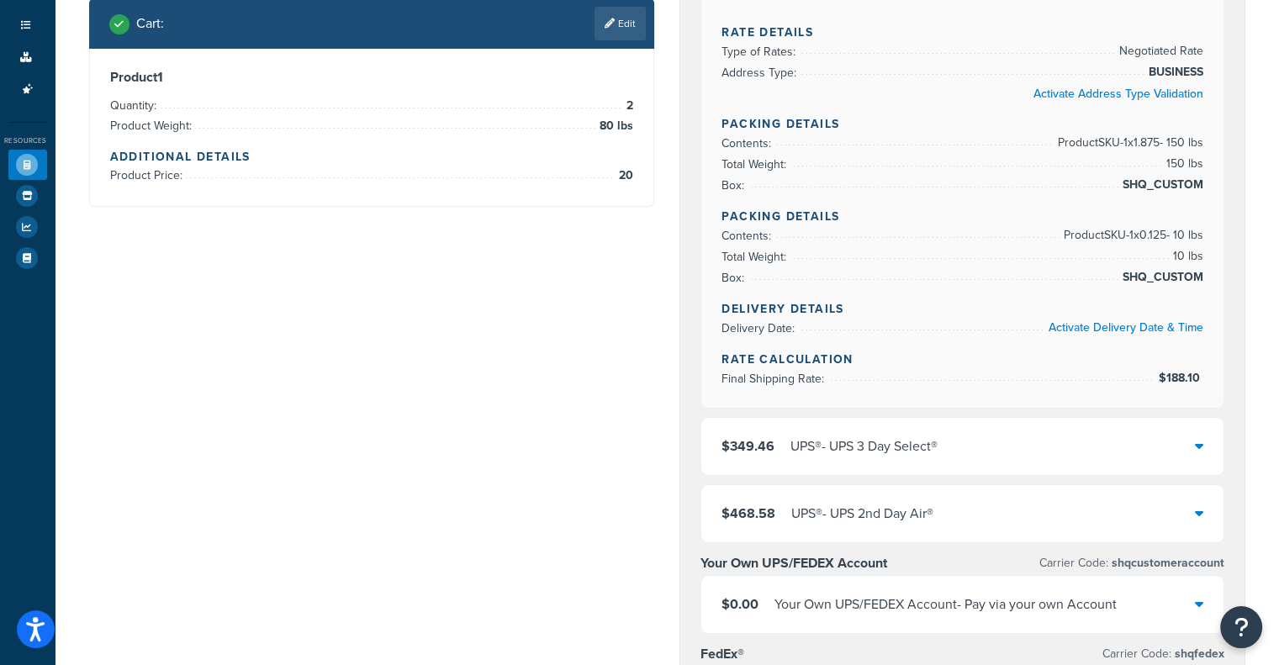
click at [1161, 135] on span "Product SKU-1 x 1.875 - 150 lbs" at bounding box center [1129, 143] width 150 height 20
click at [1208, 151] on div "Rate Details Type of Rates: Negotiated Rate Address Type: BUSINESS Activate Add…" at bounding box center [963, 200] width 522 height 416
click at [1187, 221] on h4 "Packing Details" at bounding box center [963, 217] width 482 height 18
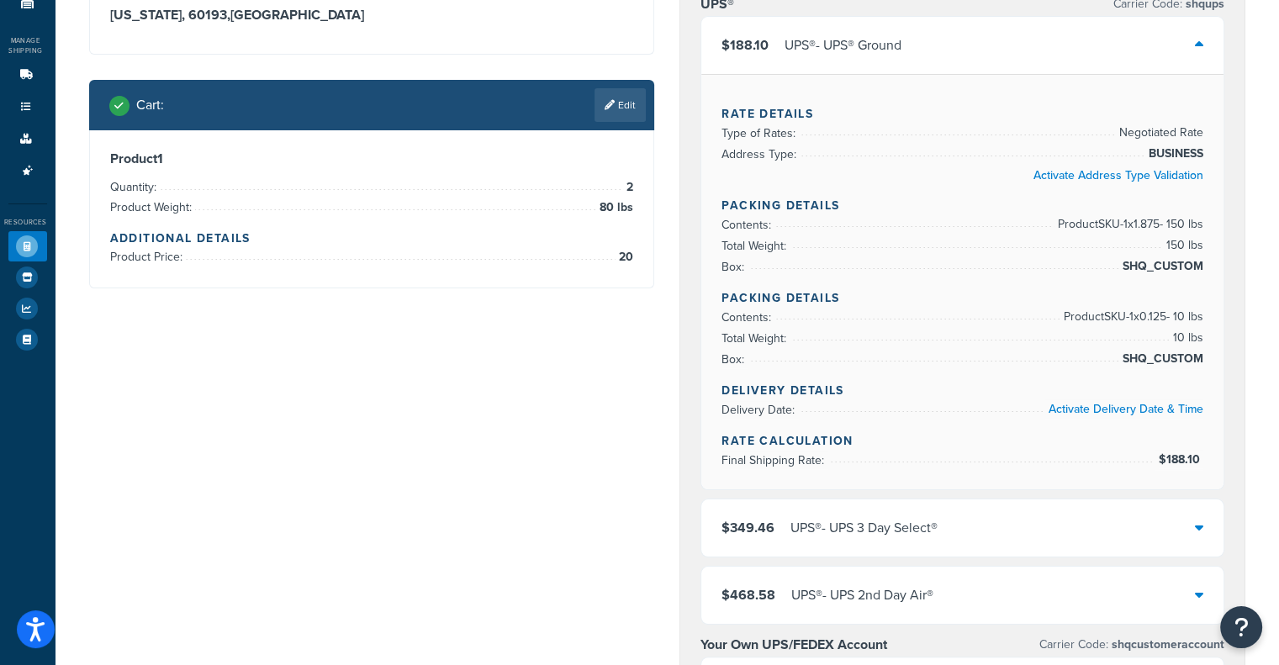
scroll to position [168, 0]
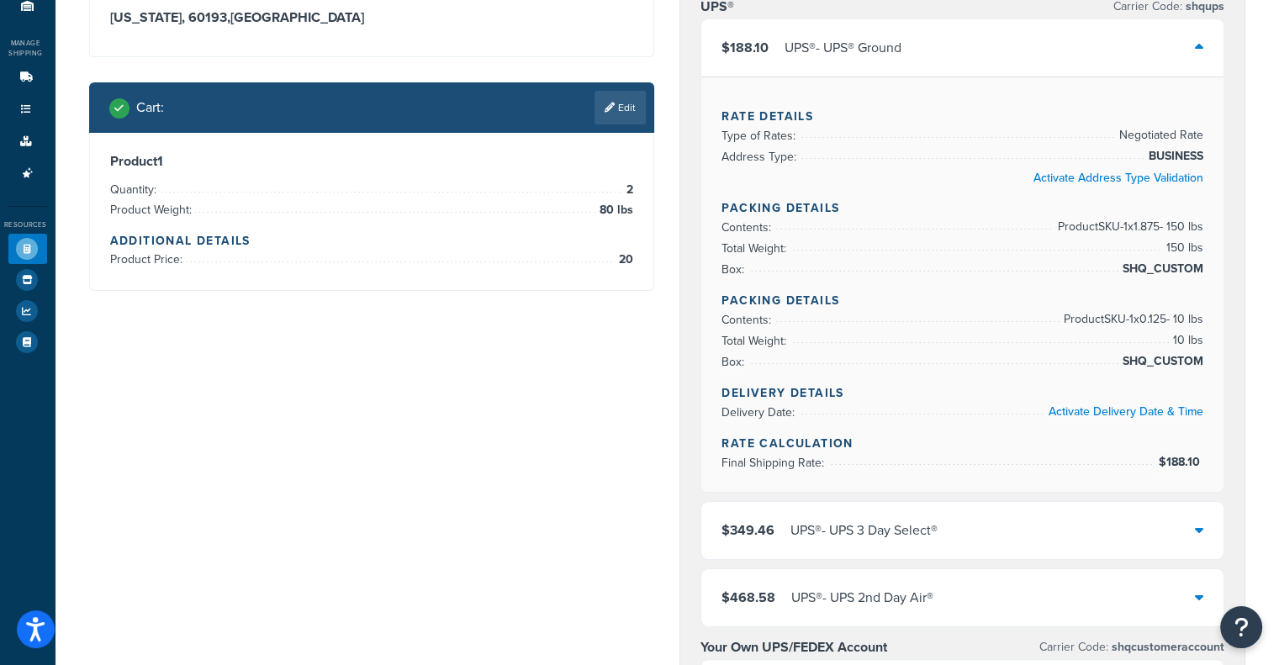
click at [996, 30] on div "$188.10 UPS® - UPS® Ground" at bounding box center [963, 47] width 522 height 57
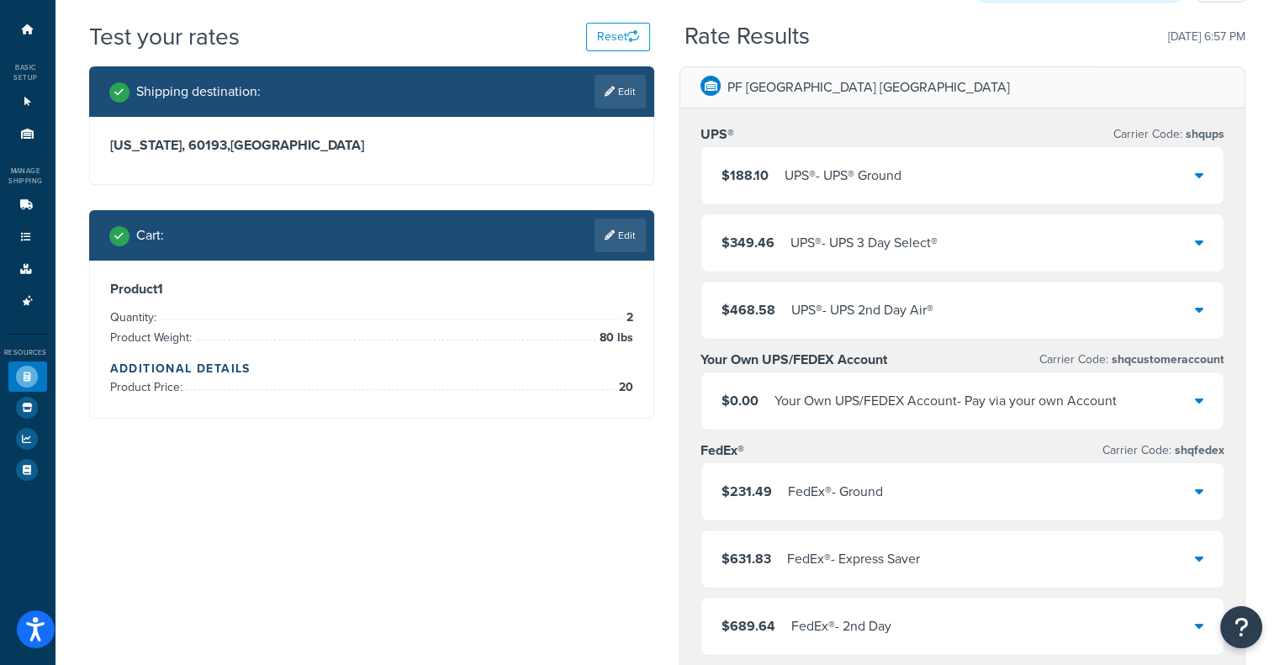
scroll to position [0, 0]
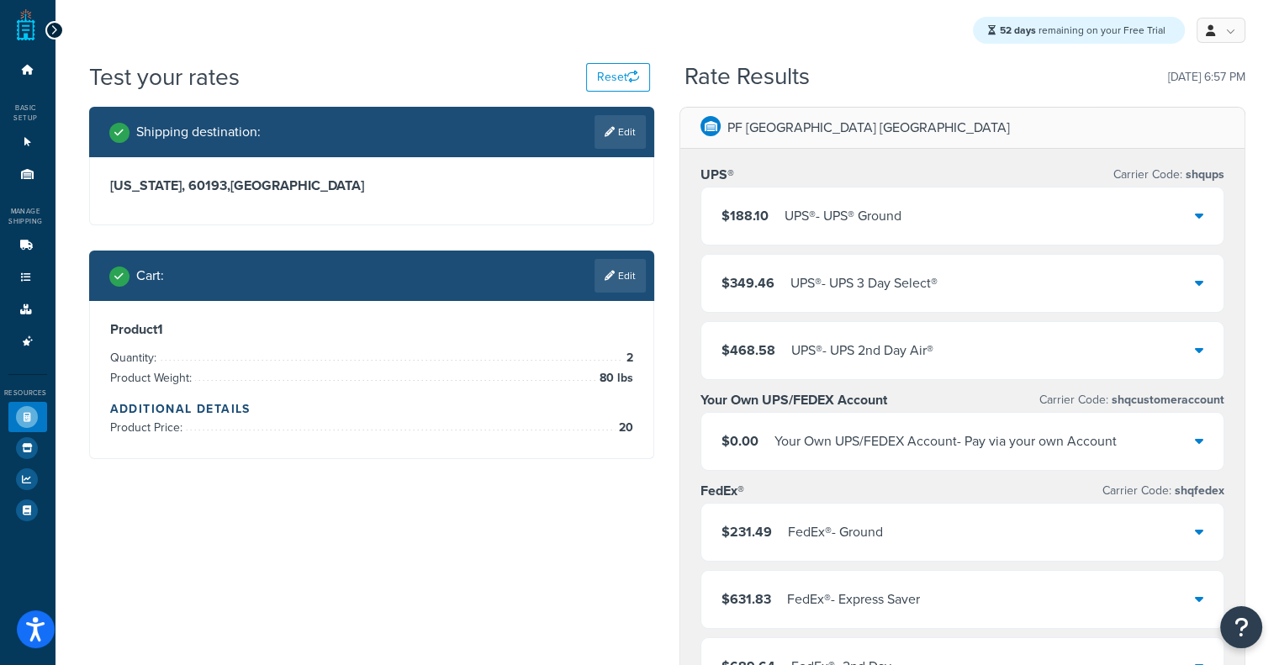
click at [978, 94] on div "Test your rates Reset Rate Results 09/09/2025, 6:57 PM" at bounding box center [667, 84] width 1157 height 46
click at [802, 241] on div "$188.10 UPS® - UPS® Ground" at bounding box center [963, 216] width 522 height 57
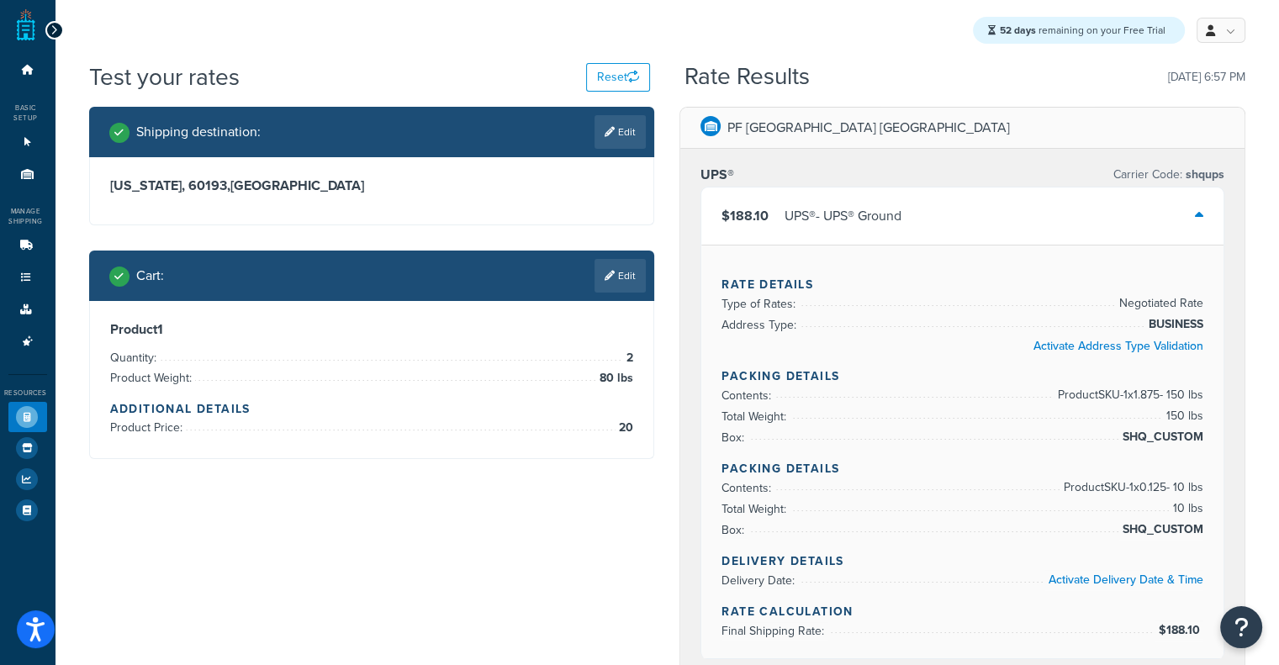
click at [802, 241] on div "$188.10 UPS® - UPS® Ground" at bounding box center [963, 216] width 522 height 57
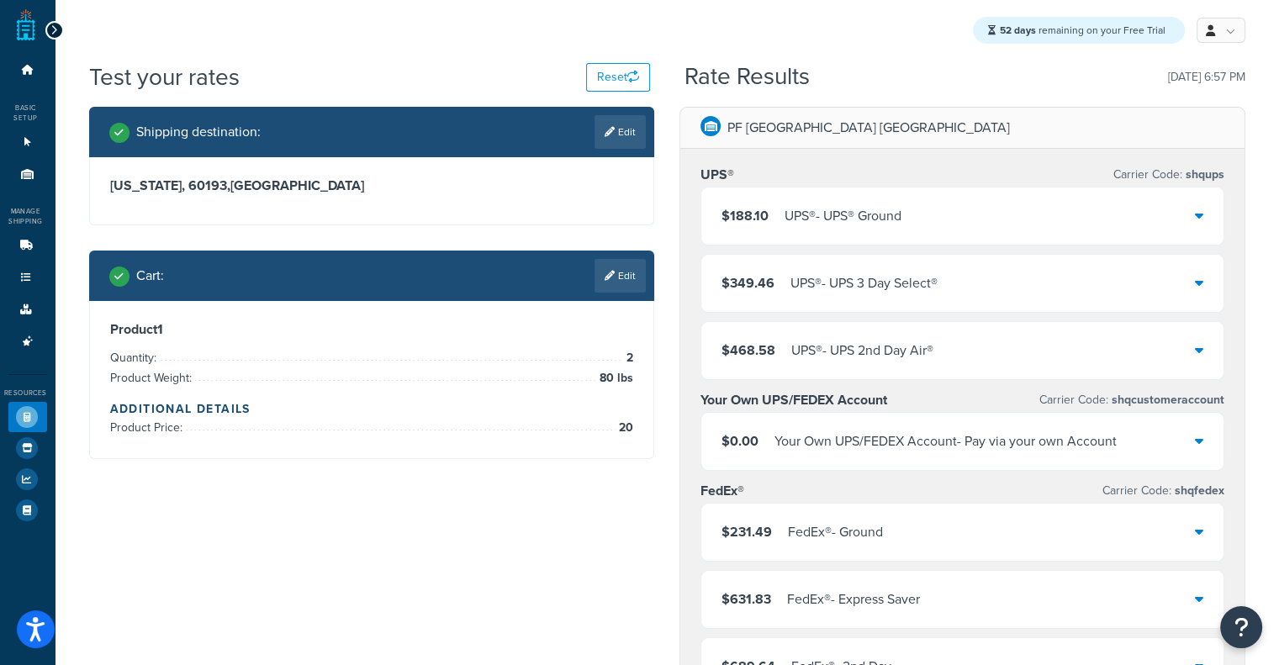
click at [814, 294] on div "UPS® - UPS 3 Day Select®" at bounding box center [864, 284] width 147 height 24
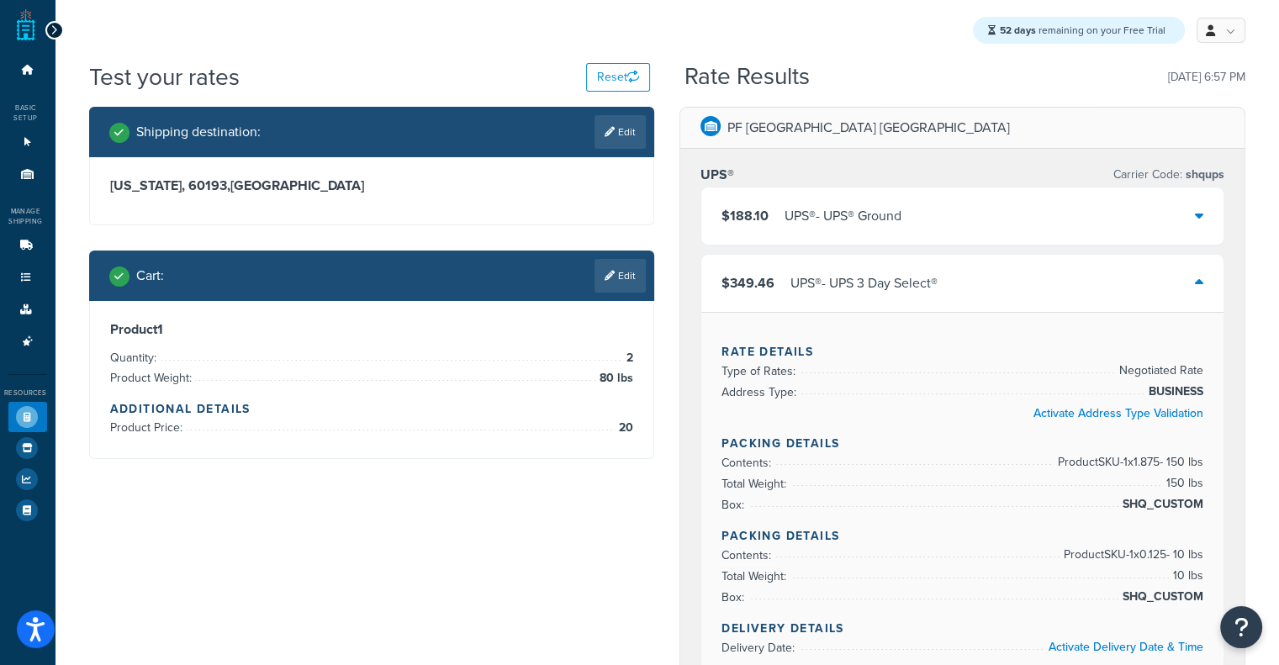
click at [814, 294] on div "UPS® - UPS 3 Day Select®" at bounding box center [864, 284] width 147 height 24
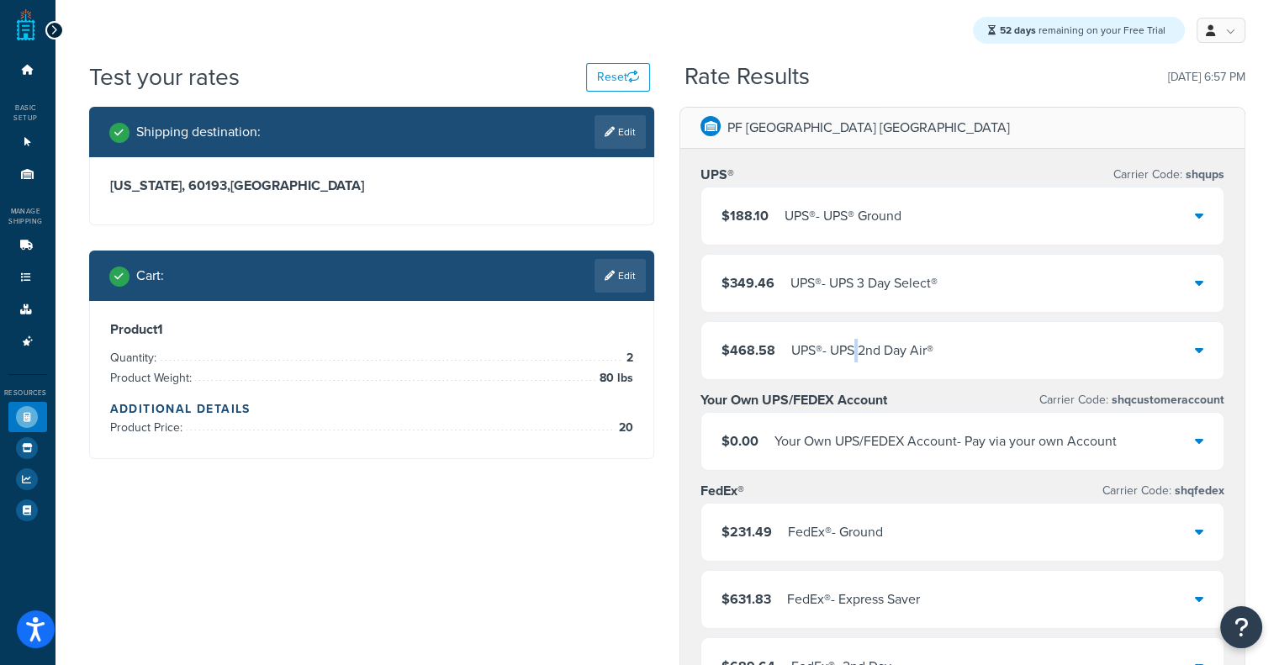
click at [859, 326] on div "$468.58 UPS® - UPS 2nd Day Air®" at bounding box center [963, 350] width 522 height 57
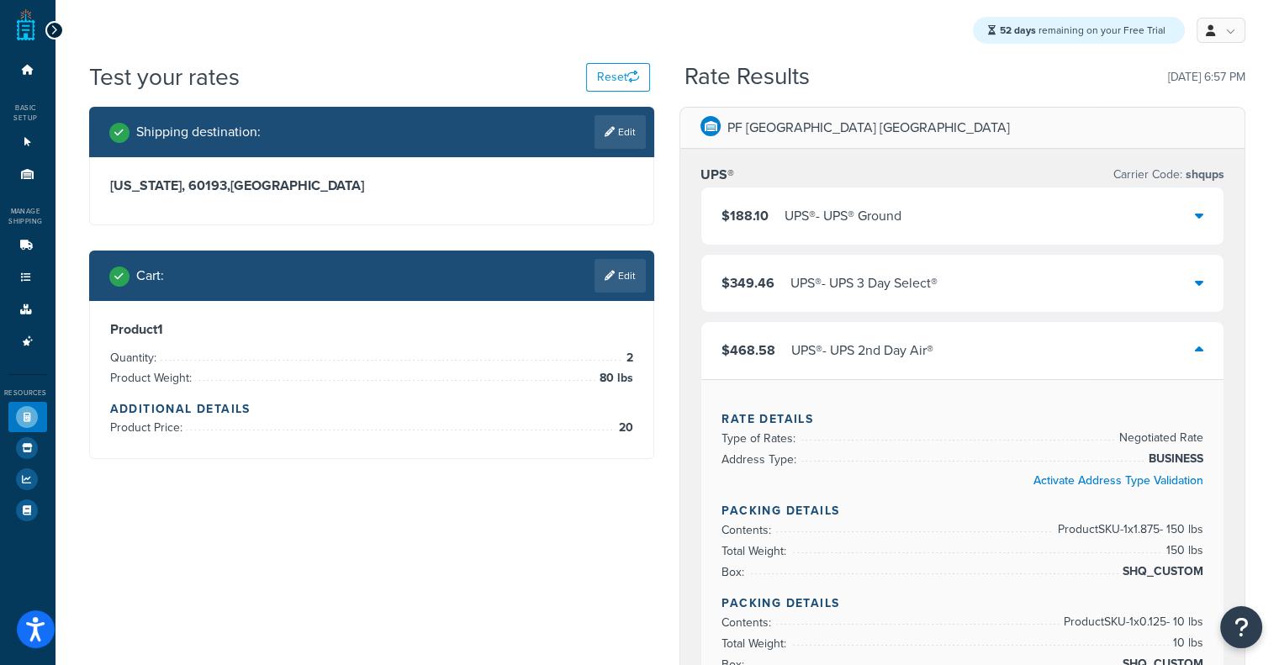
click at [865, 353] on div "UPS® - UPS 2nd Day Air®" at bounding box center [863, 351] width 142 height 24
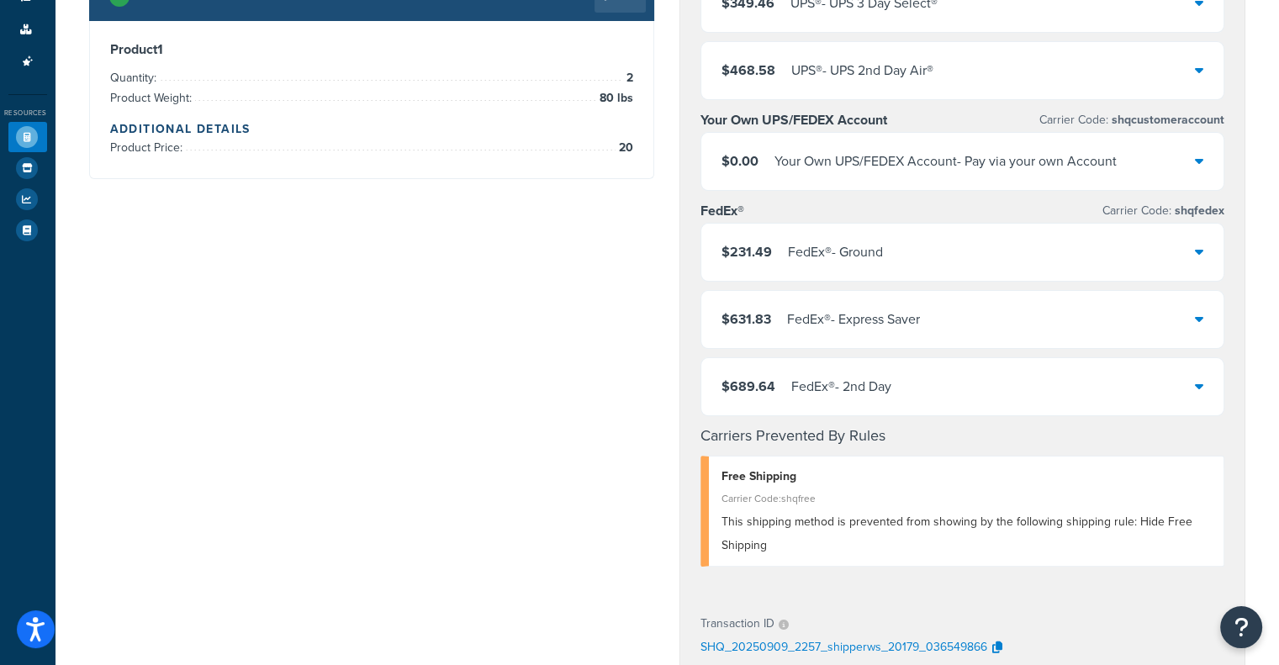
scroll to position [252, 0]
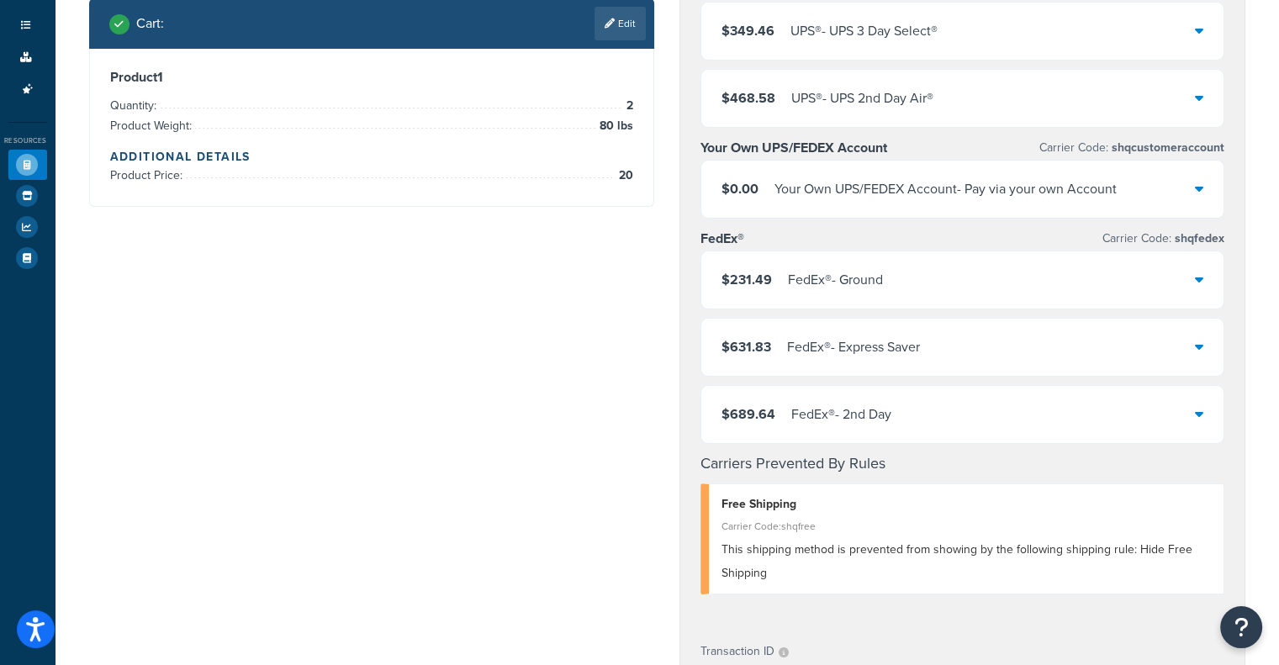
click at [1024, 177] on div "$0.00 Your Own UPS/FEDEX Account - Pay via your own Account" at bounding box center [963, 189] width 522 height 57
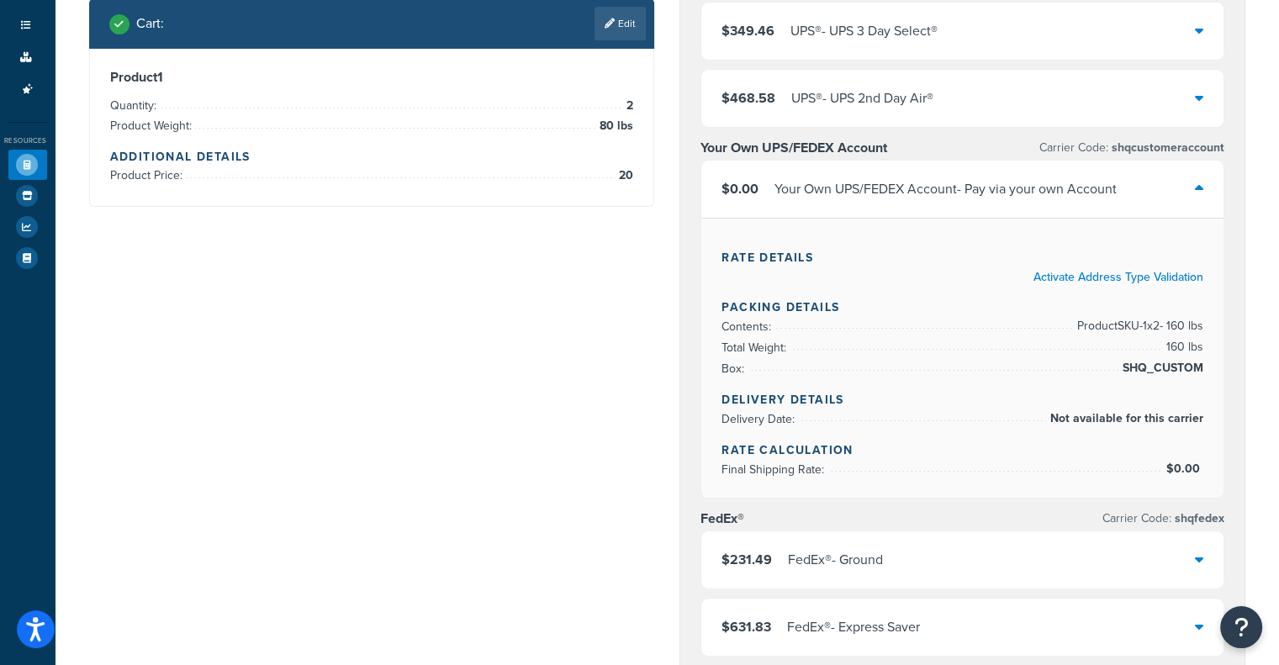
click at [1024, 177] on div "$0.00 Your Own UPS/FEDEX Account - Pay via your own Account" at bounding box center [963, 189] width 522 height 57
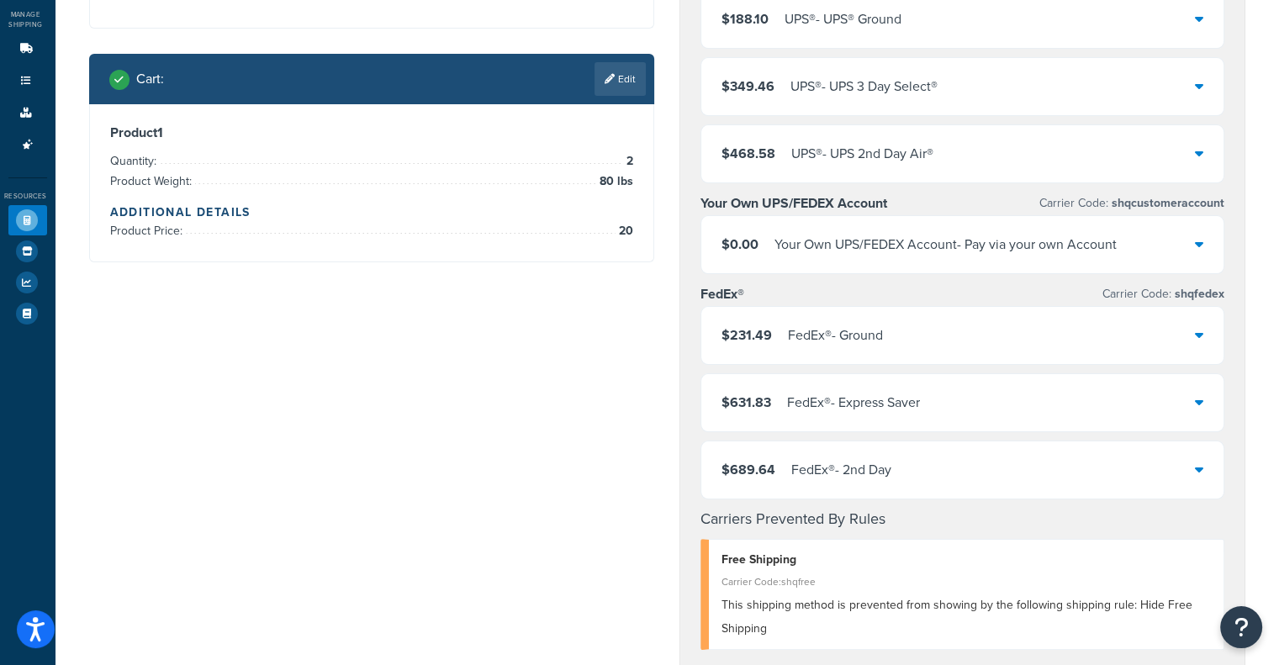
scroll to position [168, 0]
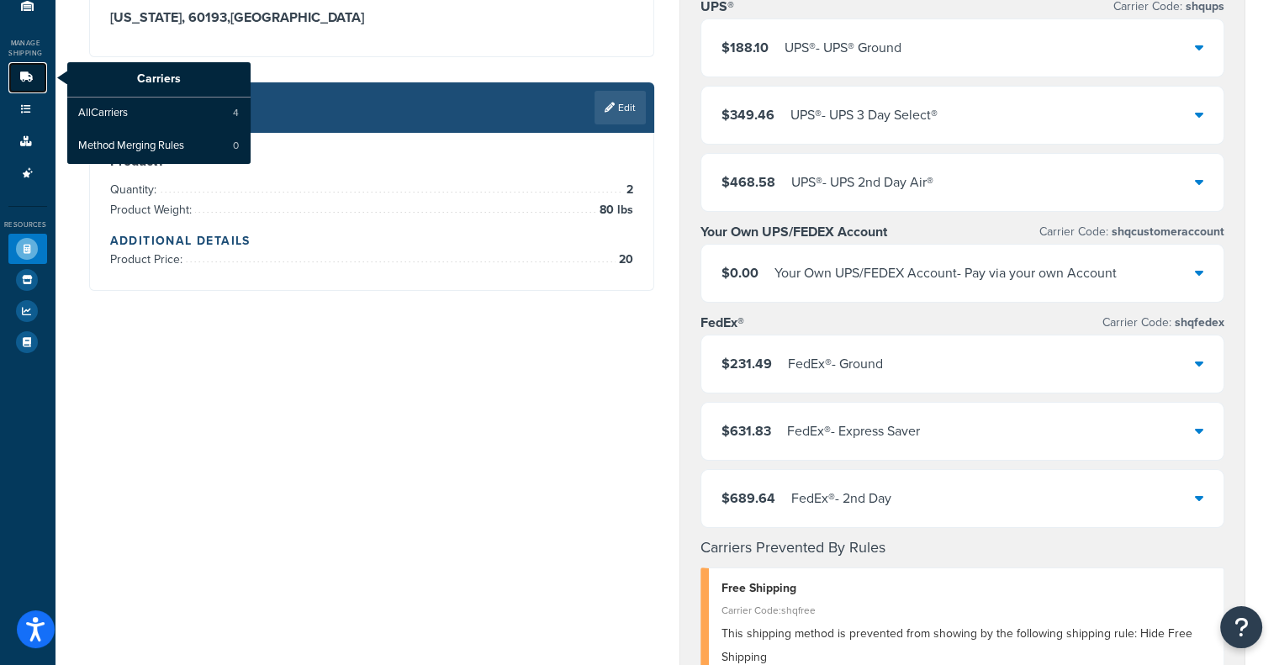
click at [25, 80] on icon at bounding box center [26, 77] width 17 height 10
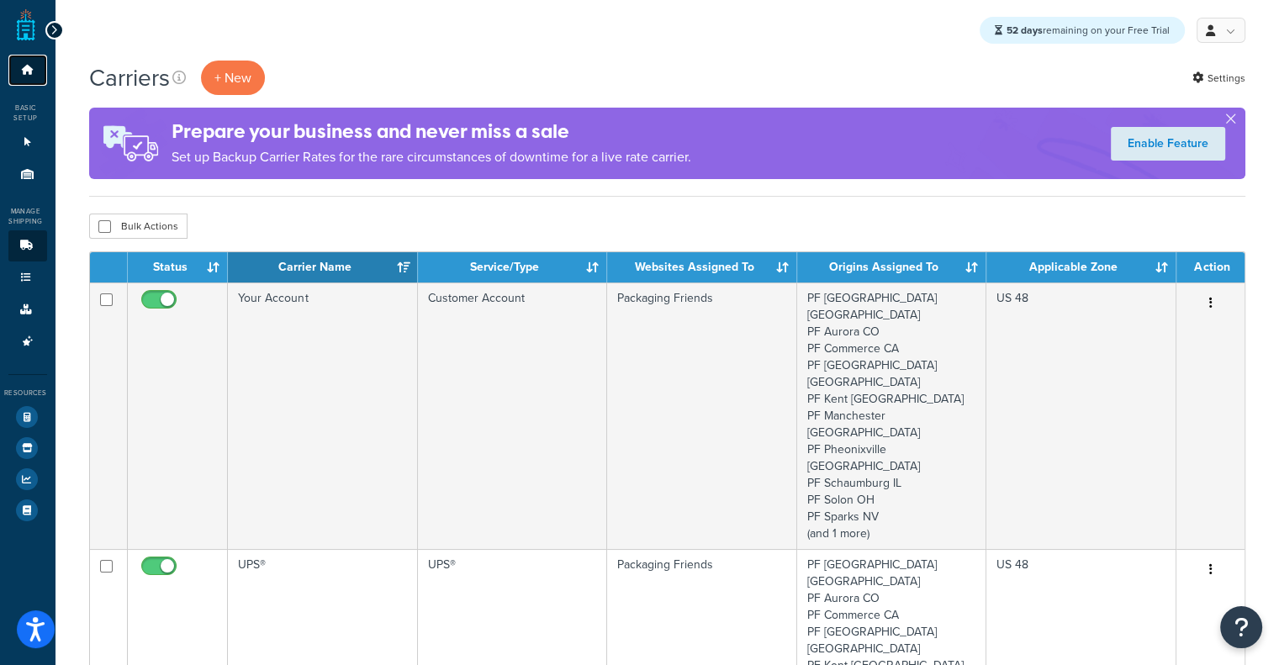
drag, startPoint x: 30, startPoint y: 16, endPoint x: 26, endPoint y: 75, distance: 59.0
click at [26, 75] on icon at bounding box center [27, 70] width 17 height 10
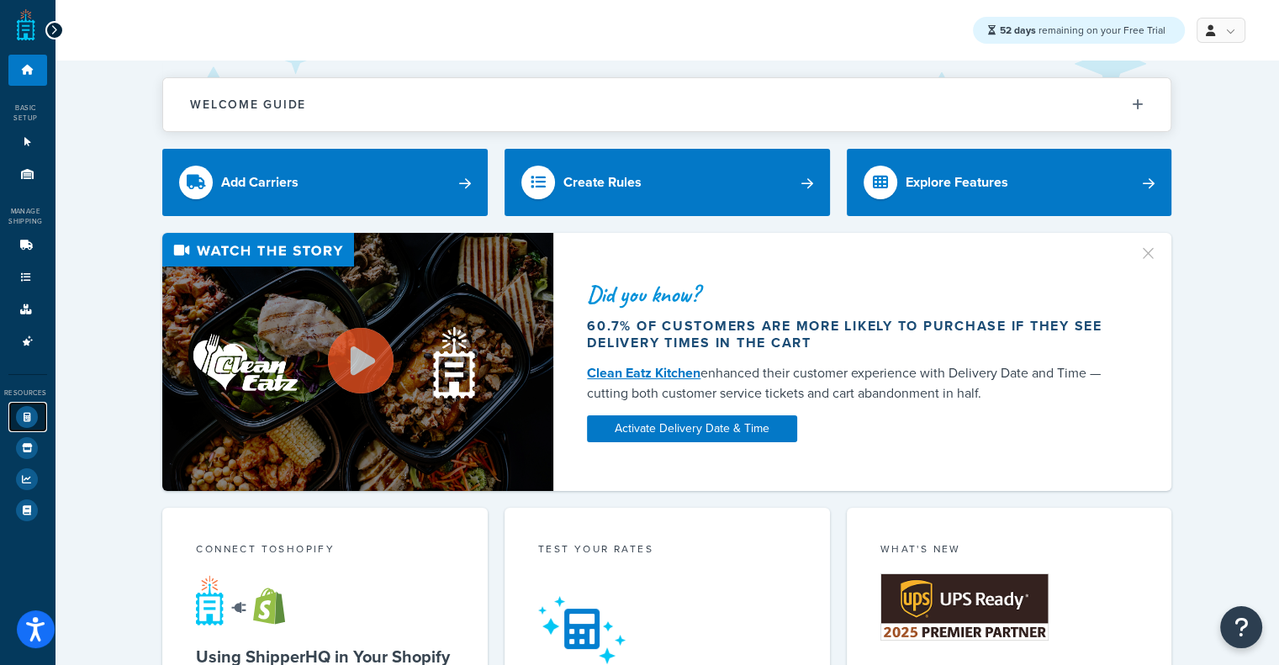
click at [38, 420] on link "Test Your Rates" at bounding box center [27, 417] width 39 height 30
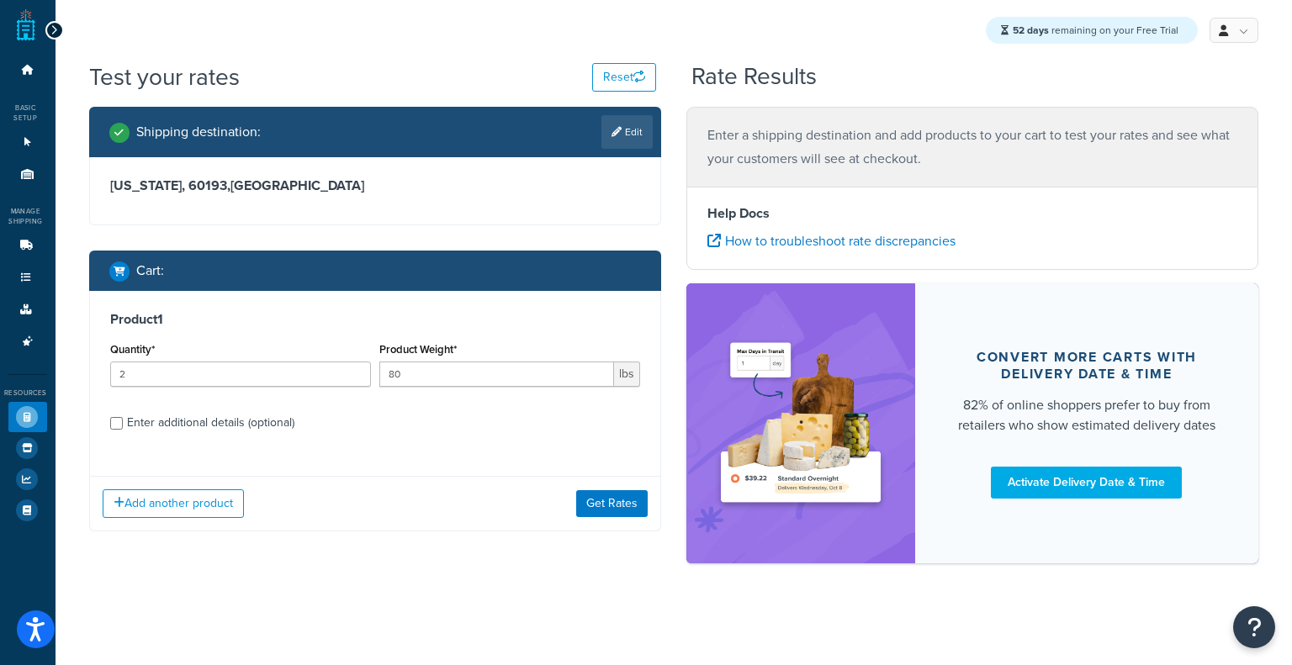
click at [227, 432] on div "Enter additional details (optional)" at bounding box center [210, 423] width 167 height 24
click at [123, 430] on input "Enter additional details (optional)" at bounding box center [116, 423] width 13 height 13
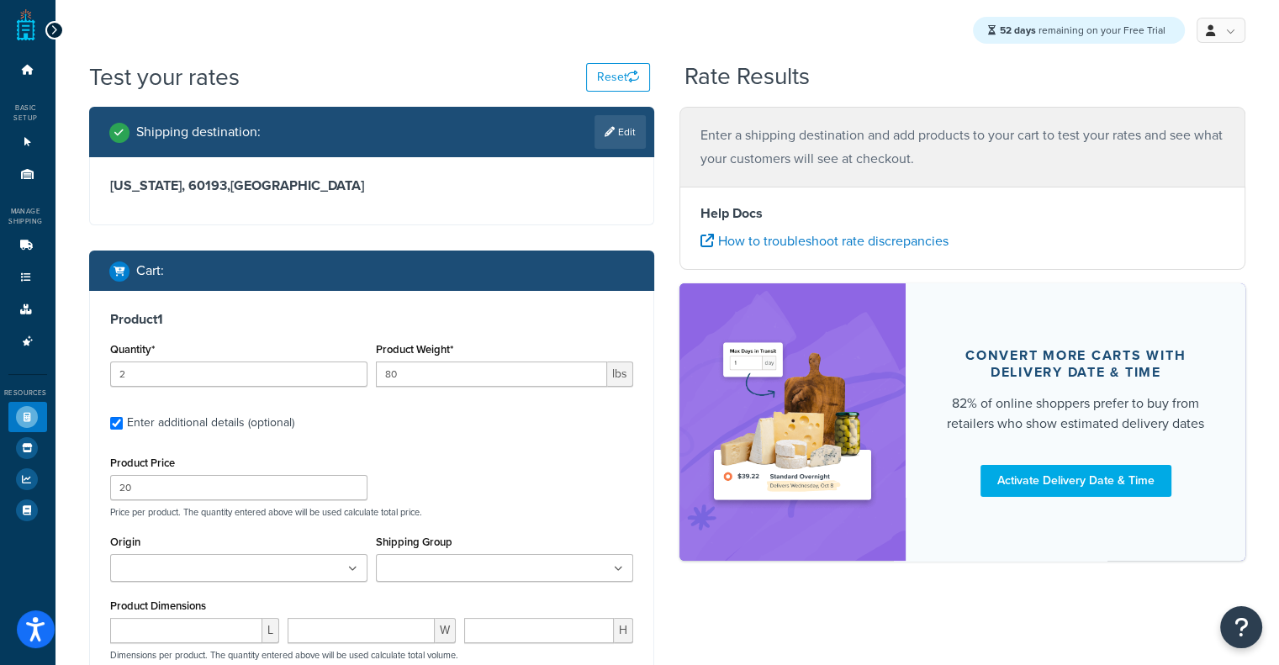
click at [227, 432] on div "Enter additional details (optional)" at bounding box center [210, 423] width 167 height 24
click at [123, 430] on input "Enter additional details (optional)" at bounding box center [116, 423] width 13 height 13
checkbox input "false"
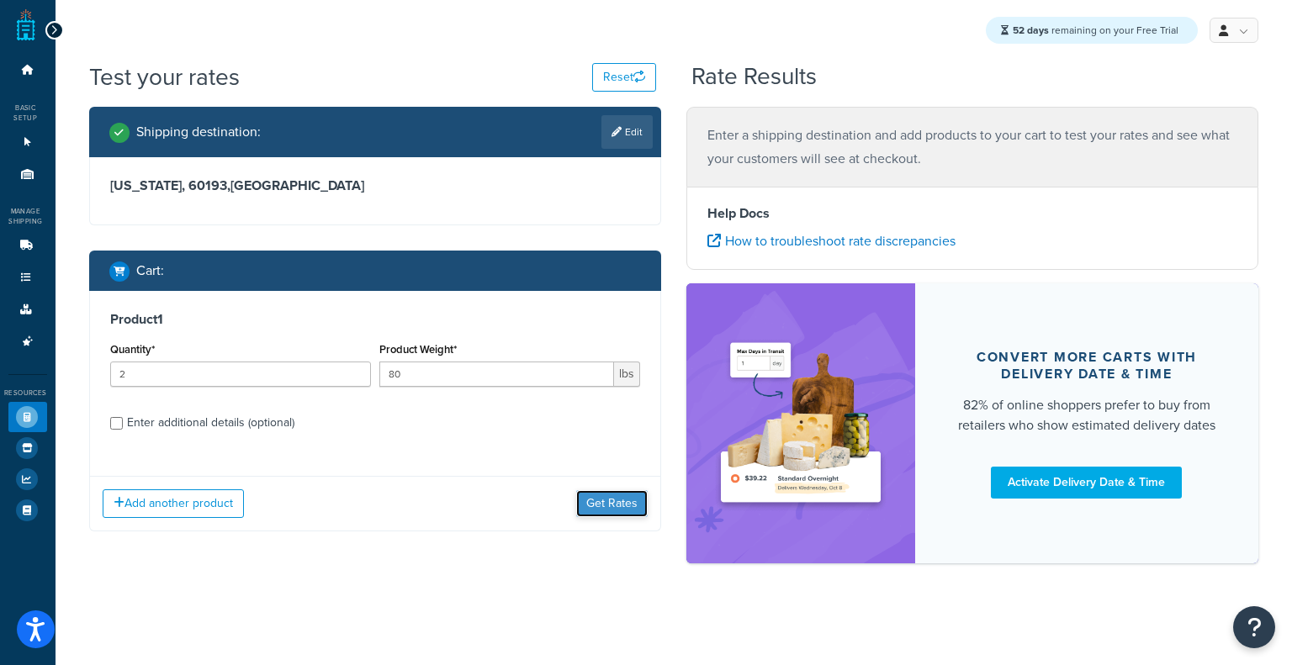
click at [638, 498] on button "Get Rates" at bounding box center [611, 503] width 71 height 27
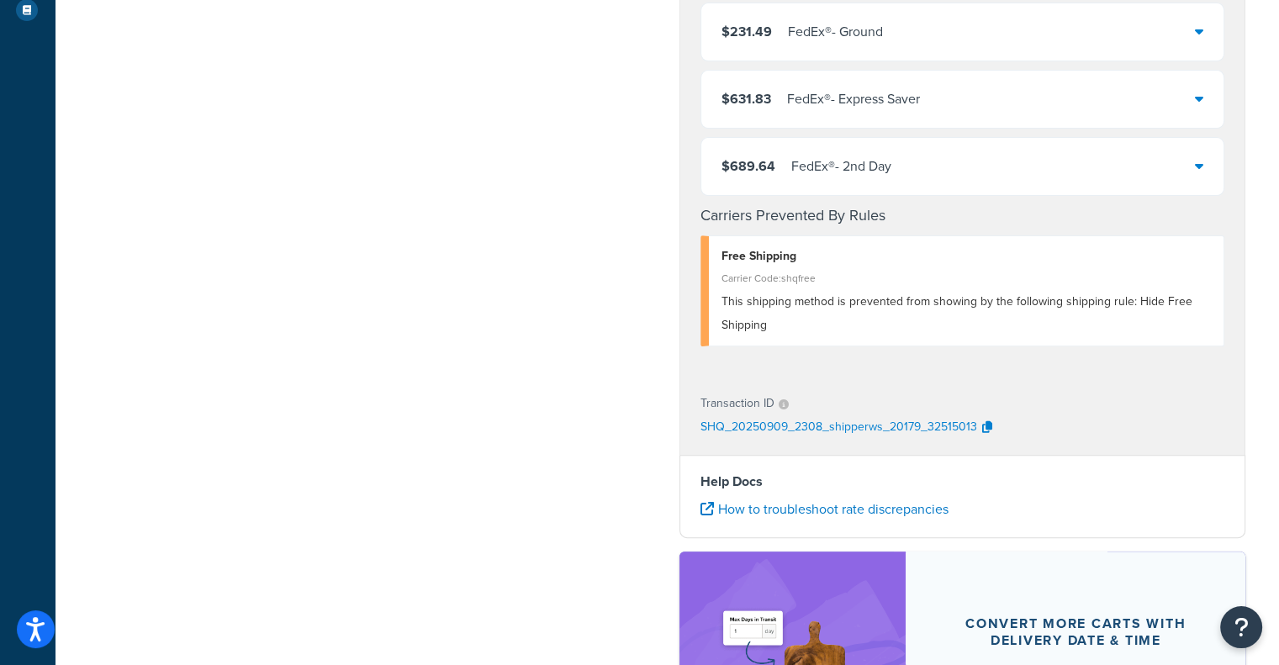
scroll to position [505, 0]
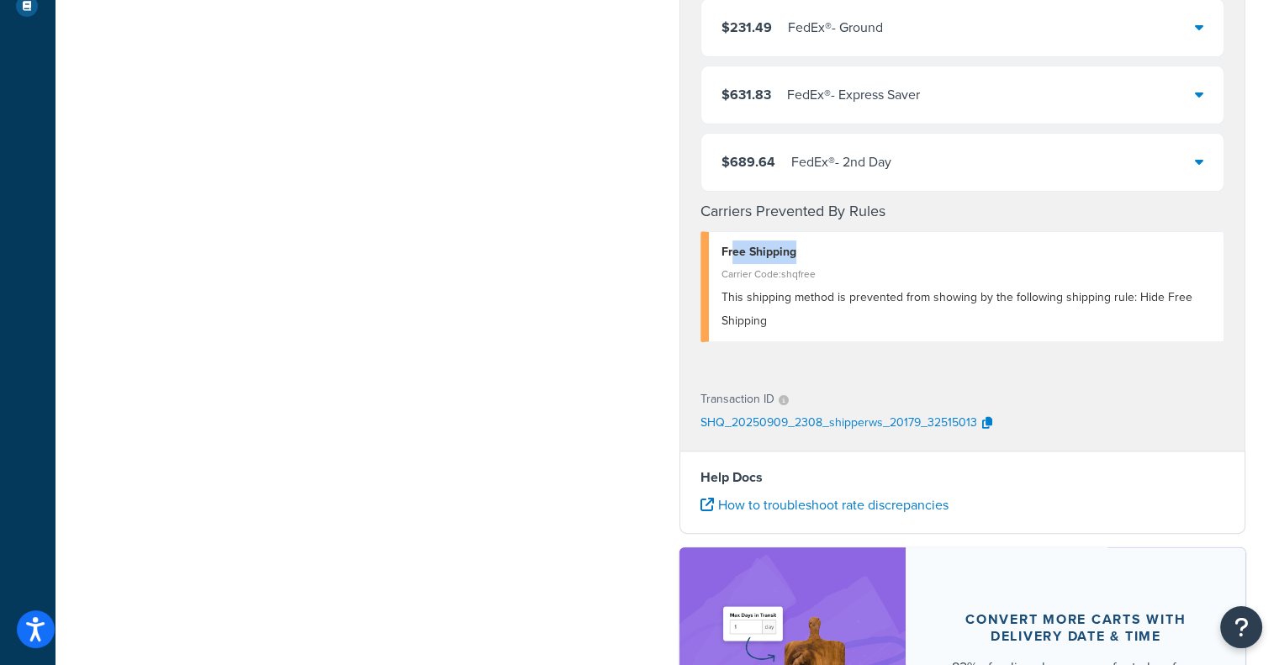
drag, startPoint x: 733, startPoint y: 258, endPoint x: 1110, endPoint y: 276, distance: 377.3
click at [1112, 271] on div "Free Shipping Carrier Code: shqfree This shipping method is prevented from show…" at bounding box center [963, 286] width 524 height 111
click at [1106, 283] on div "Carrier Code: shqfree" at bounding box center [967, 274] width 490 height 24
drag, startPoint x: 1098, startPoint y: 304, endPoint x: 1134, endPoint y: 334, distance: 47.2
click at [1110, 315] on div "This shipping method is prevented from showing by the following shipping rule: …" at bounding box center [967, 309] width 490 height 47
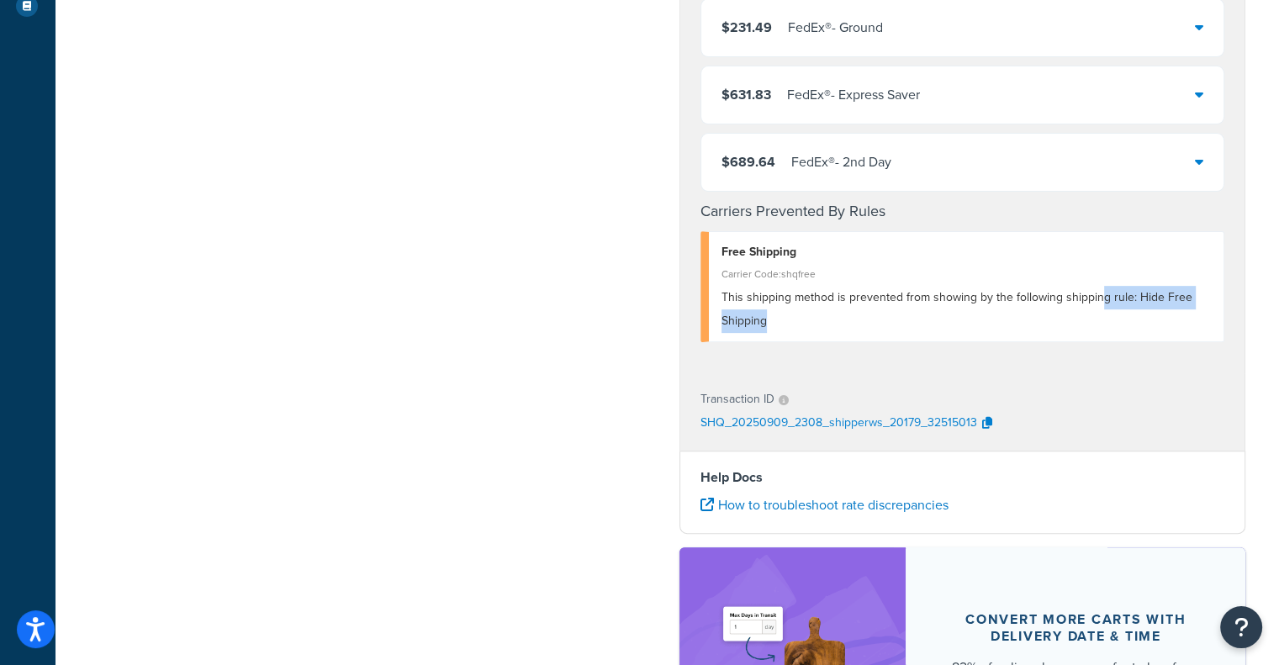
click at [1134, 334] on div "Free Shipping Carrier Code: shqfree This shipping method is prevented from show…" at bounding box center [963, 286] width 524 height 111
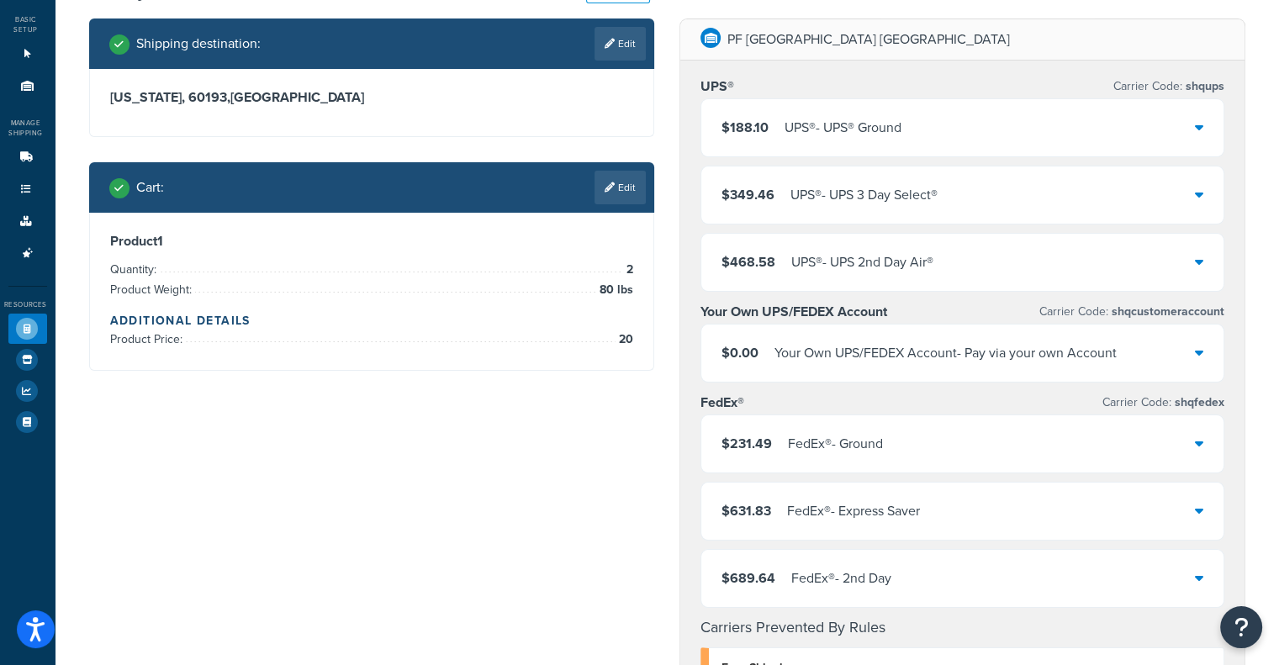
scroll to position [0, 0]
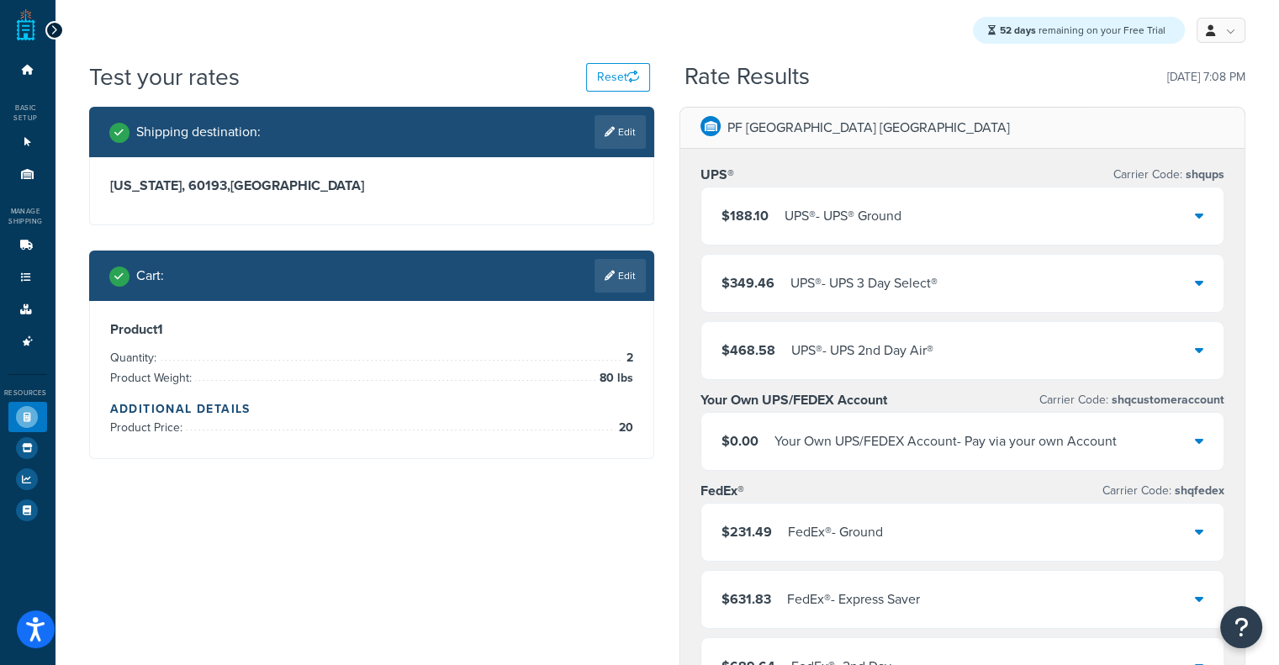
click at [1021, 69] on div "Rate Results 09/09/2025, 7:08 PM" at bounding box center [965, 77] width 561 height 26
click at [31, 179] on icon at bounding box center [27, 174] width 17 height 10
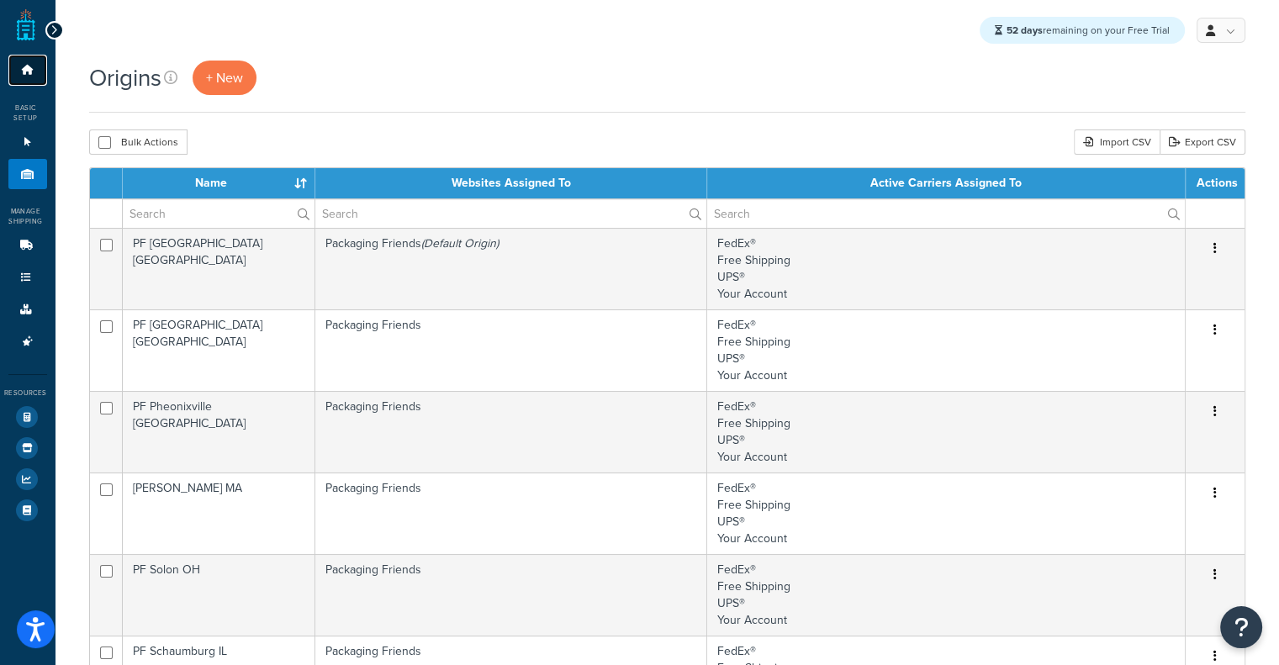
click at [18, 83] on link "Dashboard" at bounding box center [27, 70] width 39 height 31
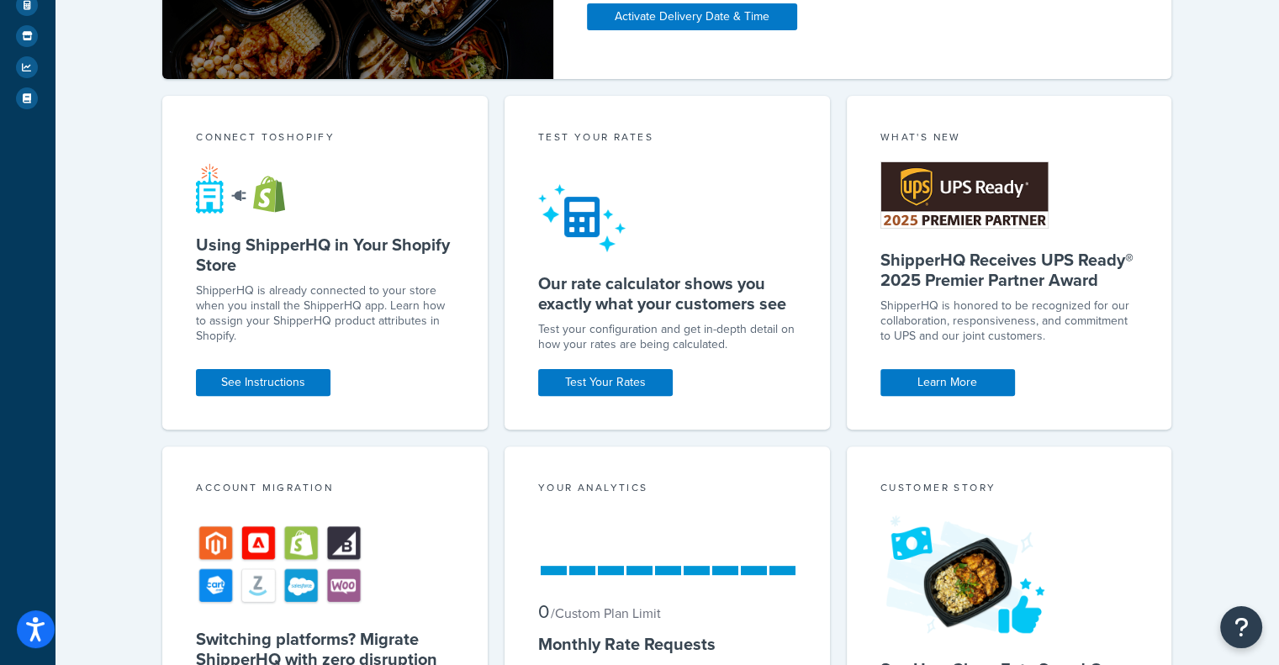
scroll to position [505, 0]
